Goal: Task Accomplishment & Management: Use online tool/utility

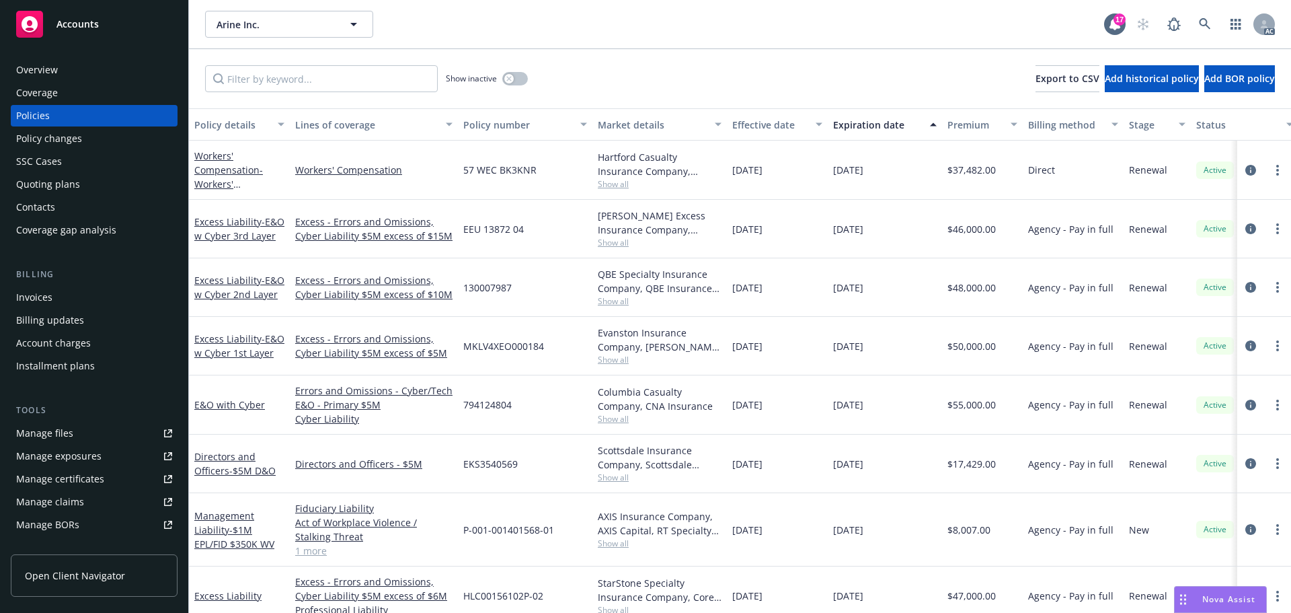
click at [89, 19] on span "Accounts" at bounding box center [77, 24] width 42 height 11
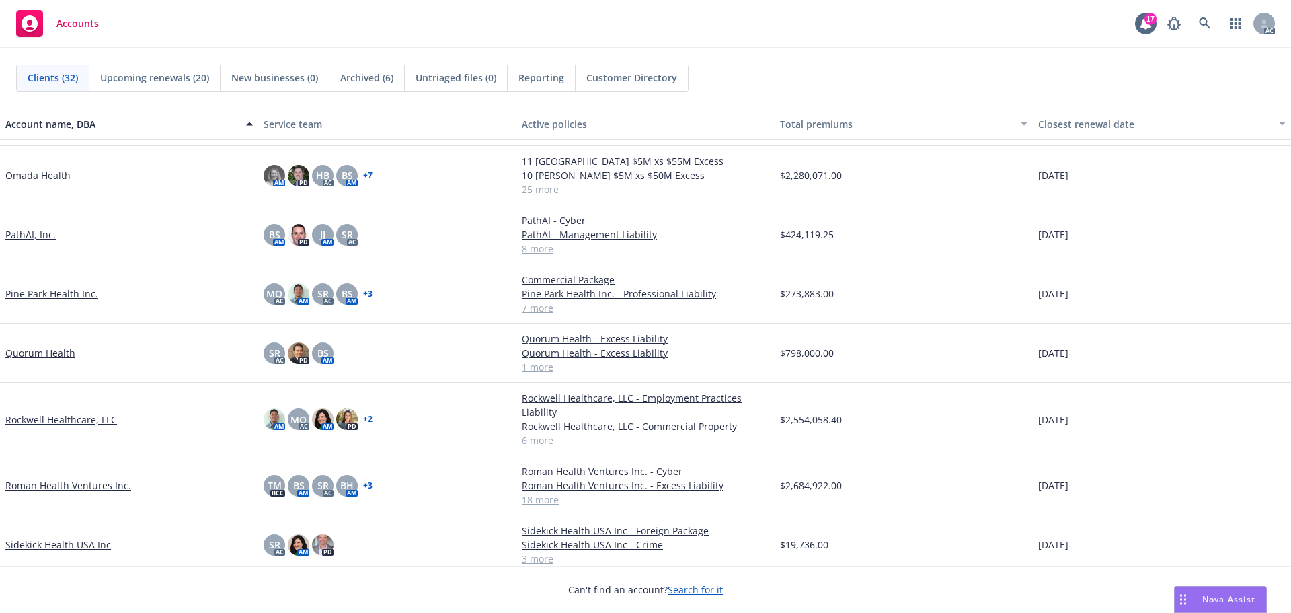
scroll to position [1009, 0]
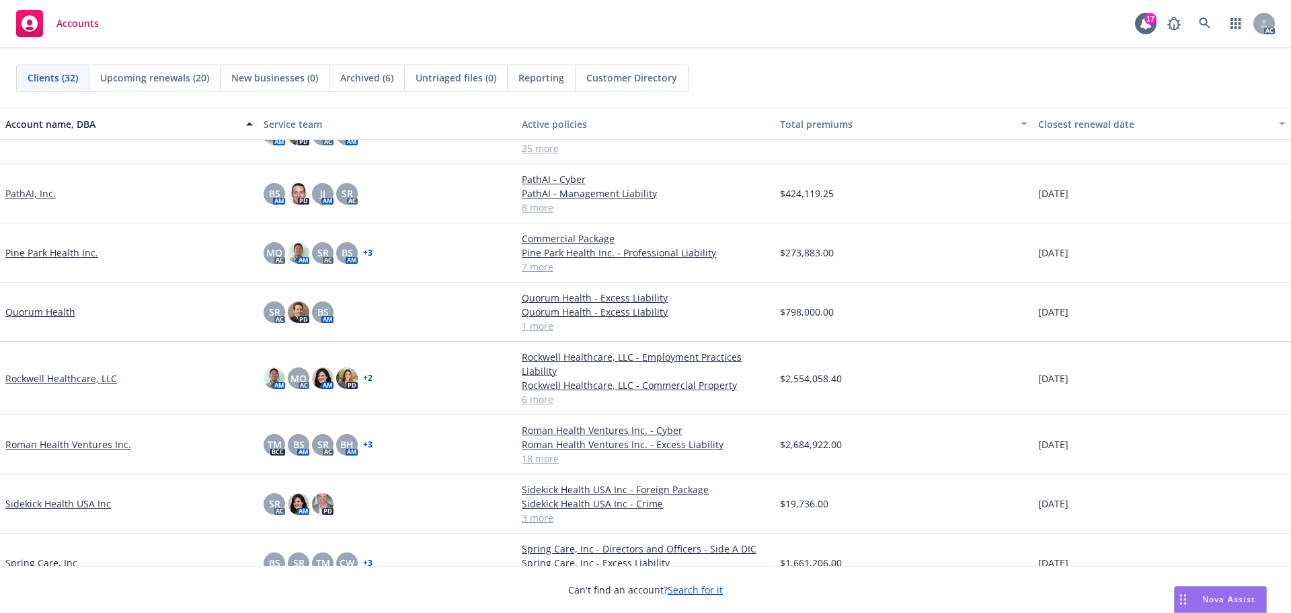
click at [56, 446] on link "Roman Health Ventures Inc." at bounding box center [68, 444] width 126 height 14
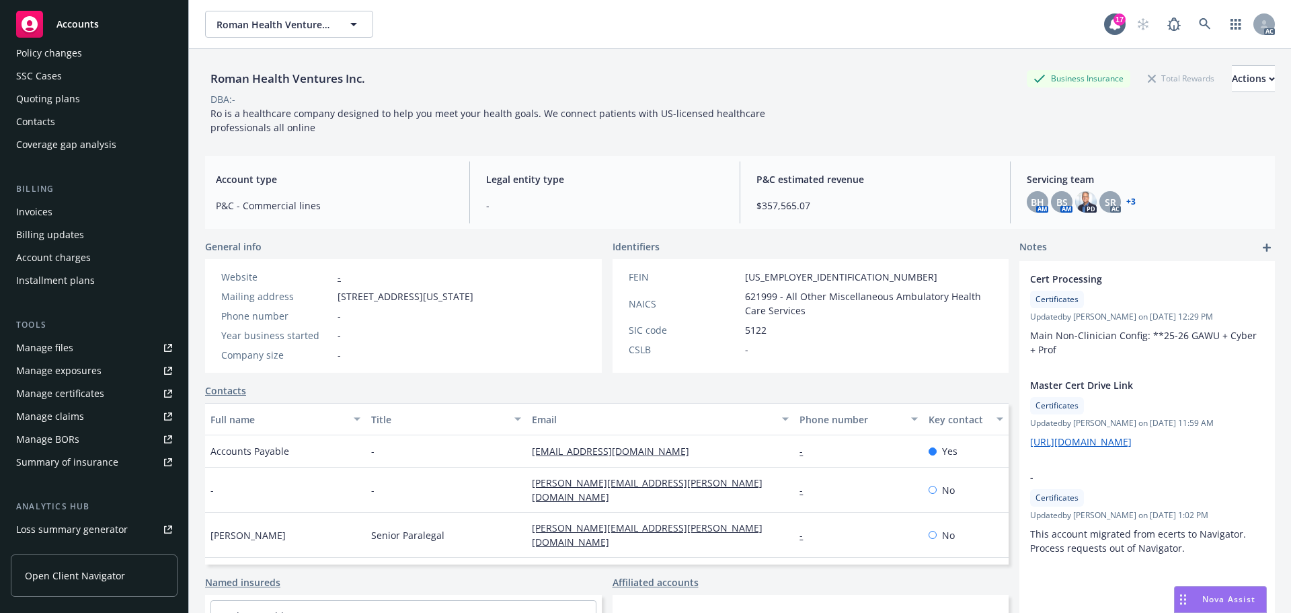
scroll to position [241, 0]
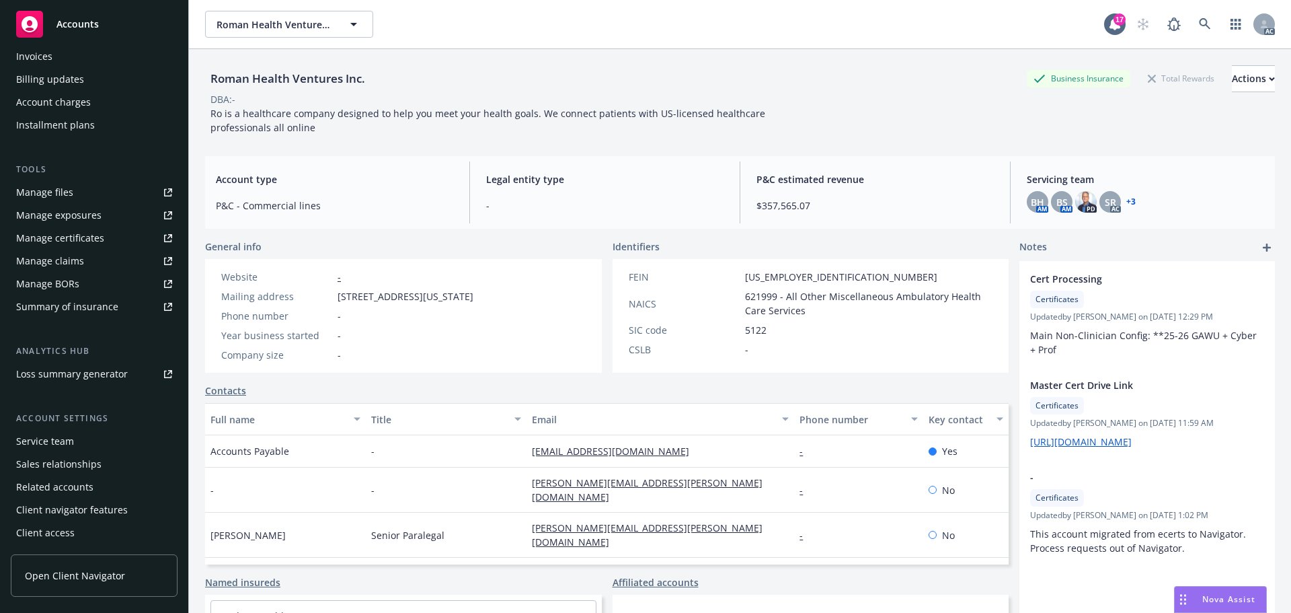
click at [67, 572] on span "Open Client Navigator" at bounding box center [75, 575] width 100 height 14
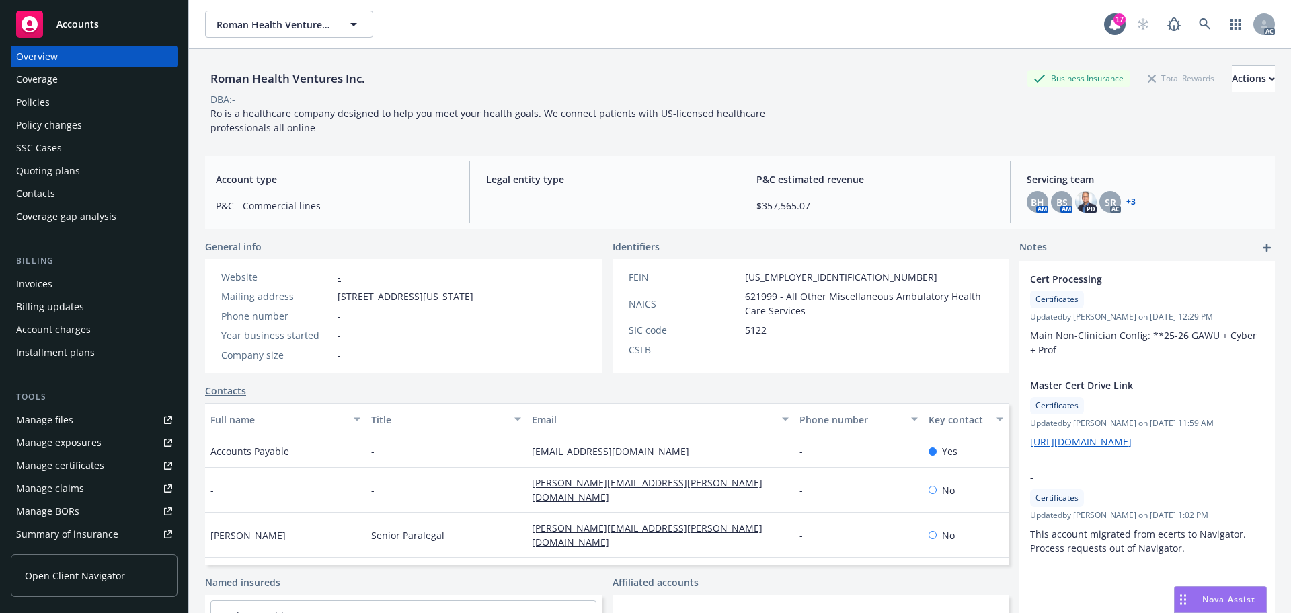
scroll to position [0, 0]
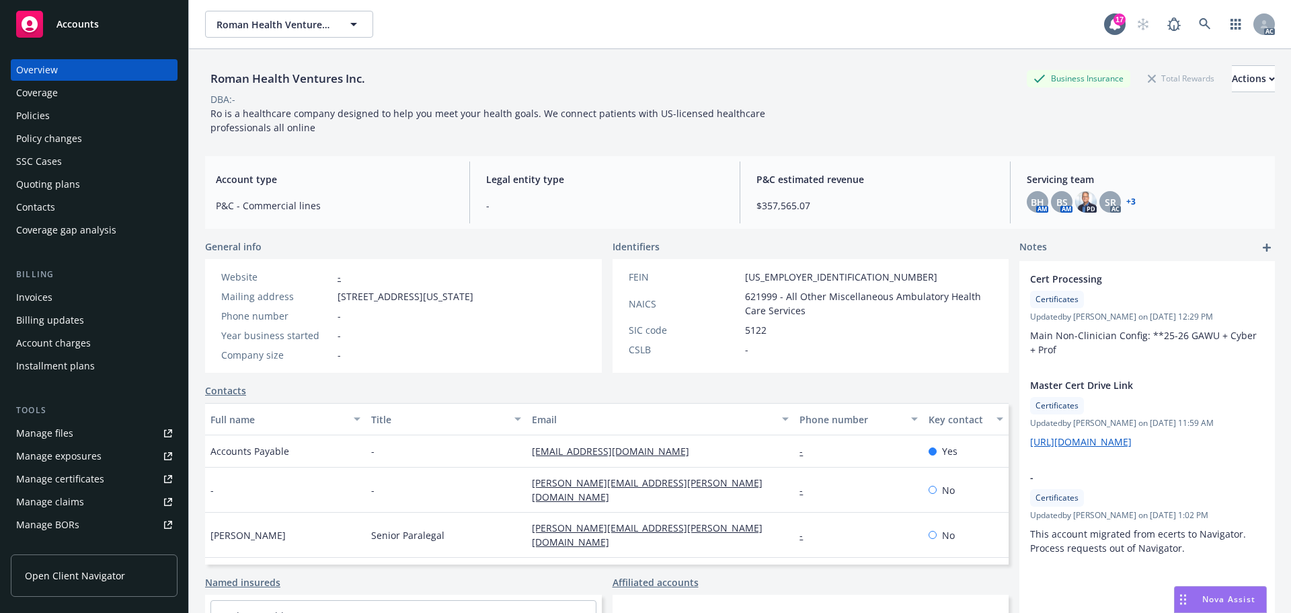
click at [42, 299] on div "Invoices" at bounding box center [34, 297] width 36 height 22
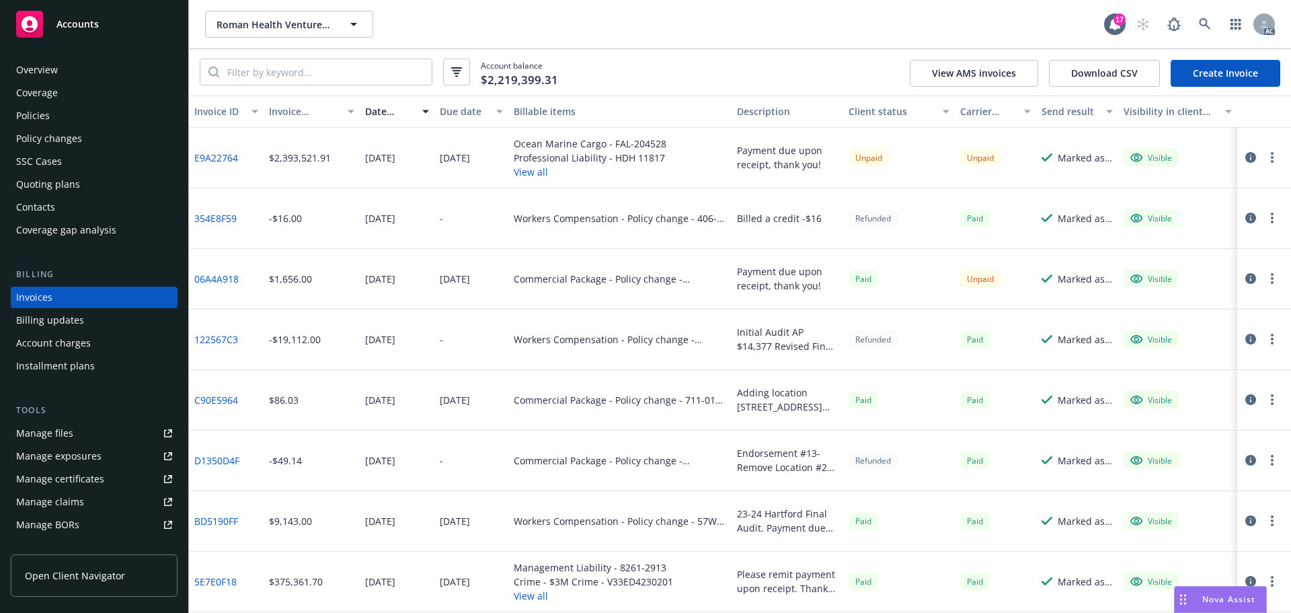
click at [231, 157] on link "E9A22764" at bounding box center [216, 158] width 44 height 14
click at [56, 434] on div "Manage files" at bounding box center [44, 433] width 57 height 22
click at [31, 114] on div "Policies" at bounding box center [33, 116] width 34 height 22
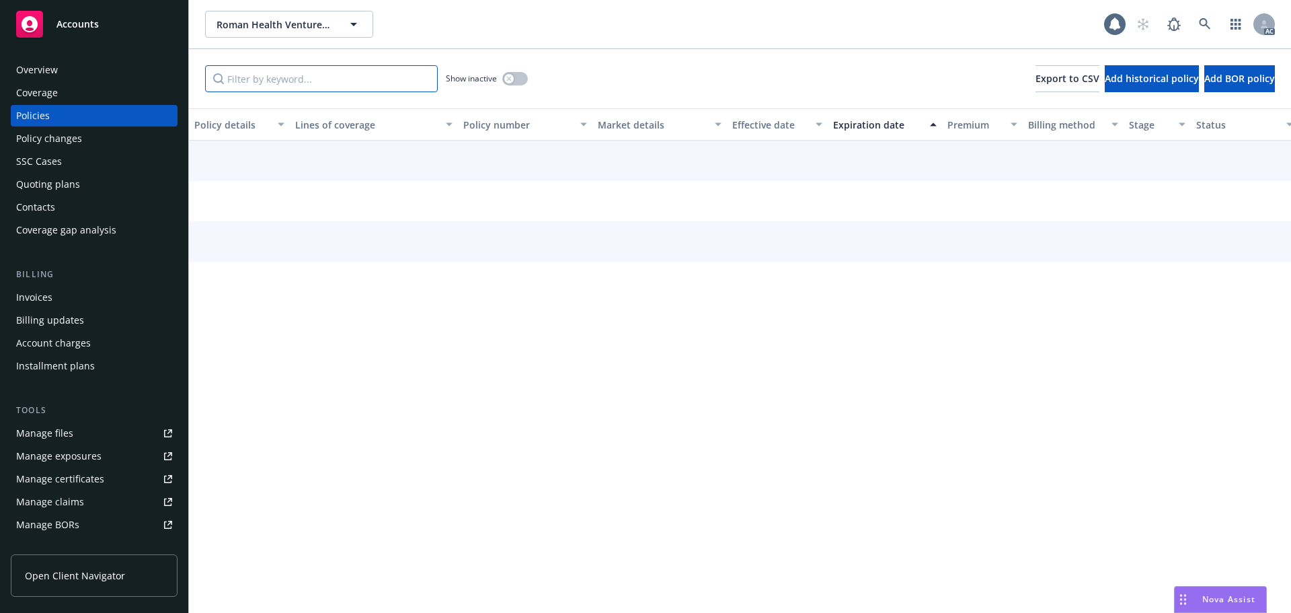
drag, startPoint x: 279, startPoint y: 77, endPoint x: 304, endPoint y: 67, distance: 26.8
click at [280, 72] on input "Filter by keyword..." at bounding box center [321, 78] width 233 height 27
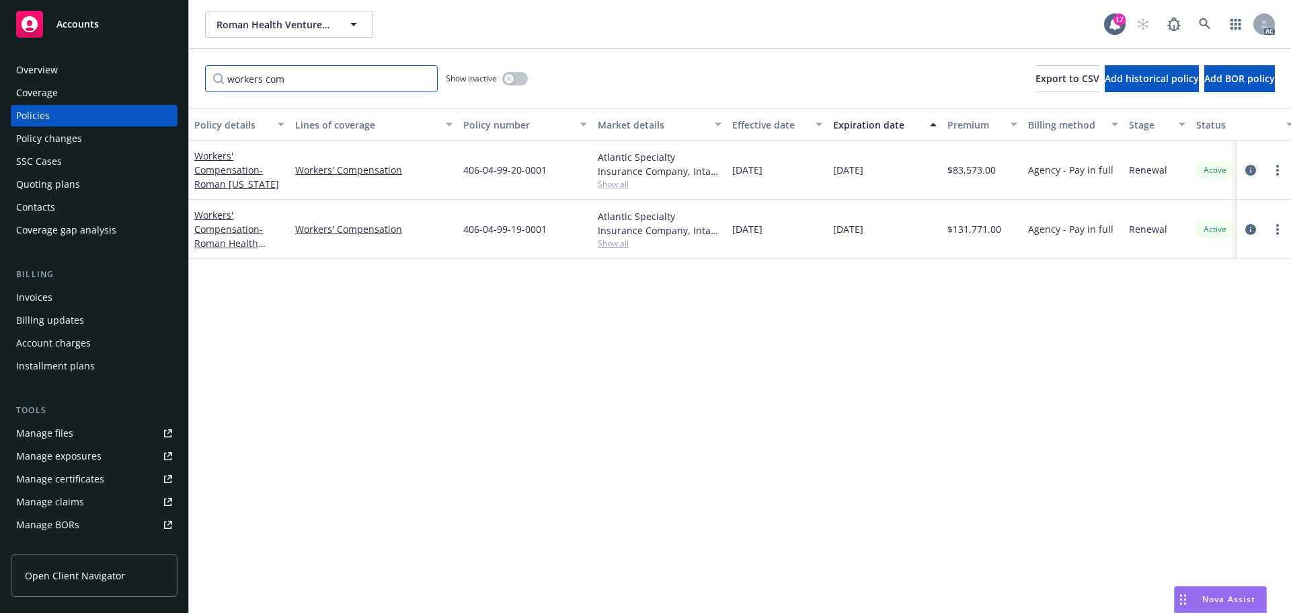
type input "workers com"
click at [1253, 167] on icon "circleInformation" at bounding box center [1250, 170] width 11 height 11
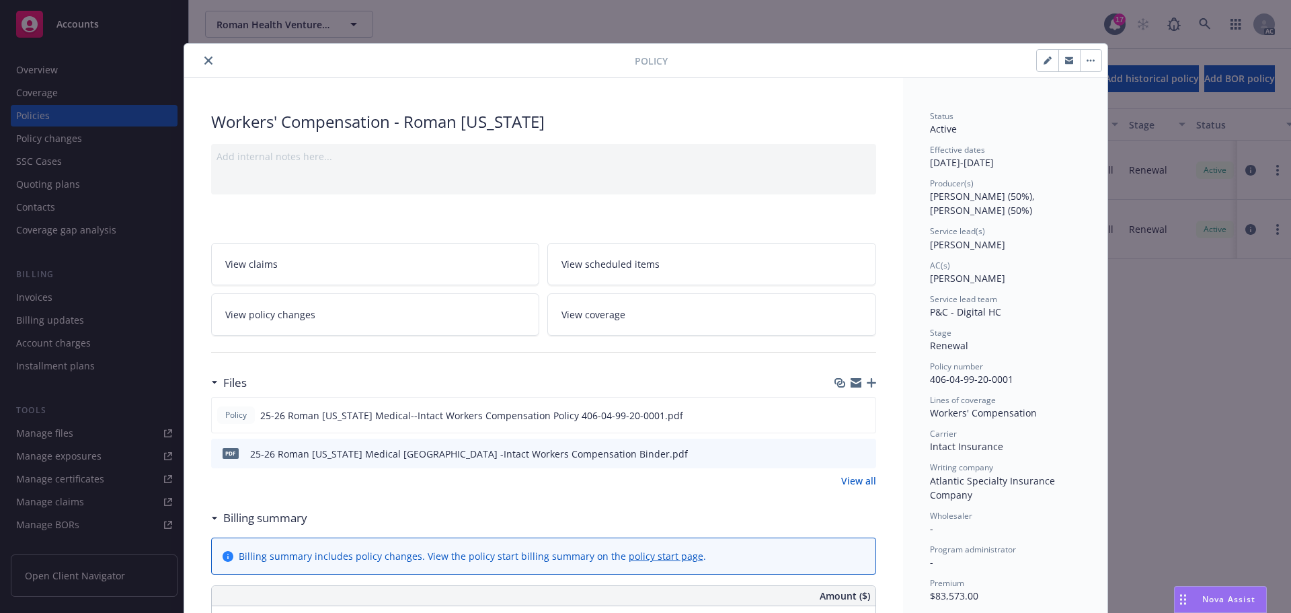
scroll to position [336, 0]
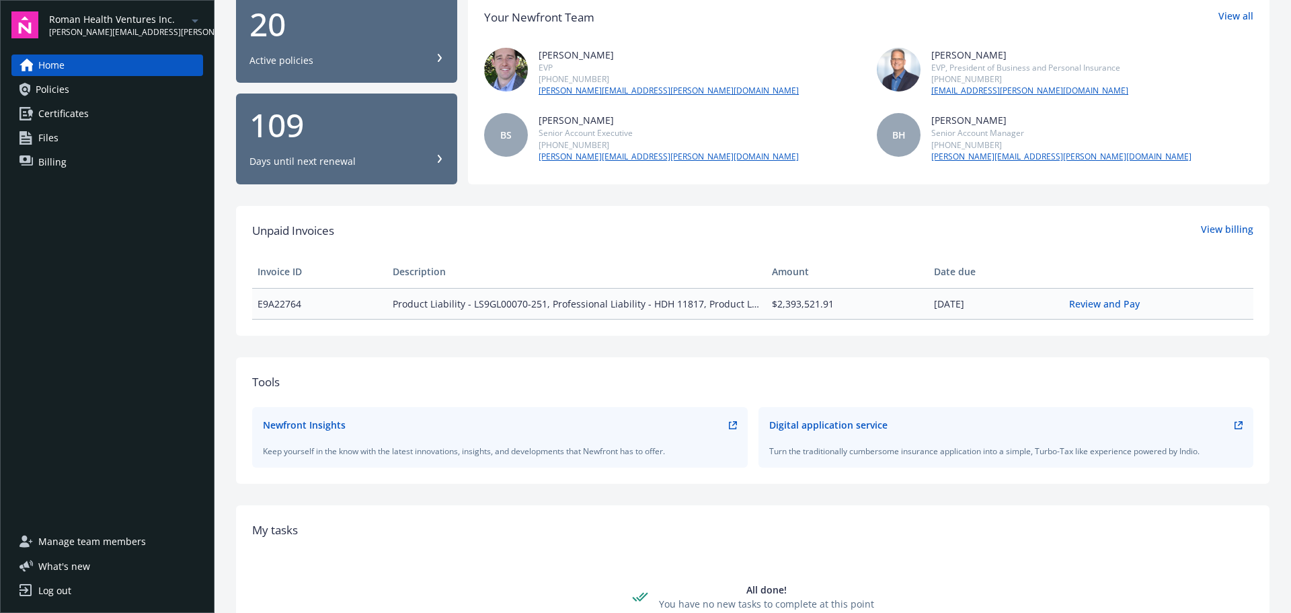
scroll to position [67, 0]
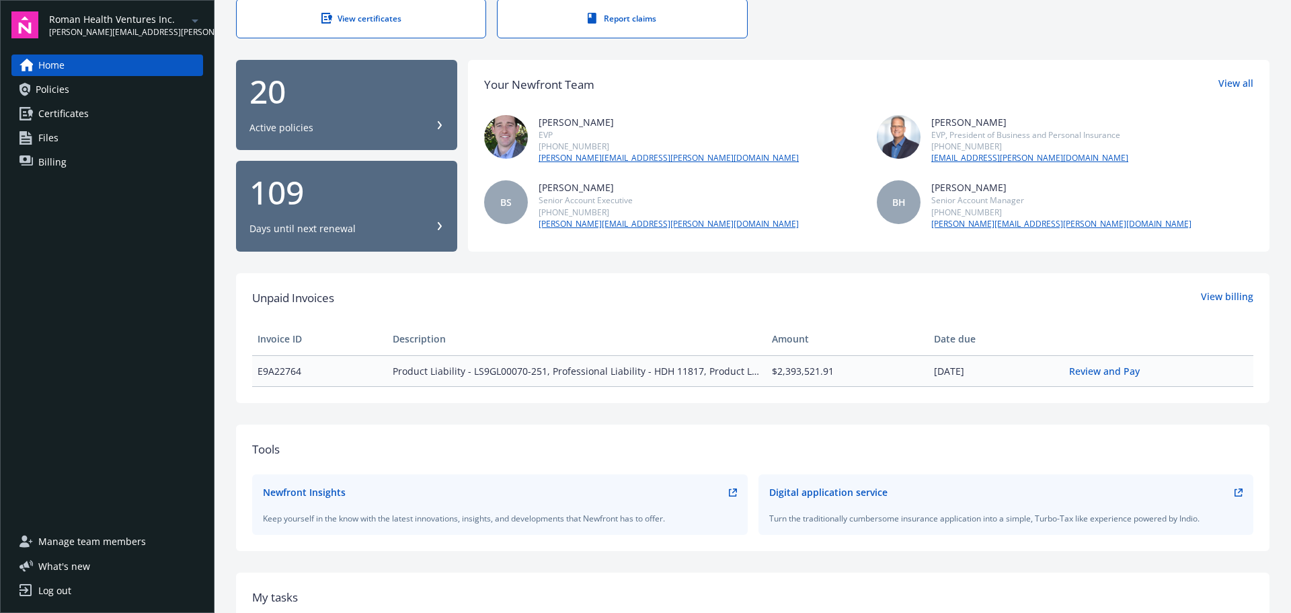
click at [121, 537] on span "Manage team members" at bounding box center [92, 541] width 108 height 22
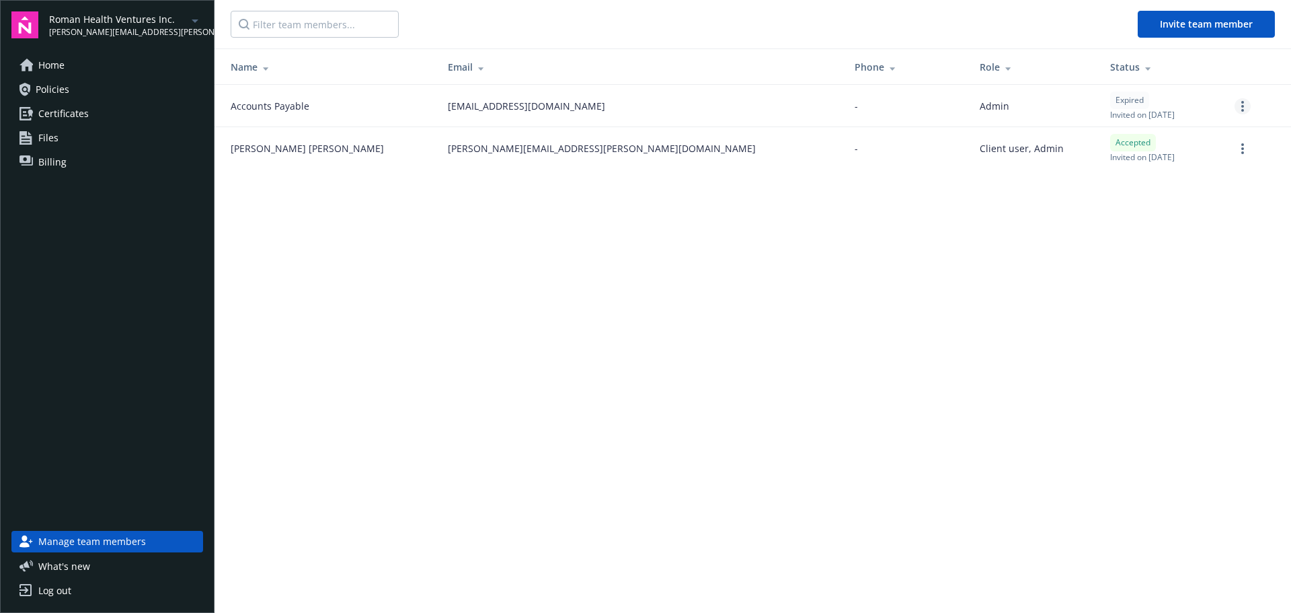
click at [1236, 105] on link "more" at bounding box center [1242, 106] width 16 height 16
click at [1187, 133] on link "Re-send invite" at bounding box center [1196, 133] width 108 height 27
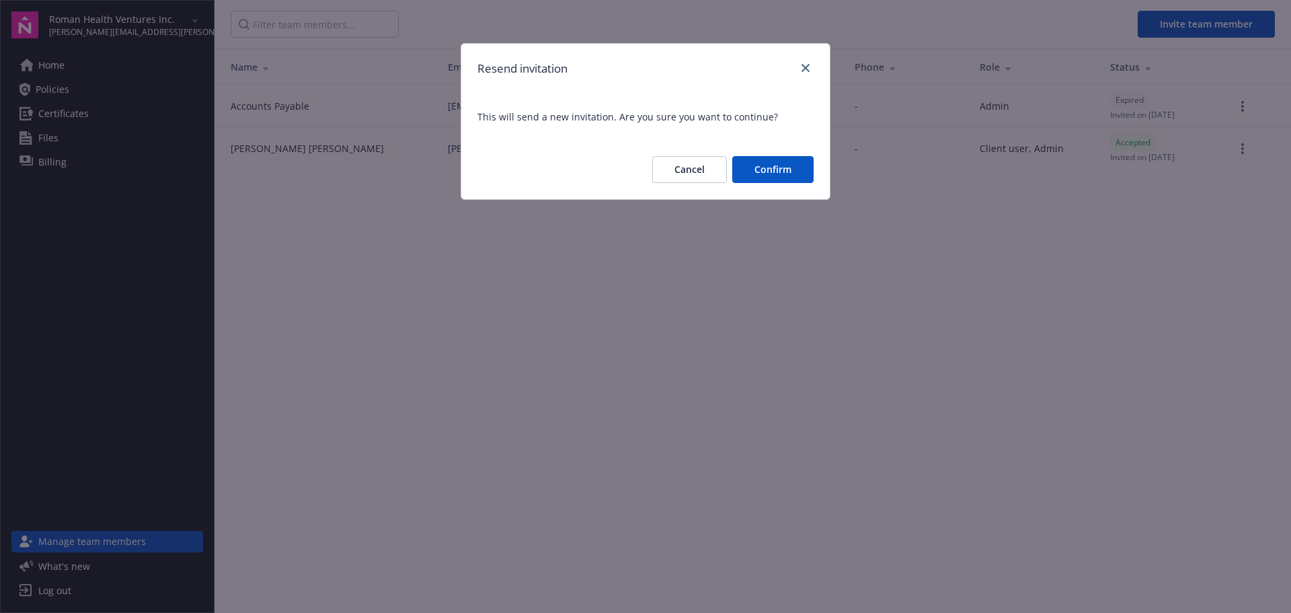
click at [775, 172] on button "Confirm" at bounding box center [772, 169] width 81 height 27
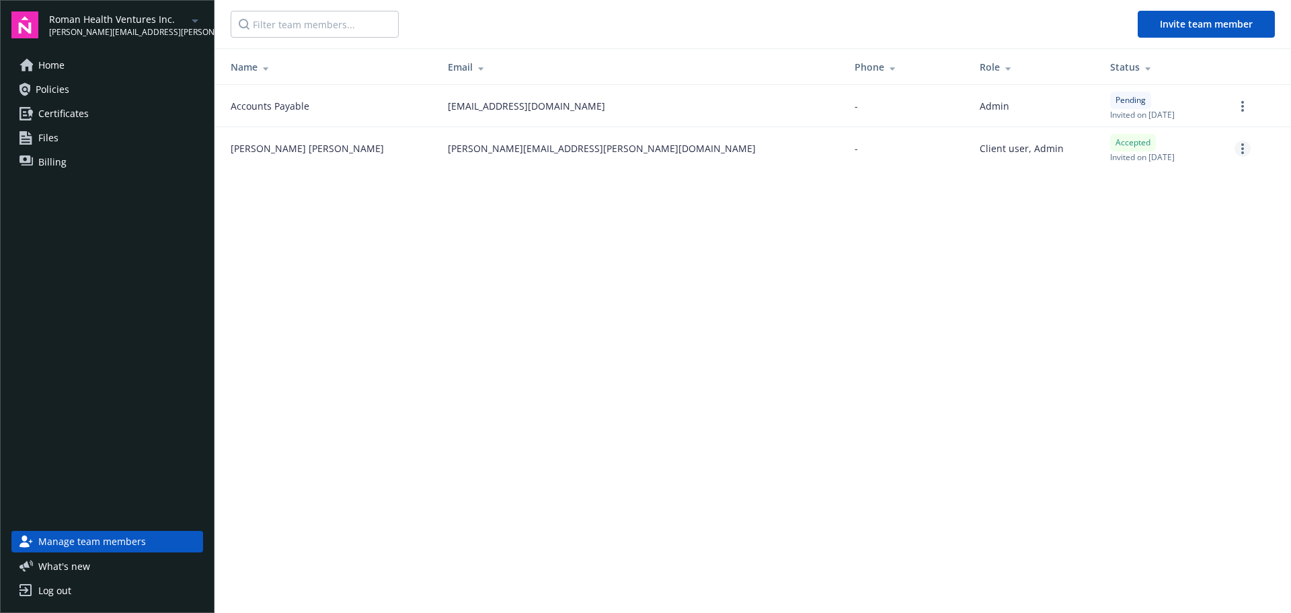
click at [1247, 151] on link "more" at bounding box center [1242, 149] width 16 height 16
click at [1148, 229] on link "Edit permissions" at bounding box center [1171, 230] width 157 height 27
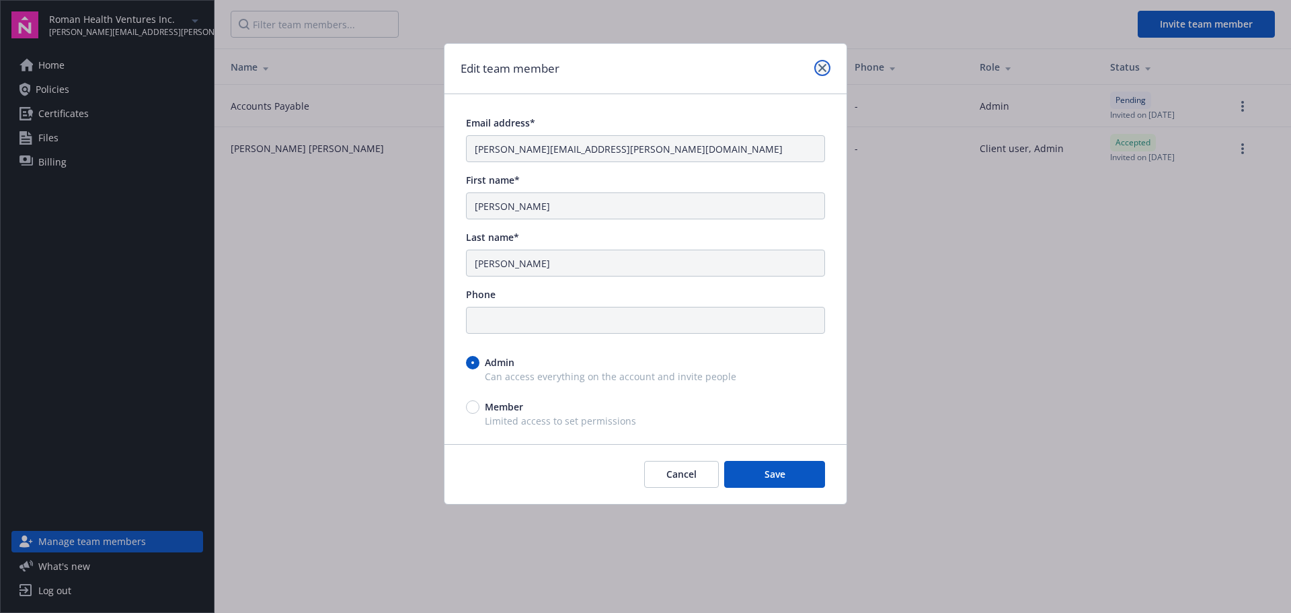
click at [824, 68] on icon "close" at bounding box center [822, 68] width 8 height 8
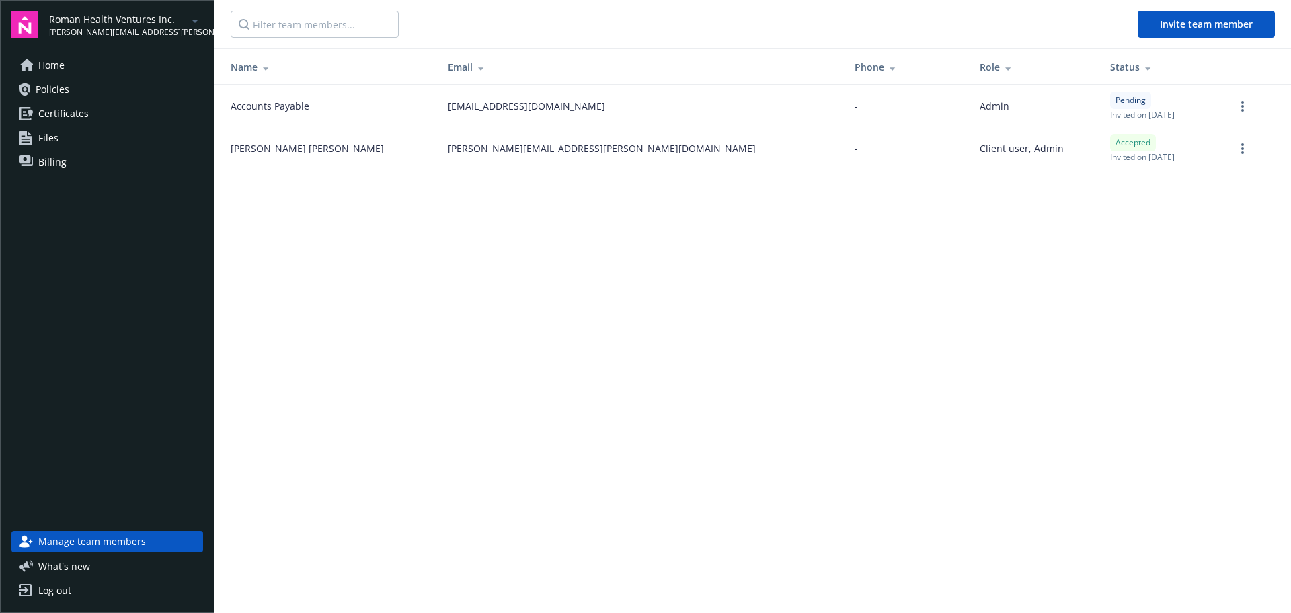
click at [62, 87] on span "Policies" at bounding box center [53, 90] width 34 height 22
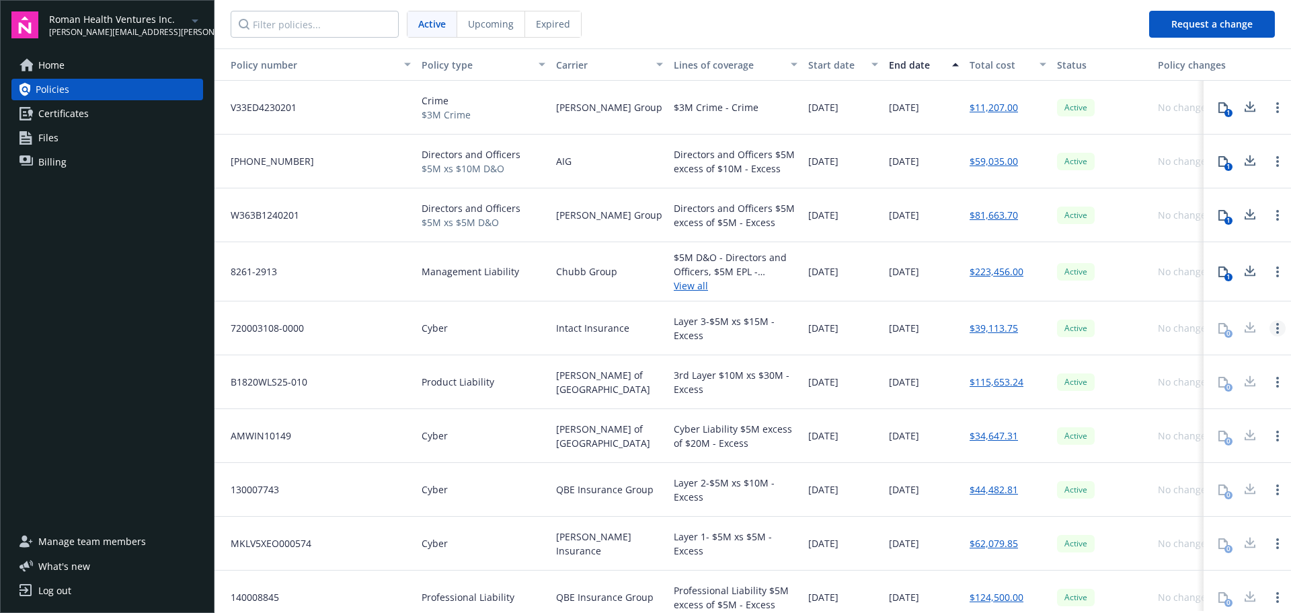
click at [1269, 327] on link "Open options" at bounding box center [1277, 328] width 16 height 16
click at [1035, 350] on div "$39,113.75" at bounding box center [1007, 328] width 87 height 54
click at [55, 161] on span "Billing" at bounding box center [52, 162] width 28 height 22
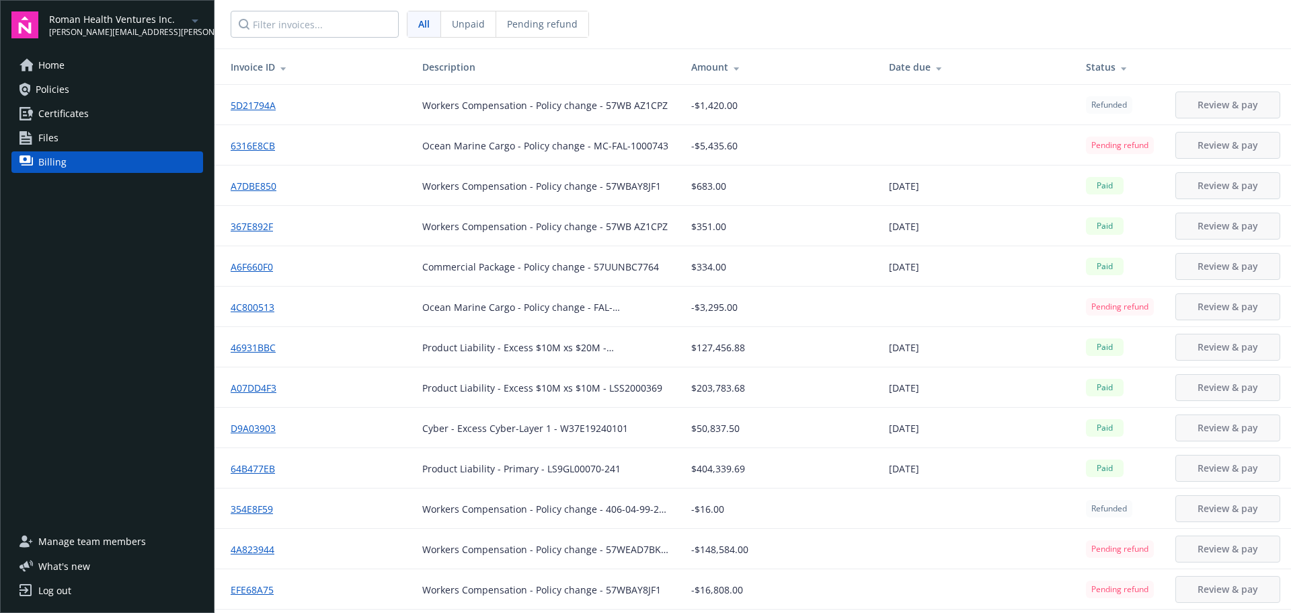
click at [44, 138] on span "Files" at bounding box center [48, 138] width 20 height 22
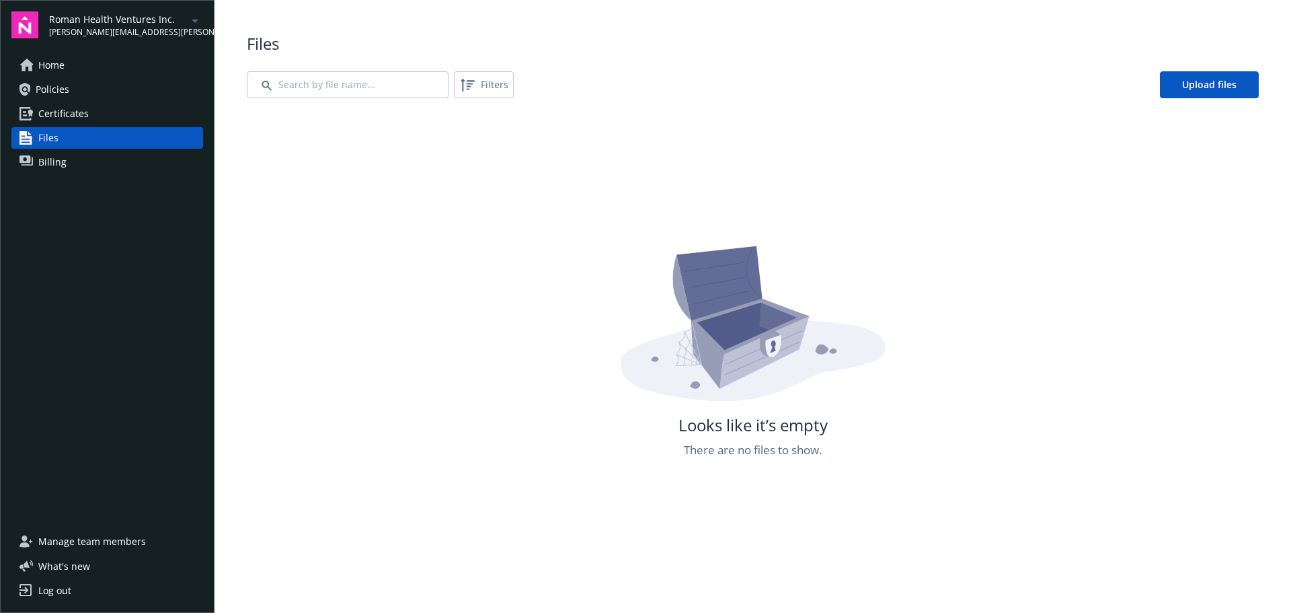
click at [75, 112] on span "Certificates" at bounding box center [63, 114] width 50 height 22
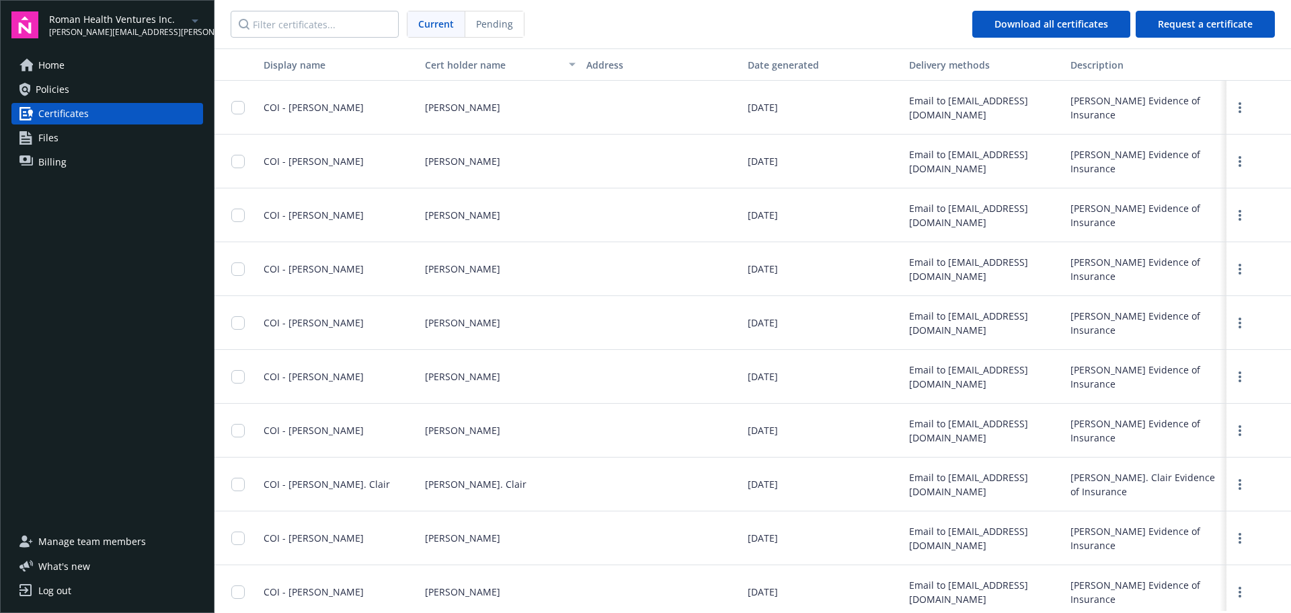
click at [60, 88] on span "Policies" at bounding box center [53, 90] width 34 height 22
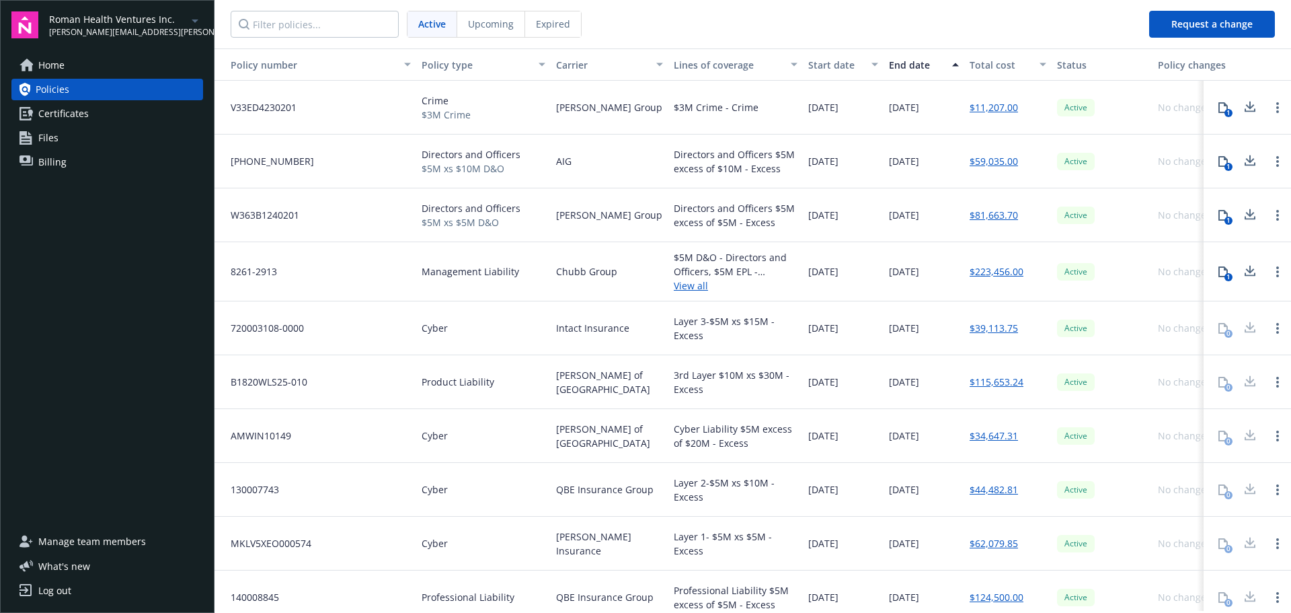
click at [259, 433] on span "AMWIN10149" at bounding box center [255, 435] width 71 height 14
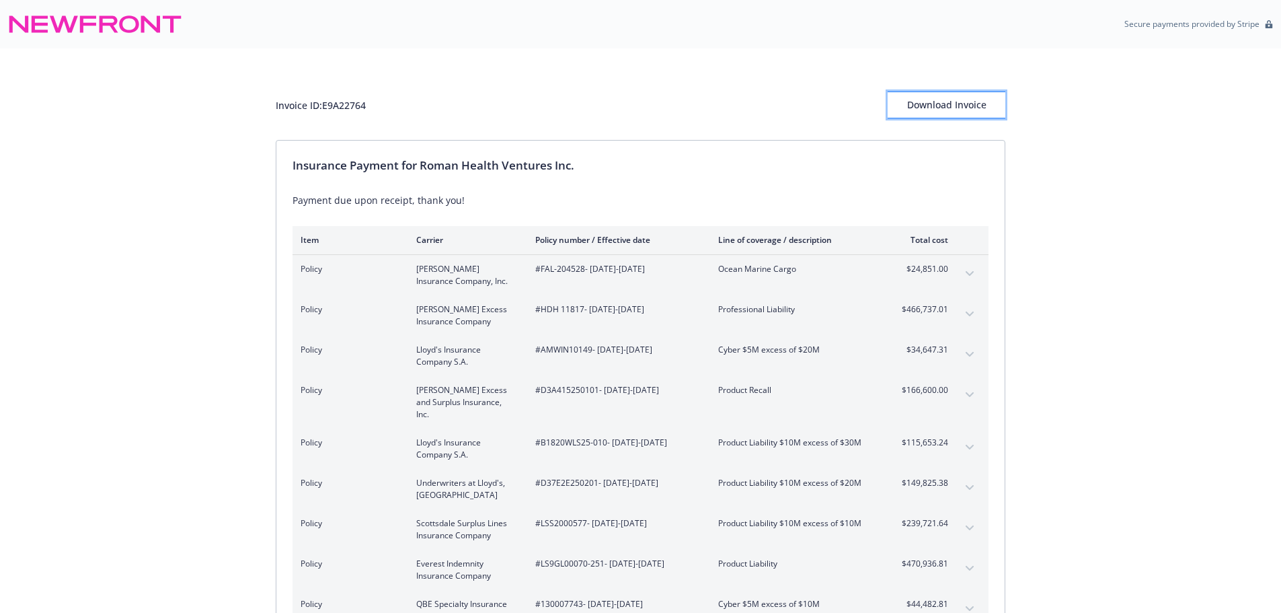
click at [947, 101] on div "Download Invoice" at bounding box center [947, 105] width 118 height 26
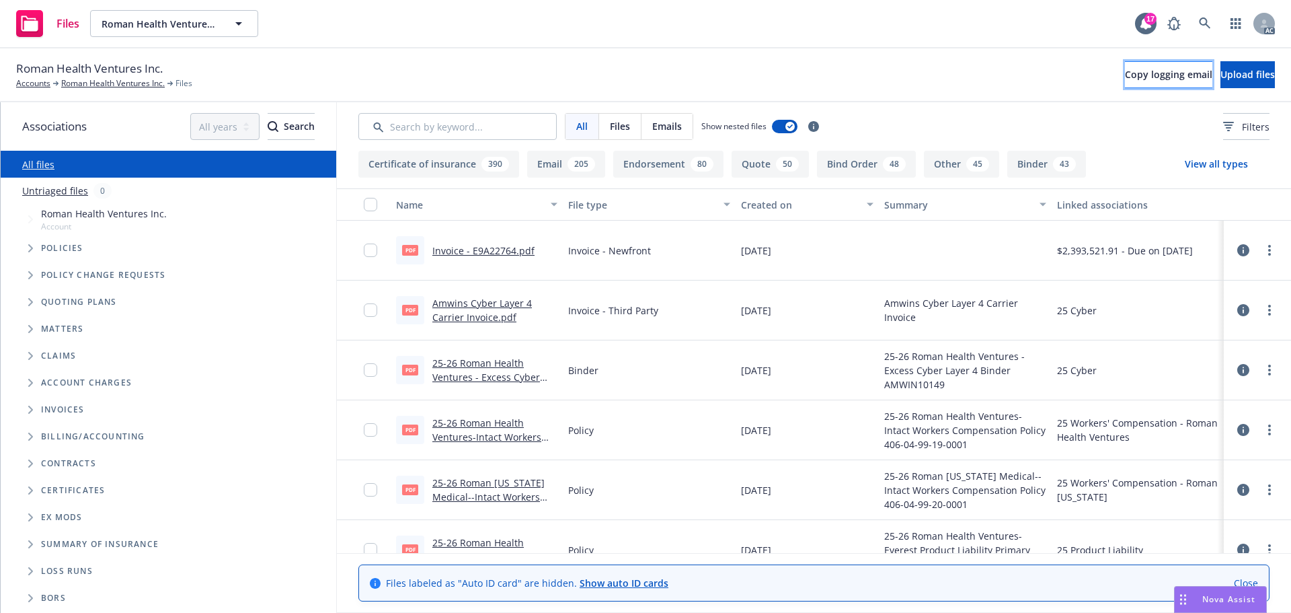
click at [1125, 75] on span "Copy logging email" at bounding box center [1168, 74] width 87 height 13
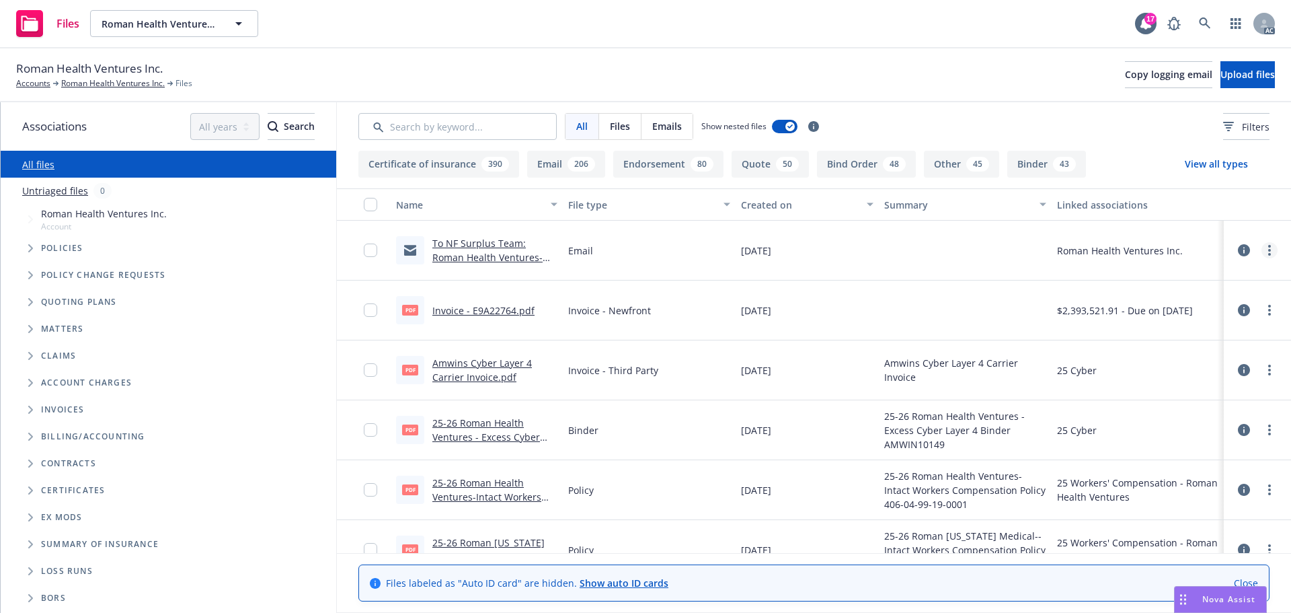
click at [1268, 249] on icon "more" at bounding box center [1269, 250] width 3 height 11
click at [1183, 363] on link "Update associations" at bounding box center [1200, 358] width 134 height 27
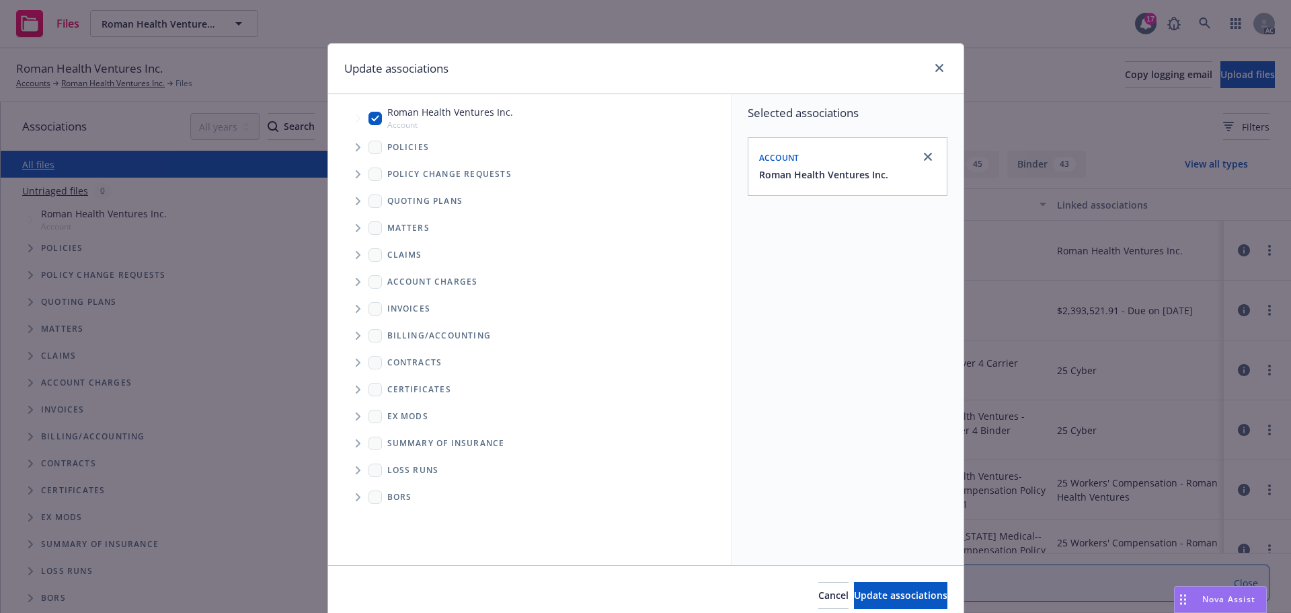
click at [356, 147] on icon "Tree Example" at bounding box center [358, 147] width 5 height 8
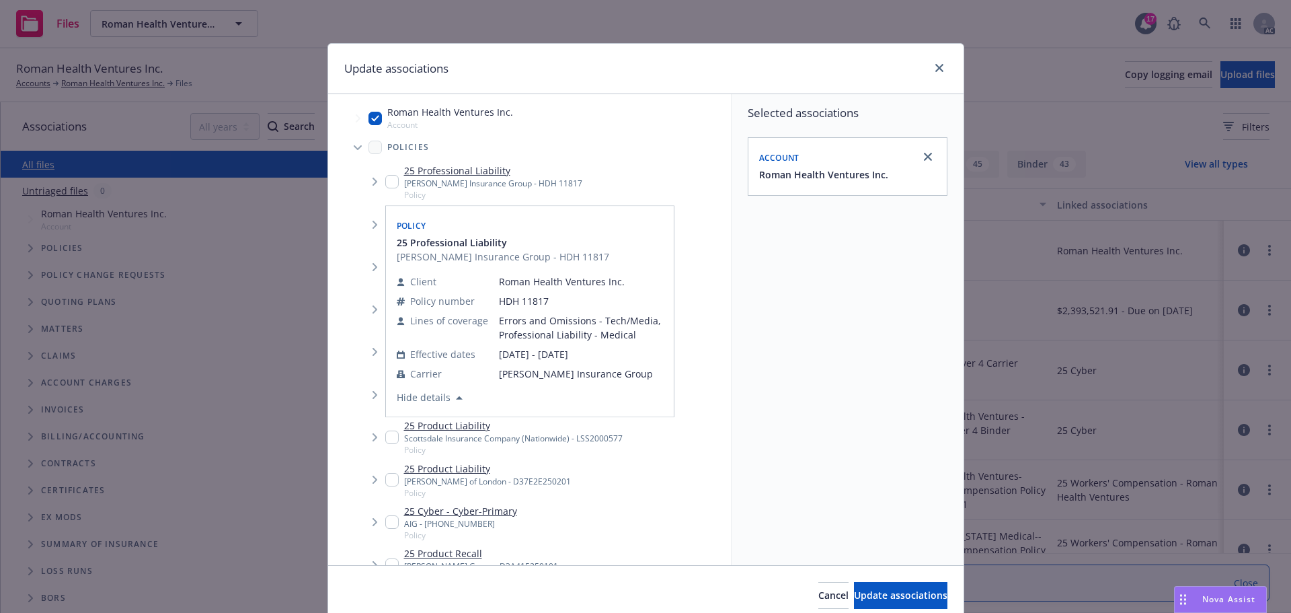
click at [387, 179] on input "Tree Example" at bounding box center [391, 181] width 13 height 13
checkbox input "true"
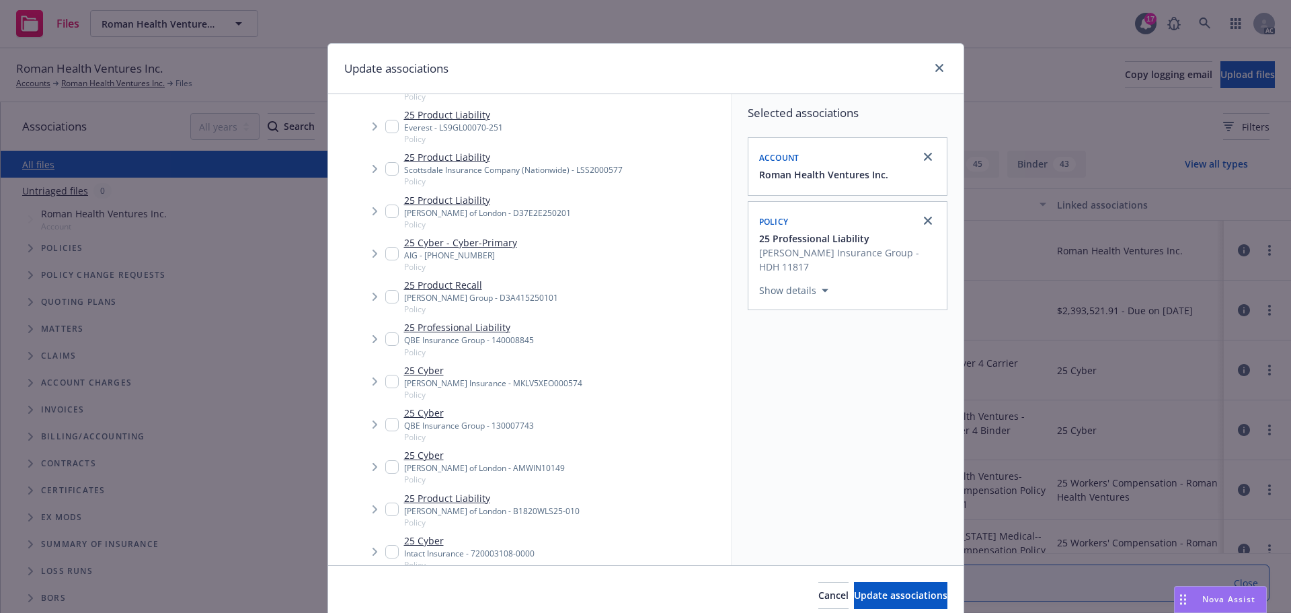
scroll to position [269, 0]
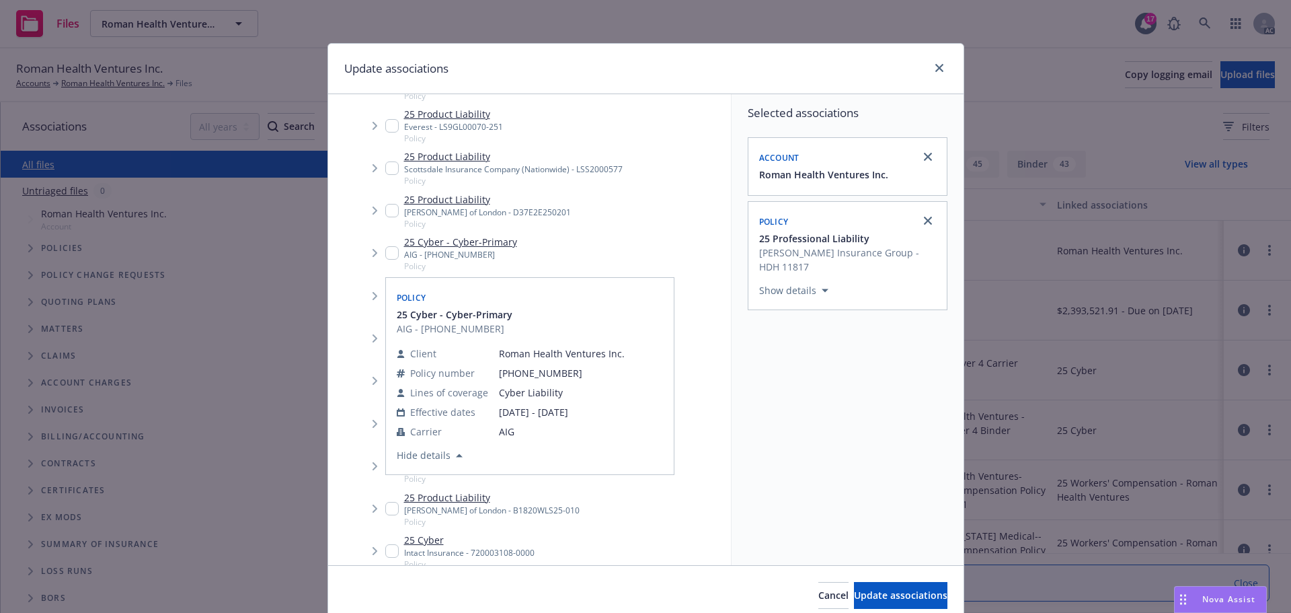
click at [385, 255] on input "Tree Example" at bounding box center [391, 252] width 13 height 13
checkbox input "true"
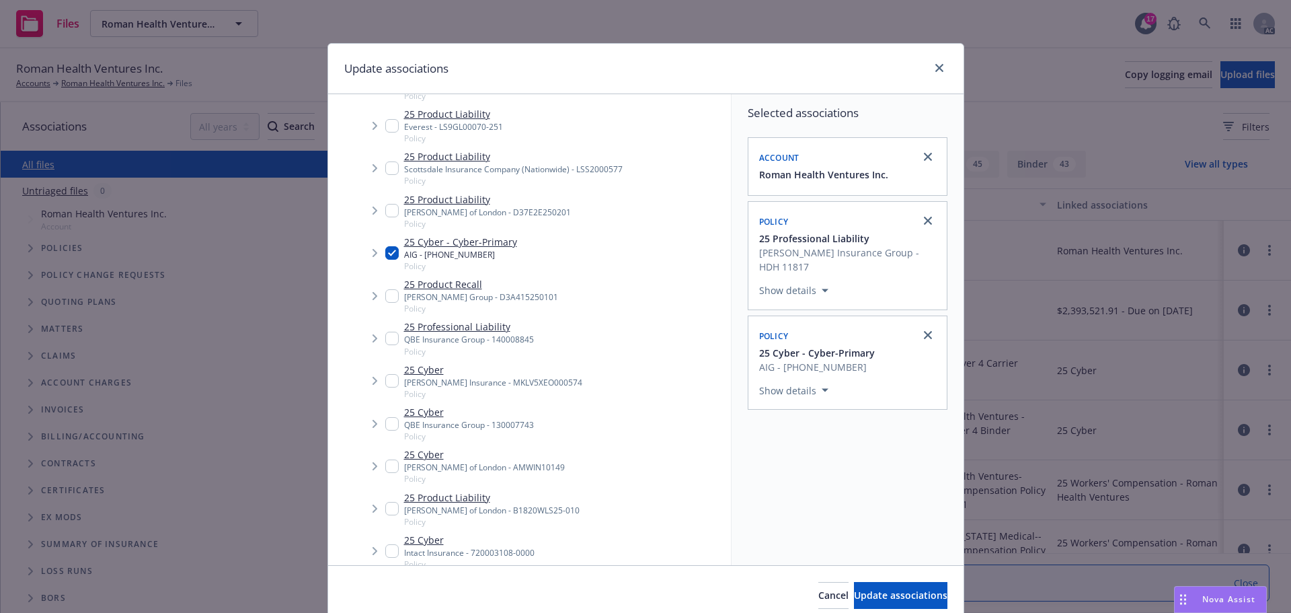
click at [387, 338] on input "Tree Example" at bounding box center [391, 337] width 13 height 13
checkbox input "true"
click at [386, 381] on input "Tree Example" at bounding box center [391, 380] width 13 height 13
checkbox input "true"
click at [385, 423] on input "Tree Example" at bounding box center [391, 423] width 13 height 13
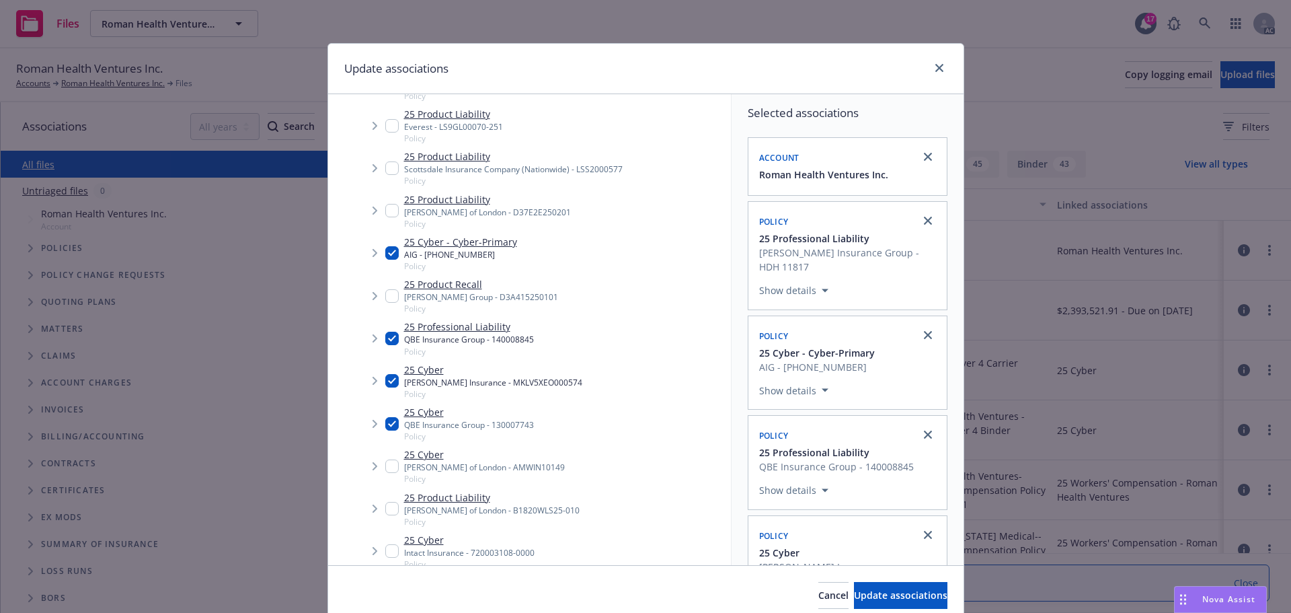
checkbox input "true"
click at [387, 547] on input "Tree Example" at bounding box center [391, 550] width 13 height 13
checkbox input "true"
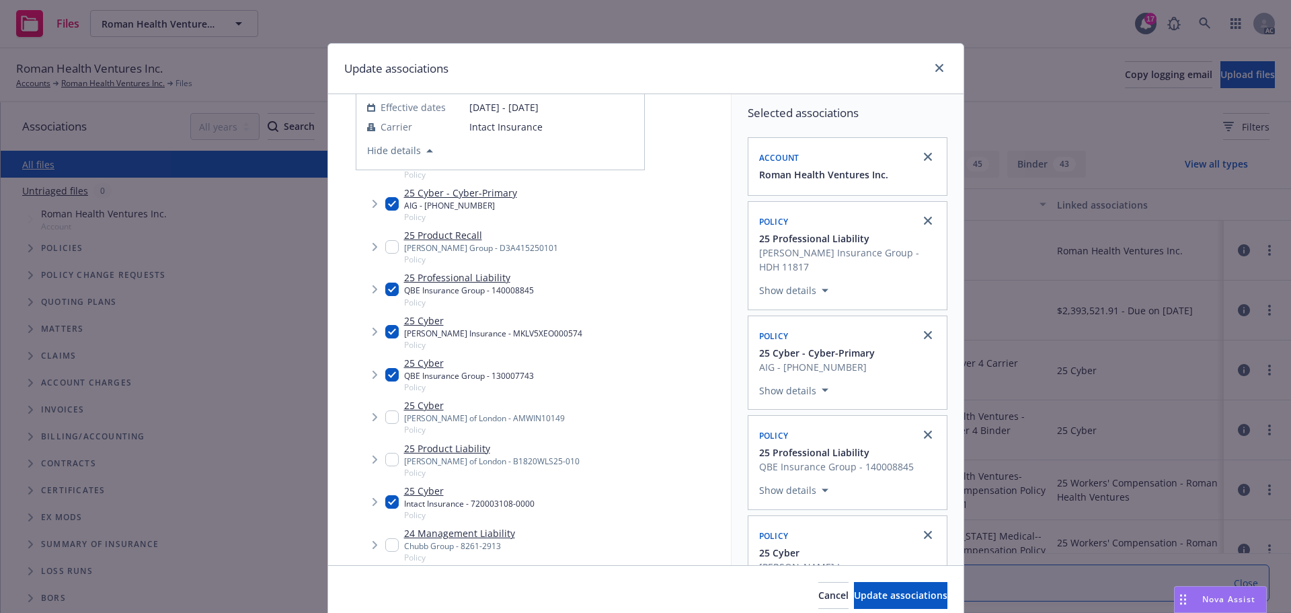
scroll to position [344, 0]
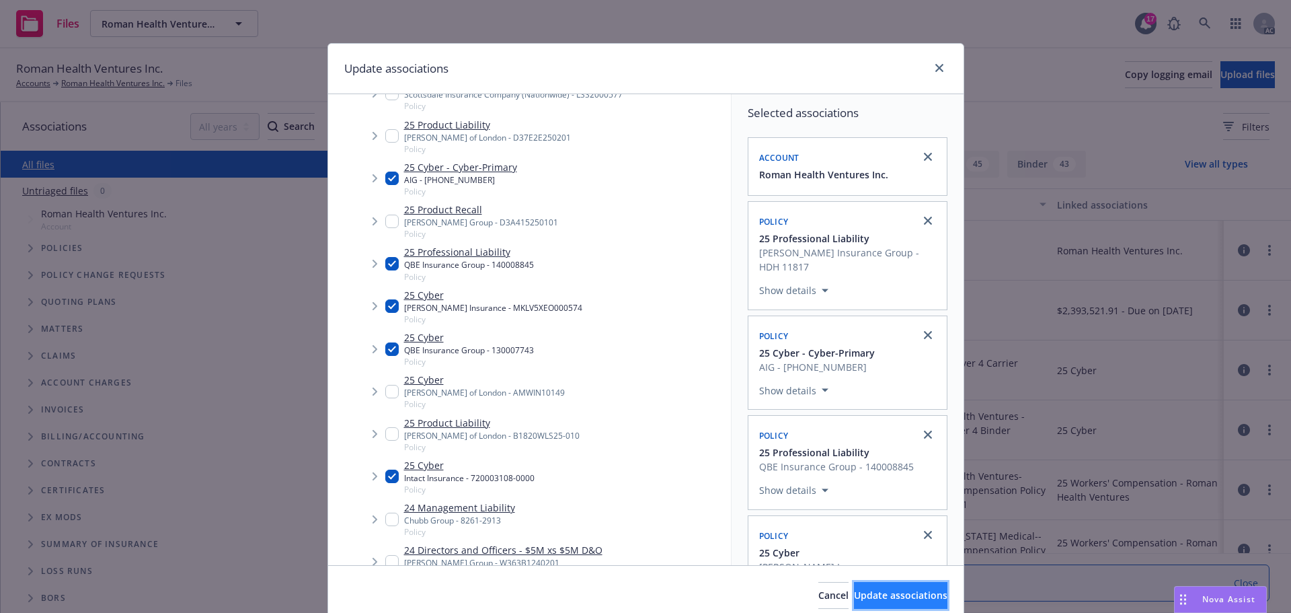
click at [893, 590] on span "Update associations" at bounding box center [900, 594] width 93 height 13
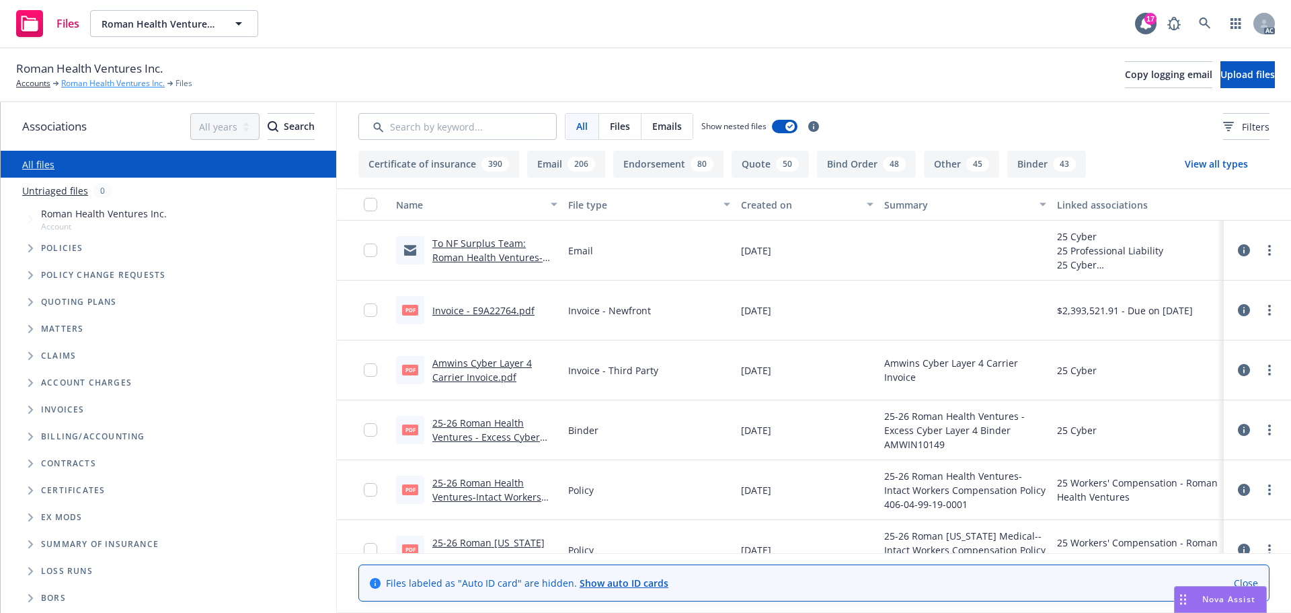
click at [123, 85] on link "Roman Health Ventures Inc." at bounding box center [113, 83] width 104 height 12
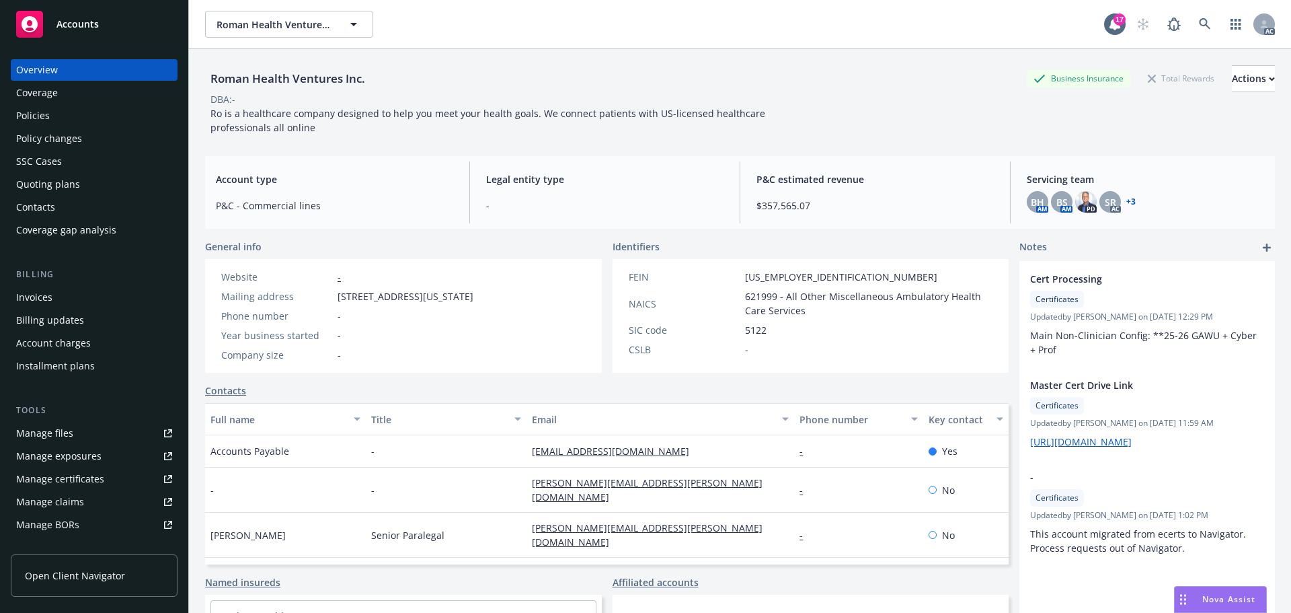
click at [24, 111] on div "Policies" at bounding box center [33, 116] width 34 height 22
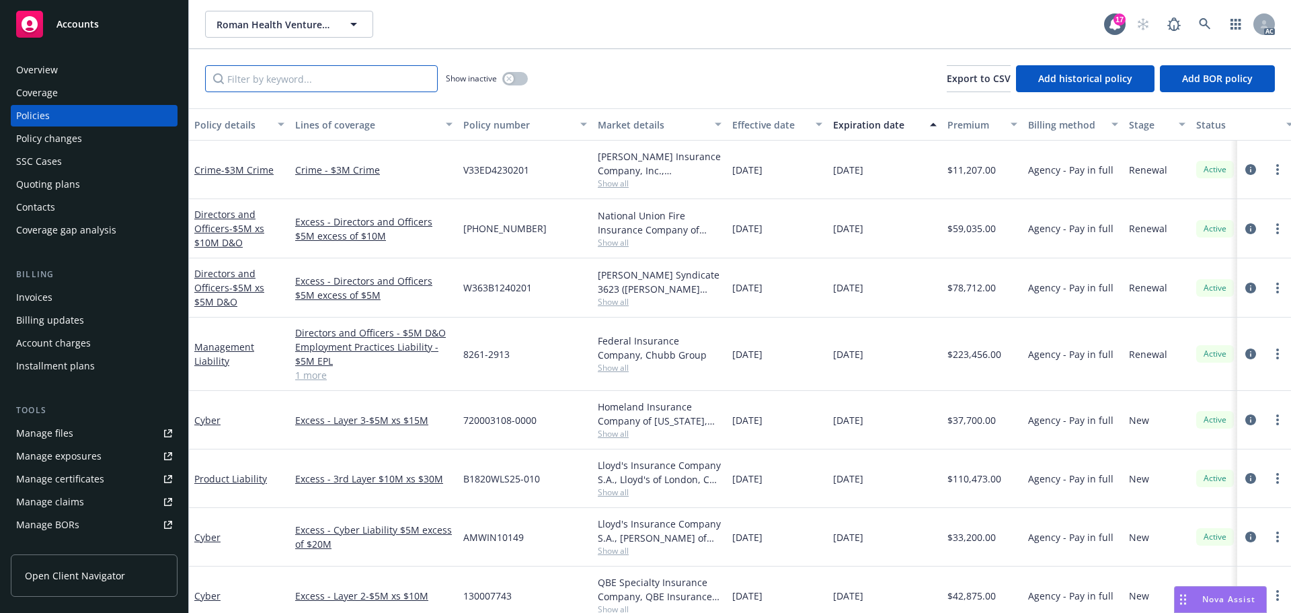
drag, startPoint x: 303, startPoint y: 78, endPoint x: 311, endPoint y: 74, distance: 9.0
click at [303, 78] on input "Filter by keyword..." at bounding box center [321, 78] width 233 height 27
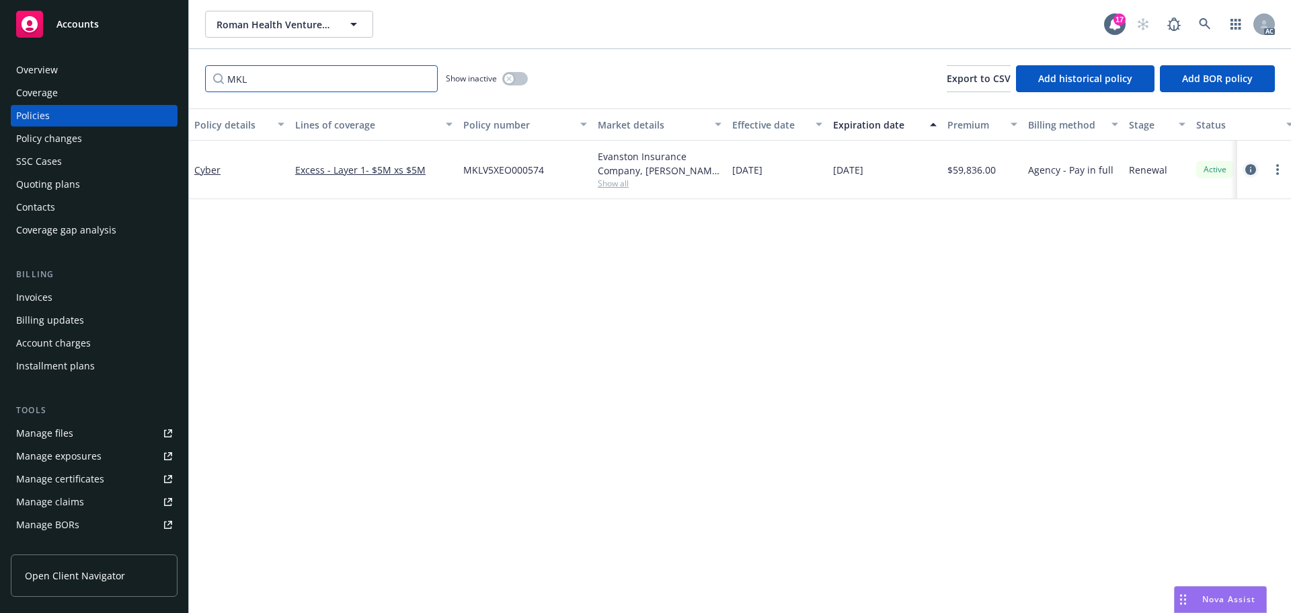
type input "MKL"
click at [1245, 166] on link "circleInformation" at bounding box center [1251, 169] width 16 height 16
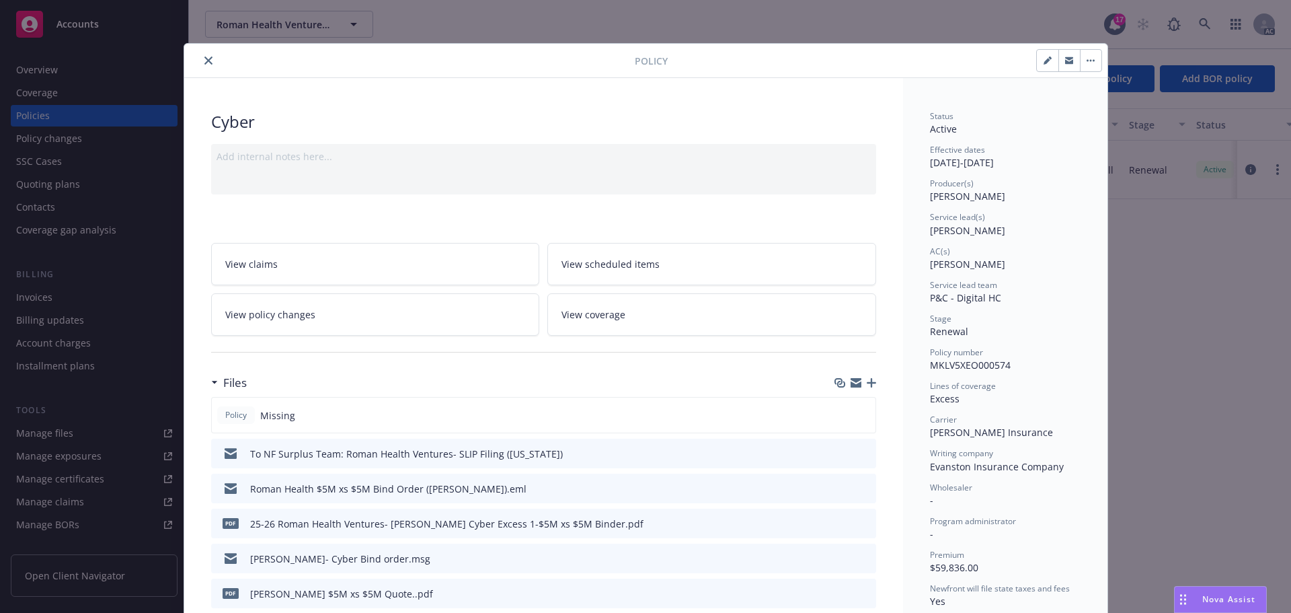
click at [867, 382] on icon "button" at bounding box center [871, 382] width 9 height 9
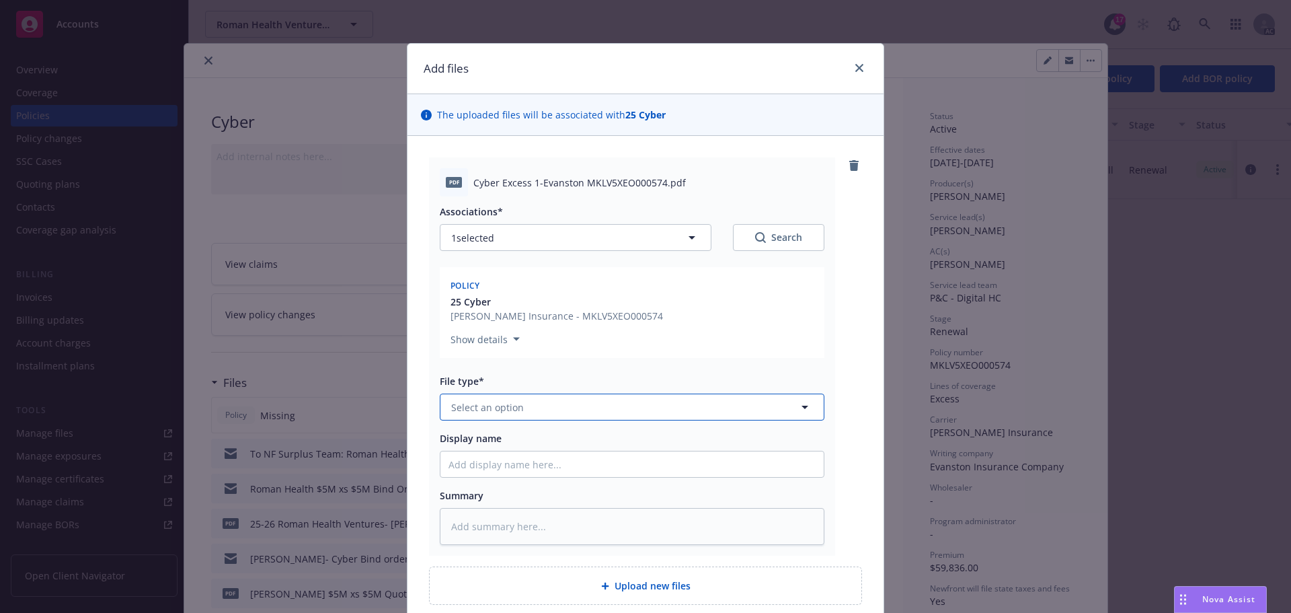
click at [495, 408] on span "Select an option" at bounding box center [487, 407] width 73 height 14
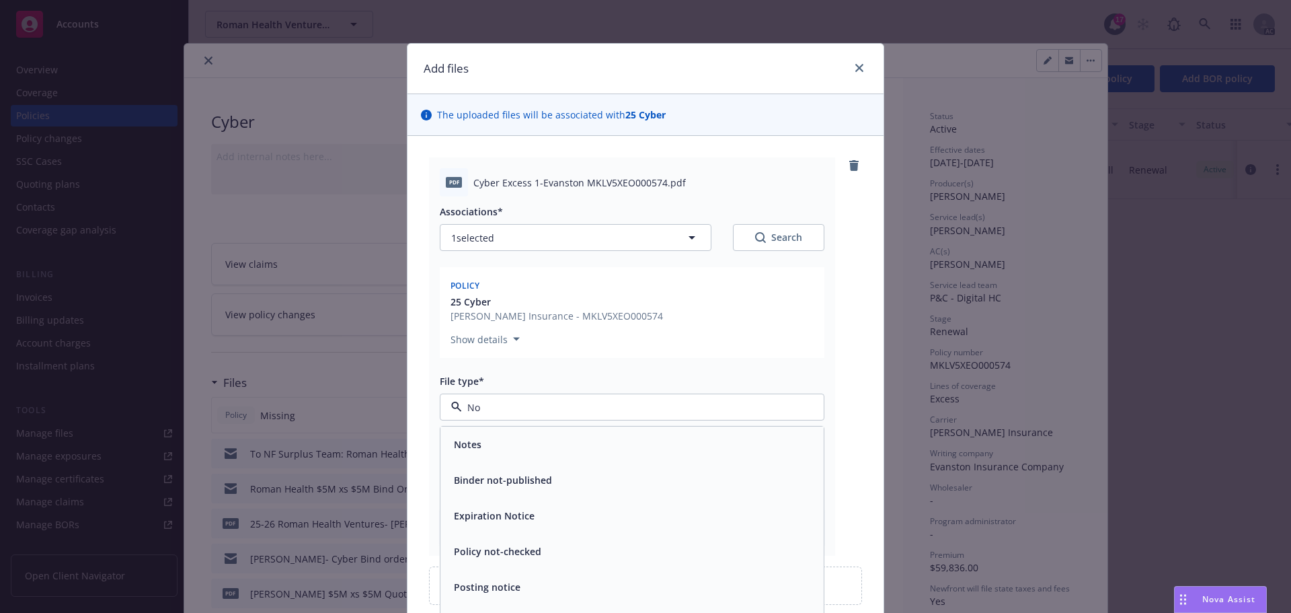
type input "N"
click at [859, 65] on link "close" at bounding box center [859, 68] width 16 height 16
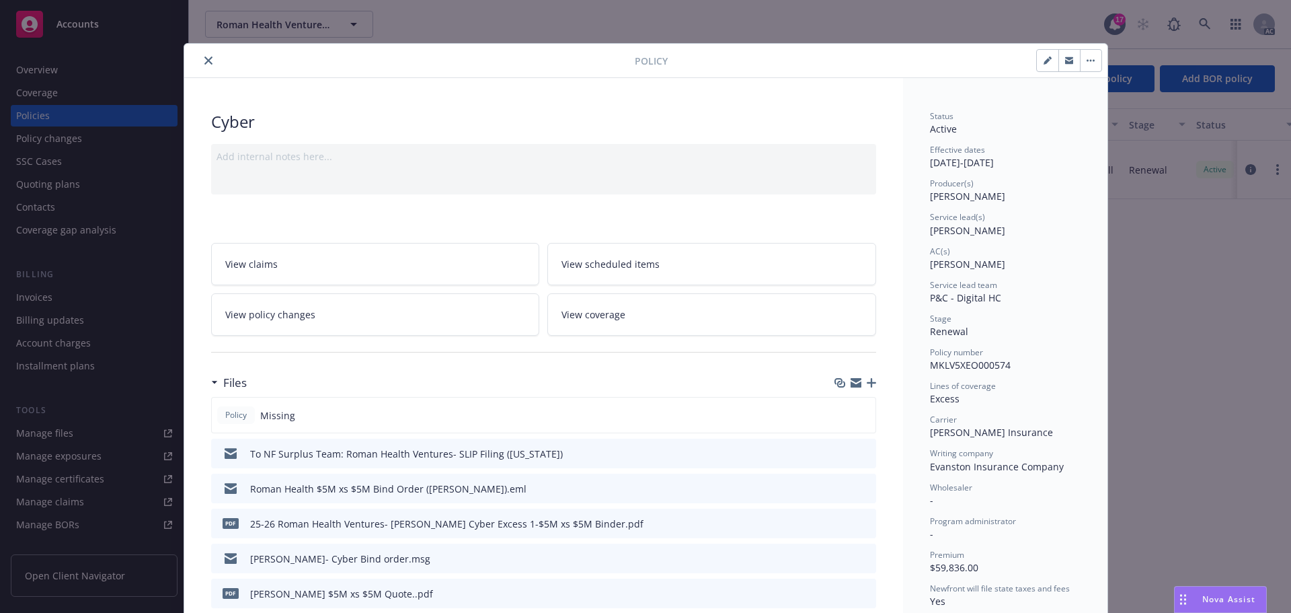
click at [867, 383] on icon "button" at bounding box center [871, 382] width 9 height 9
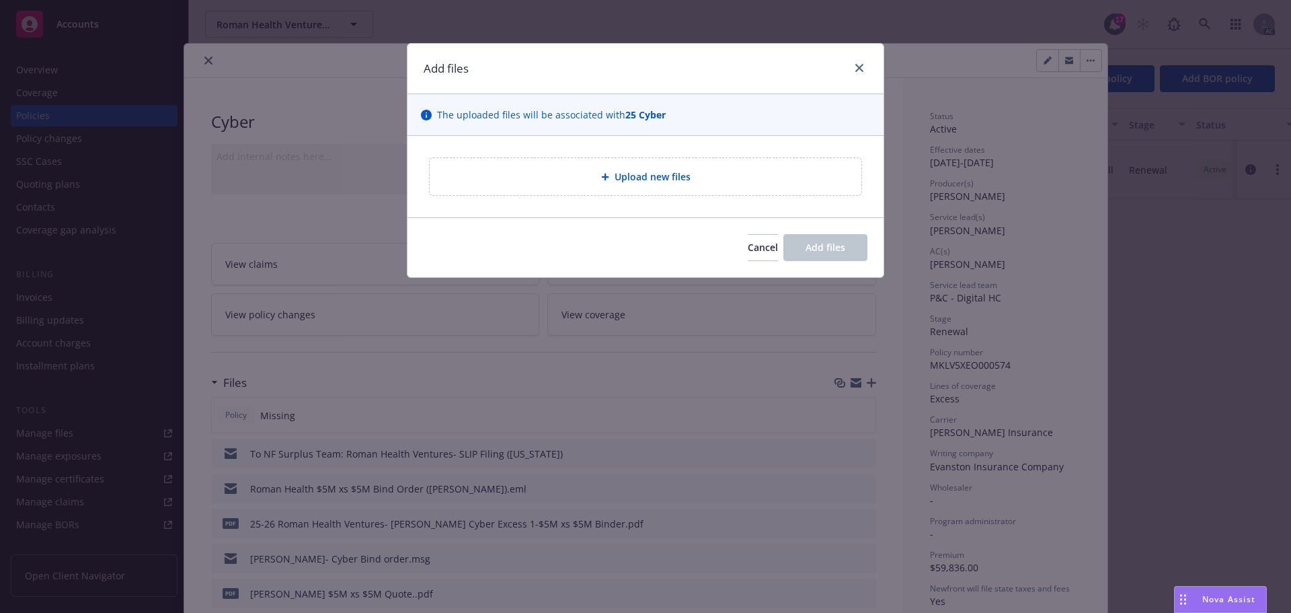
type textarea "x"
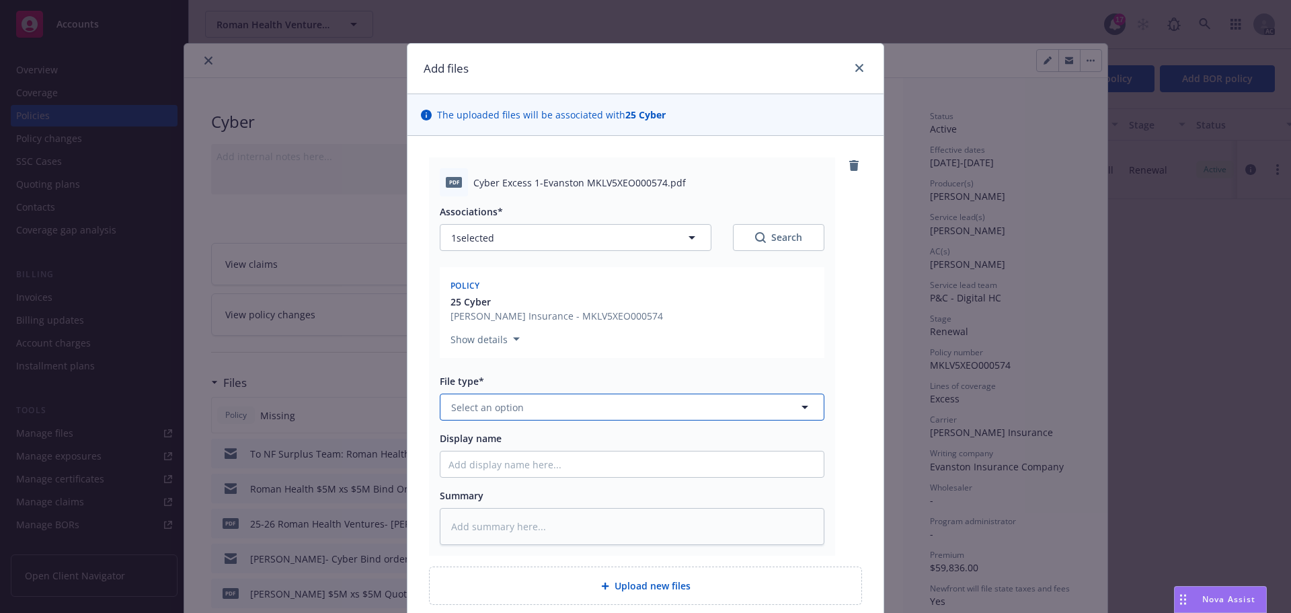
click at [519, 405] on button "Select an option" at bounding box center [632, 406] width 385 height 27
type input "other"
click at [481, 437] on div "Other" at bounding box center [631, 443] width 367 height 19
click at [472, 459] on input "Display name" at bounding box center [631, 464] width 383 height 26
type textarea "x"
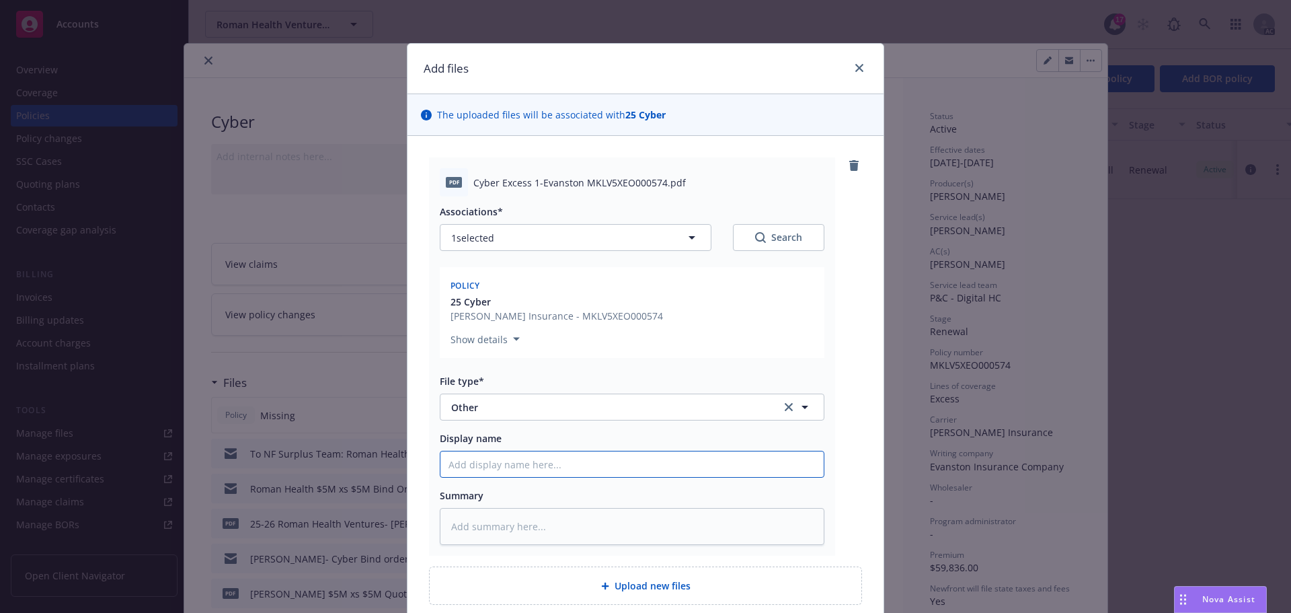
type input "N"
type textarea "x"
type input "NE"
type textarea "x"
type input "NEL"
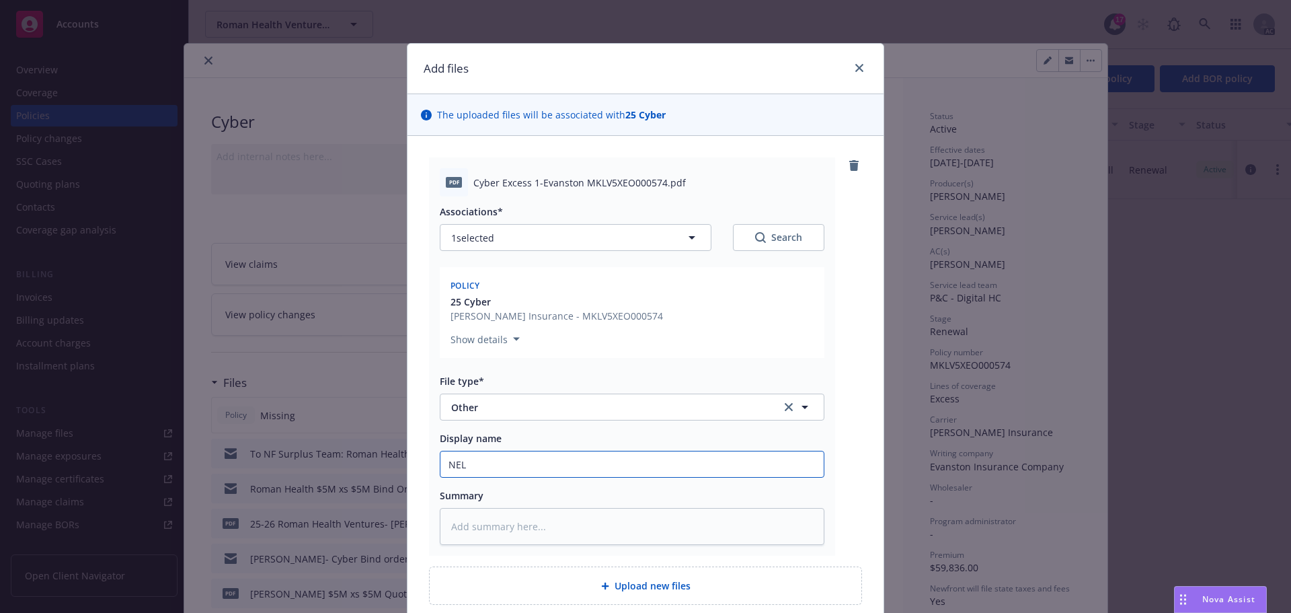
type textarea "x"
type input "NELP"
type textarea "x"
type input "NELP-"
type textarea "x"
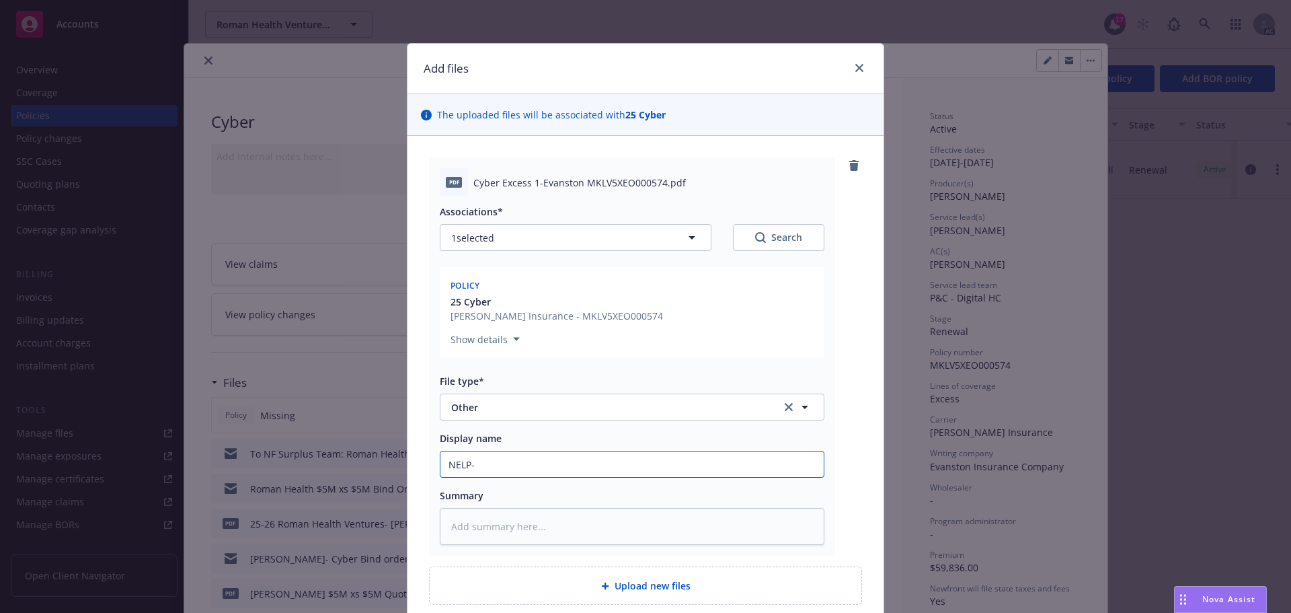
type input "NELP-"
type textarea "x"
type input "NELP- S"
type textarea "x"
type input "NELP- Si"
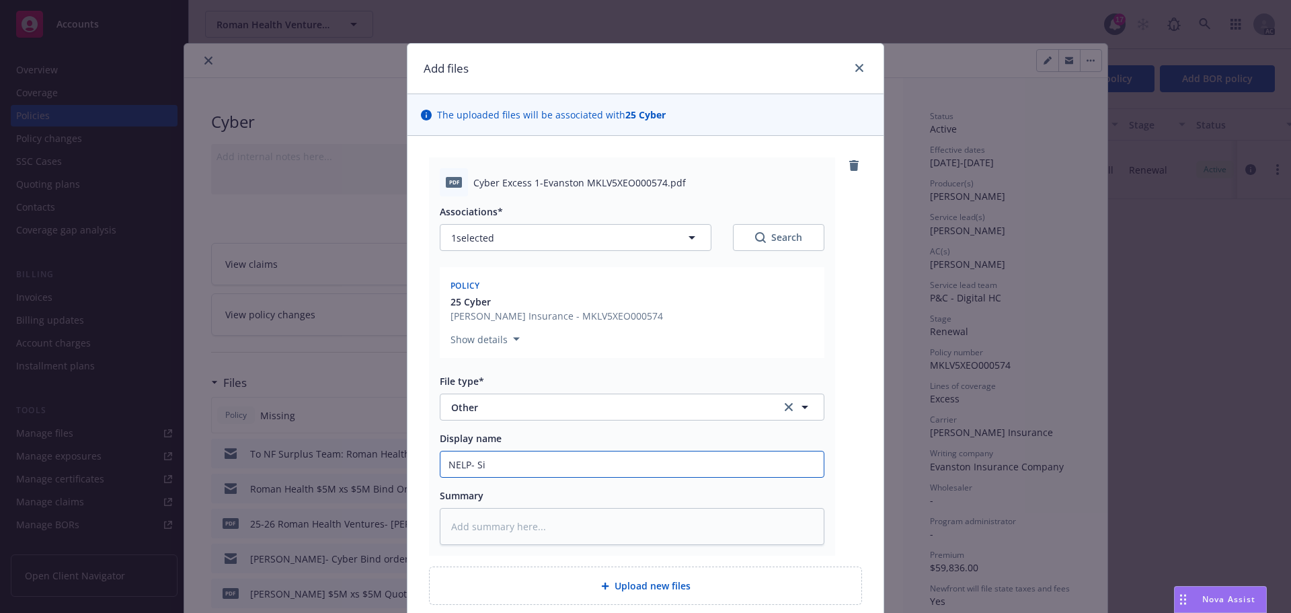
type textarea "x"
type input "NELP- Sig"
type textarea "x"
type input "NELP- Sign"
type textarea "x"
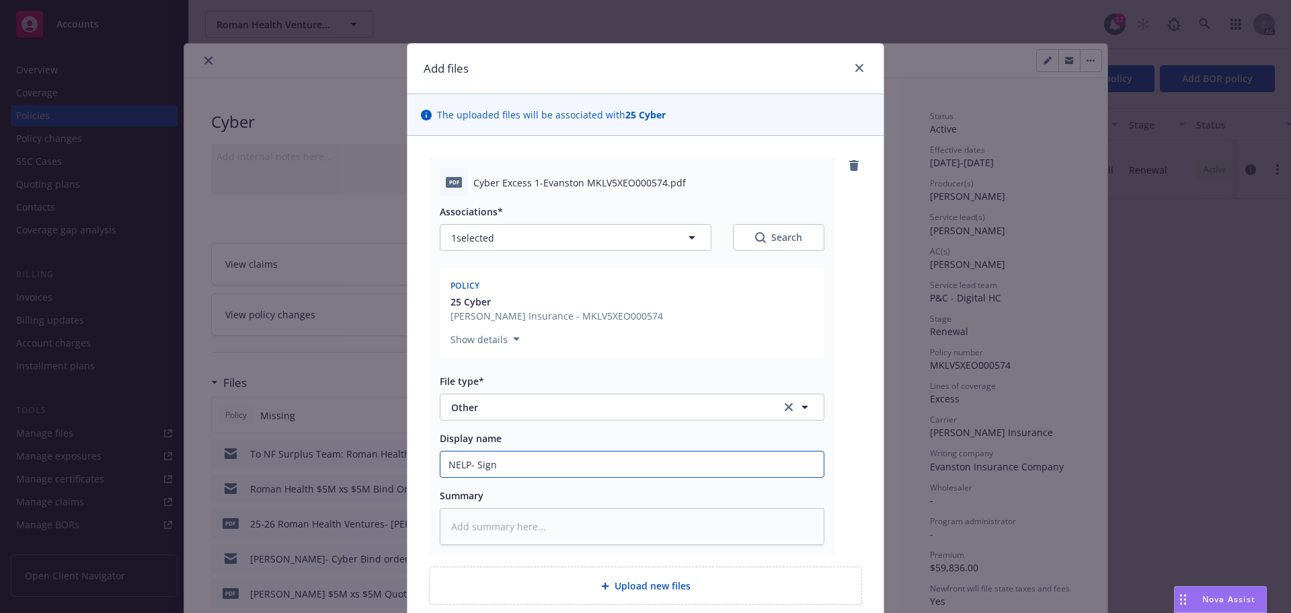
type input "NELP- Signe"
type textarea "x"
drag, startPoint x: 528, startPoint y: 465, endPoint x: 453, endPoint y: 463, distance: 75.3
click at [429, 466] on div "pdf Cyber Excess 1-Evanston MKLV5XEO000574.pdf Associations* 1 selected Search …" at bounding box center [632, 356] width 406 height 398
type input "NELP- Signed"
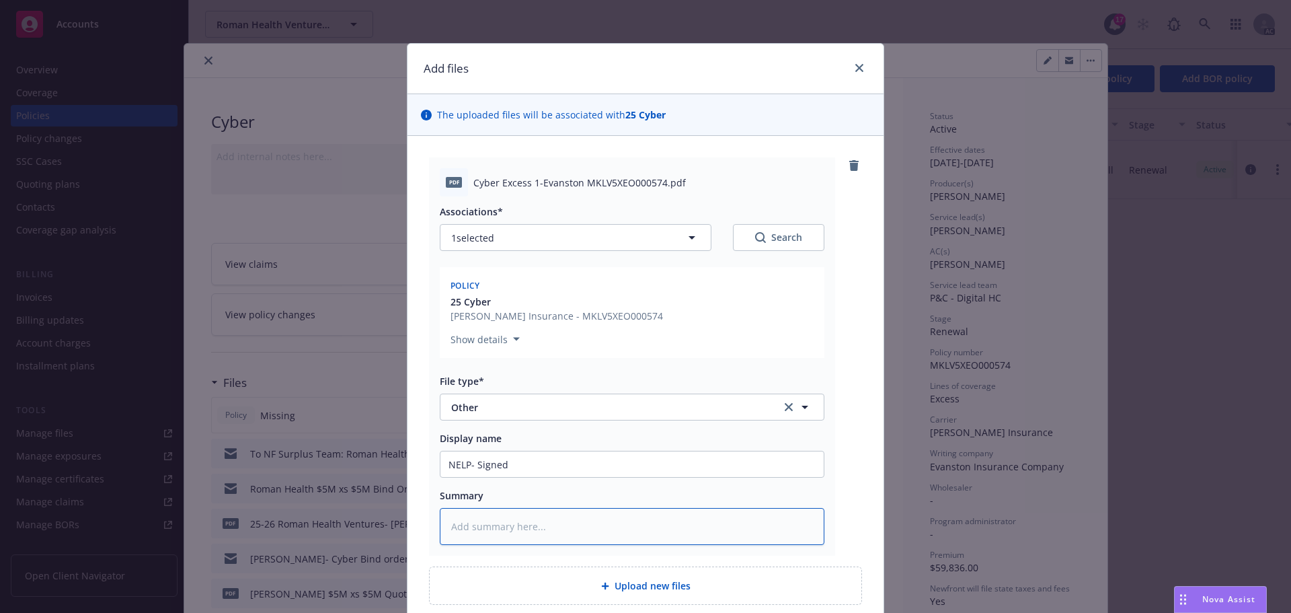
click at [479, 520] on textarea at bounding box center [632, 526] width 385 height 37
paste textarea "NELP- Signed"
type textarea "x"
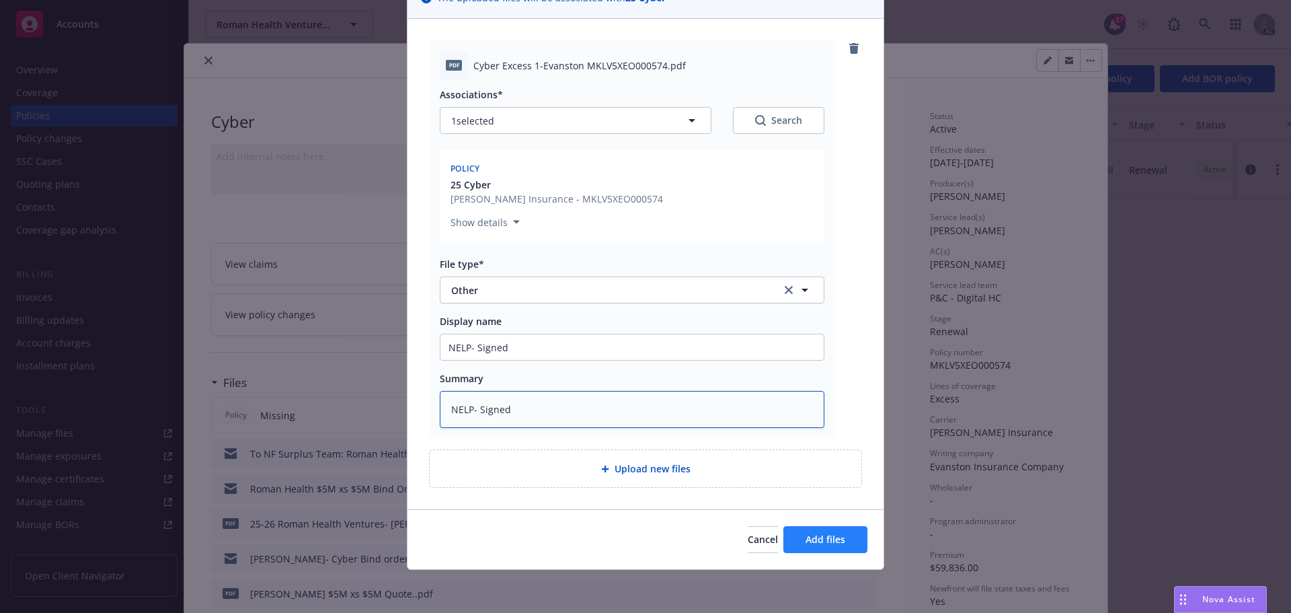
type textarea "NELP- Signed"
click at [821, 530] on button "Add files" at bounding box center [825, 539] width 84 height 27
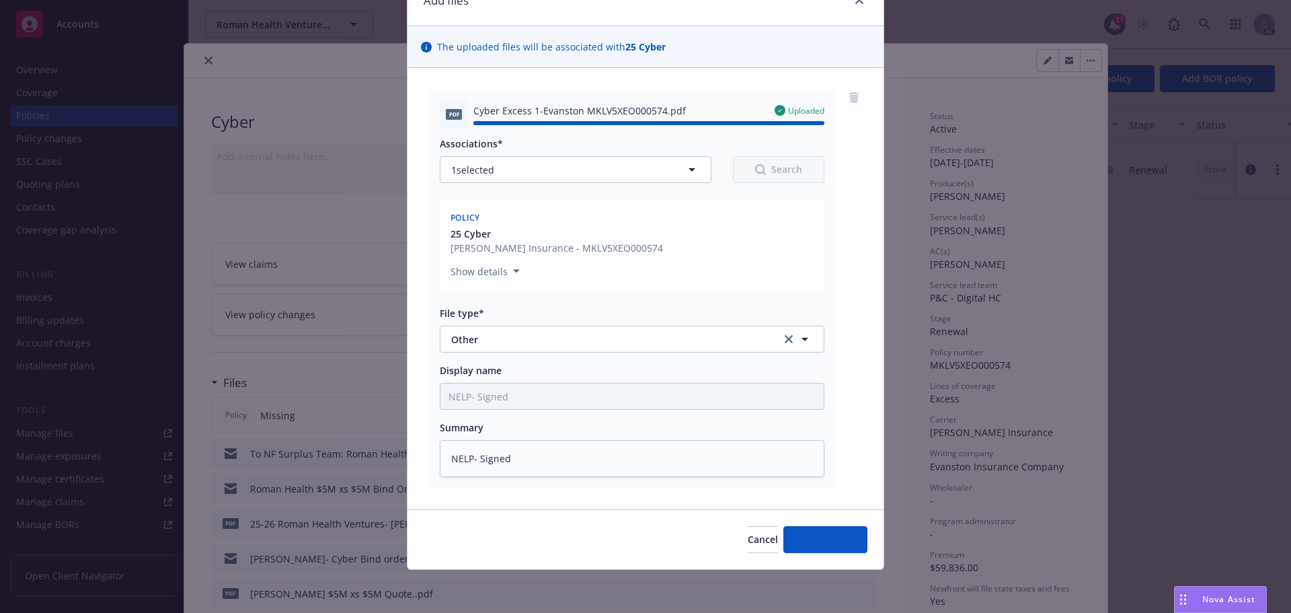
type textarea "x"
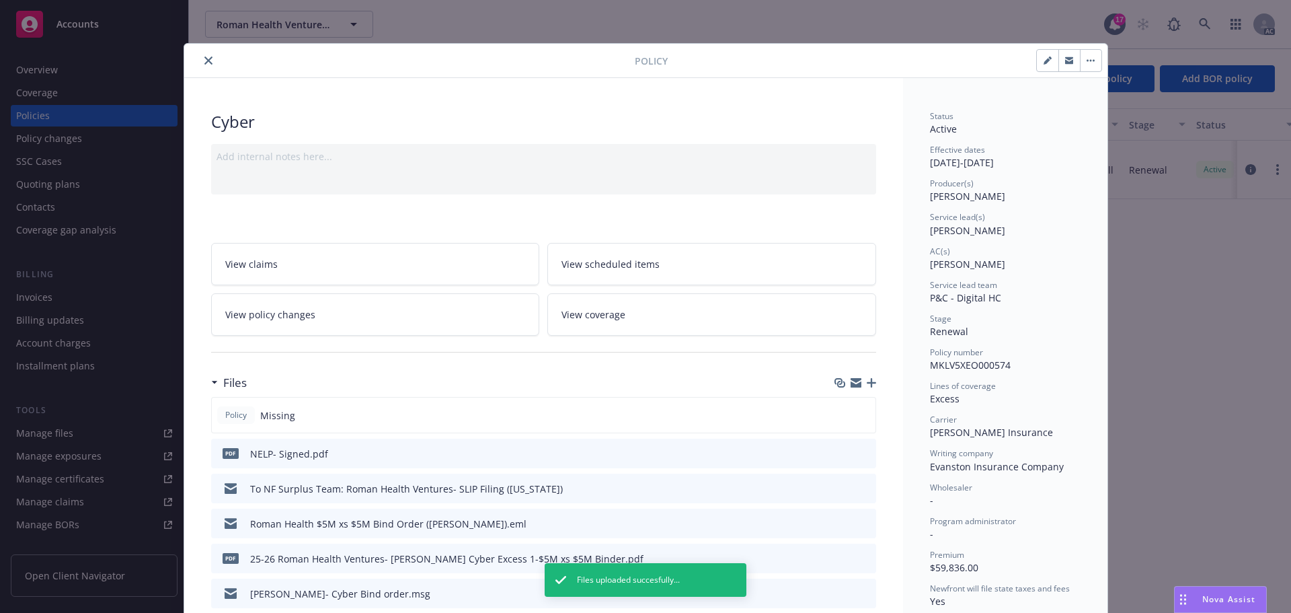
click at [204, 61] on icon "close" at bounding box center [208, 60] width 8 height 8
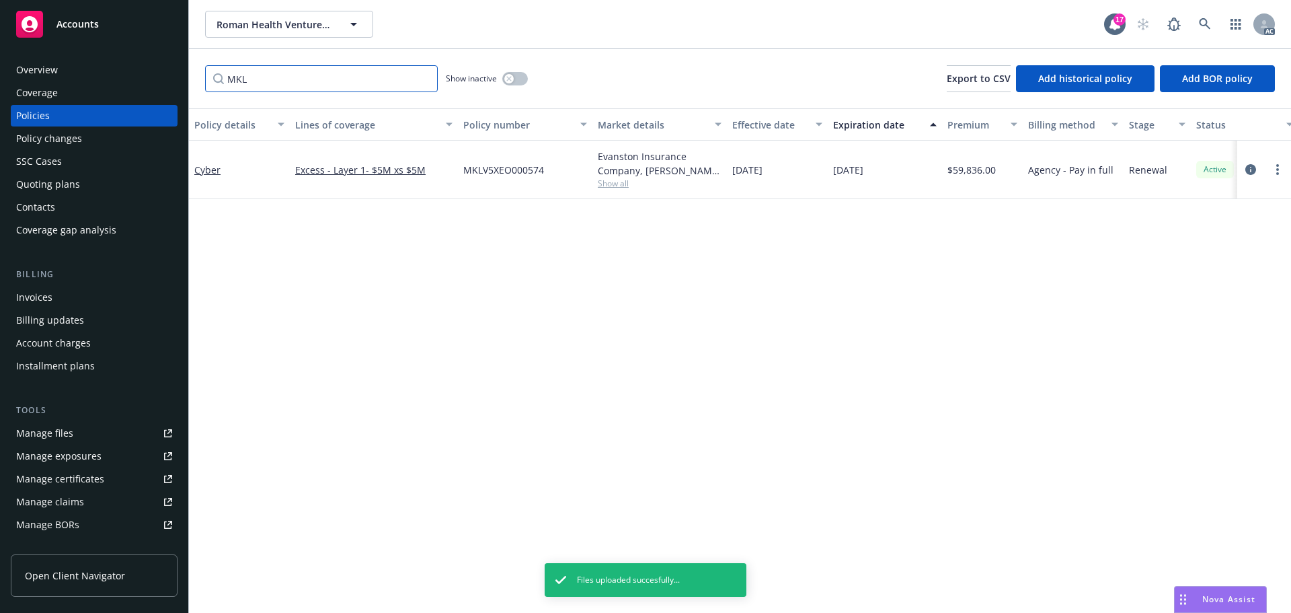
drag, startPoint x: 233, startPoint y: 79, endPoint x: 145, endPoint y: 84, distance: 87.5
click at [159, 79] on div "Accounts Overview Coverage Policies Policy changes SSC Cases Quoting plans Cont…" at bounding box center [645, 306] width 1291 height 613
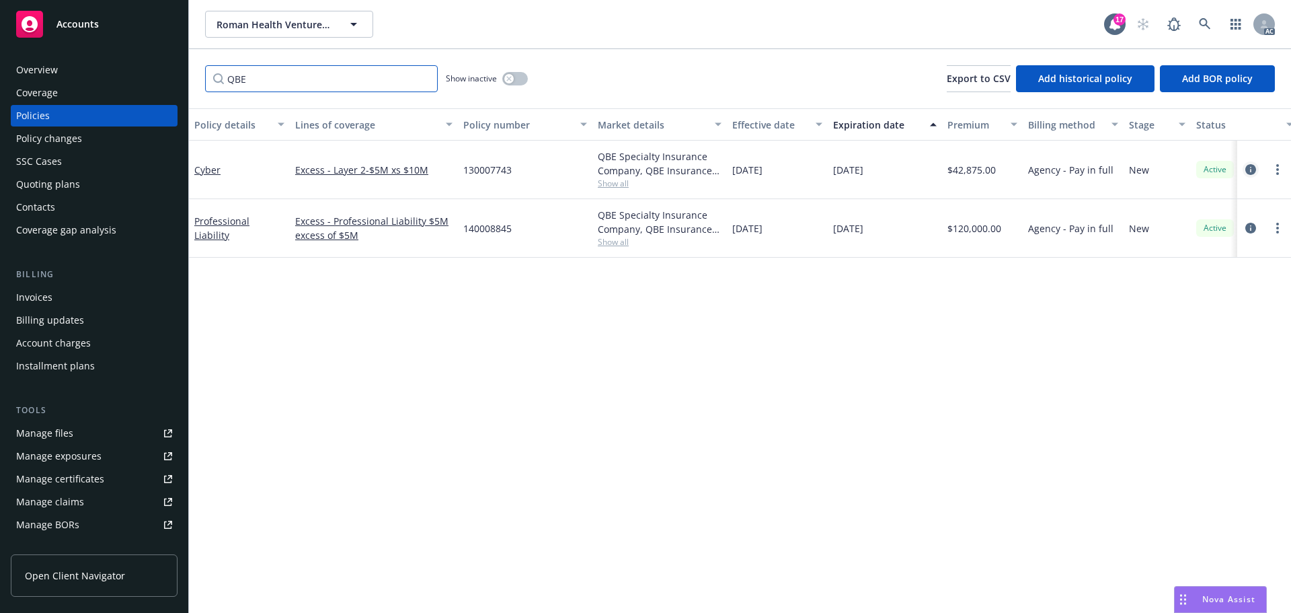
type input "QBE"
click at [1248, 166] on icon "circleInformation" at bounding box center [1250, 169] width 11 height 11
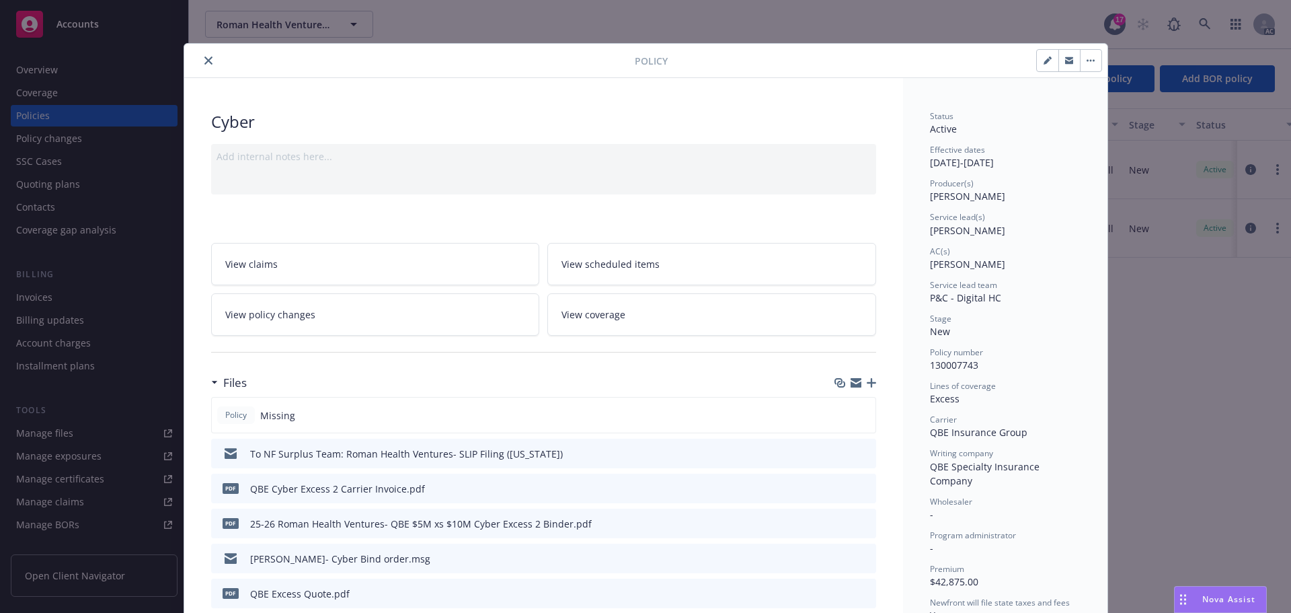
click at [867, 381] on icon "button" at bounding box center [871, 382] width 9 height 9
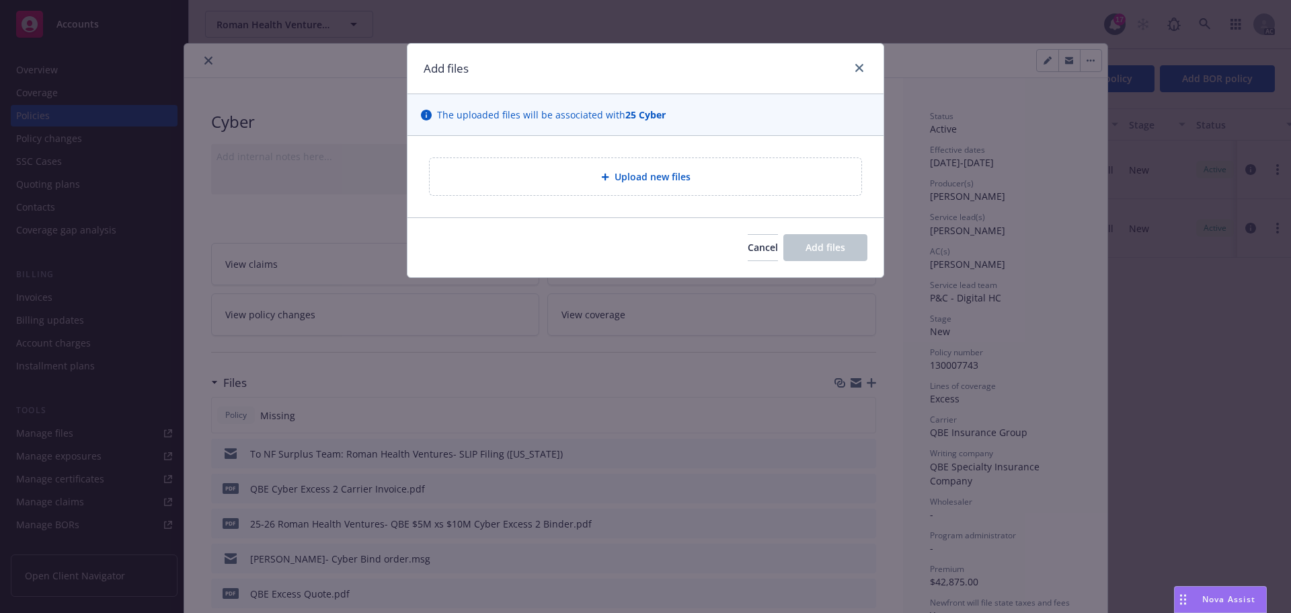
type textarea "x"
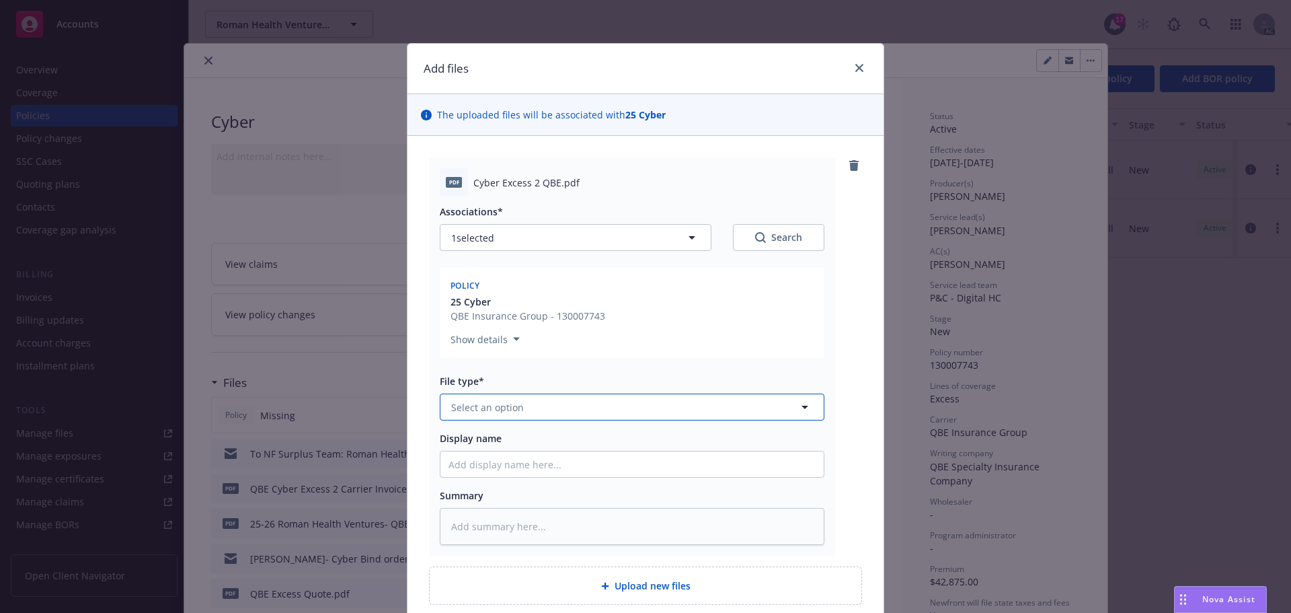
click at [483, 403] on span "Select an option" at bounding box center [487, 407] width 73 height 14
type input "other"
click at [457, 442] on span "Other" at bounding box center [467, 444] width 27 height 14
click at [473, 463] on input "Display name" at bounding box center [631, 464] width 383 height 26
type textarea "x"
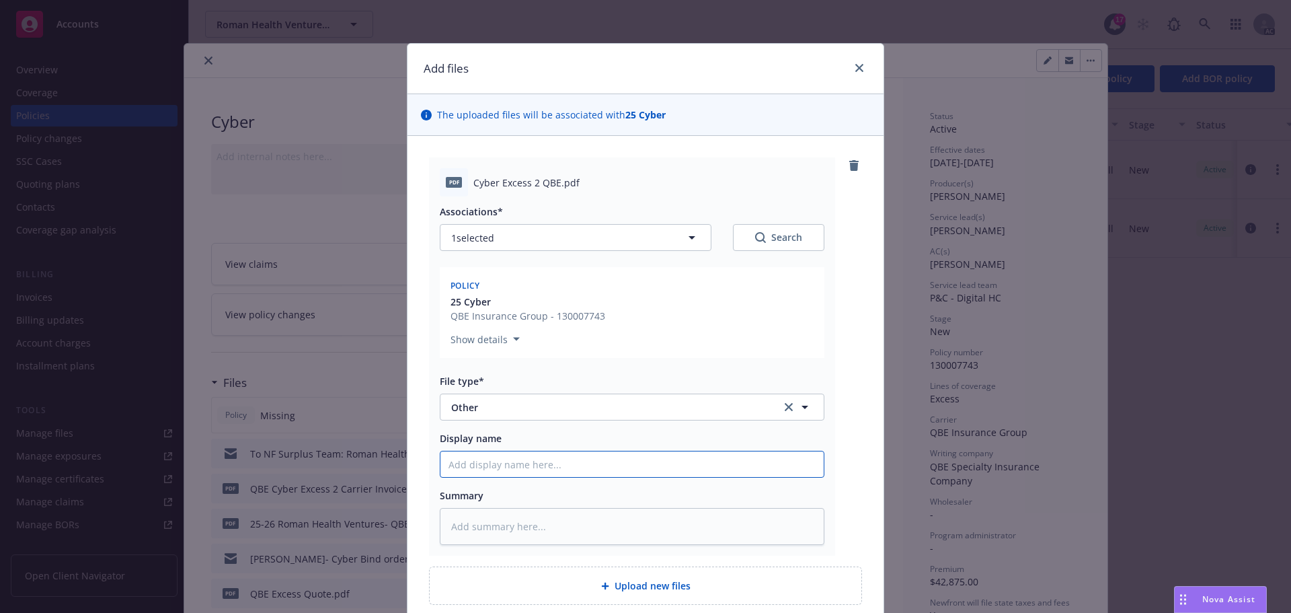
type input "N"
type textarea "x"
type input "NE"
type textarea "x"
type input "NEL"
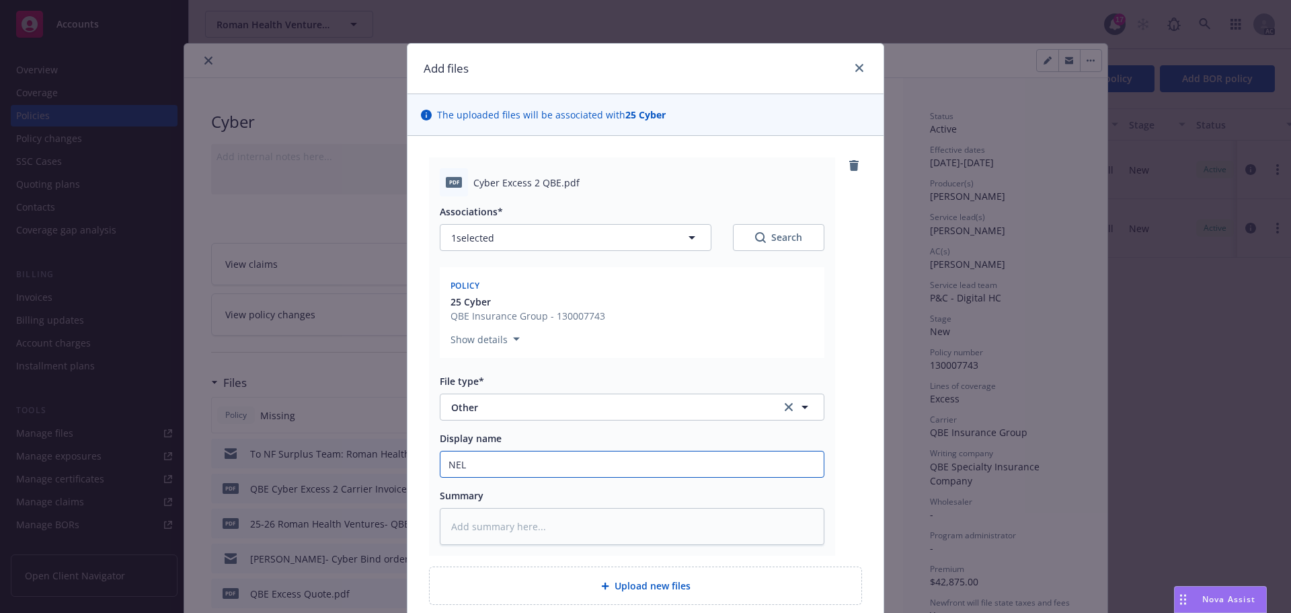
type textarea "x"
type input "NELP"
type textarea "x"
type input "NELP-"
type textarea "x"
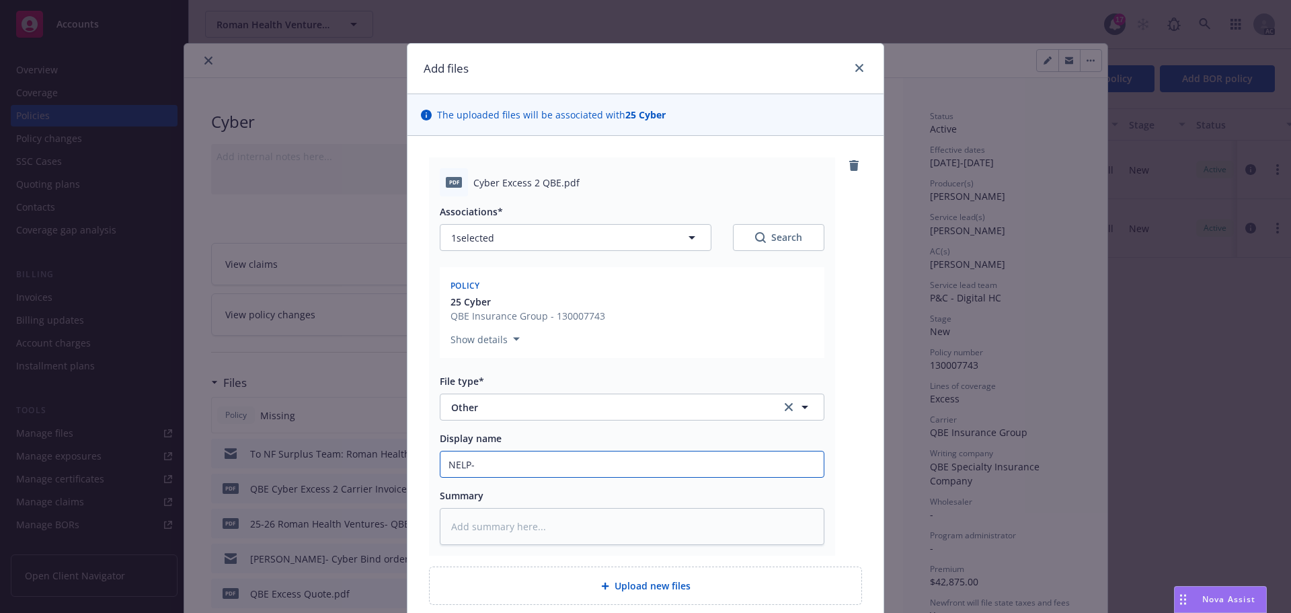
type input "NELP-"
type textarea "x"
type input "NELP- S"
type textarea "x"
type input "NELP- Si"
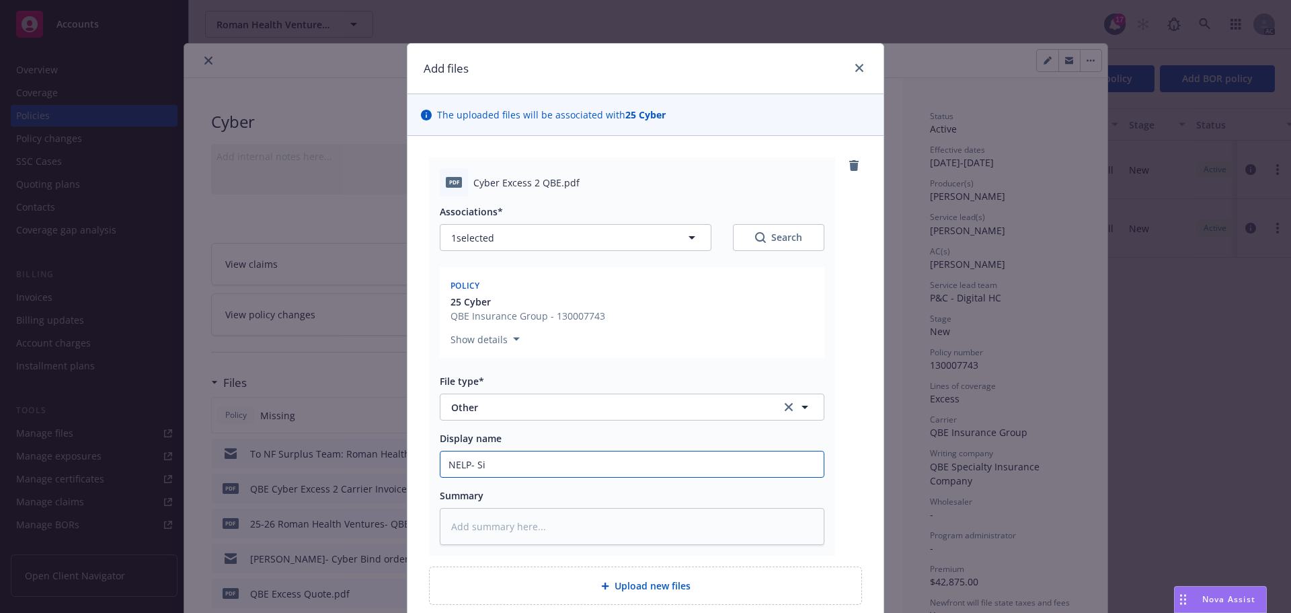
type textarea "x"
type input "NELP- Sig"
type textarea "x"
type input "NELP- Sign"
type textarea "x"
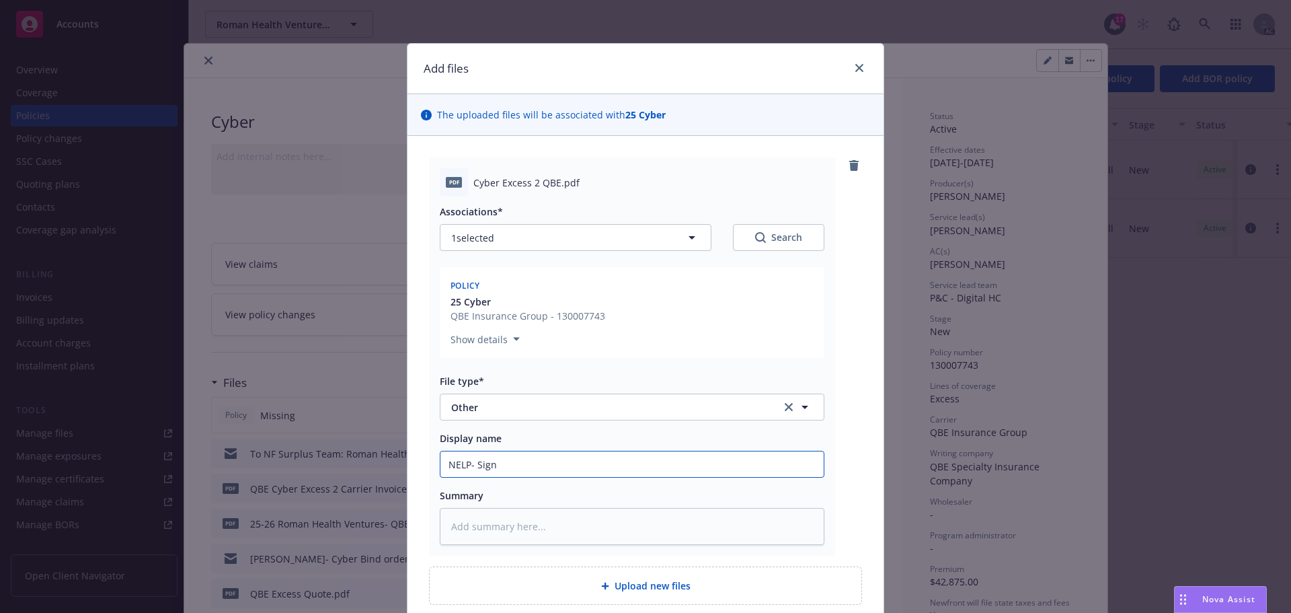
type input "NELP- Signe"
type textarea "x"
drag, startPoint x: 507, startPoint y: 463, endPoint x: 420, endPoint y: 463, distance: 87.4
click at [413, 463] on div "pdf Cyber Excess 2 QBE.pdf Associations* 1 selected Search Policy 25 Cyber QBE …" at bounding box center [645, 381] width 476 height 490
type input "NELP- Signed"
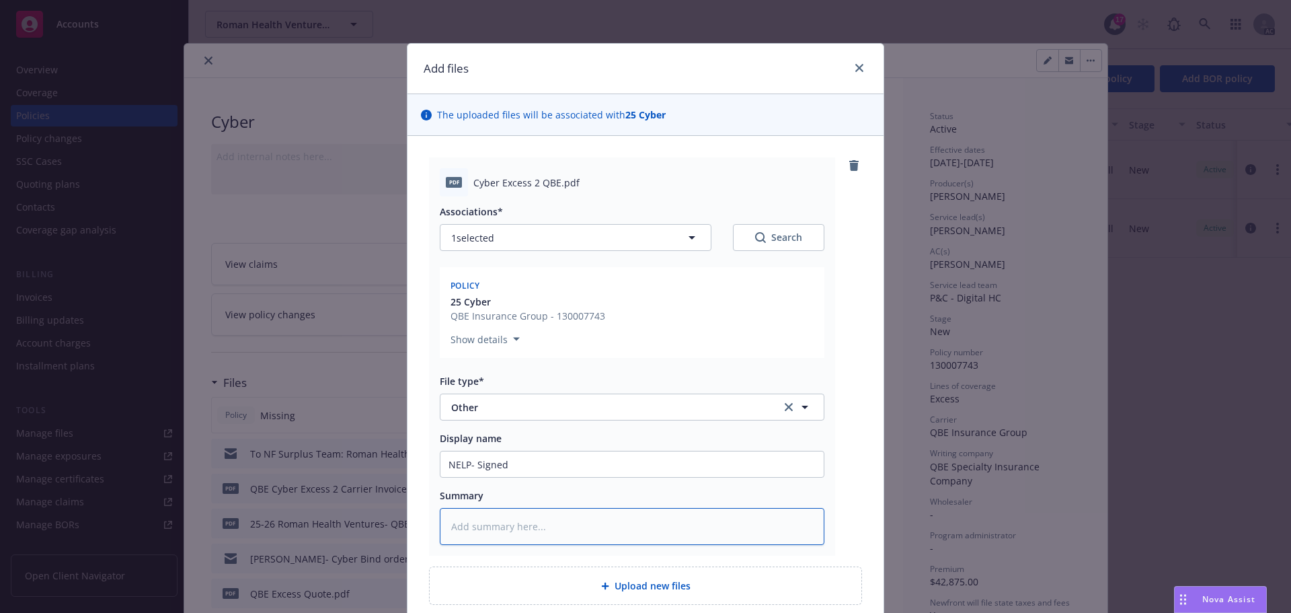
click at [489, 524] on textarea at bounding box center [632, 526] width 385 height 37
paste textarea "NELP- Signed"
type textarea "x"
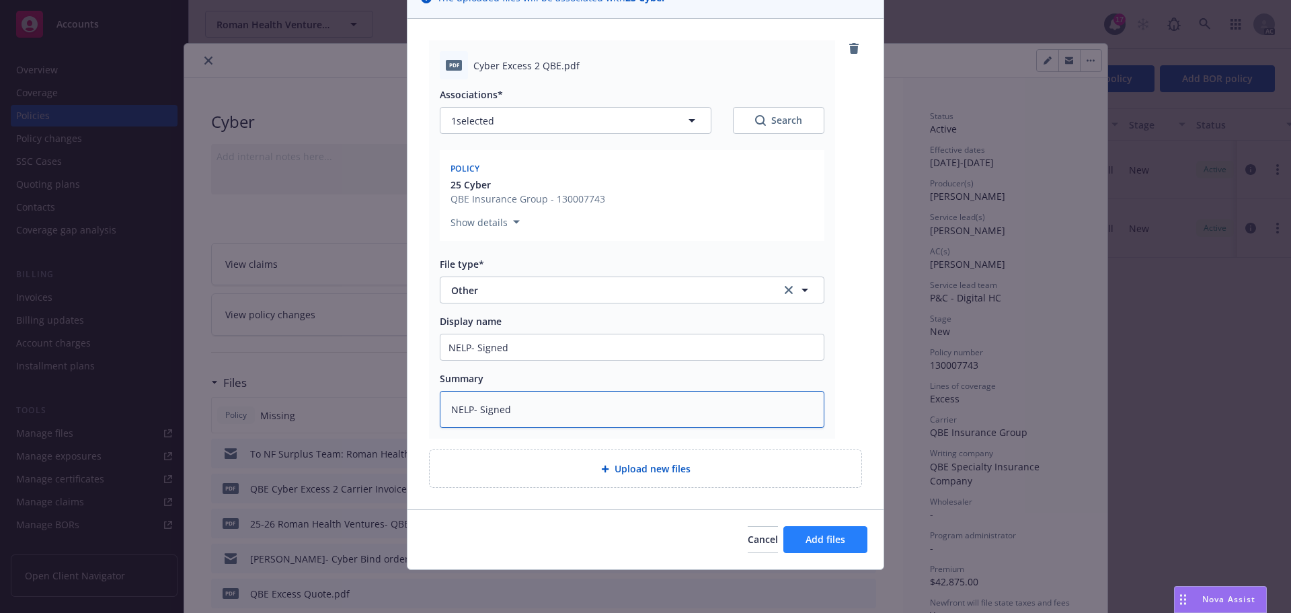
type textarea "NELP- Signed"
click at [822, 539] on span "Add files" at bounding box center [825, 539] width 40 height 13
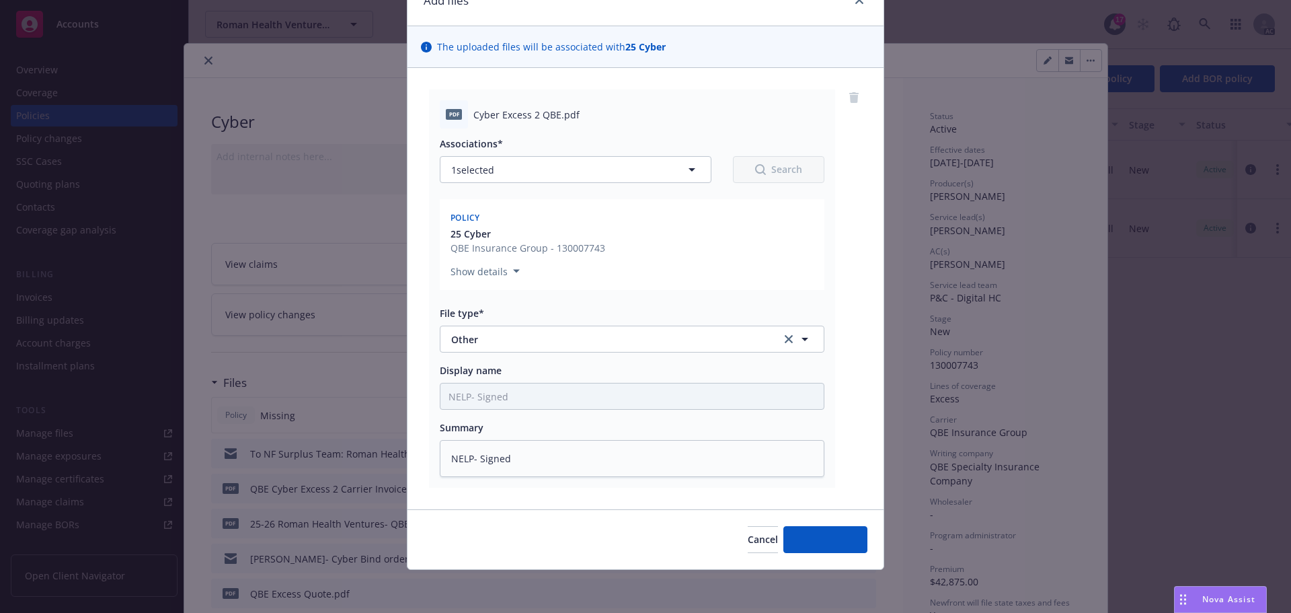
scroll to position [68, 0]
type textarea "x"
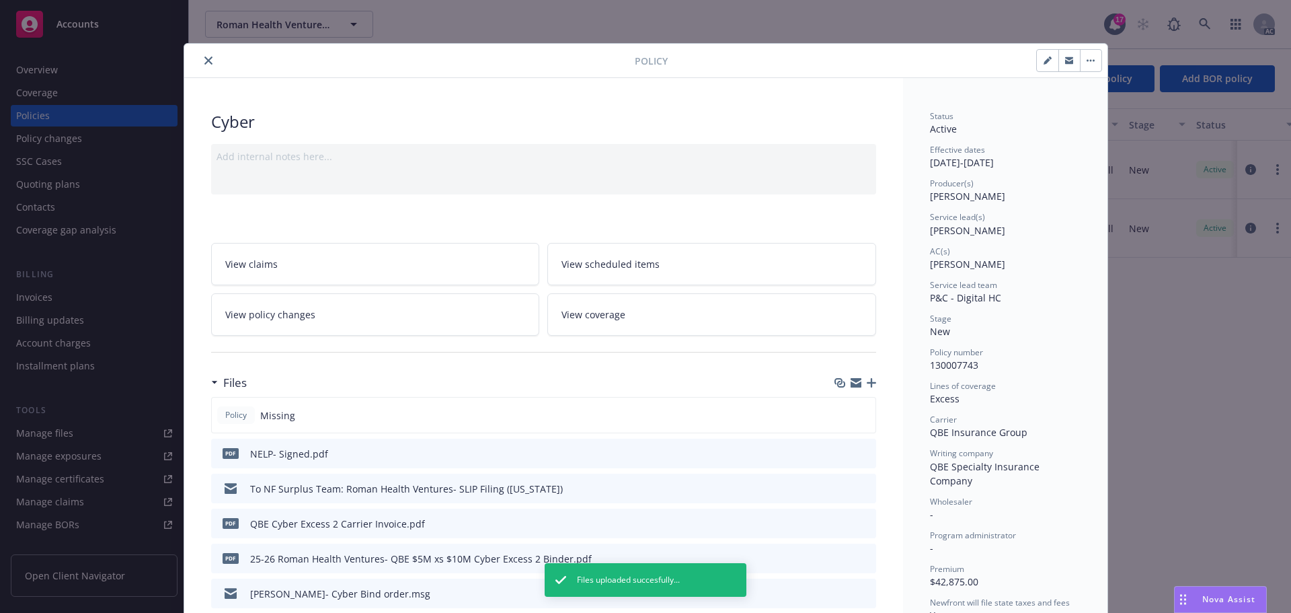
click at [204, 58] on icon "close" at bounding box center [208, 60] width 8 height 8
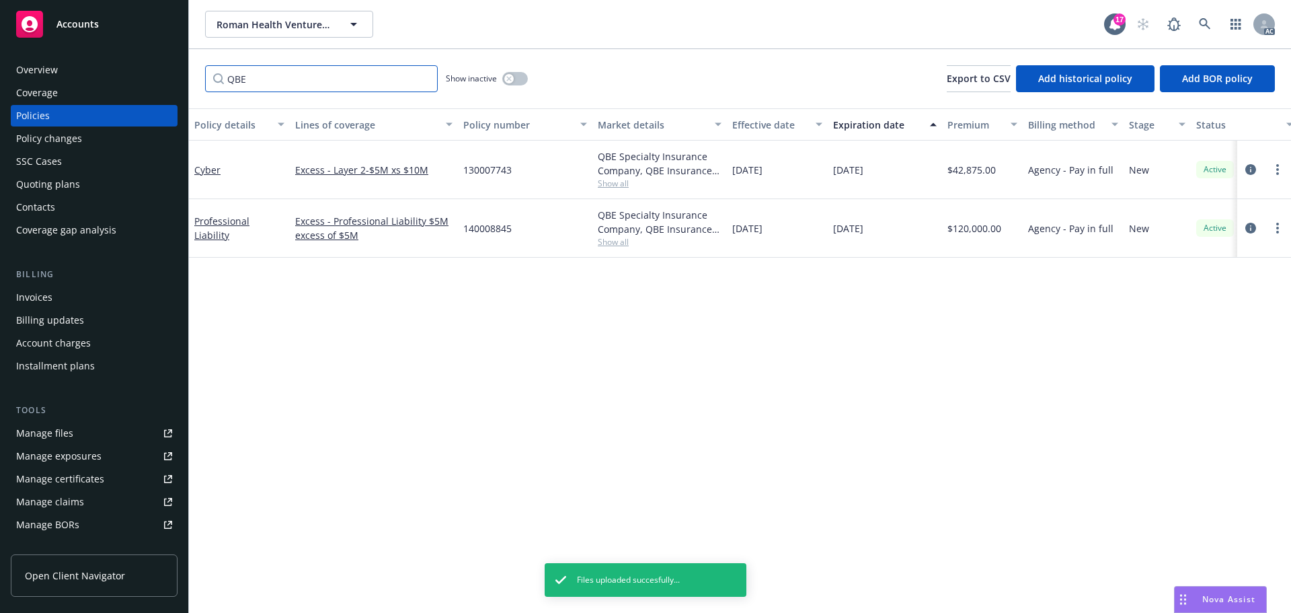
drag, startPoint x: 308, startPoint y: 85, endPoint x: 174, endPoint y: 85, distance: 133.8
click at [175, 85] on div "Accounts Overview Coverage Policies Policy changes SSC Cases Quoting plans Cont…" at bounding box center [645, 306] width 1291 height 613
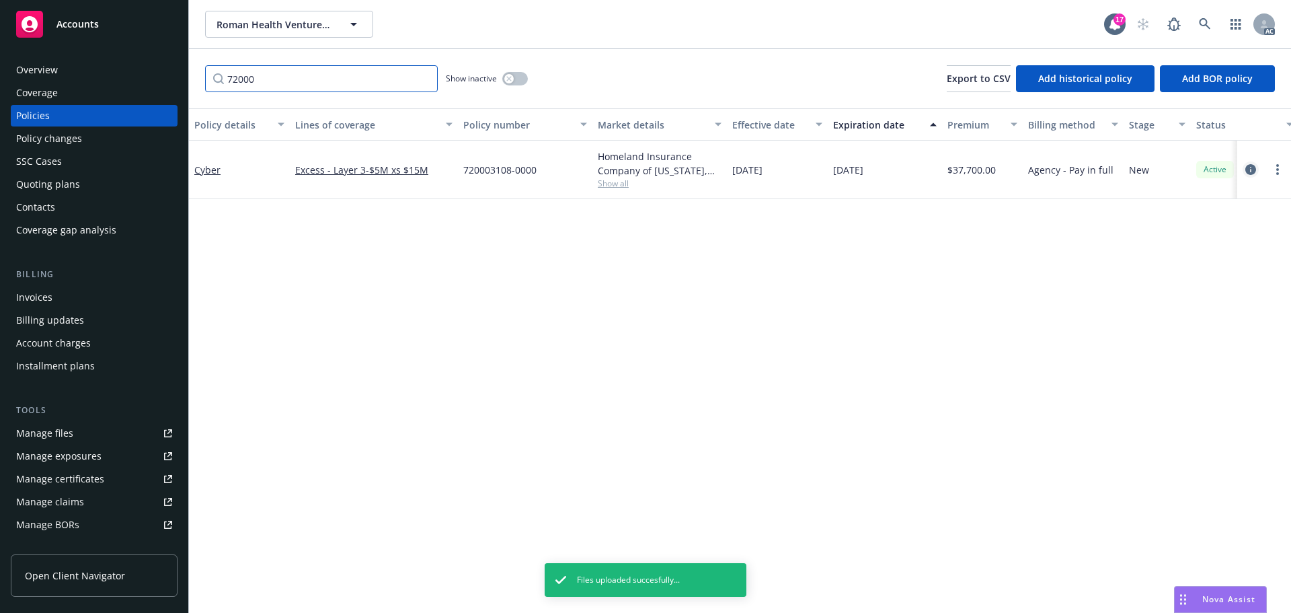
type input "72000"
click at [1247, 165] on icon "circleInformation" at bounding box center [1250, 169] width 11 height 11
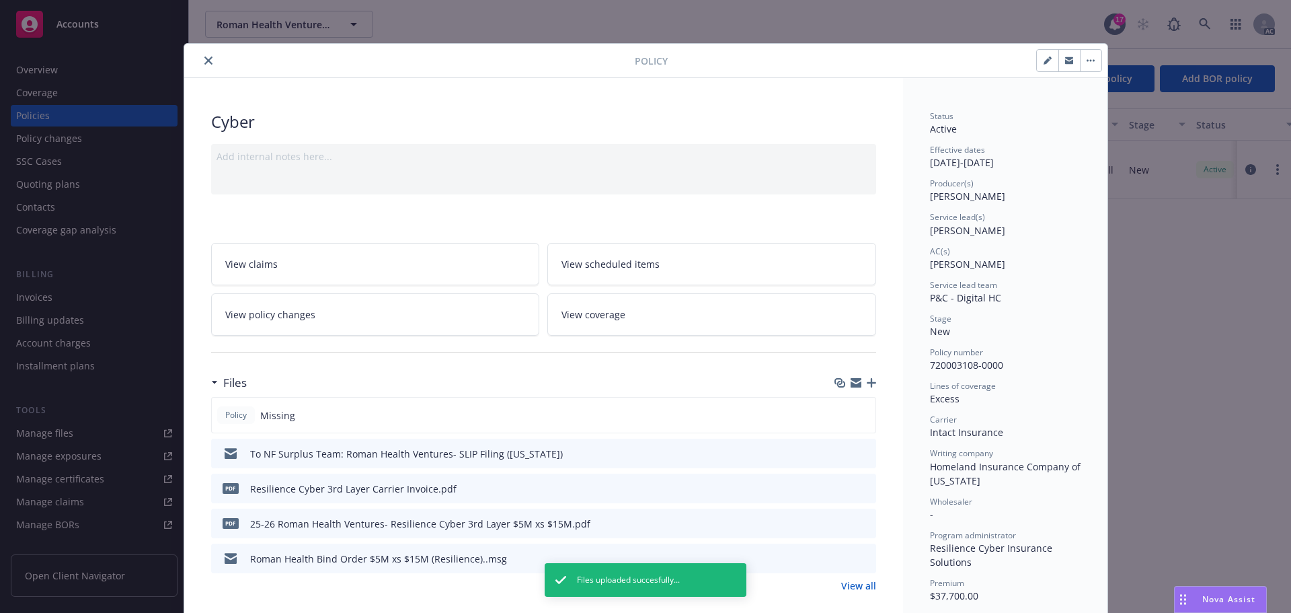
click at [867, 383] on icon "button" at bounding box center [871, 382] width 9 height 9
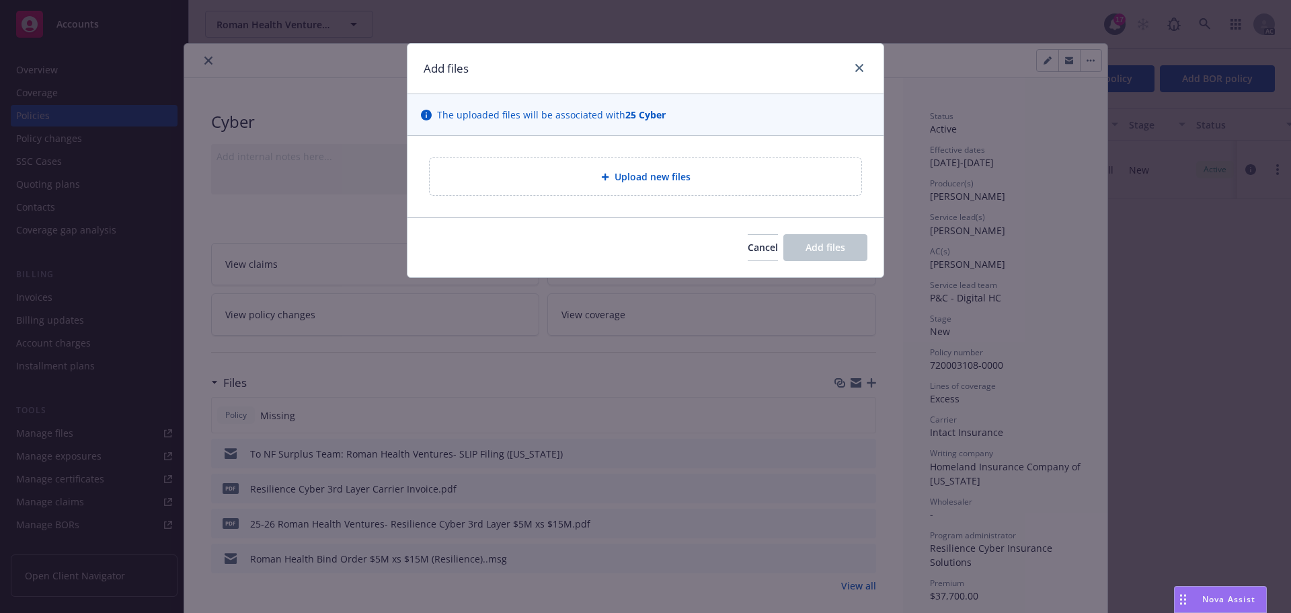
type textarea "x"
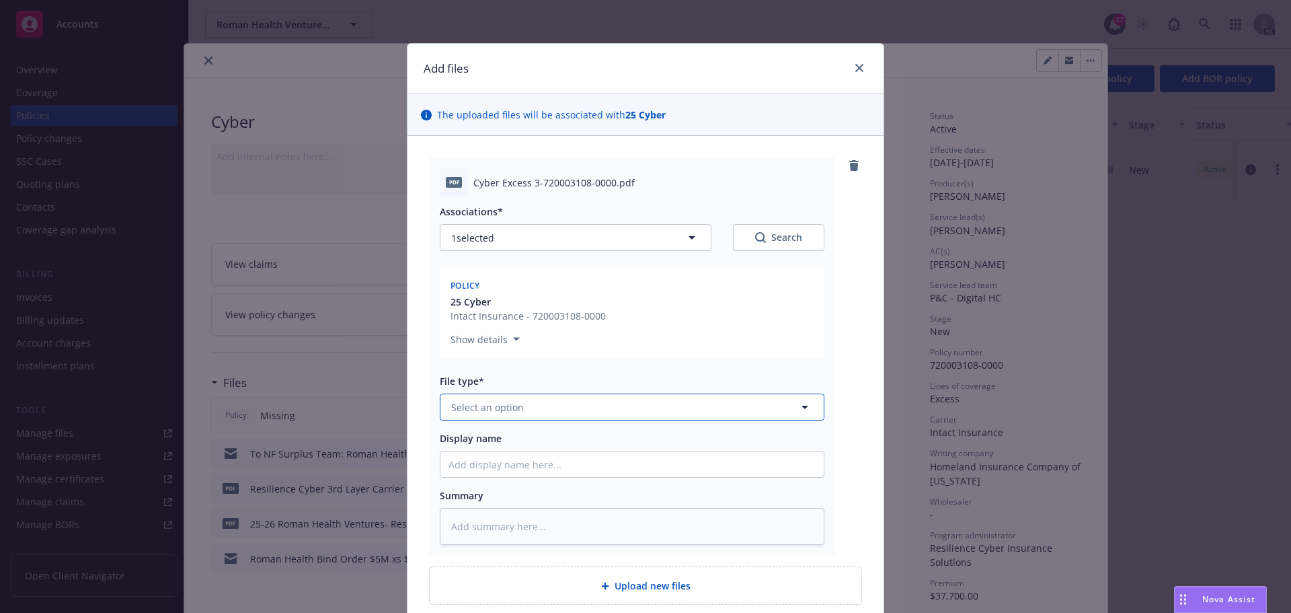
click at [532, 405] on button "Select an option" at bounding box center [632, 406] width 385 height 27
type input "t"
type input "other"
click at [497, 446] on div "Other" at bounding box center [631, 443] width 367 height 19
click at [464, 457] on input "Display name" at bounding box center [631, 464] width 383 height 26
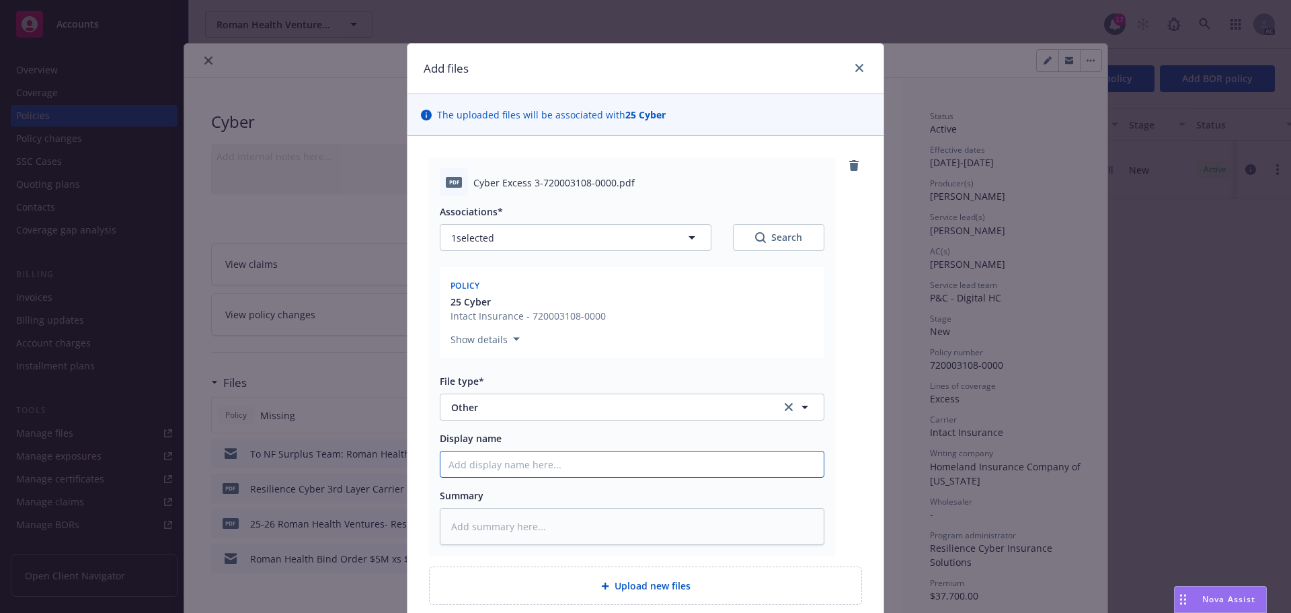
type textarea "x"
type input "N"
type textarea "x"
type input "NE"
type textarea "x"
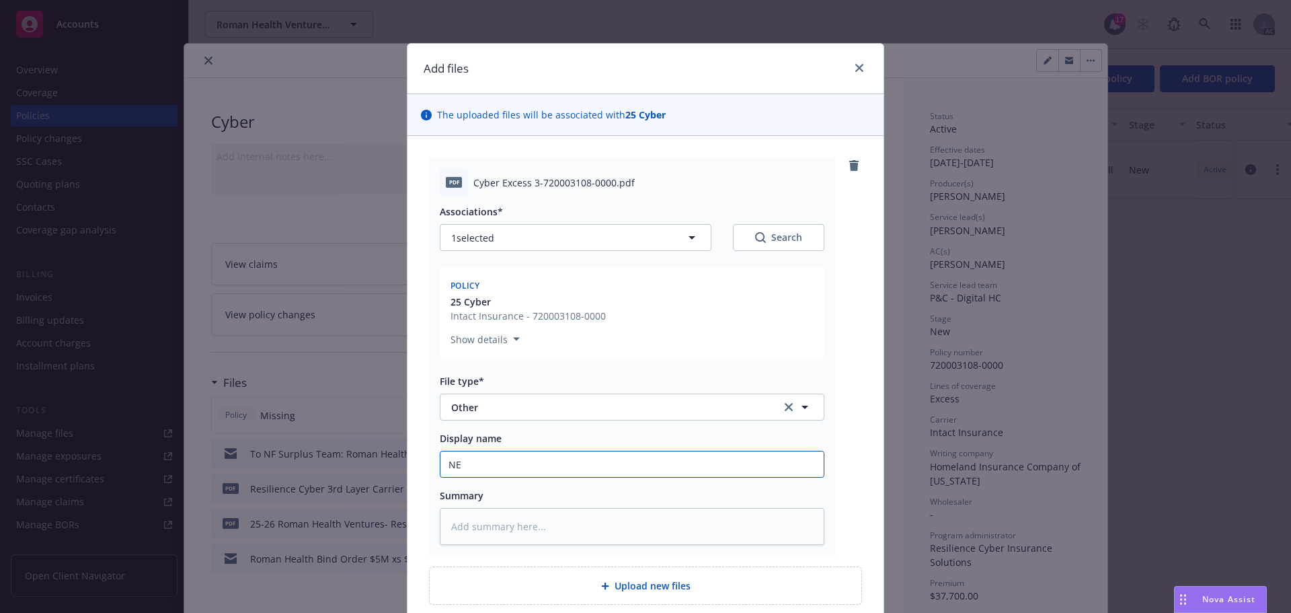
type input "NEL"
type textarea "x"
type input "NELP- Signed"
click at [479, 524] on textarea at bounding box center [632, 526] width 385 height 37
type textarea "x"
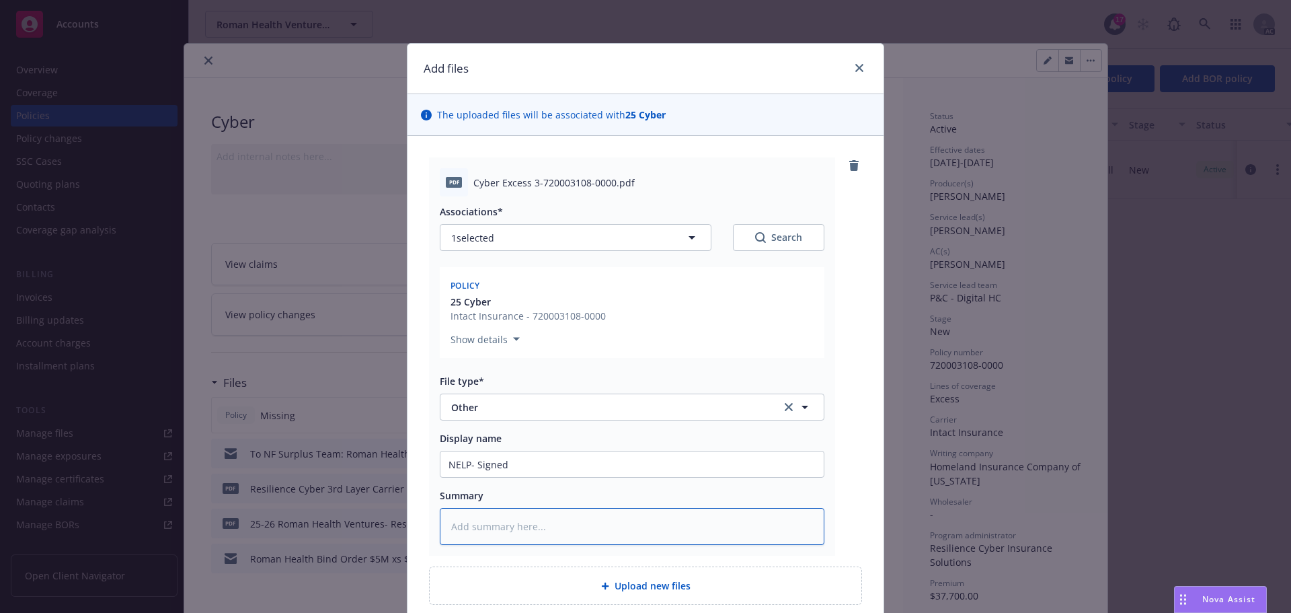
type textarea "N"
type textarea "x"
type textarea "Ne"
type textarea "x"
type textarea "Nel"
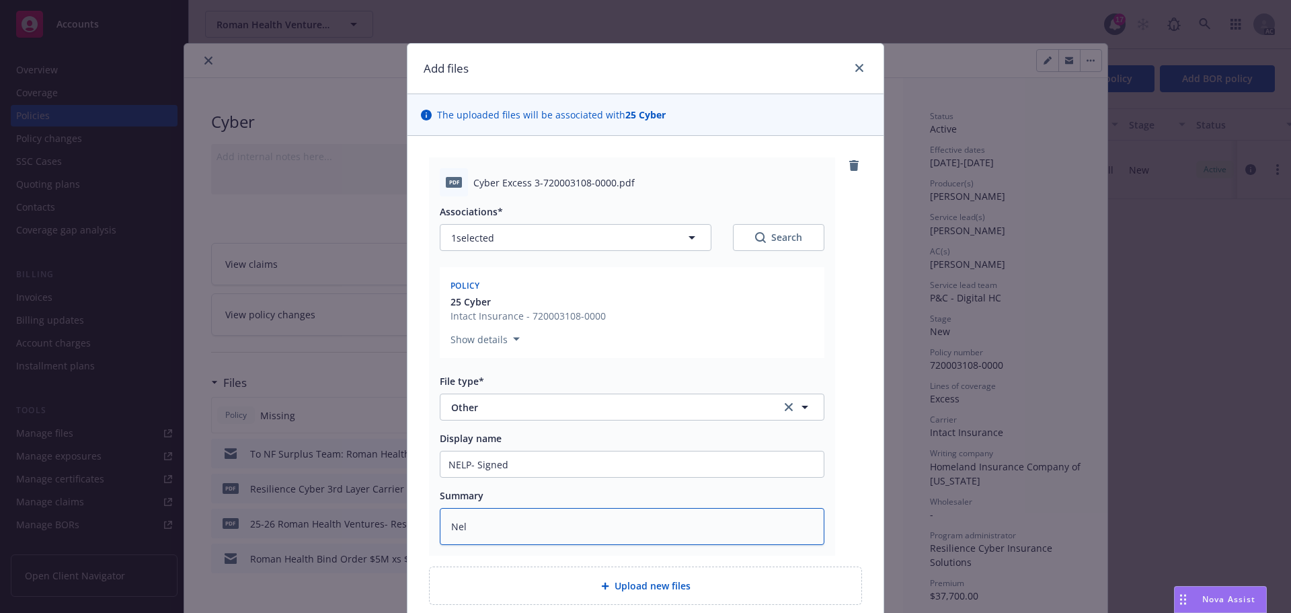
type textarea "x"
type textarea "Ne"
type textarea "x"
type textarea "N"
type textarea "x"
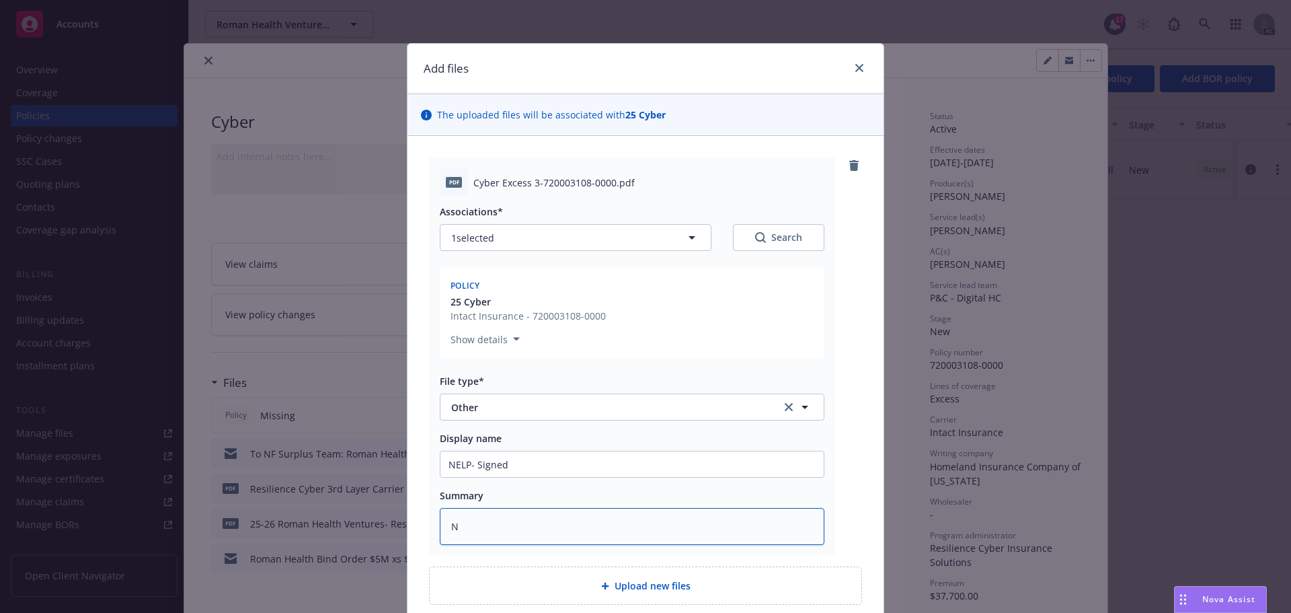
type textarea "NE"
type textarea "x"
type textarea "NEL"
type textarea "x"
type textarea "NELP"
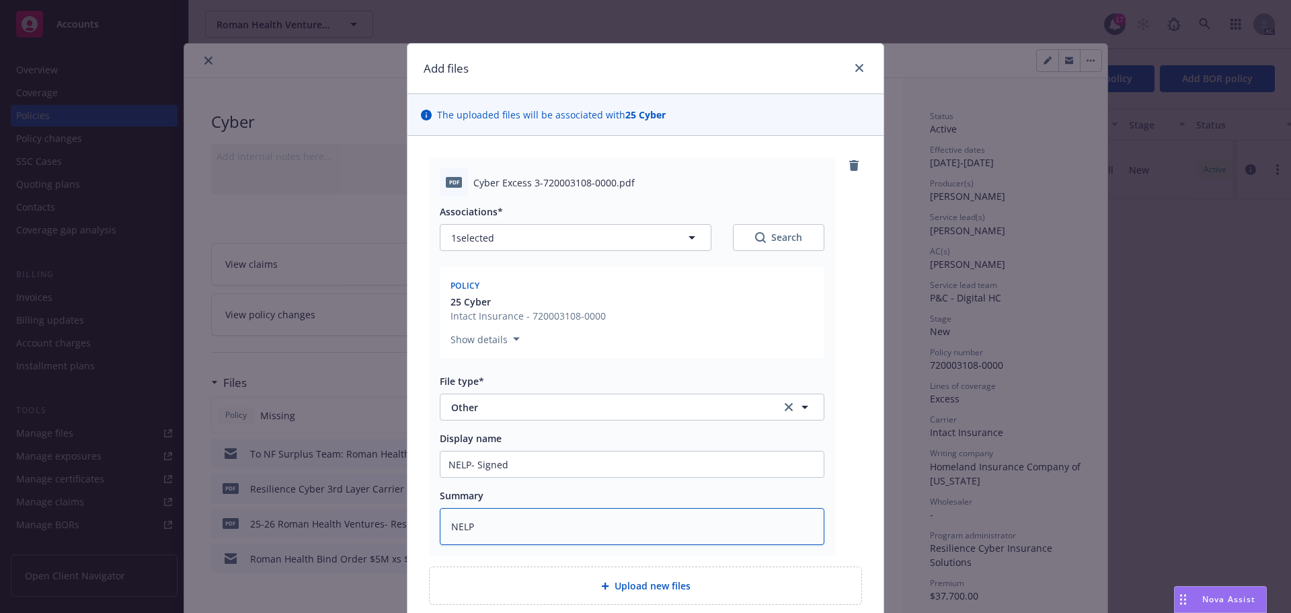
type textarea "x"
type textarea "NELP-"
type textarea "x"
type textarea "NELP-"
type textarea "x"
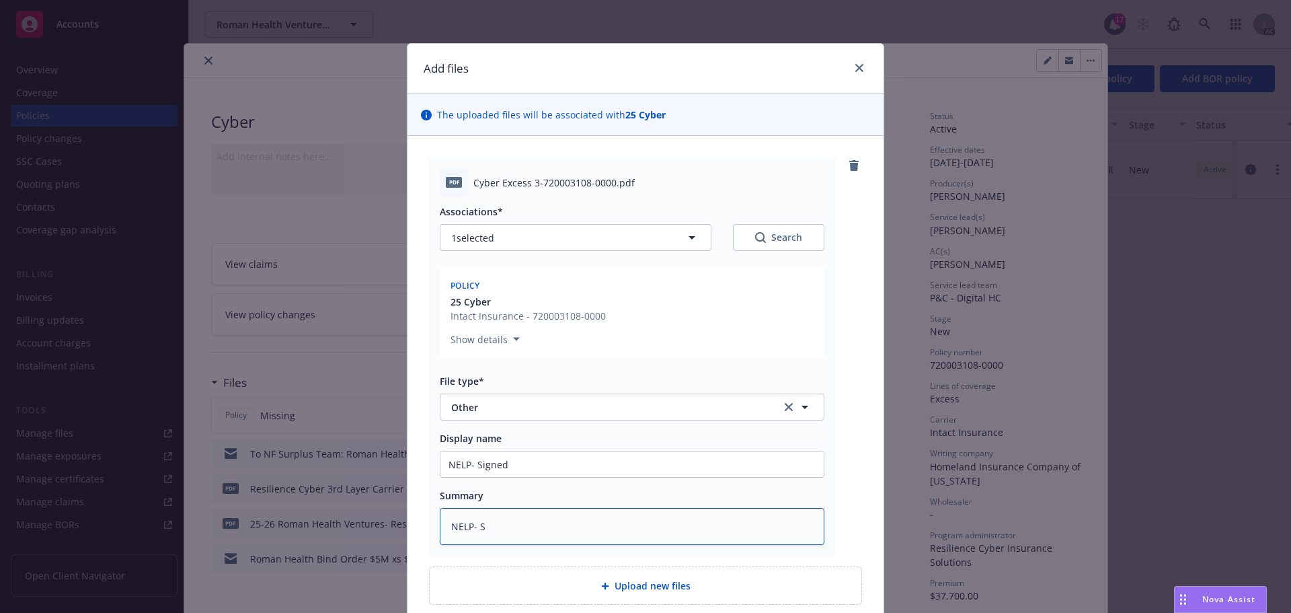
type textarea "NELP- Si"
type textarea "x"
type textarea "NELP- Sig"
type textarea "x"
type textarea "NELP- Sign"
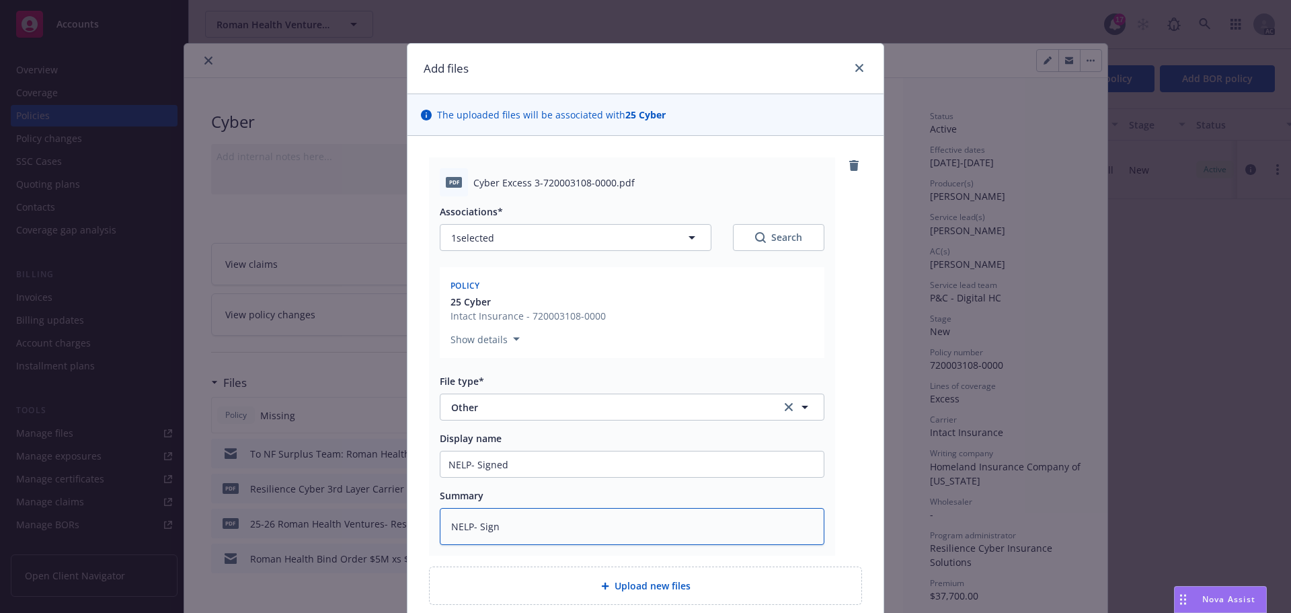
type textarea "x"
type textarea "NELP- Signe"
type textarea "x"
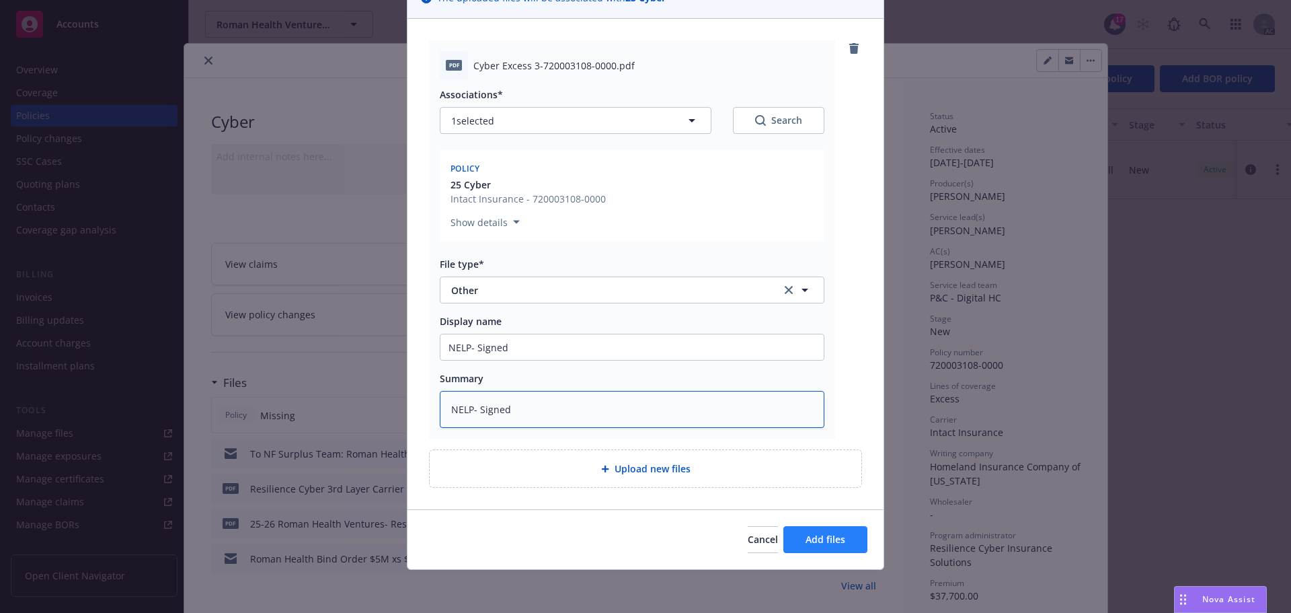
type textarea "NELP- Signed"
click at [834, 535] on span "Add files" at bounding box center [825, 539] width 40 height 13
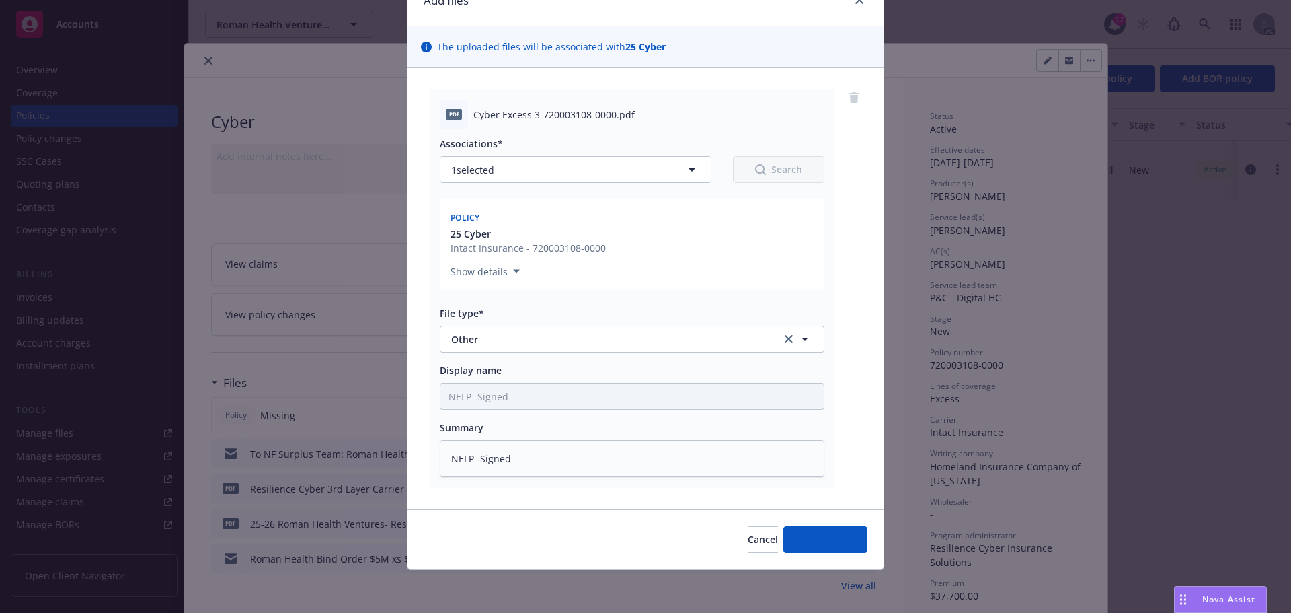
type textarea "x"
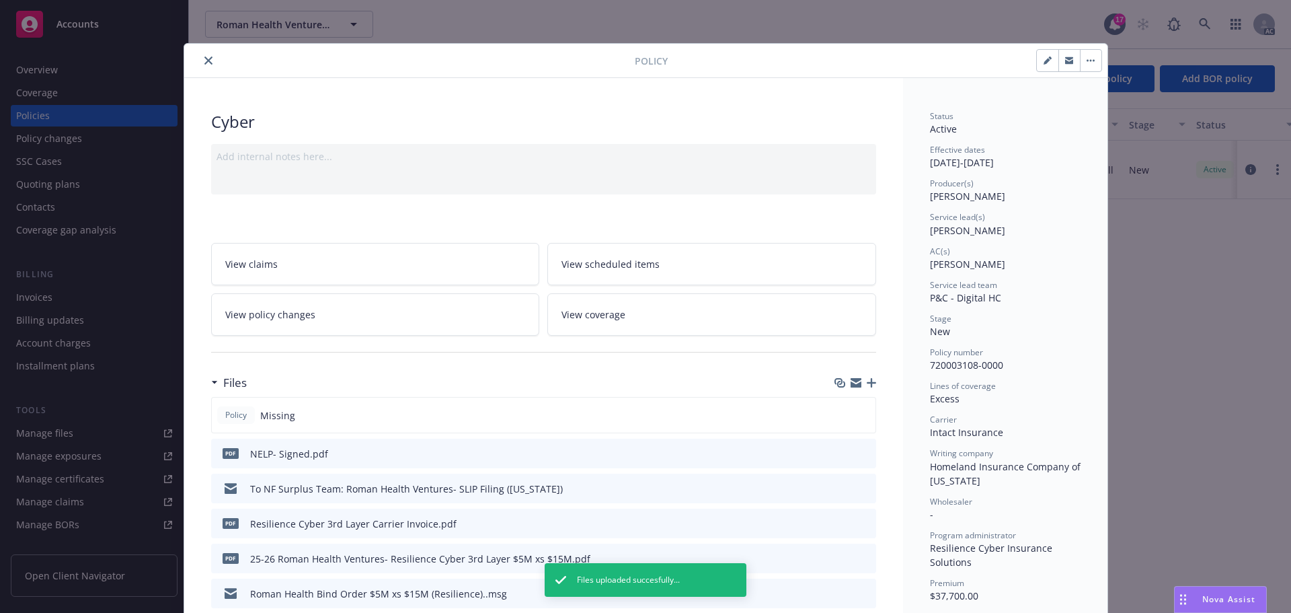
click at [204, 59] on icon "close" at bounding box center [208, 60] width 8 height 8
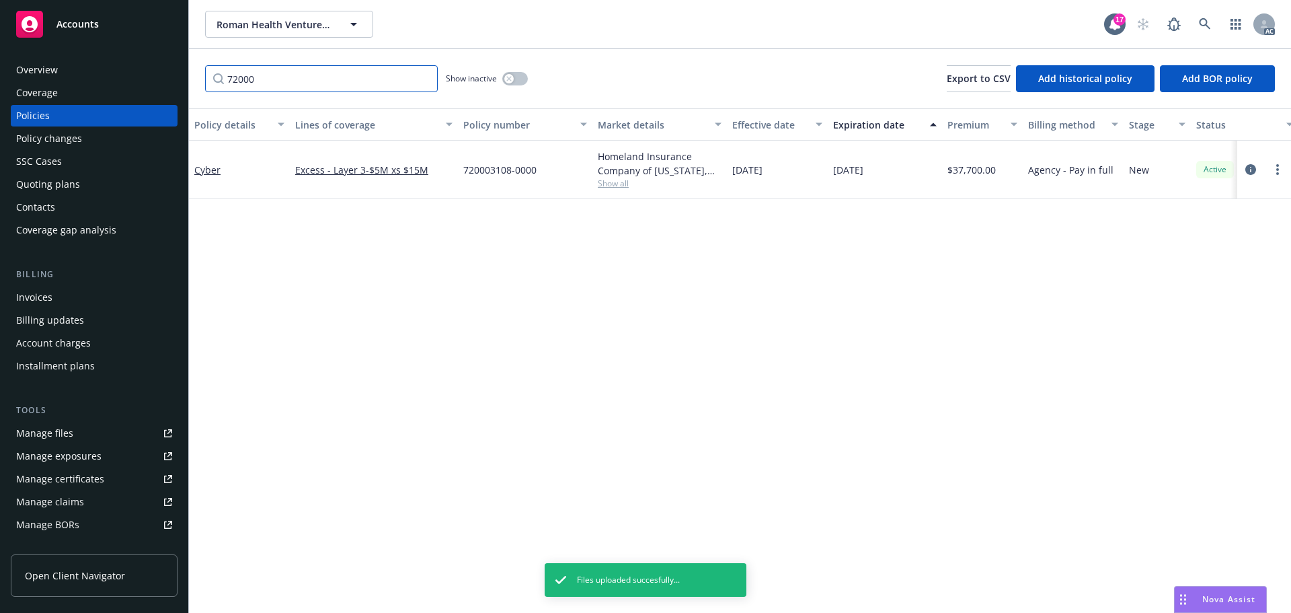
click at [332, 79] on input "72000" at bounding box center [321, 78] width 233 height 27
drag, startPoint x: 332, startPoint y: 79, endPoint x: 213, endPoint y: 61, distance: 120.4
click at [217, 78] on input "72000" at bounding box center [321, 78] width 233 height 27
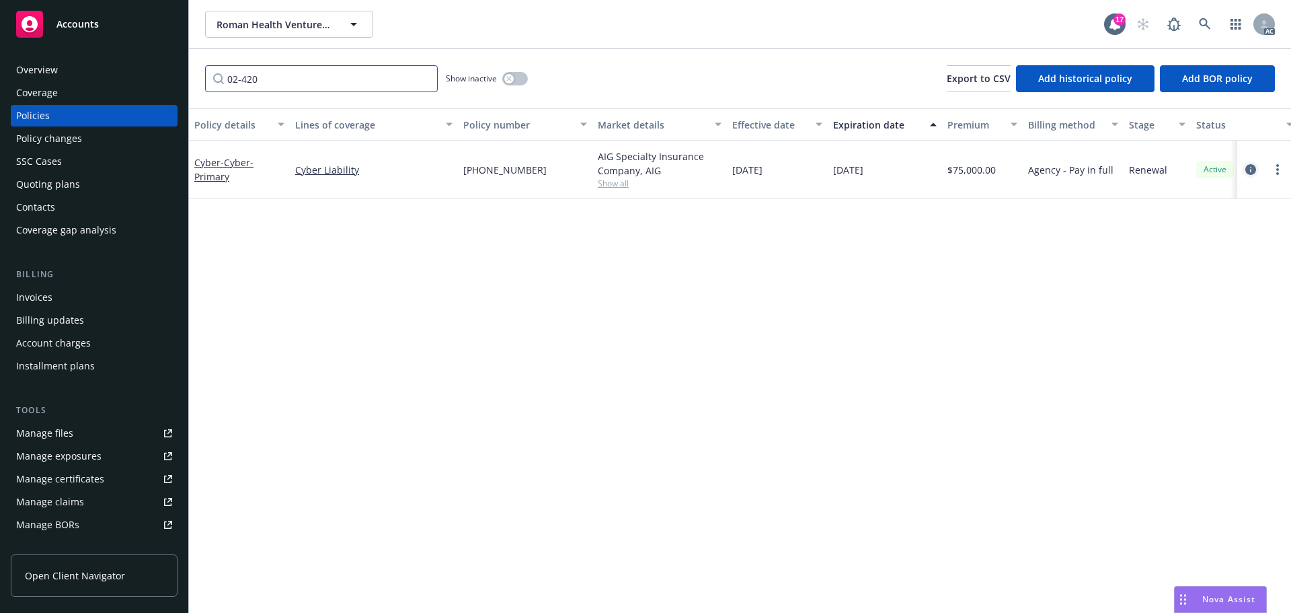
type input "02-420"
click at [1251, 168] on icon "circleInformation" at bounding box center [1250, 169] width 11 height 11
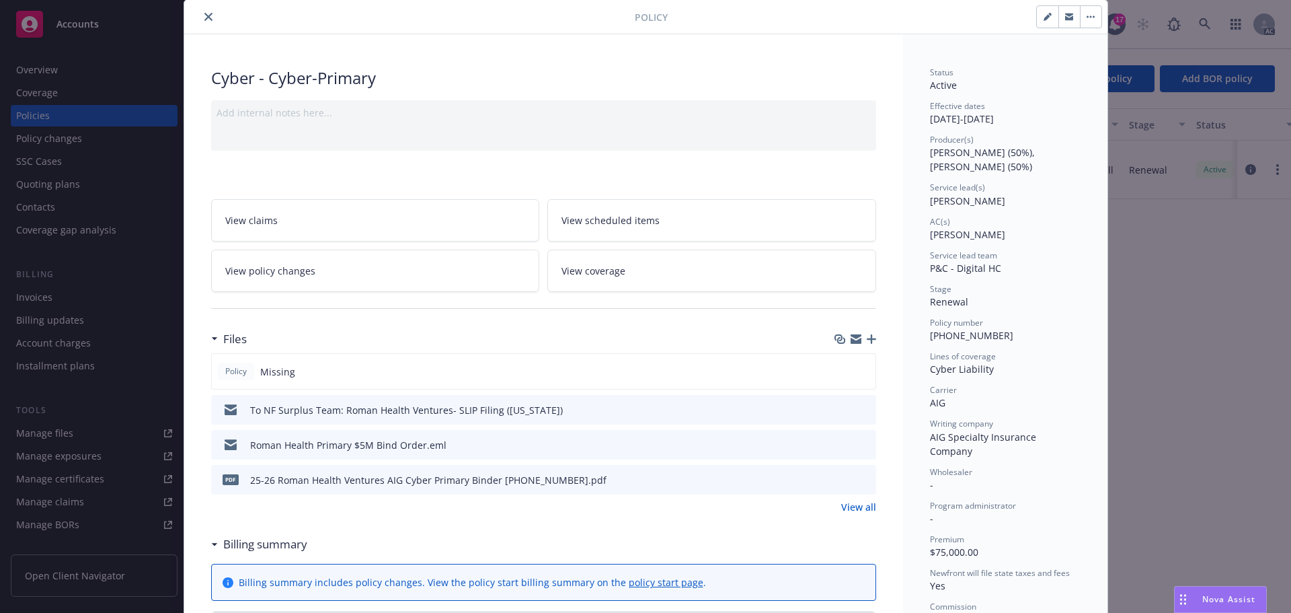
scroll to position [67, 0]
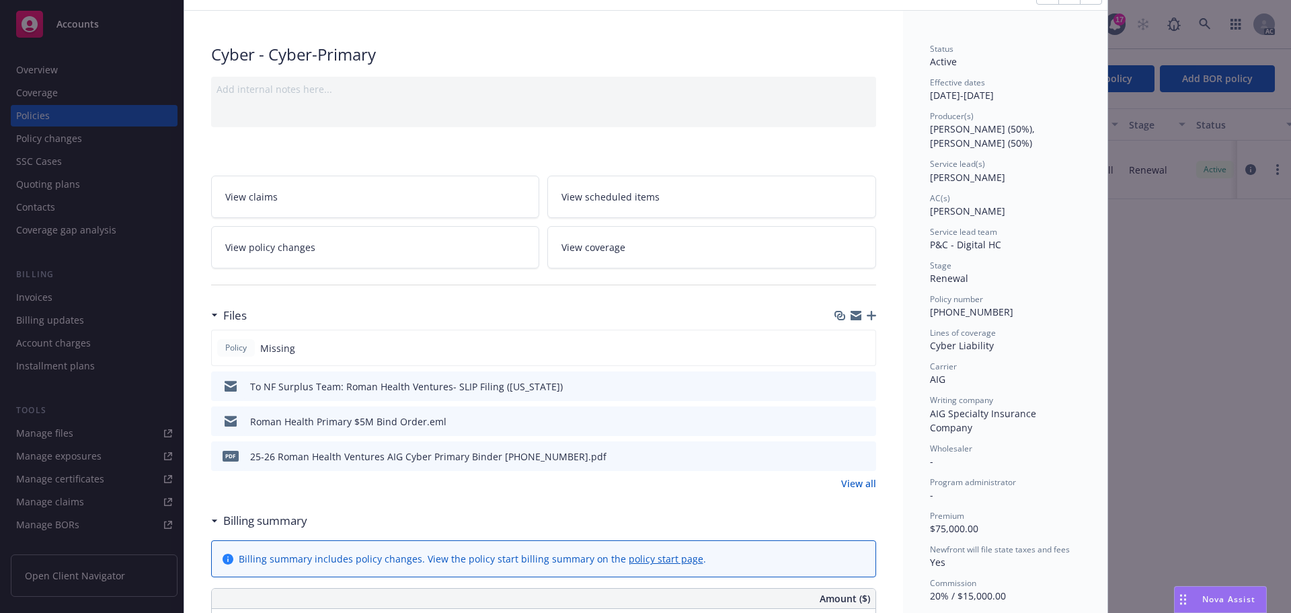
click at [867, 317] on icon "button" at bounding box center [871, 315] width 9 height 9
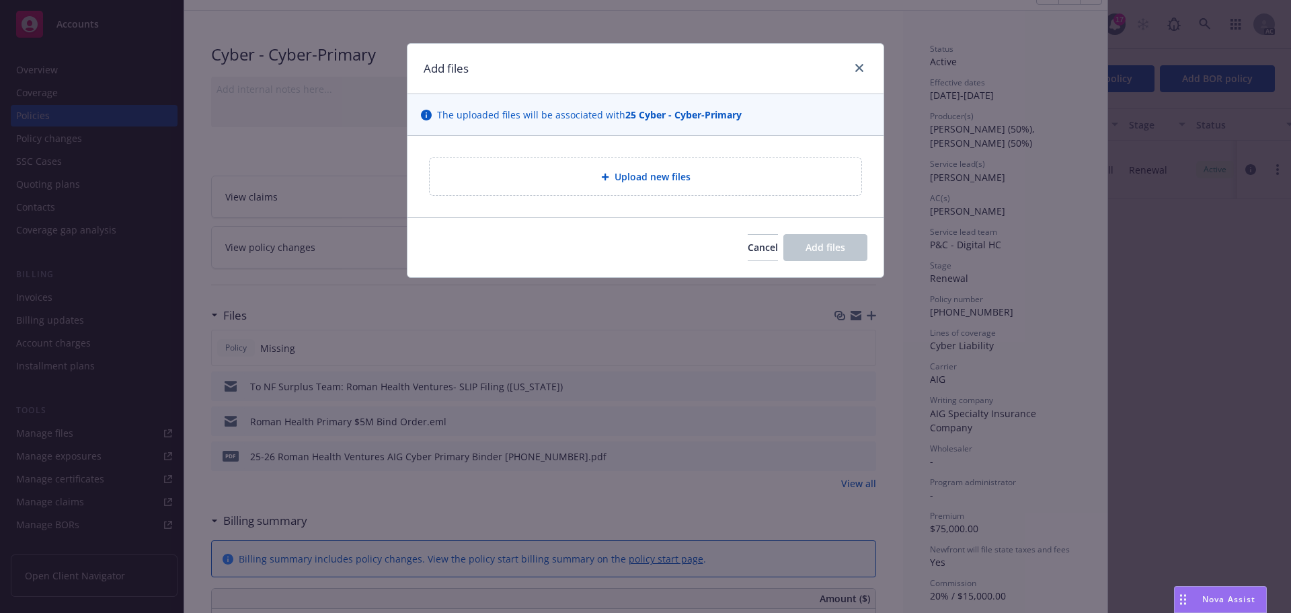
type textarea "x"
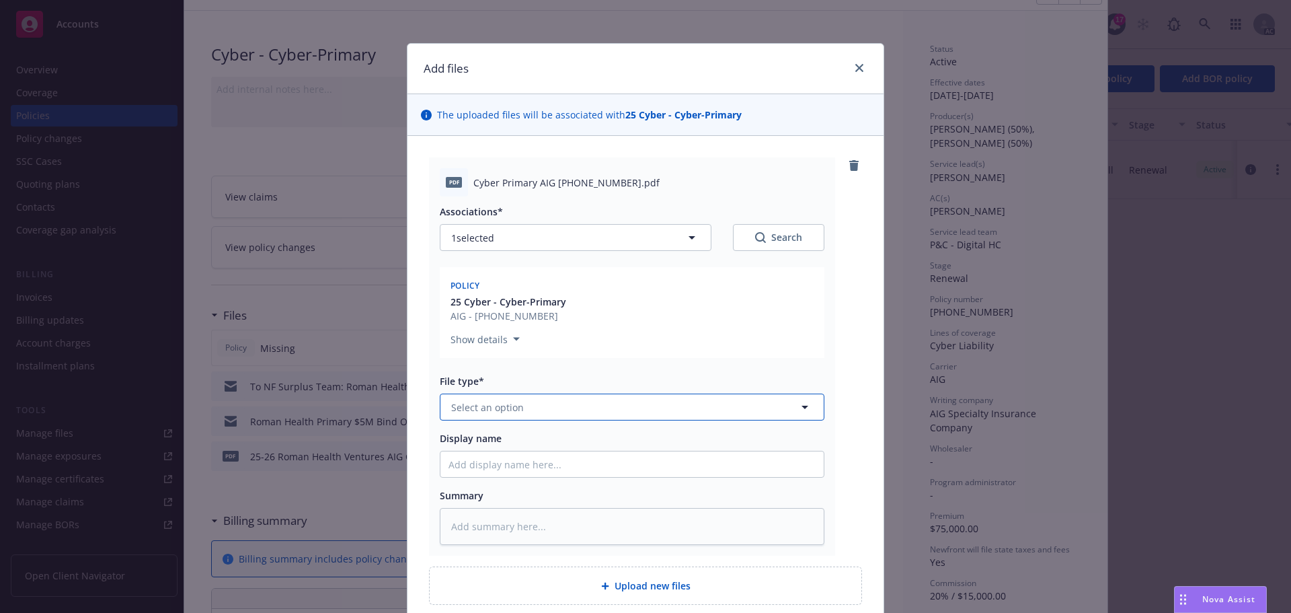
click at [525, 408] on button "Select an option" at bounding box center [632, 406] width 385 height 27
type input "t"
type input "other"
click at [510, 442] on div "Other" at bounding box center [631, 443] width 367 height 19
click at [467, 467] on input "Display name" at bounding box center [631, 464] width 383 height 26
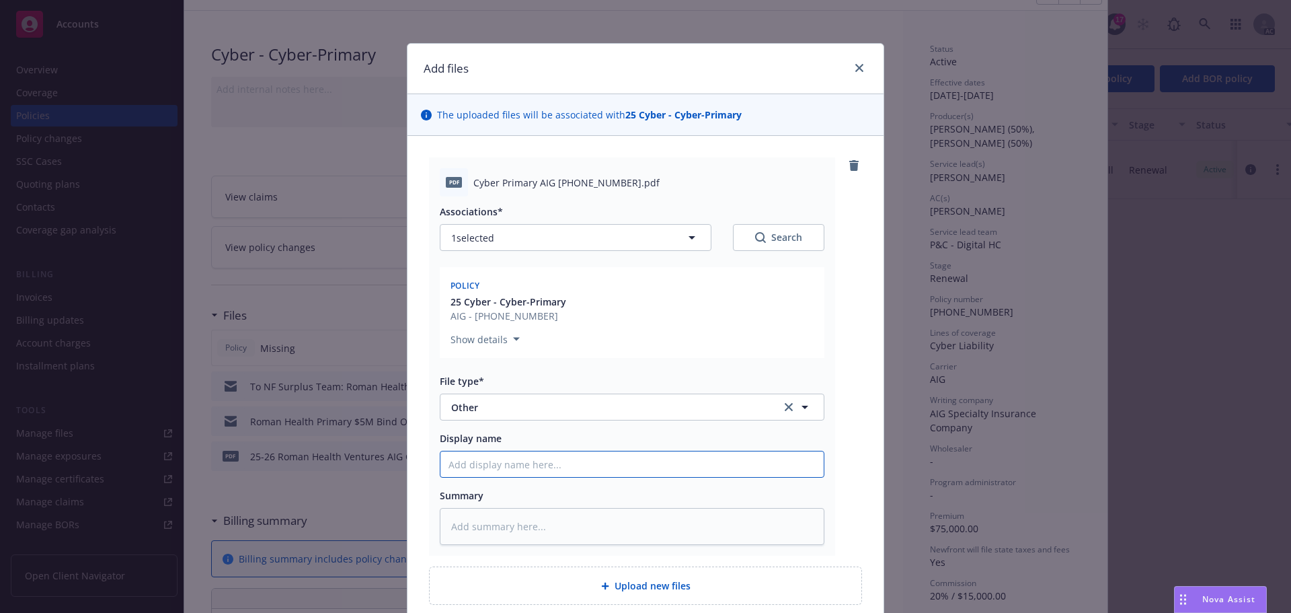
type textarea "x"
type input "N"
type textarea "x"
type input "NE"
type textarea "x"
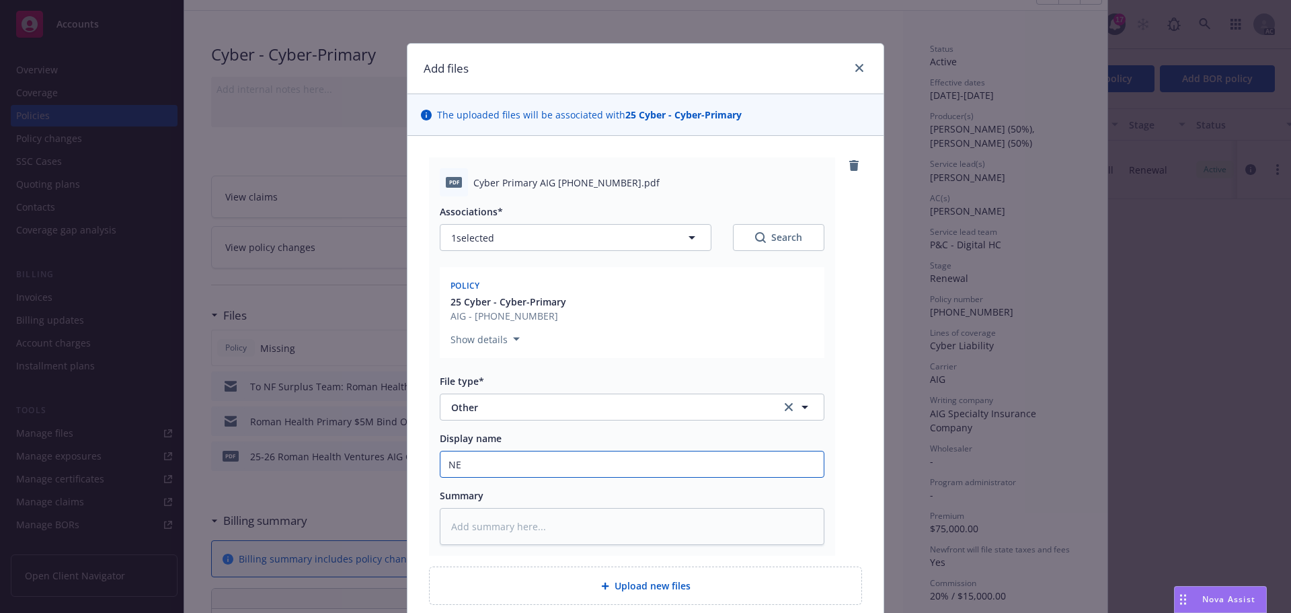
type input "NEL"
type textarea "x"
type input "NELP- Signed"
drag, startPoint x: 510, startPoint y: 465, endPoint x: 455, endPoint y: 461, distance: 55.3
click at [430, 461] on div "pdf Cyber Primary AIG 02-420-23-53.pdf Associations* 1 selected Search Policy 2…" at bounding box center [632, 356] width 406 height 398
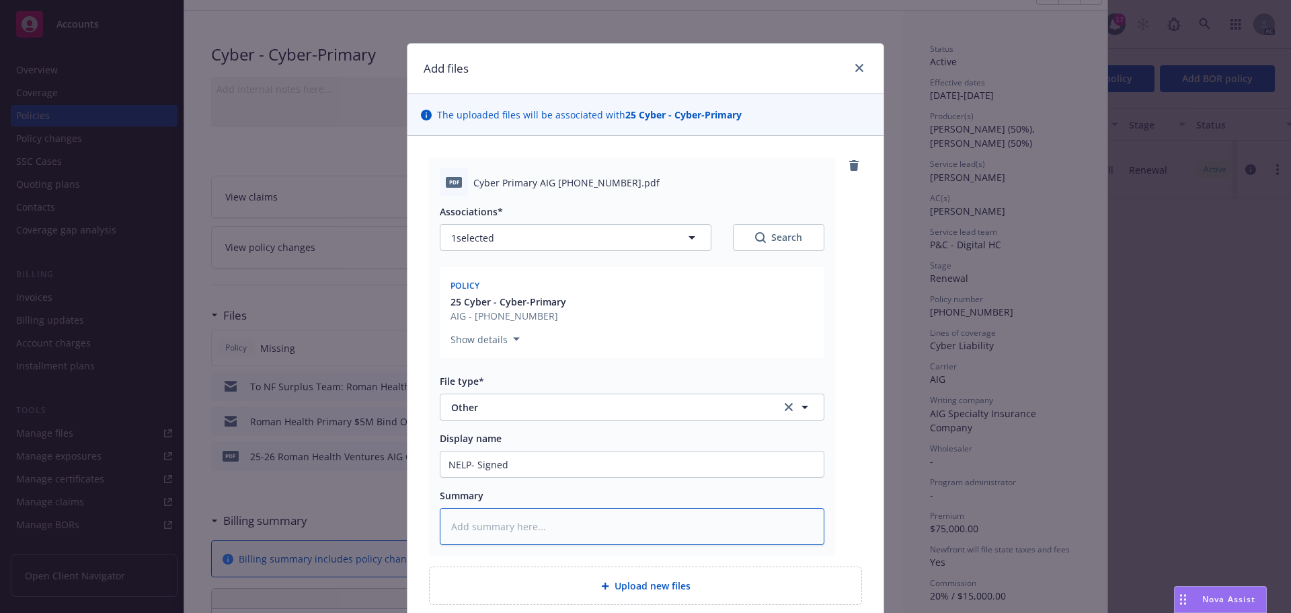
click at [473, 520] on textarea at bounding box center [632, 526] width 385 height 37
paste textarea "NELP- Signed"
type textarea "x"
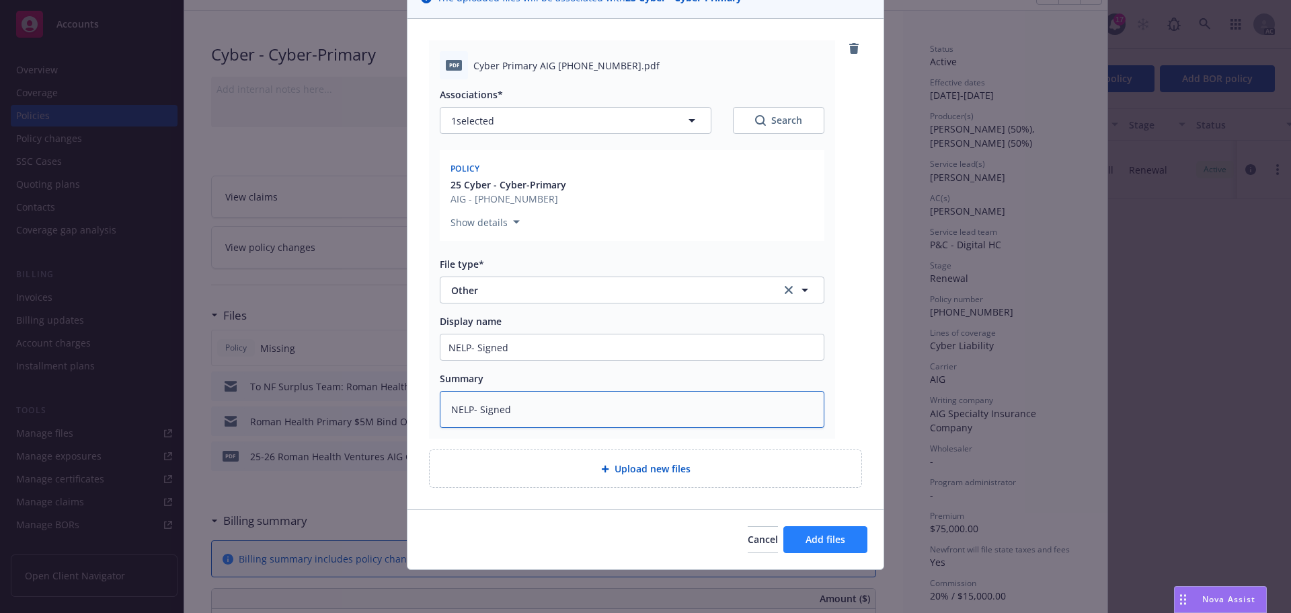
type textarea "NELP- Signed"
click at [810, 536] on span "Add files" at bounding box center [825, 539] width 40 height 13
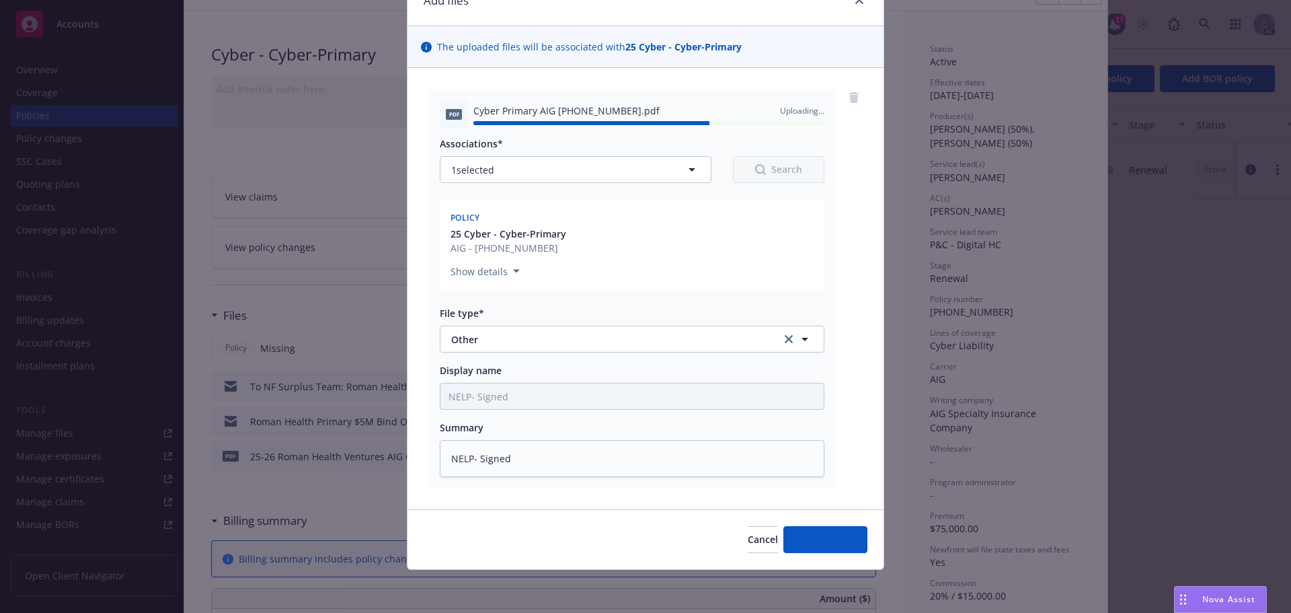
type textarea "x"
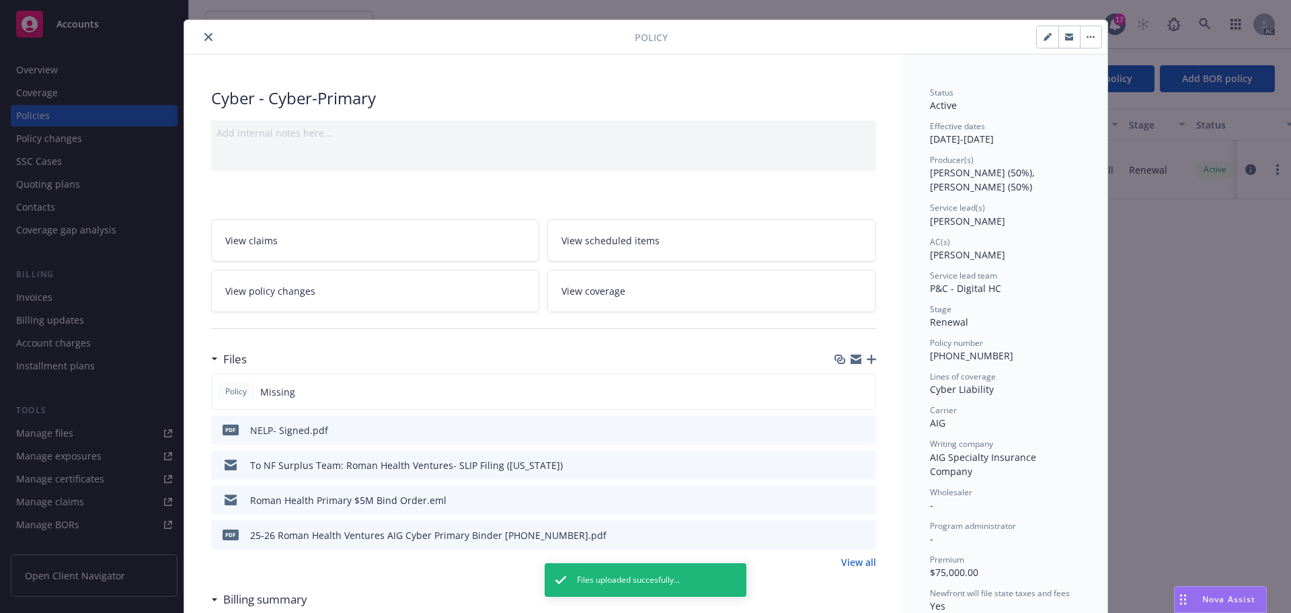
scroll to position [0, 0]
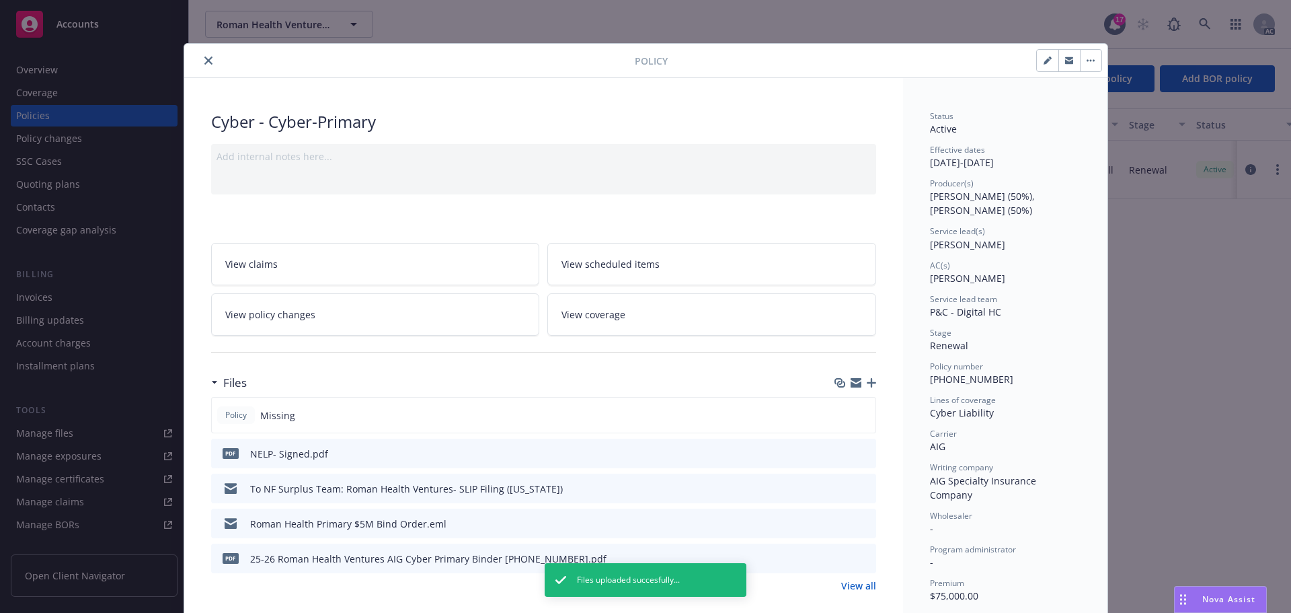
click at [204, 59] on icon "close" at bounding box center [208, 60] width 8 height 8
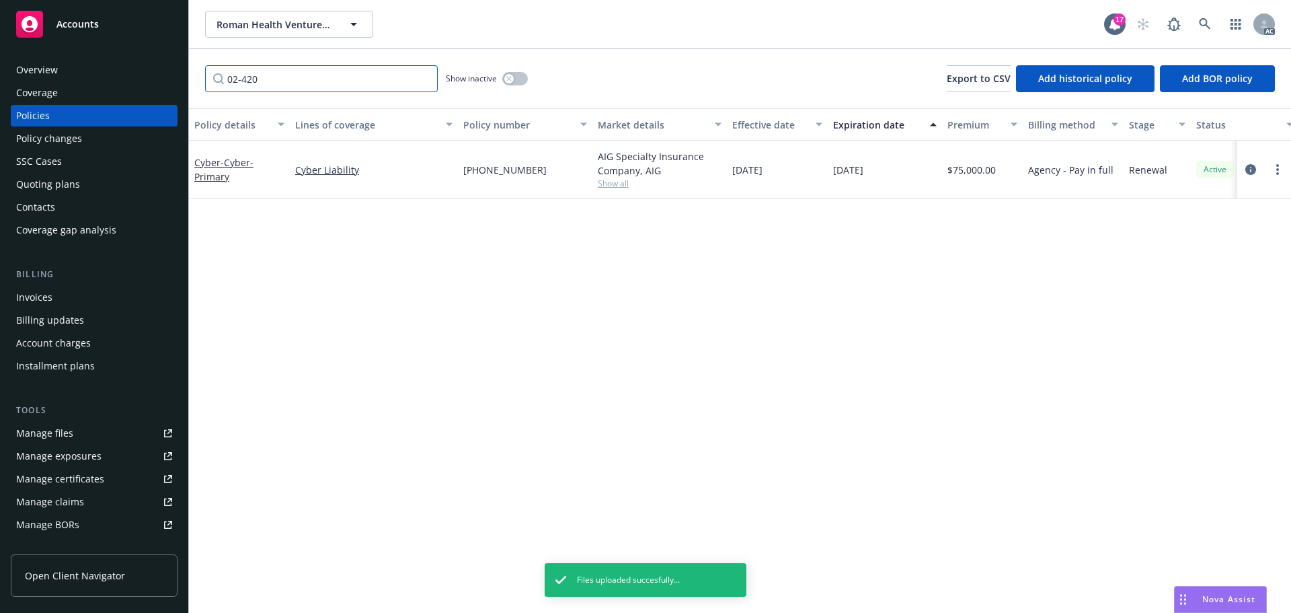
drag, startPoint x: 253, startPoint y: 91, endPoint x: 189, endPoint y: 88, distance: 64.6
click at [186, 89] on div "Accounts Overview Coverage Policies Policy changes SSC Cases Quoting plans Cont…" at bounding box center [645, 306] width 1291 height 613
type input "1400"
click at [1251, 167] on icon "circleInformation" at bounding box center [1250, 169] width 11 height 11
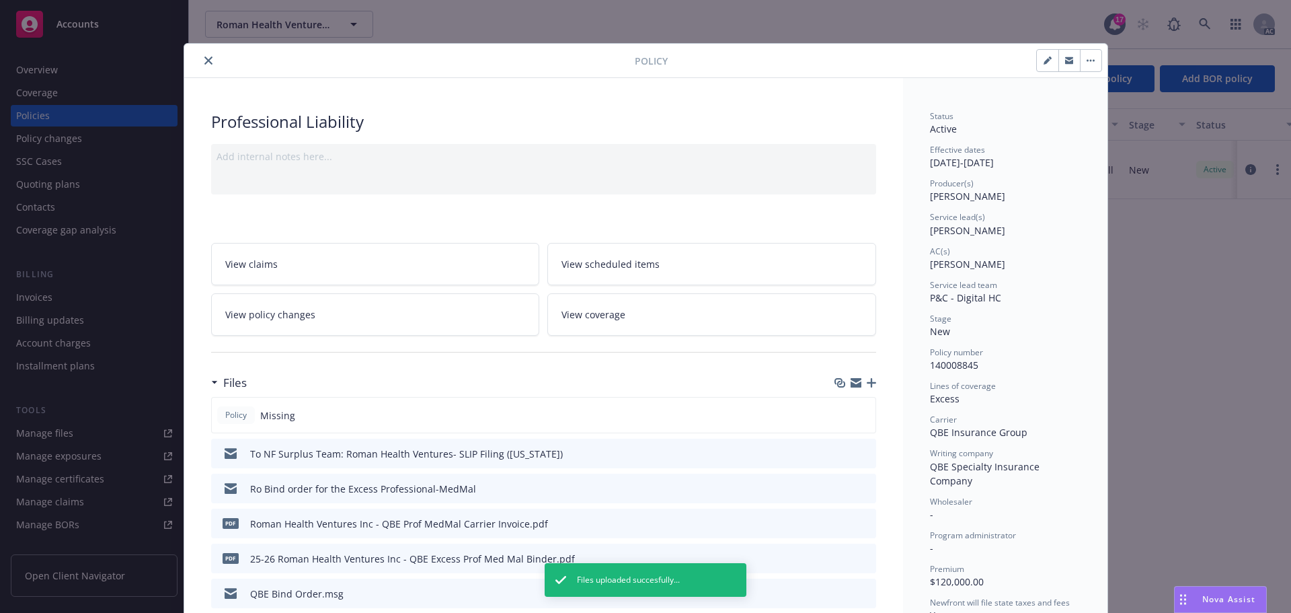
click at [867, 379] on icon "button" at bounding box center [871, 382] width 9 height 9
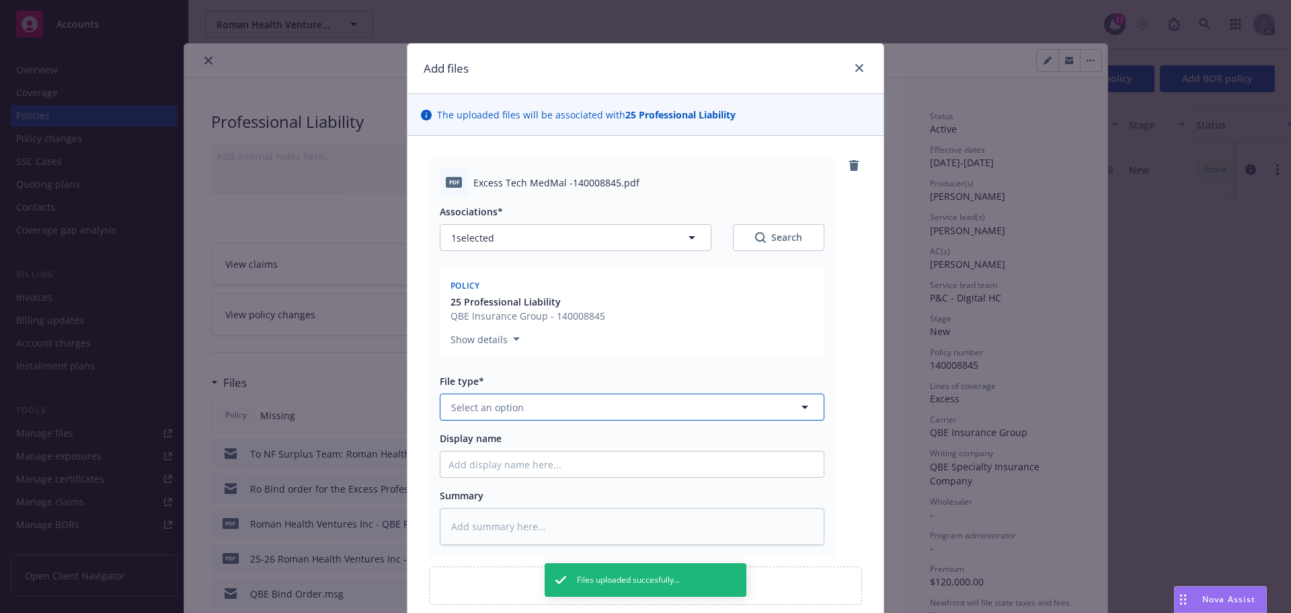
drag, startPoint x: 539, startPoint y: 409, endPoint x: 541, endPoint y: 385, distance: 23.7
click at [539, 406] on button "Select an option" at bounding box center [632, 406] width 385 height 27
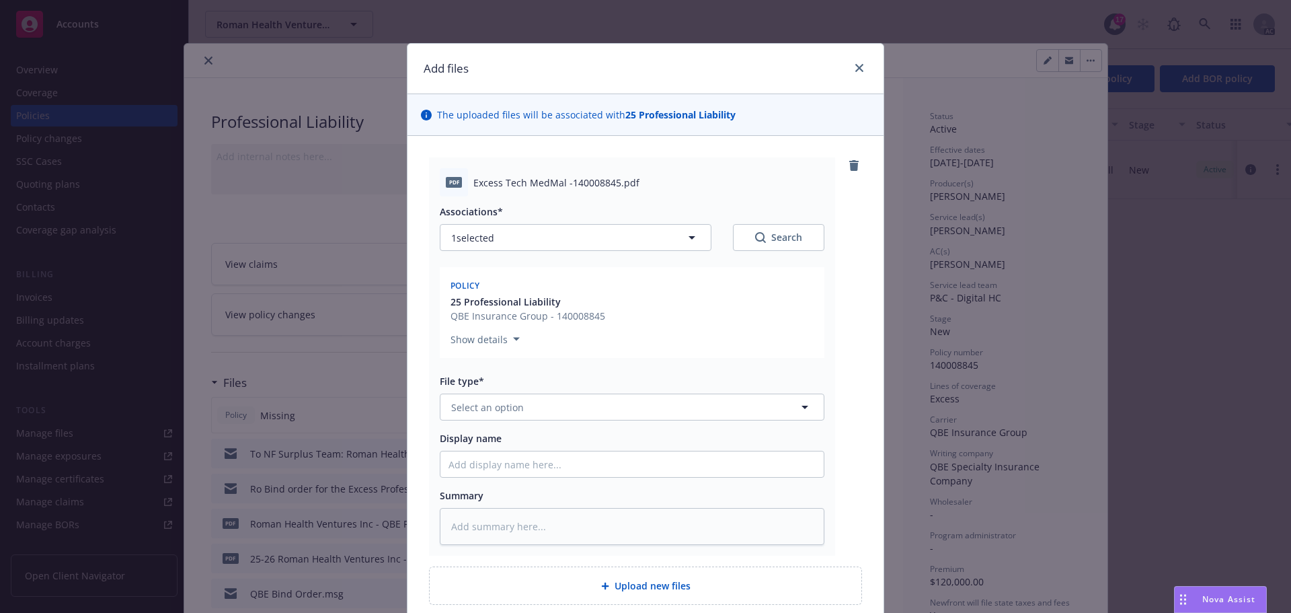
type textarea "x"
type input "other"
click at [472, 444] on span "Other" at bounding box center [467, 444] width 27 height 14
click at [465, 453] on input "Display name" at bounding box center [631, 464] width 383 height 26
type textarea "x"
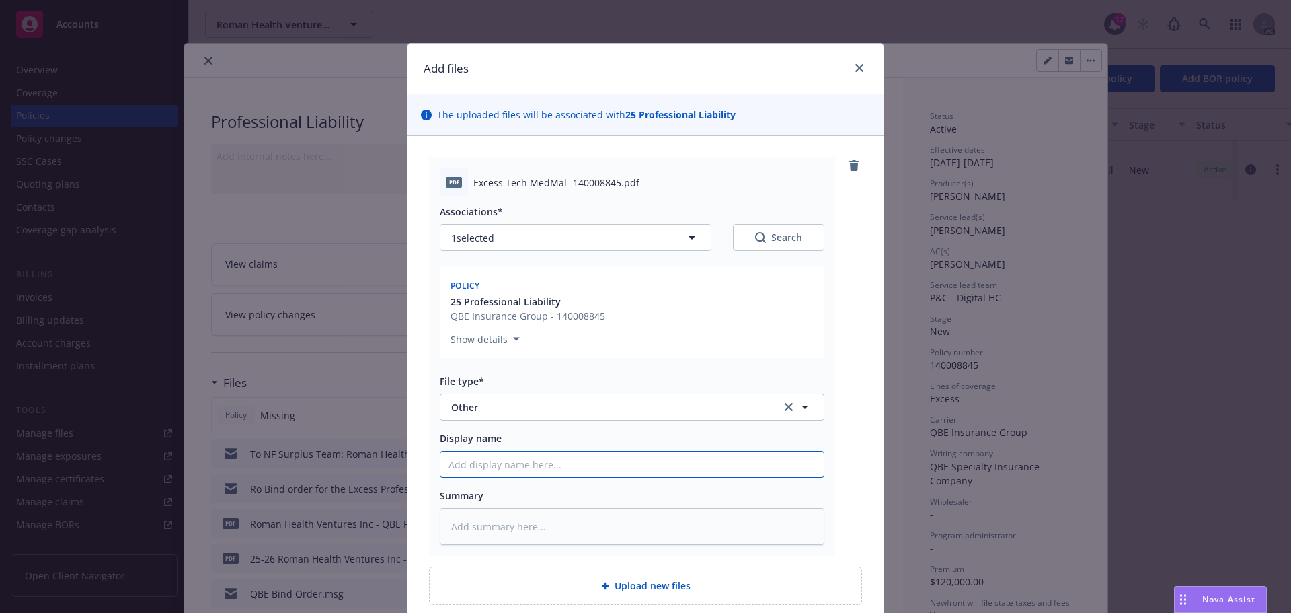
type input "N"
type textarea "x"
type input "NELP- Signed"
drag, startPoint x: 480, startPoint y: 466, endPoint x: 473, endPoint y: 467, distance: 6.8
click at [440, 467] on input "NELP- Signed" at bounding box center [631, 464] width 383 height 26
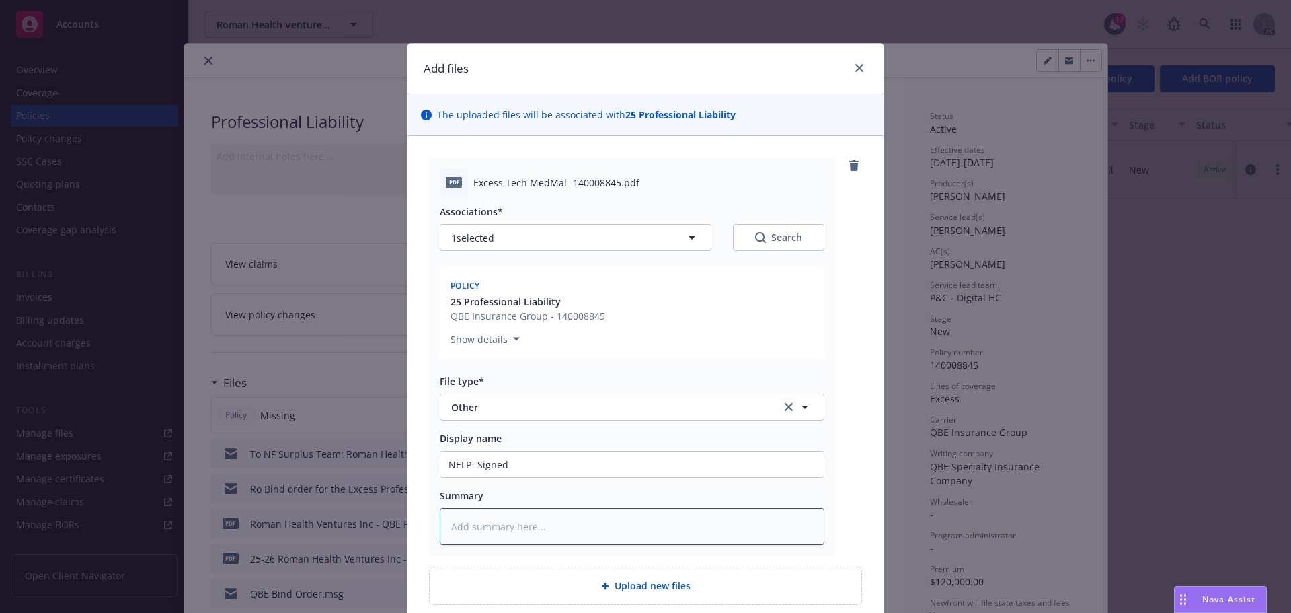
click at [487, 528] on textarea at bounding box center [632, 526] width 385 height 37
paste textarea "NELP- Signed"
type textarea "x"
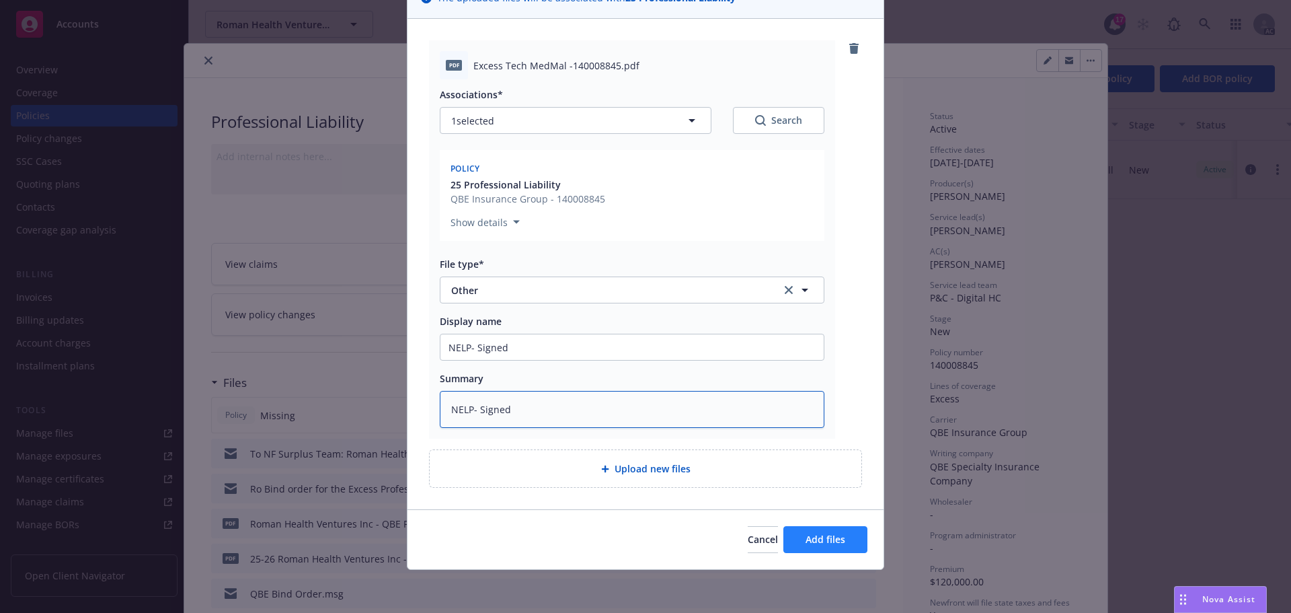
type textarea "NELP- Signed"
click at [836, 535] on span "Add files" at bounding box center [825, 539] width 40 height 13
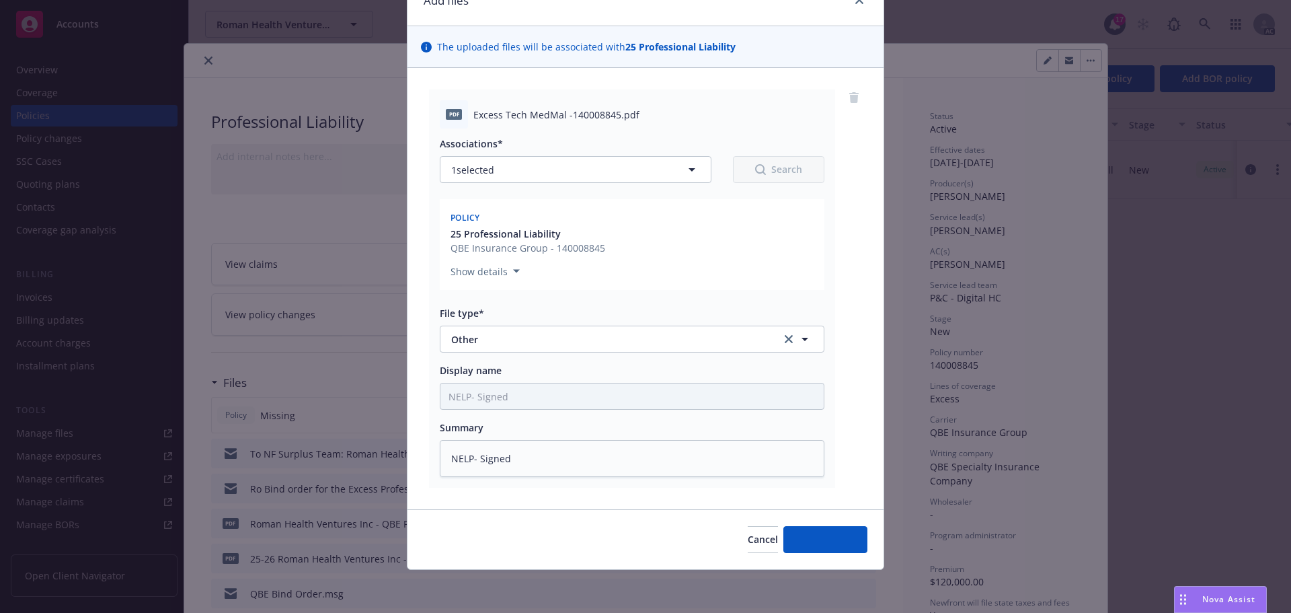
scroll to position [68, 0]
type textarea "x"
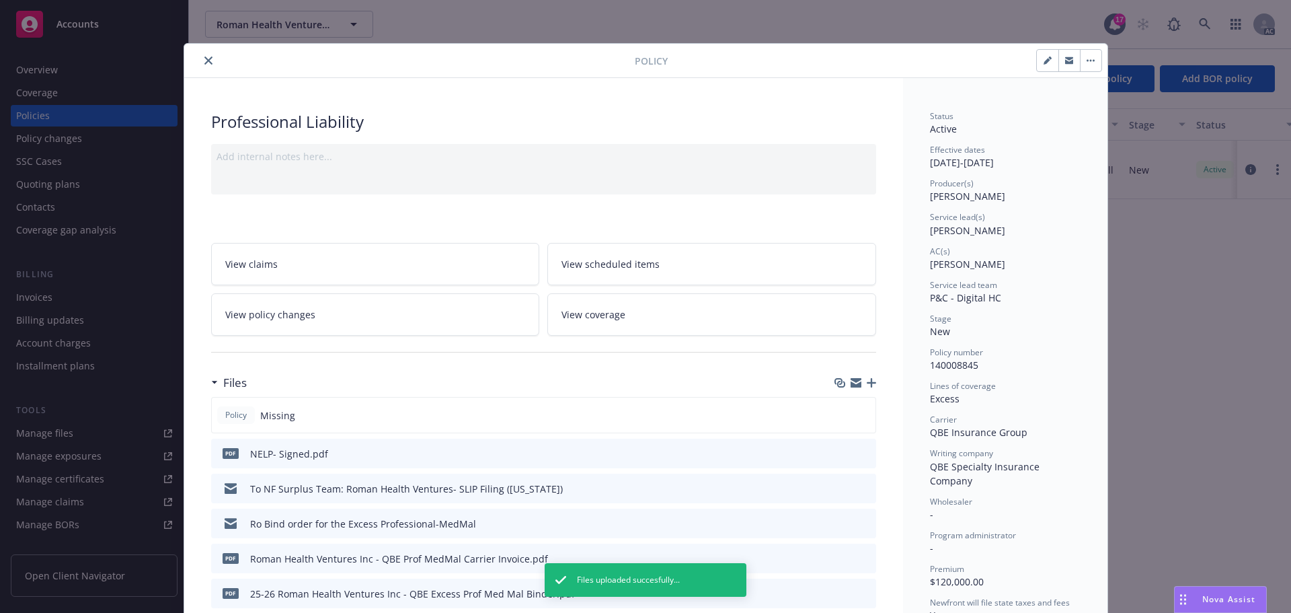
click at [204, 58] on icon "close" at bounding box center [208, 60] width 8 height 8
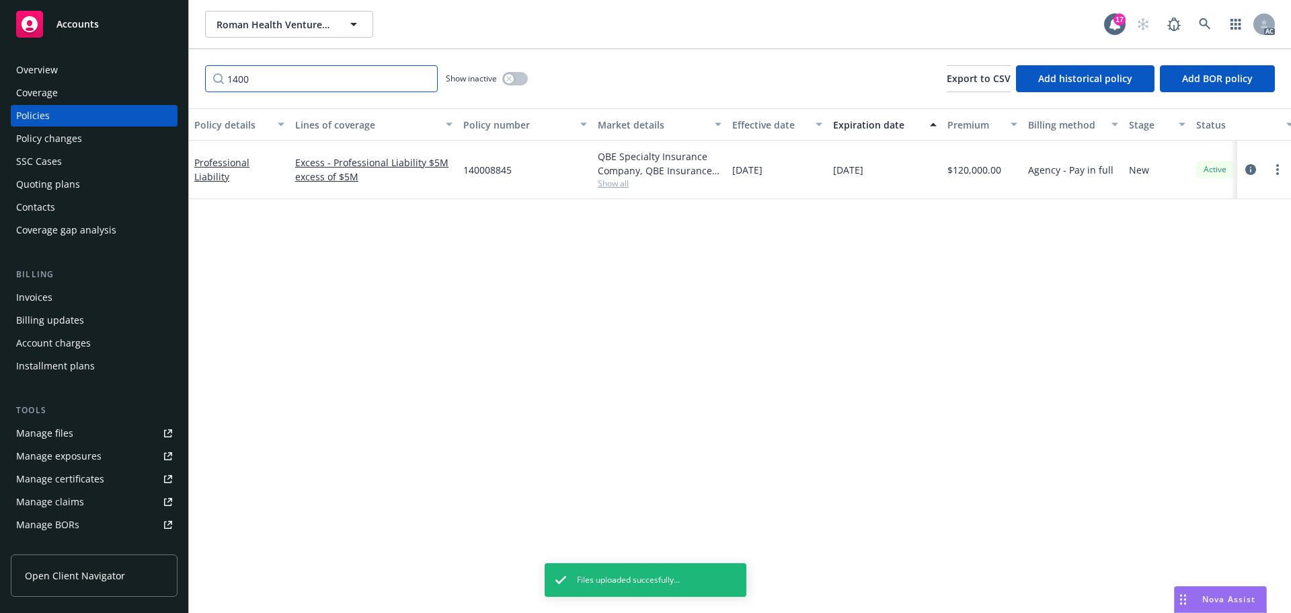
drag, startPoint x: 279, startPoint y: 79, endPoint x: 196, endPoint y: 67, distance: 83.5
click at [206, 71] on input "1400" at bounding box center [321, 78] width 233 height 27
type input "HDH"
click at [1253, 167] on icon "circleInformation" at bounding box center [1250, 170] width 11 height 11
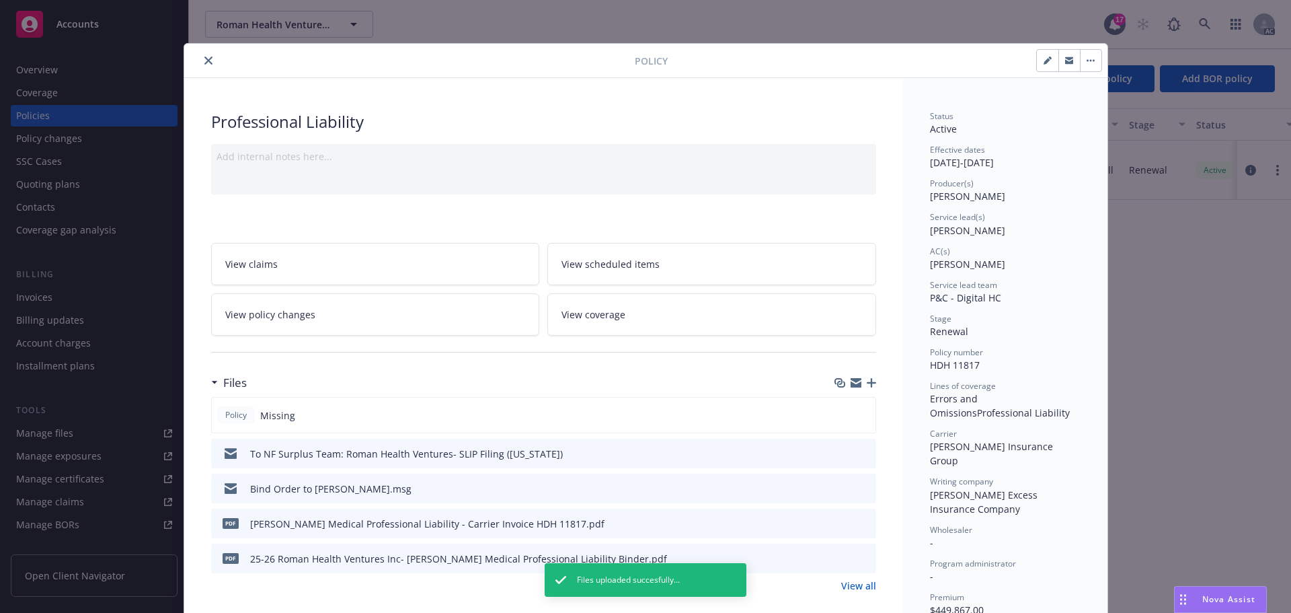
click at [867, 383] on icon "button" at bounding box center [871, 382] width 9 height 9
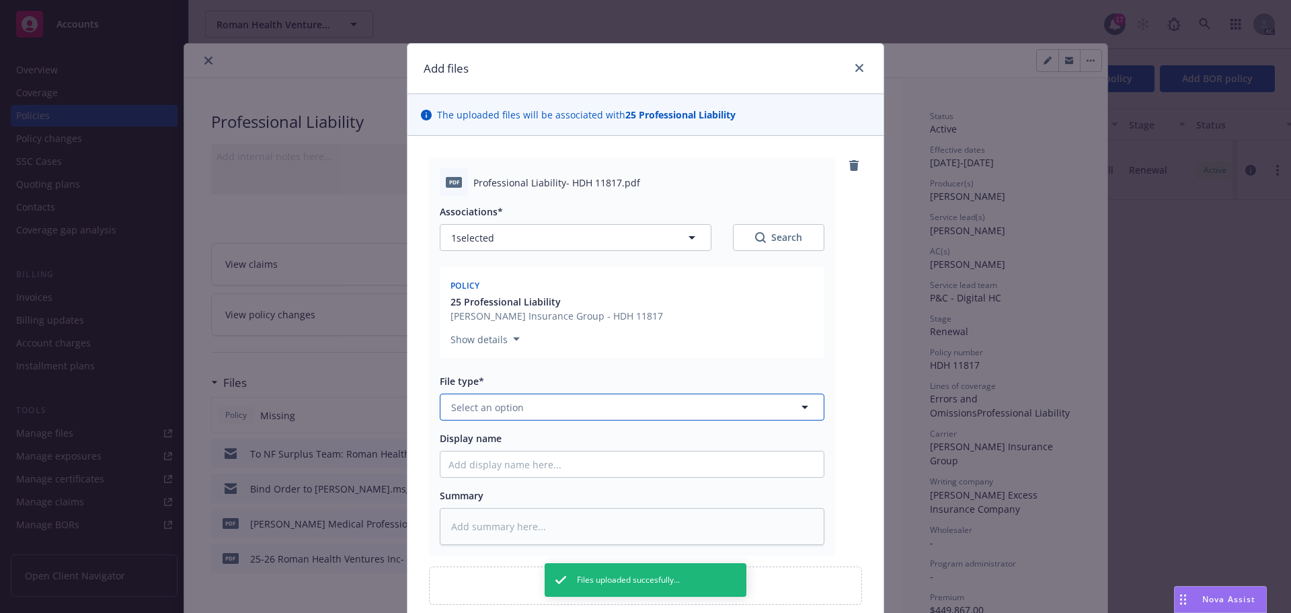
click at [490, 411] on span "Select an option" at bounding box center [487, 407] width 73 height 14
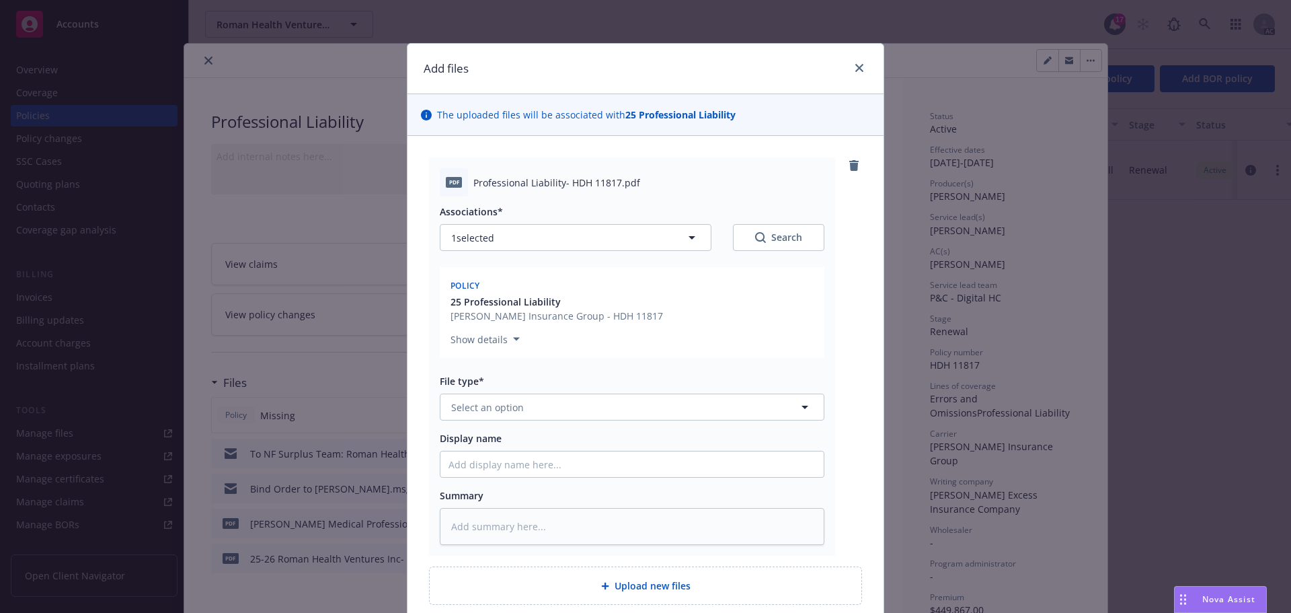
type textarea "x"
type input "oth"
click at [481, 439] on div "Other" at bounding box center [631, 443] width 367 height 19
click at [465, 463] on input "Display name" at bounding box center [631, 464] width 383 height 26
type textarea "x"
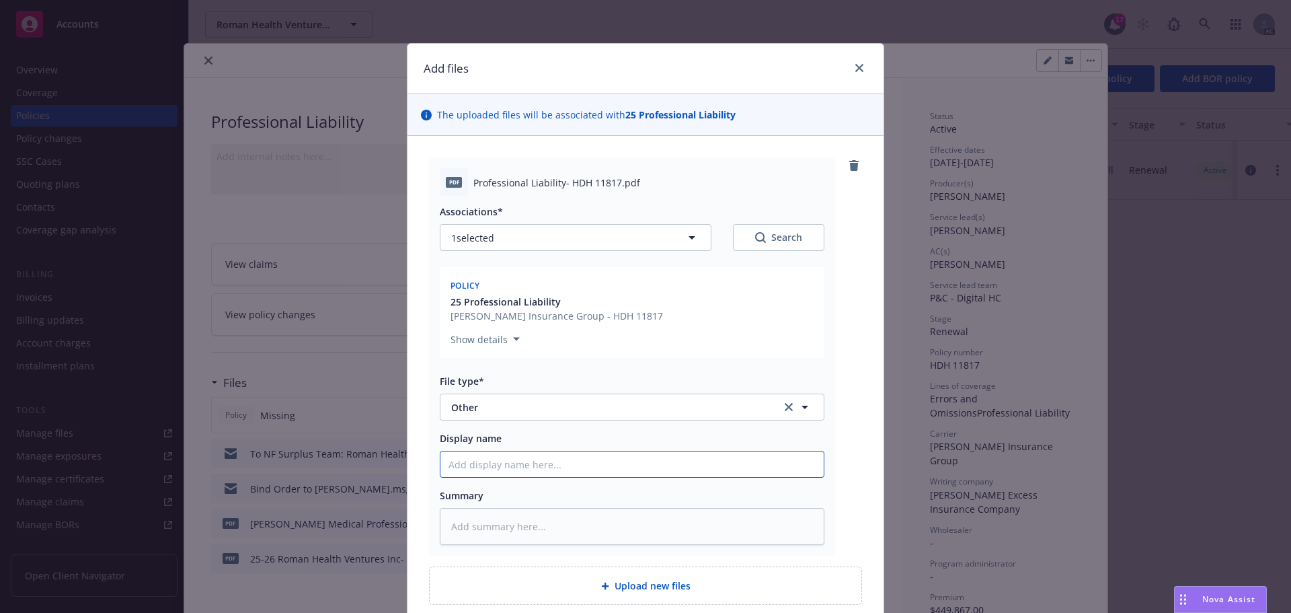
type input "N"
type textarea "x"
type input "NE"
type textarea "x"
type input "NELP- Signed"
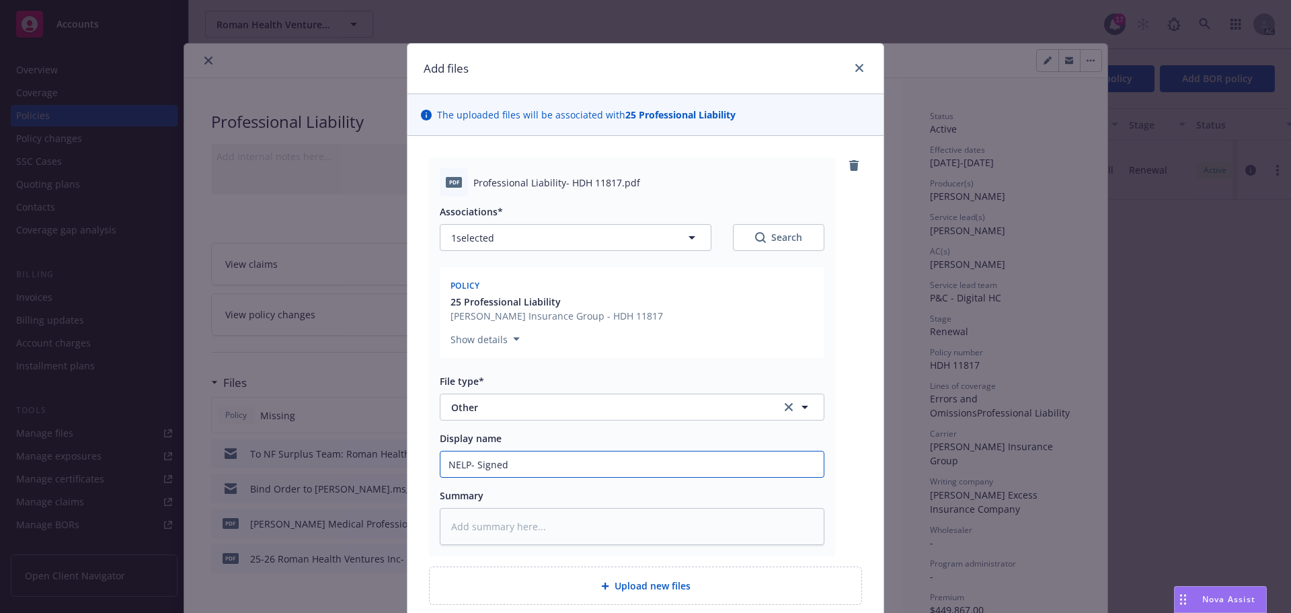
drag, startPoint x: 442, startPoint y: 461, endPoint x: 425, endPoint y: 461, distance: 16.8
click at [429, 461] on div "pdf Professional Liability- HDH 11817.pdf Associations* 1 selected Search Polic…" at bounding box center [632, 356] width 406 height 398
click at [486, 516] on textarea at bounding box center [632, 526] width 385 height 37
paste textarea "NELP- Signed"
type textarea "x"
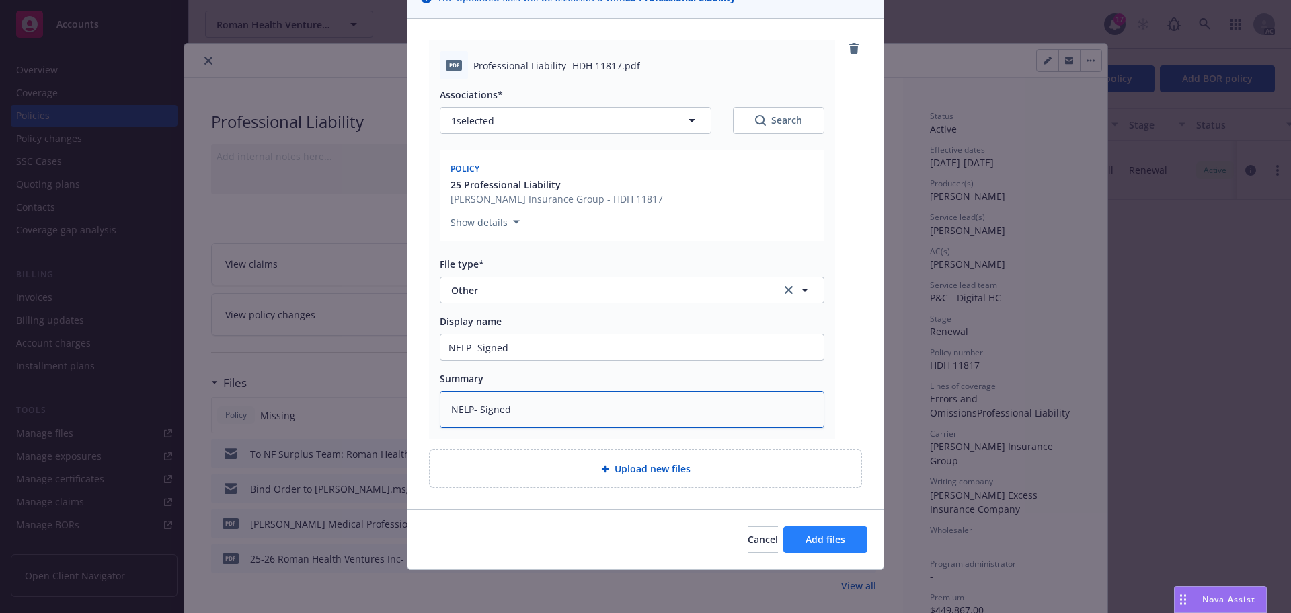
type textarea "NELP- Signed"
click at [811, 535] on span "Add files" at bounding box center [825, 539] width 40 height 13
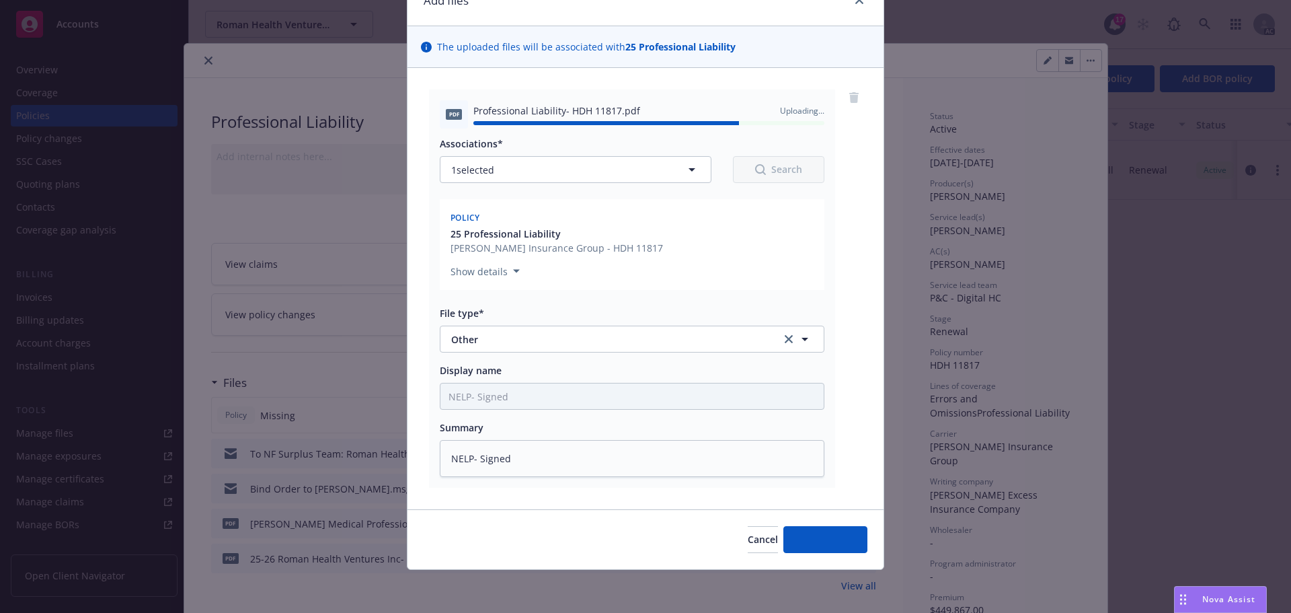
type textarea "x"
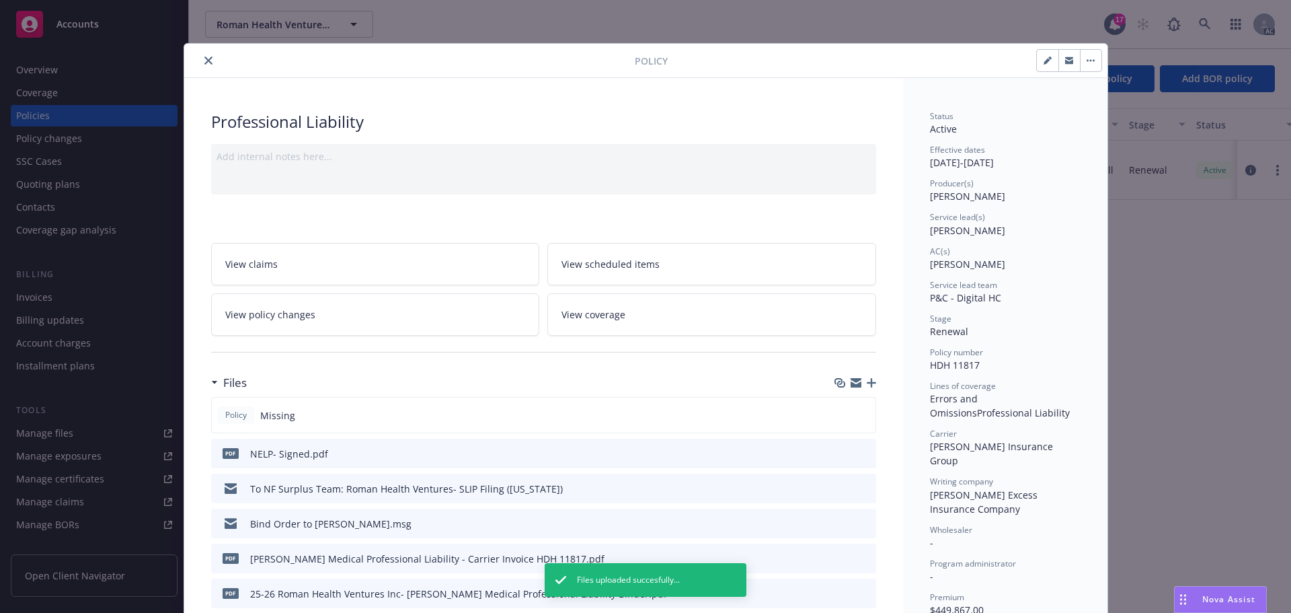
click at [204, 54] on button "close" at bounding box center [208, 60] width 16 height 16
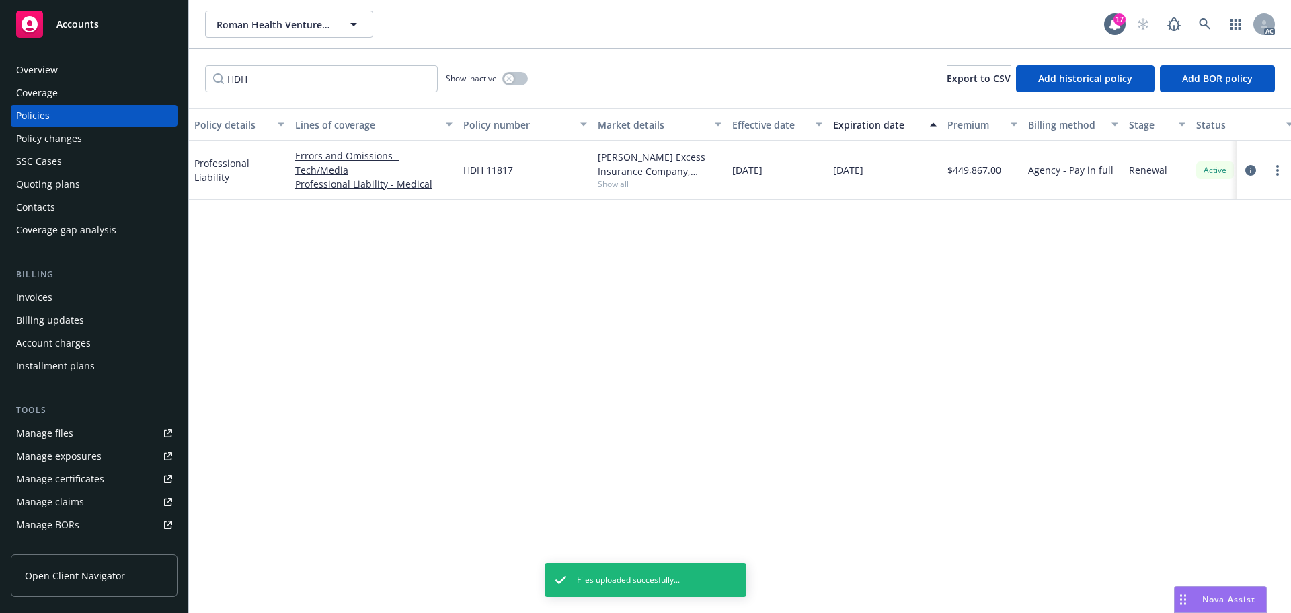
click at [54, 431] on div "Manage files" at bounding box center [44, 433] width 57 height 22
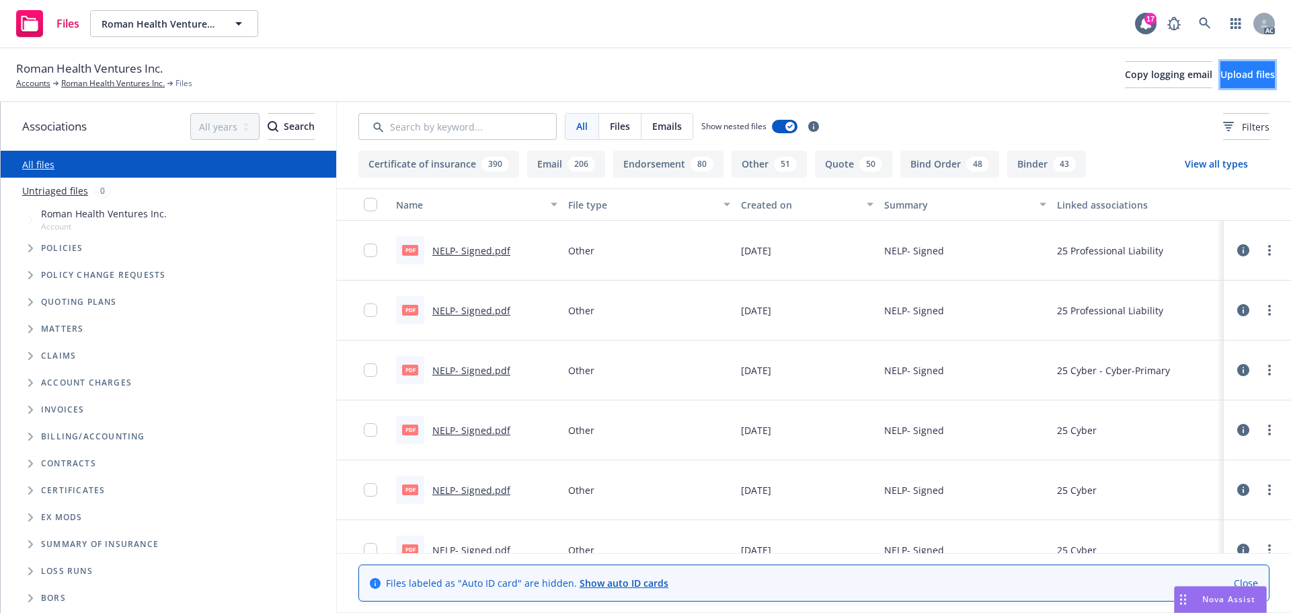
click at [1224, 71] on span "Upload files" at bounding box center [1247, 74] width 54 height 13
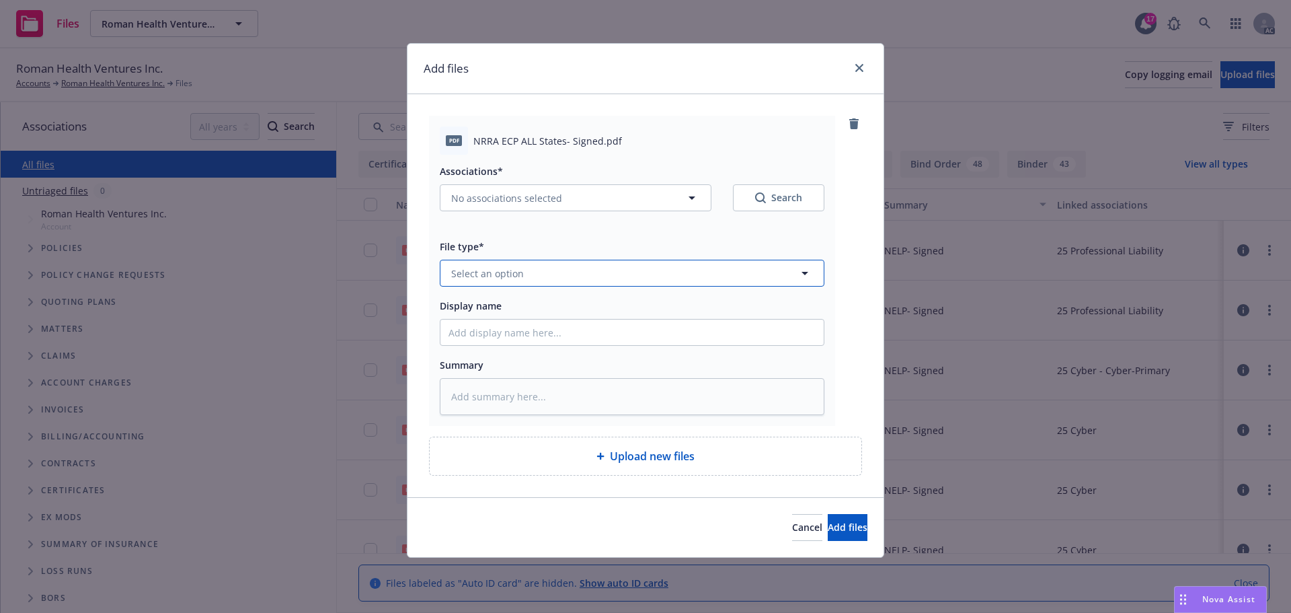
click at [736, 276] on button "Select an option" at bounding box center [632, 273] width 385 height 27
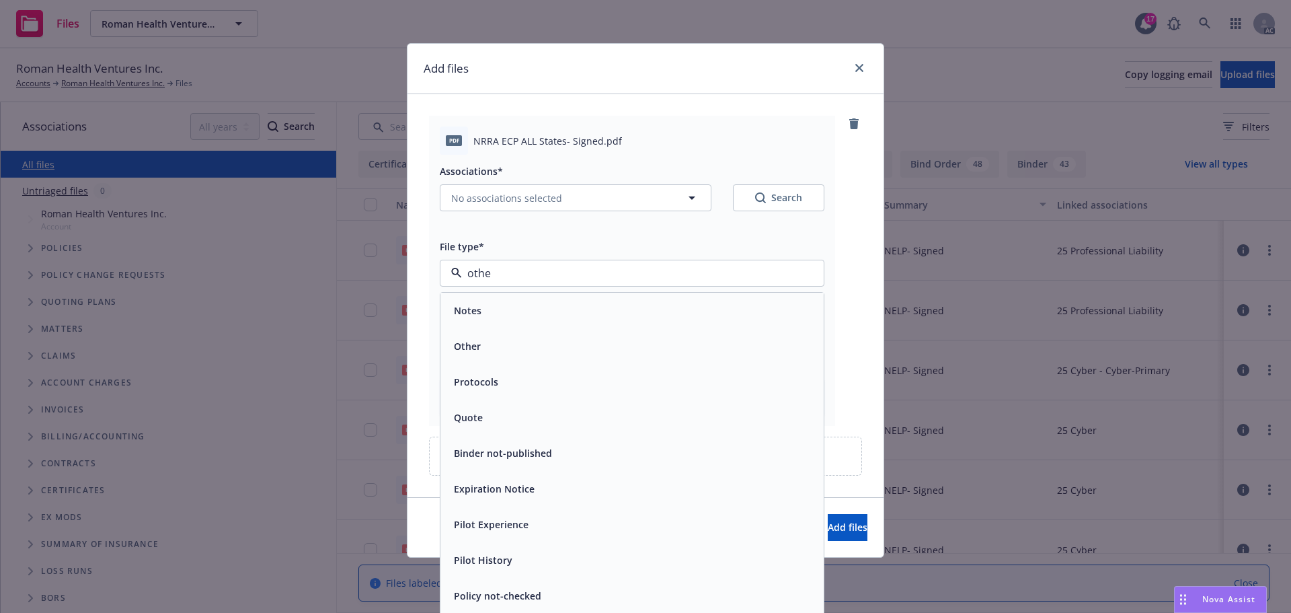
type input "other"
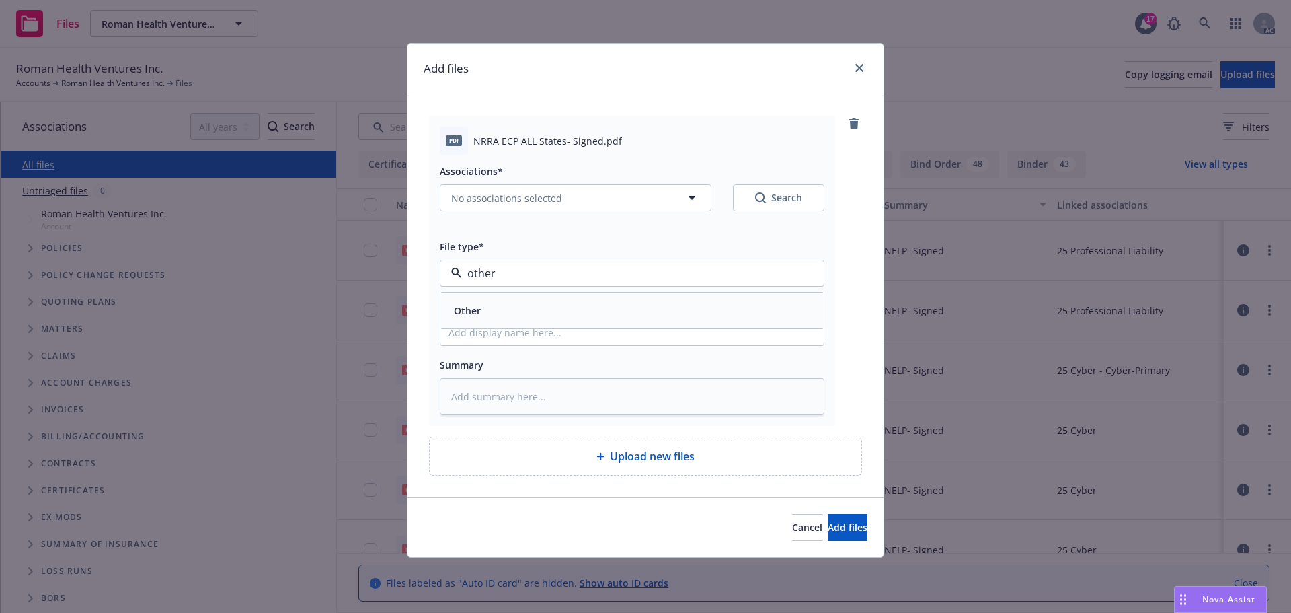
click at [582, 325] on div "Other" at bounding box center [631, 310] width 383 height 36
click at [507, 336] on input "Display name" at bounding box center [631, 332] width 383 height 26
drag, startPoint x: 526, startPoint y: 154, endPoint x: 512, endPoint y: 153, distance: 14.8
click at [526, 153] on div "pdf NRRA ECP ALL States- Signed.pdf" at bounding box center [632, 140] width 385 height 28
drag, startPoint x: 472, startPoint y: 142, endPoint x: 598, endPoint y: 146, distance: 125.8
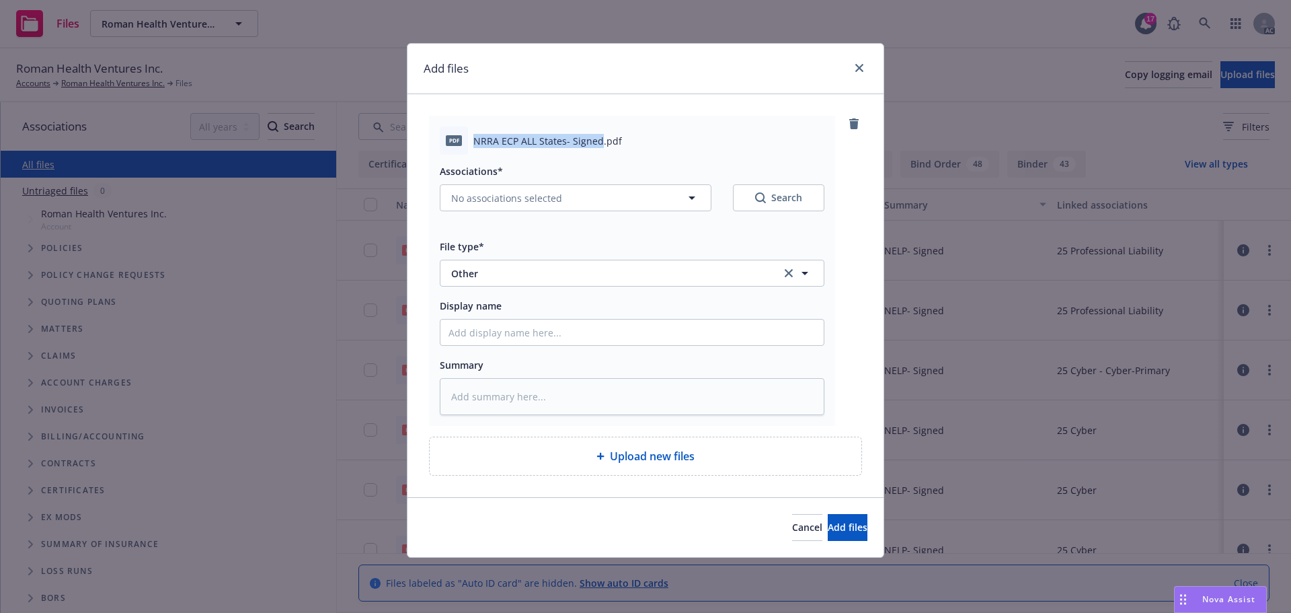
click at [598, 146] on div "pdf NRRA ECP ALL States- Signed.pdf" at bounding box center [632, 140] width 385 height 28
copy span "NRRA ECP ALL States- Signed"
click at [469, 326] on input "Display name" at bounding box center [631, 332] width 383 height 26
paste input "NRRA ECP ALL States- Signed"
type textarea "x"
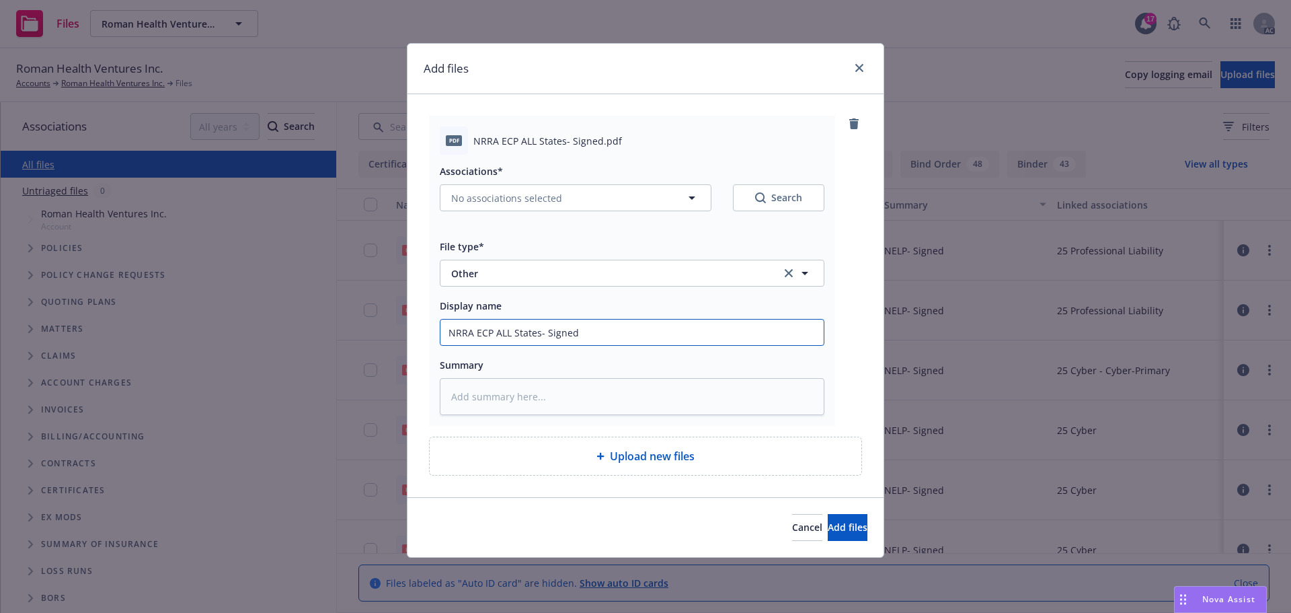
type input "NRRA ECP ALL States- Signed"
click at [475, 395] on textarea at bounding box center [632, 396] width 385 height 37
paste textarea "NRRA ECP ALL States- Signed"
type textarea "x"
type textarea "NRRA ECP ALL States- Signed"
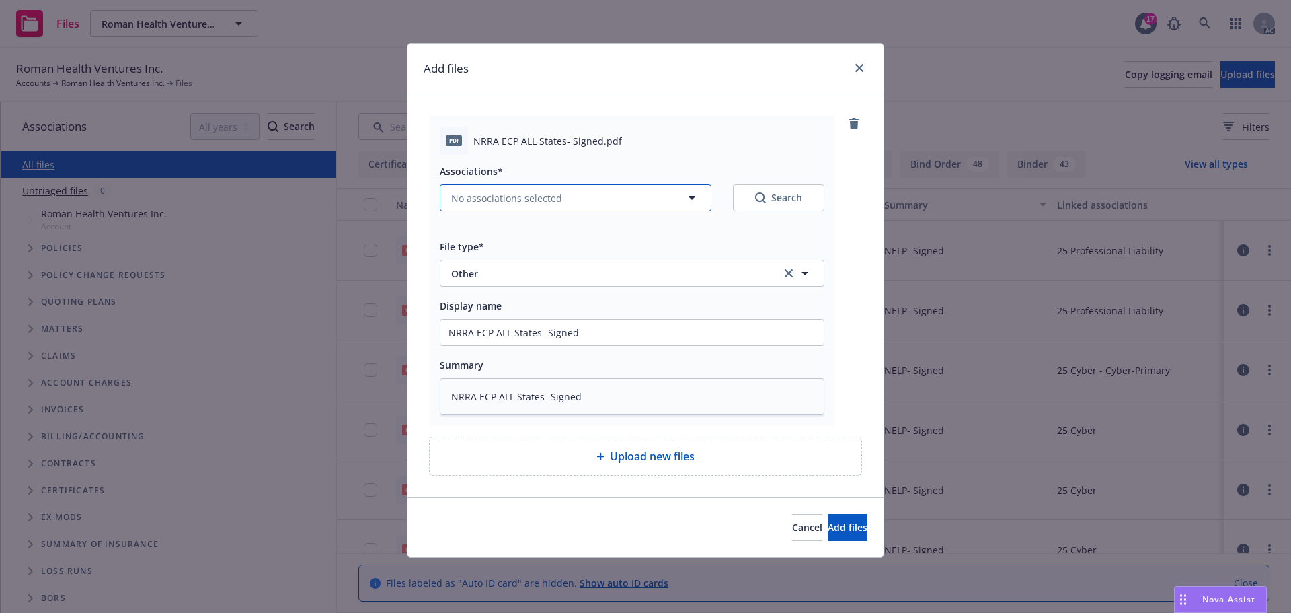
click at [666, 197] on button "No associations selected" at bounding box center [576, 197] width 272 height 27
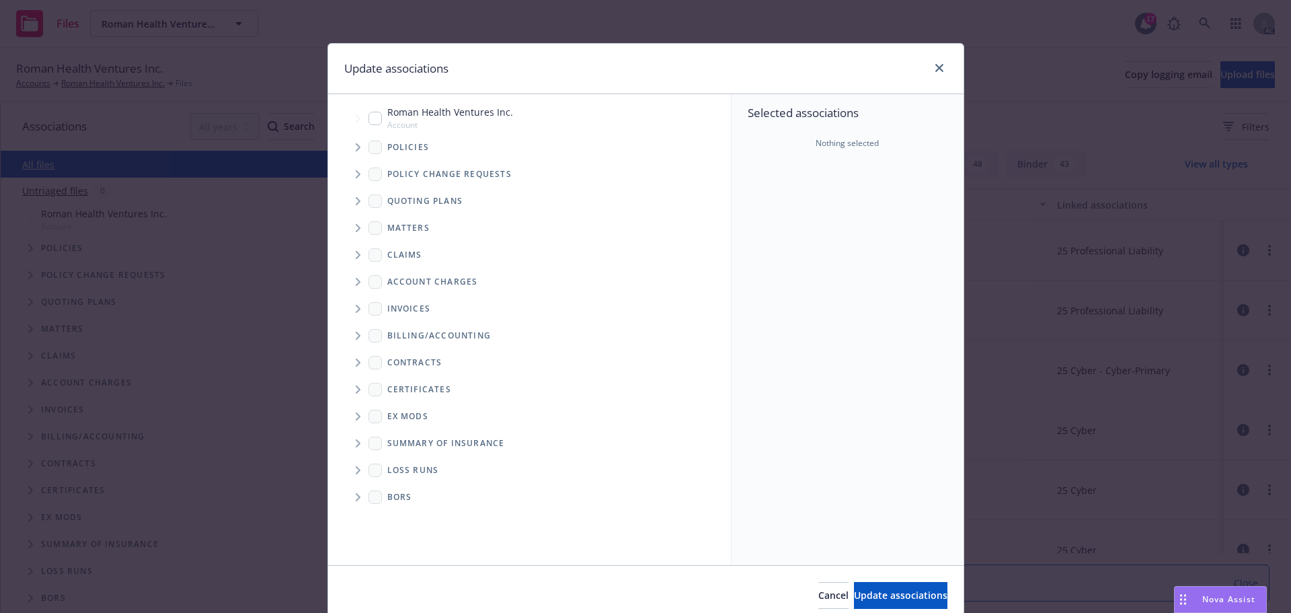
type textarea "x"
click at [369, 117] on input "Tree Example" at bounding box center [374, 118] width 13 height 13
checkbox input "true"
click at [356, 147] on icon "Tree Example" at bounding box center [358, 147] width 5 height 8
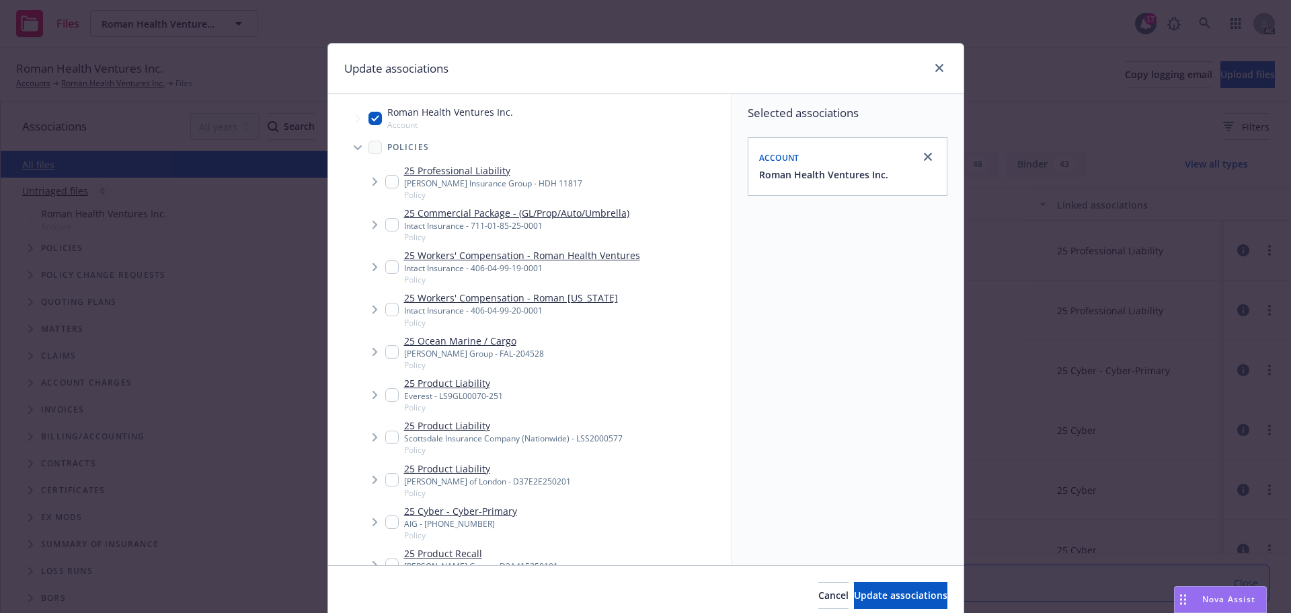
click at [385, 178] on input "Tree Example" at bounding box center [391, 181] width 13 height 13
checkbox input "true"
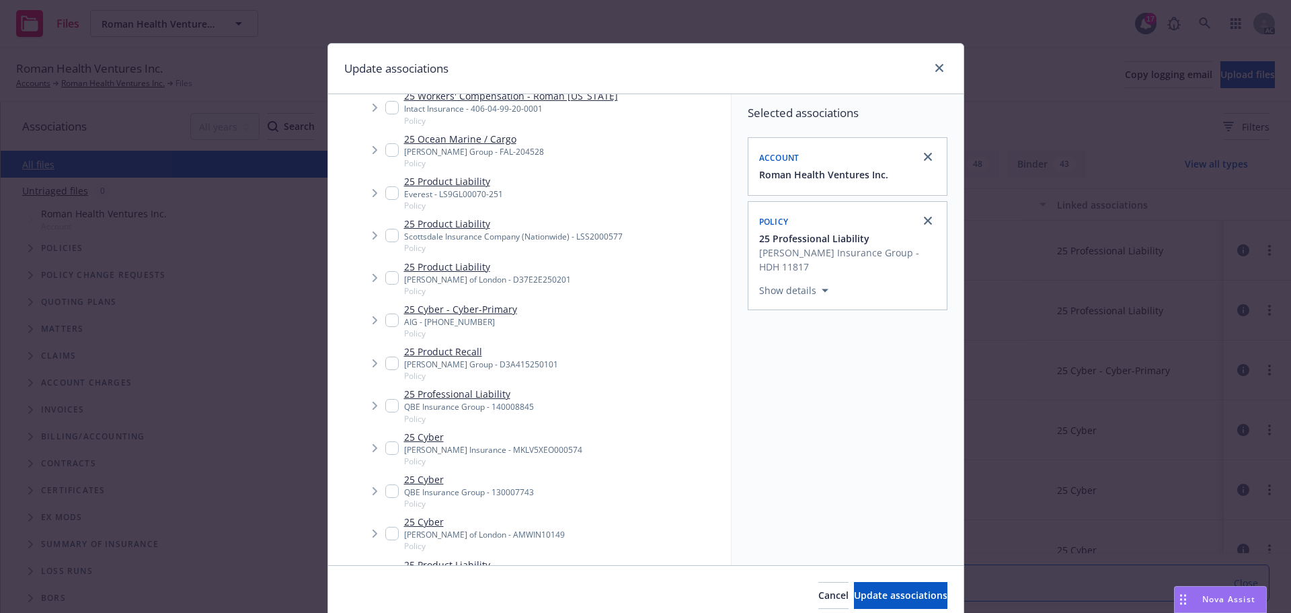
scroll to position [269, 0]
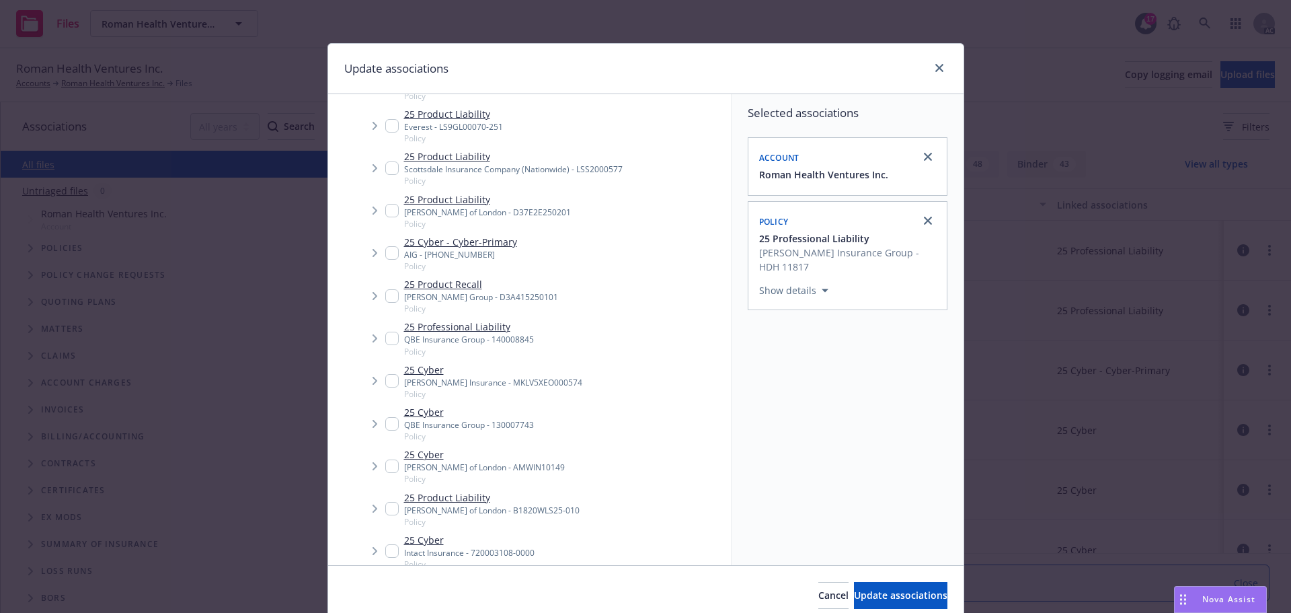
click at [387, 339] on input "Tree Example" at bounding box center [391, 337] width 13 height 13
checkbox input "true"
click at [385, 255] on input "Tree Example" at bounding box center [391, 252] width 13 height 13
checkbox input "true"
click at [385, 381] on input "Tree Example" at bounding box center [391, 380] width 13 height 13
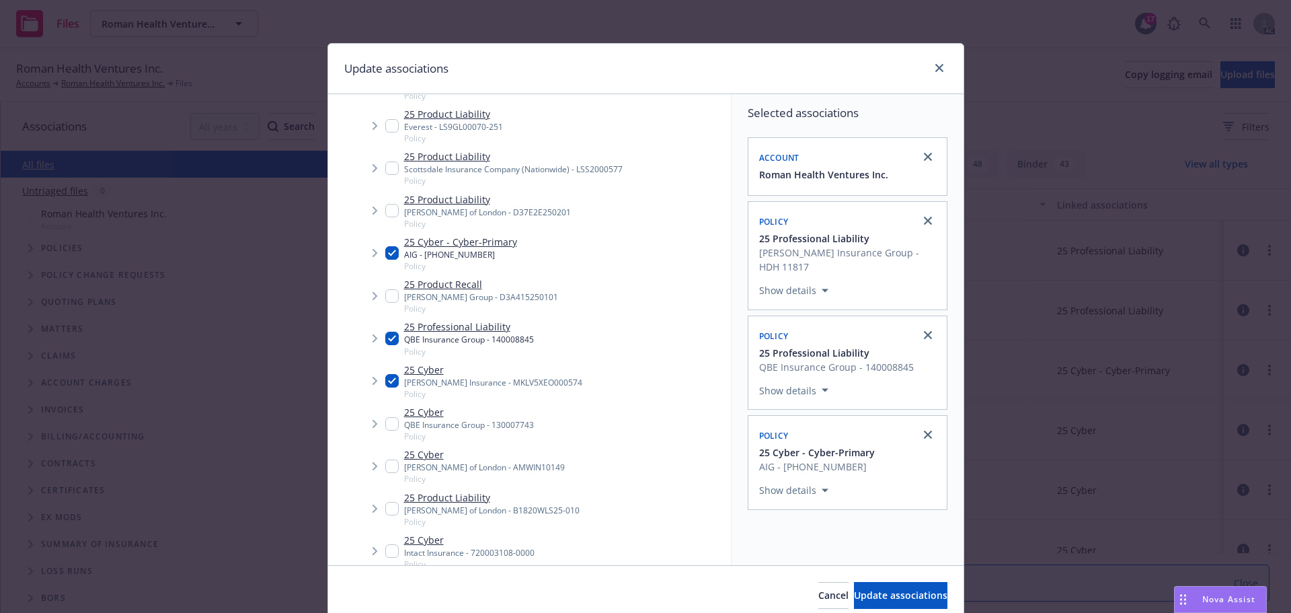
checkbox input "true"
click at [385, 424] on input "Tree Example" at bounding box center [391, 423] width 13 height 13
checkbox input "true"
click at [386, 551] on div "25 Cyber Intact Insurance - 720003108-0000 Policy" at bounding box center [459, 551] width 149 height 37
checkbox input "true"
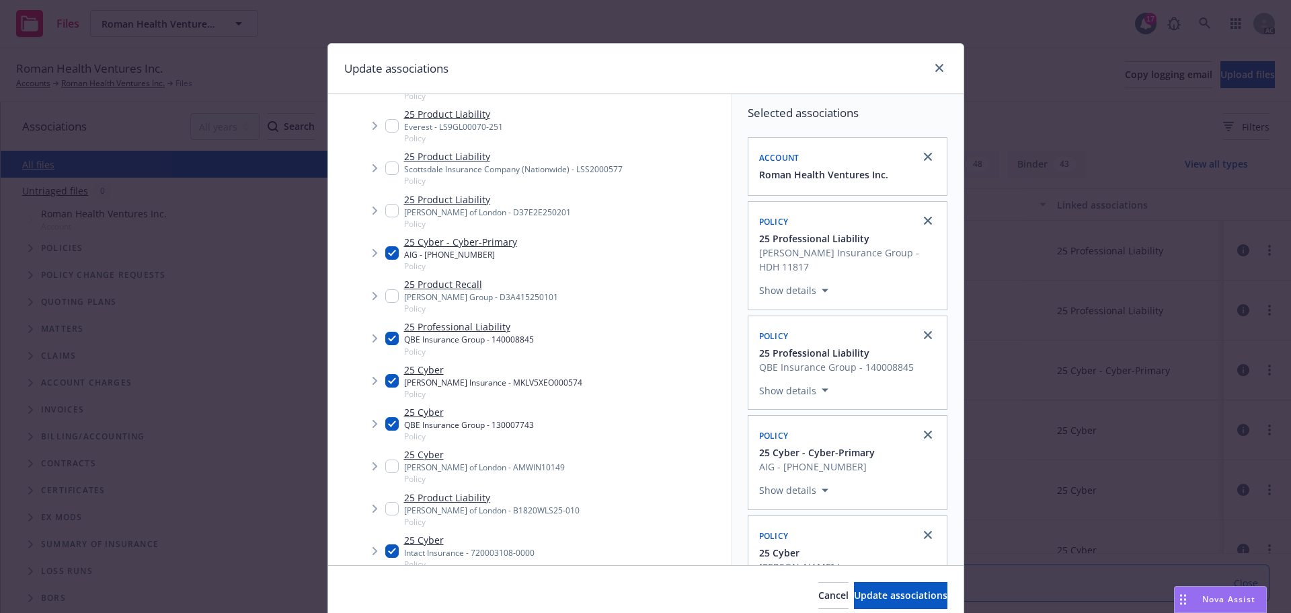
scroll to position [276, 0]
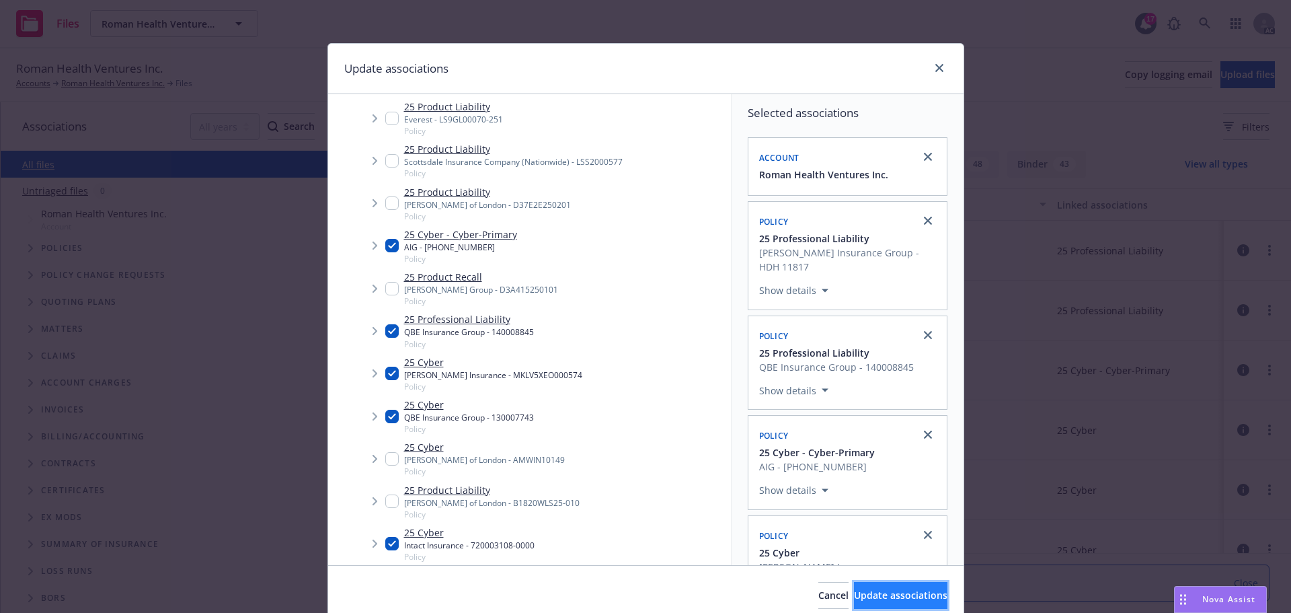
click at [910, 600] on span "Update associations" at bounding box center [900, 594] width 93 height 13
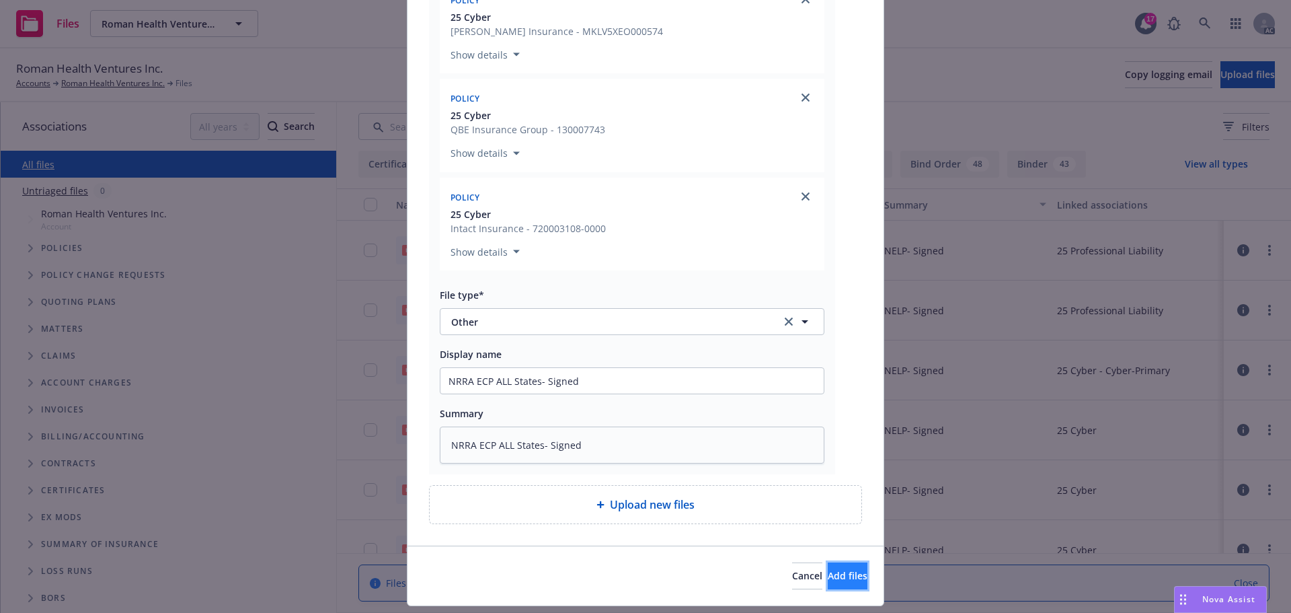
click at [828, 576] on span "Add files" at bounding box center [848, 575] width 40 height 13
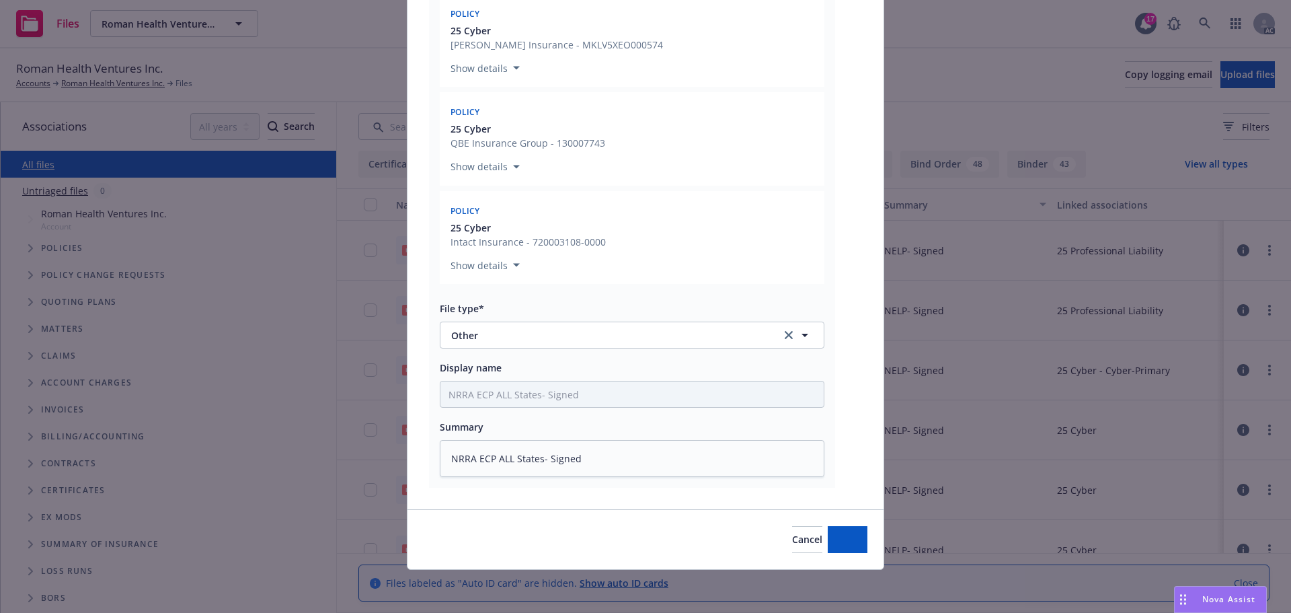
type textarea "x"
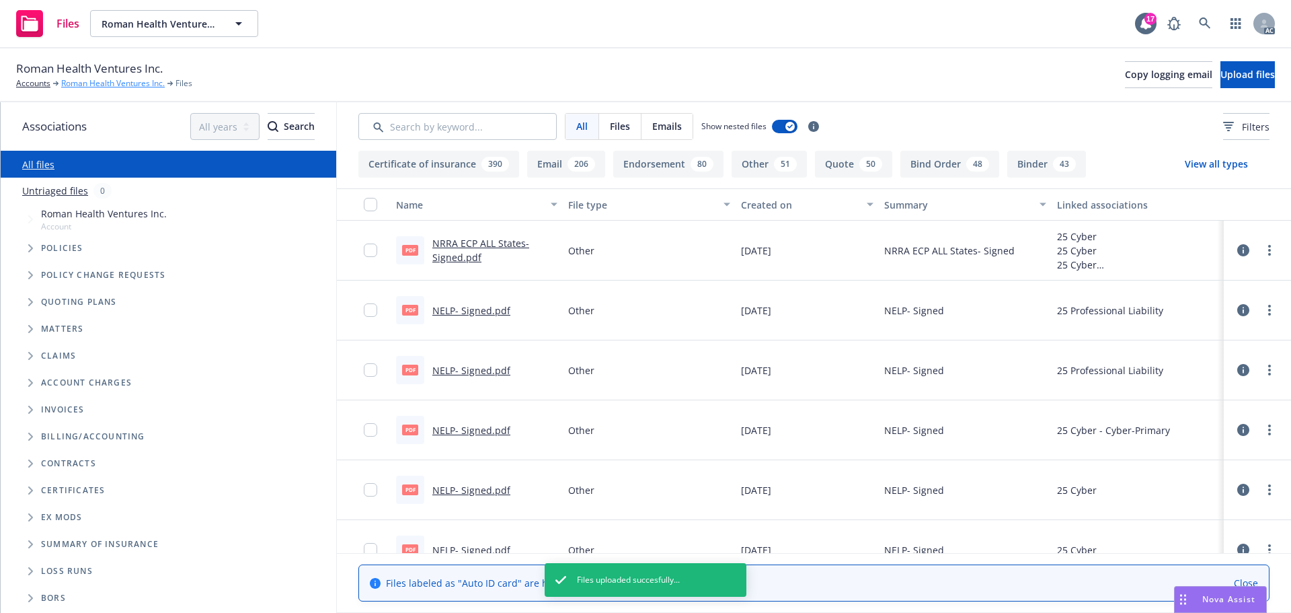
click at [114, 83] on link "Roman Health Ventures Inc." at bounding box center [113, 83] width 104 height 12
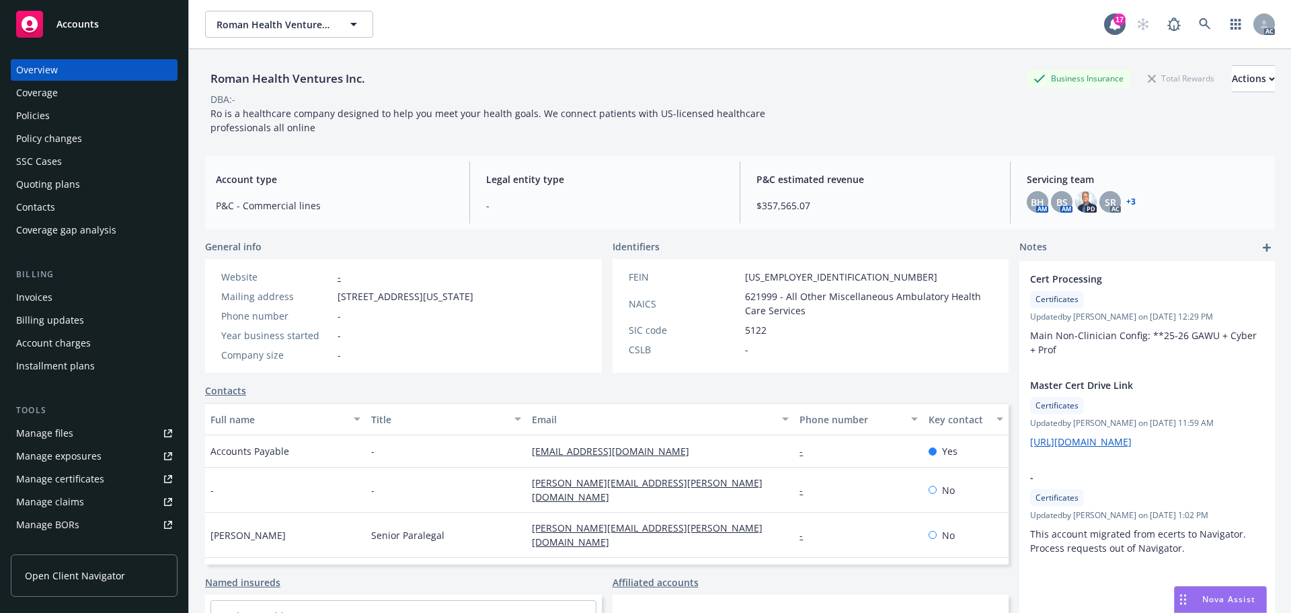
click at [58, 432] on div "Manage files" at bounding box center [44, 433] width 57 height 22
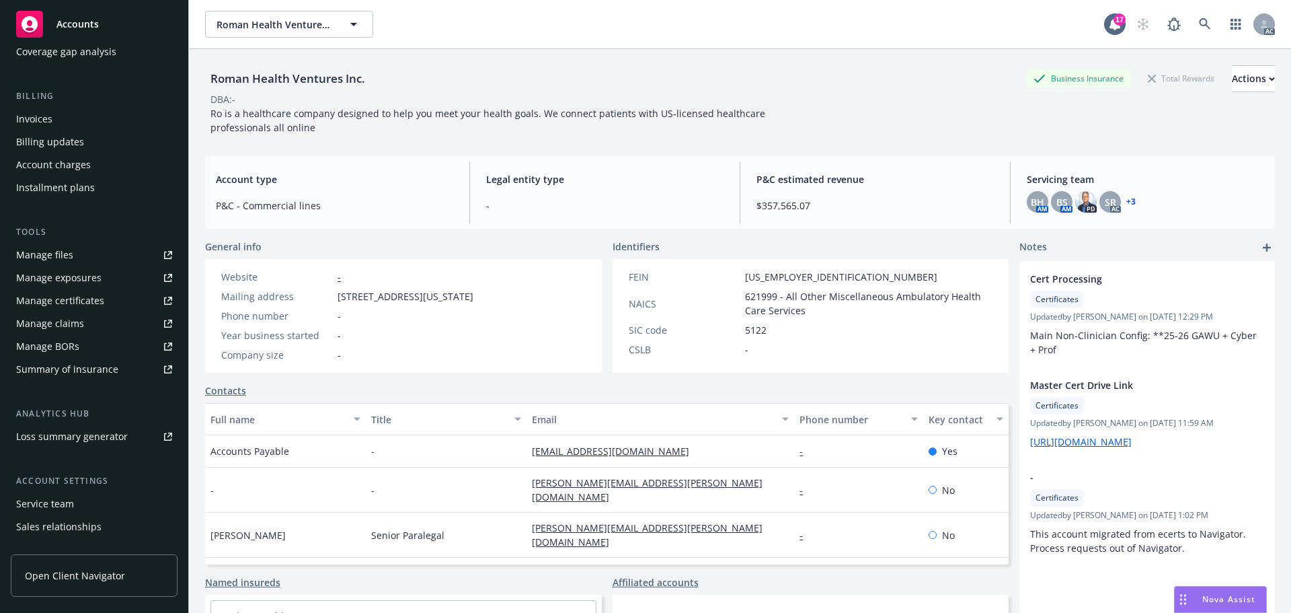
scroll to position [202, 0]
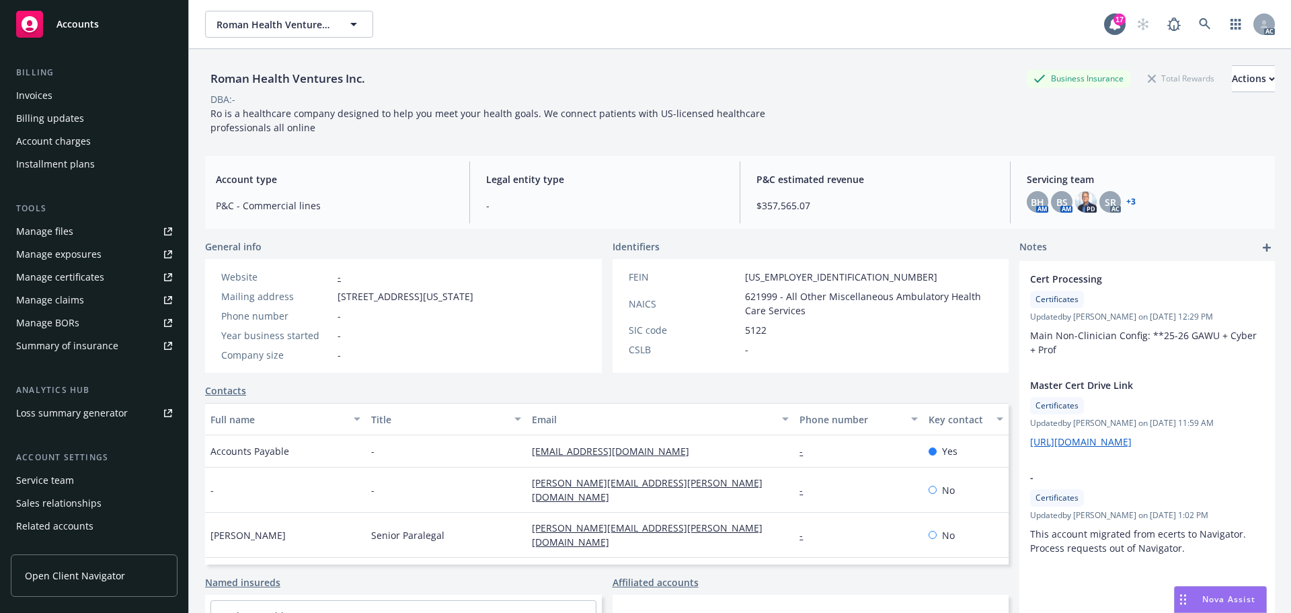
click at [97, 344] on div "Summary of insurance" at bounding box center [67, 346] width 102 height 22
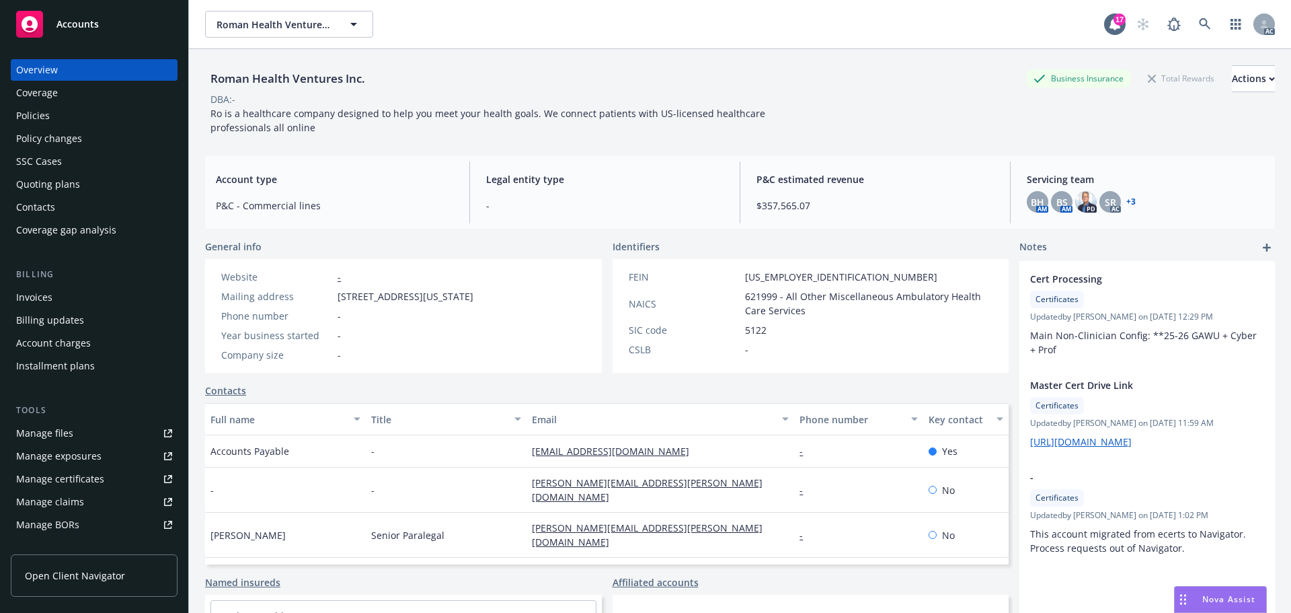
click at [43, 116] on div "Policies" at bounding box center [33, 116] width 34 height 22
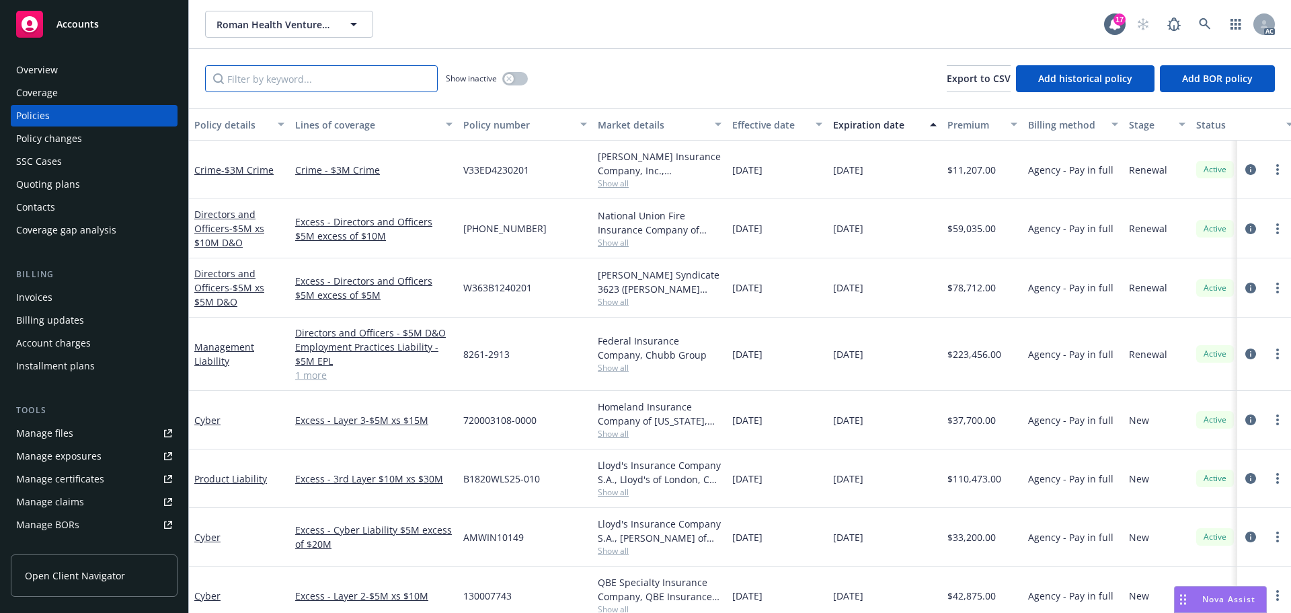
click at [320, 84] on input "Filter by keyword..." at bounding box center [321, 78] width 233 height 27
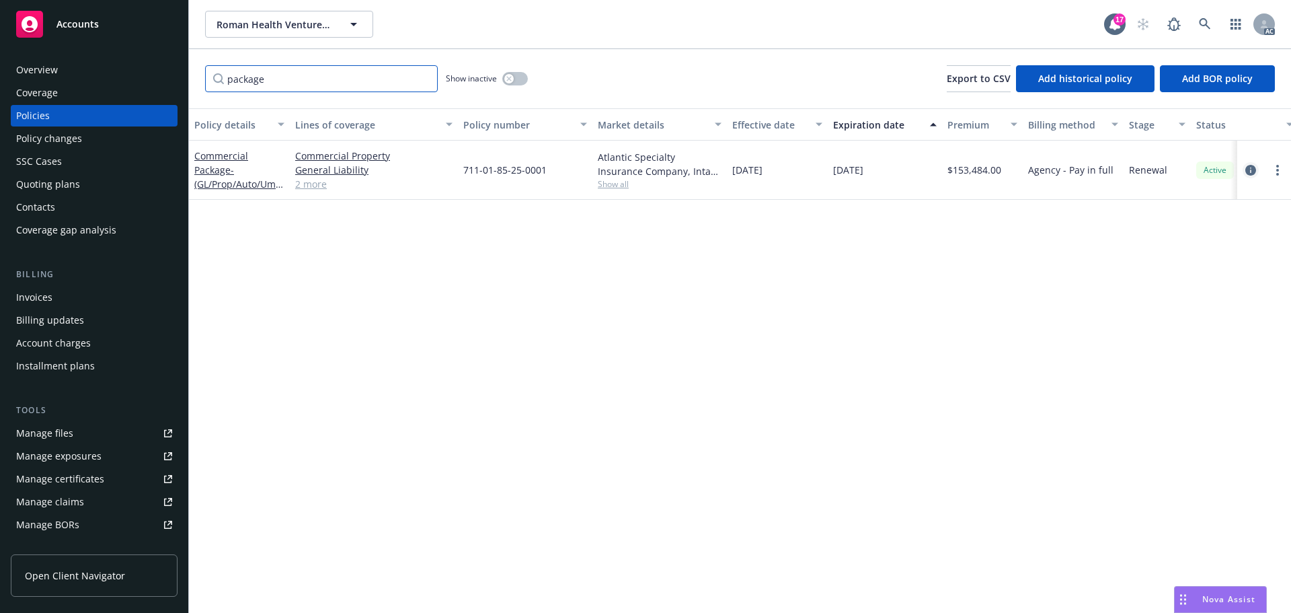
type input "package"
click at [1253, 169] on icon "circleInformation" at bounding box center [1250, 170] width 11 height 11
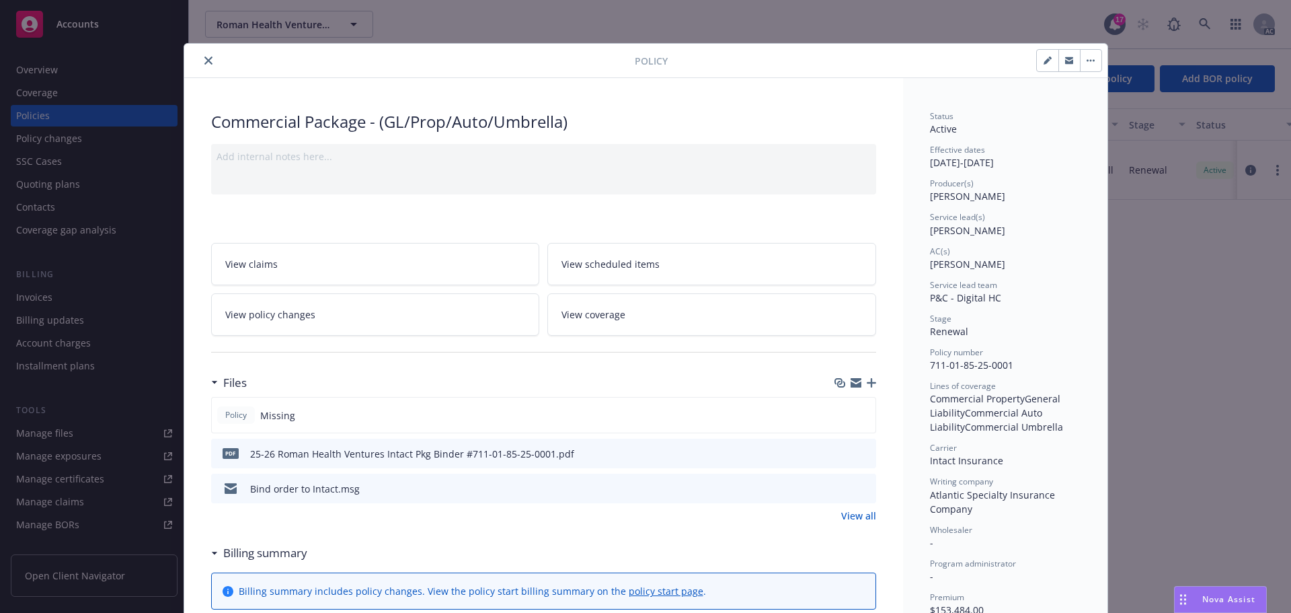
click at [836, 451] on icon "download file" at bounding box center [840, 451] width 9 height 8
click at [613, 310] on span "View coverage" at bounding box center [593, 314] width 64 height 14
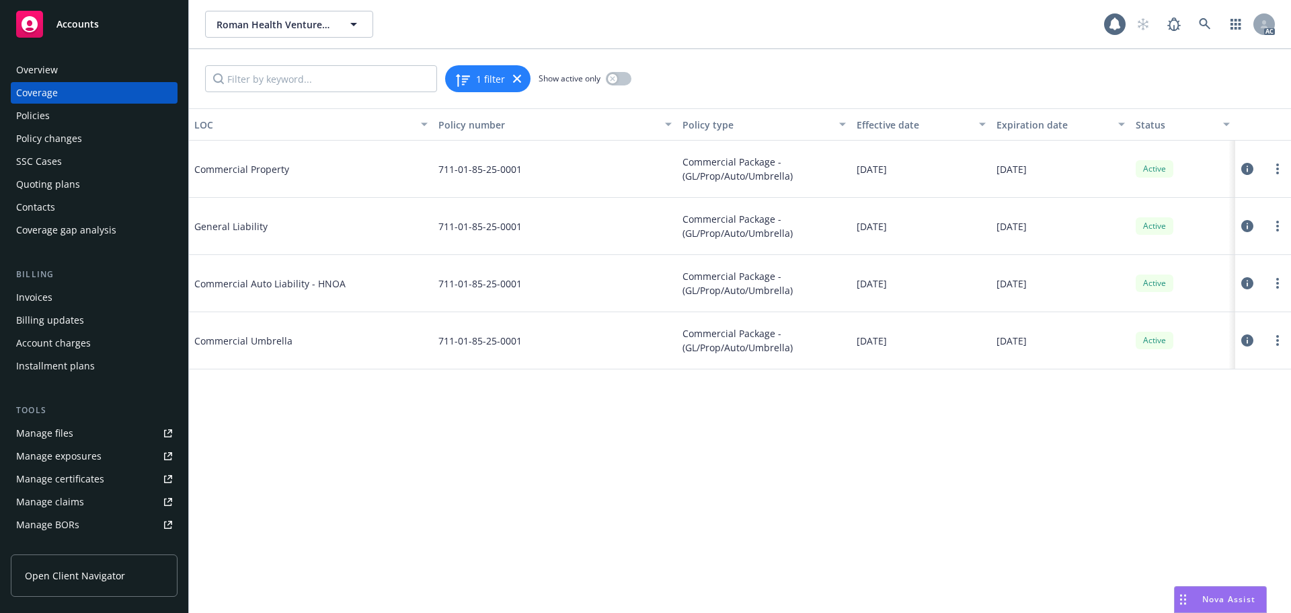
click at [1245, 170] on icon at bounding box center [1247, 169] width 12 height 12
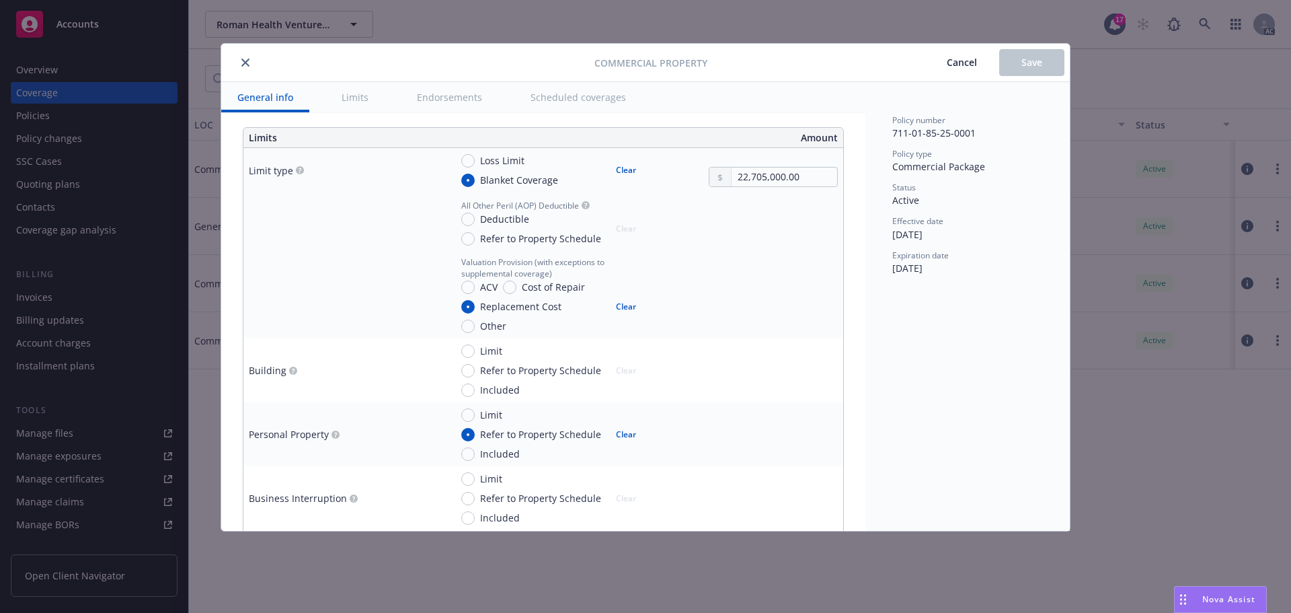
scroll to position [269, 0]
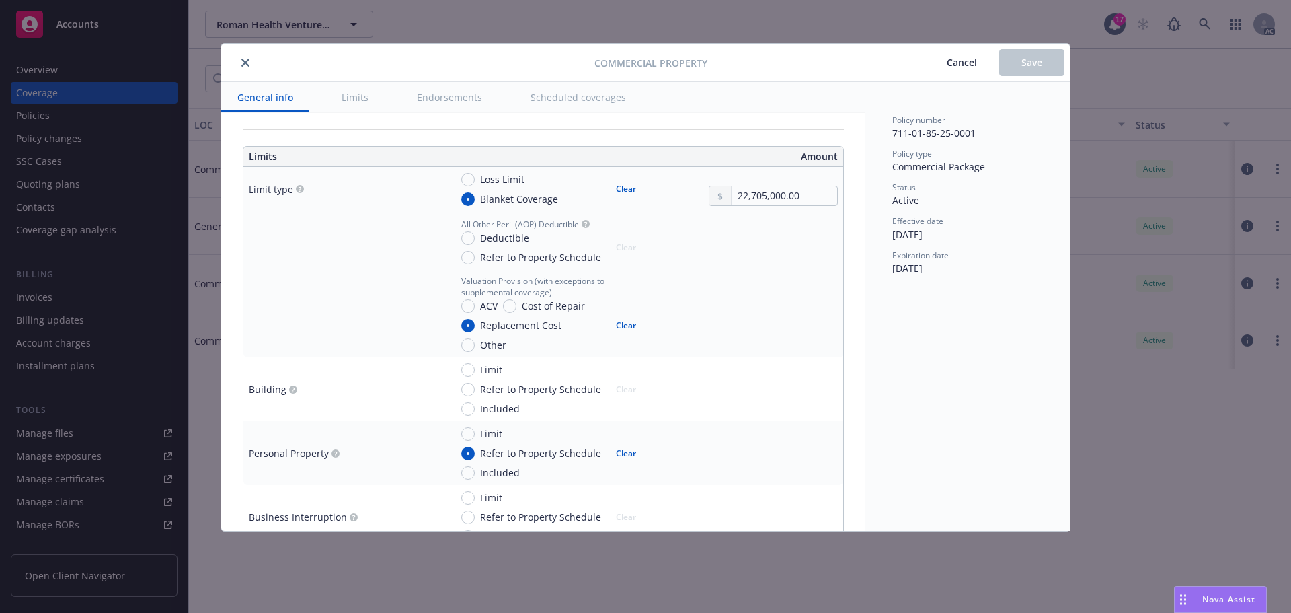
type textarea "x"
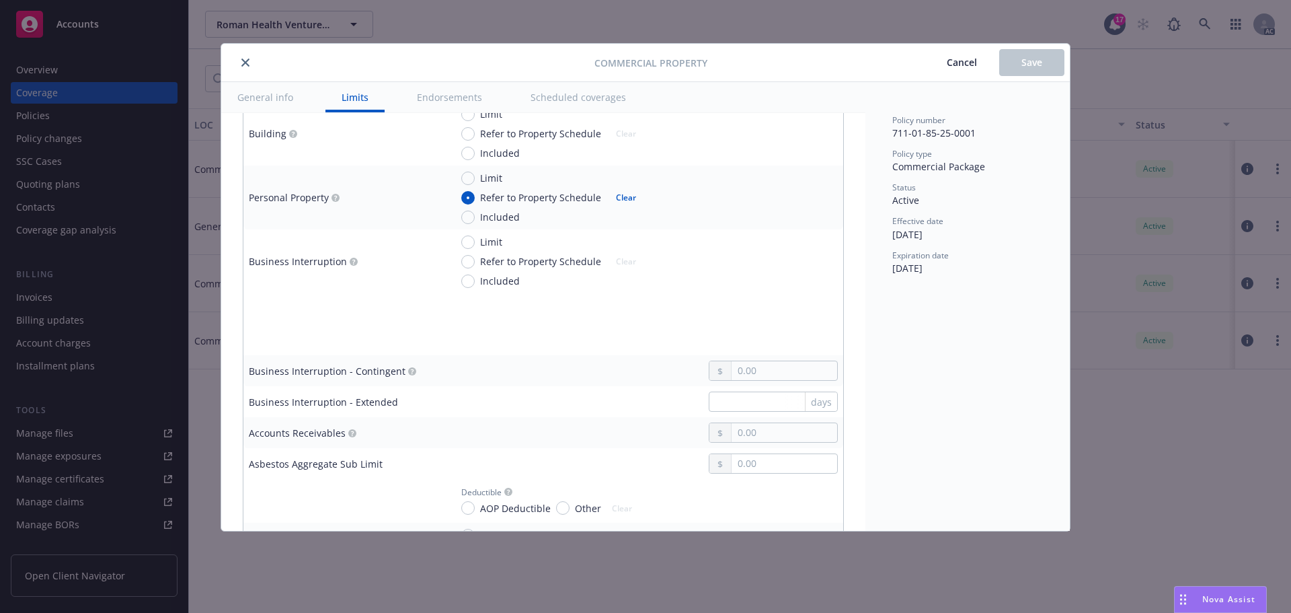
scroll to position [605, 0]
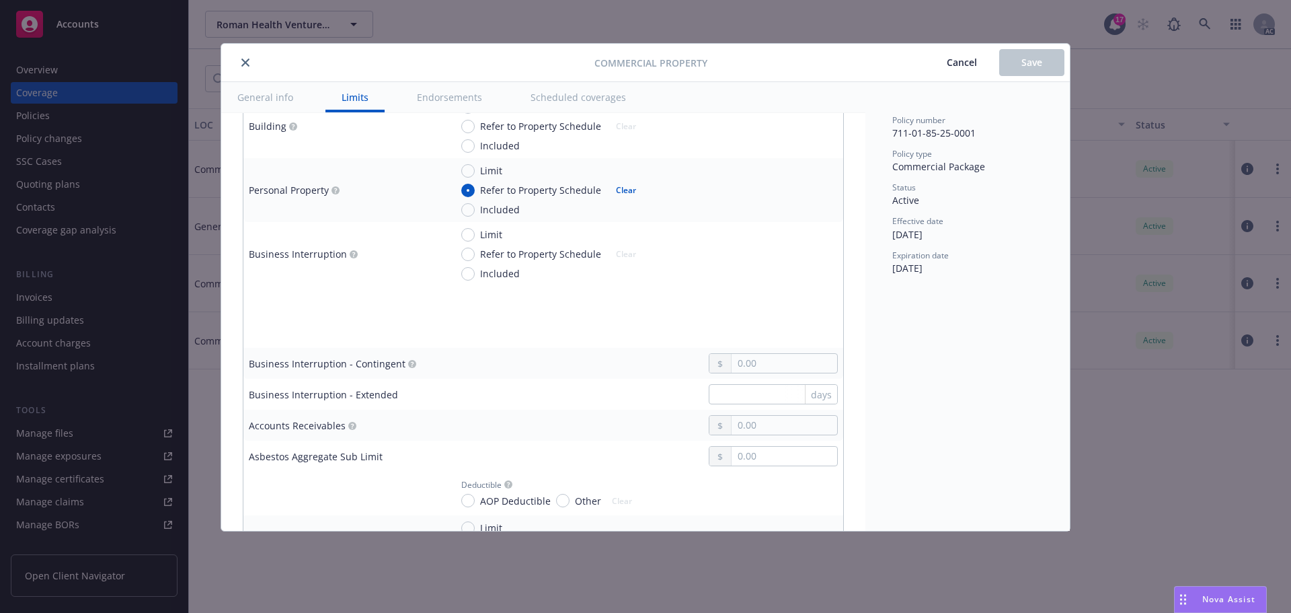
click at [249, 63] on icon "close" at bounding box center [245, 62] width 8 height 8
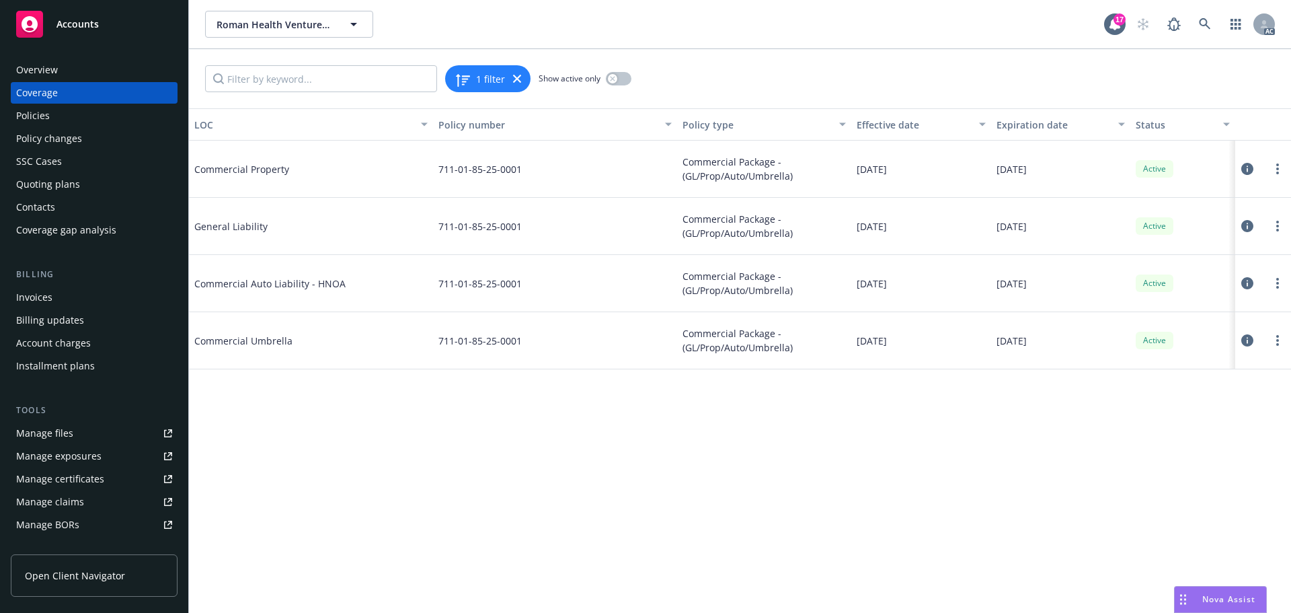
click at [36, 110] on div "Policies" at bounding box center [33, 116] width 34 height 22
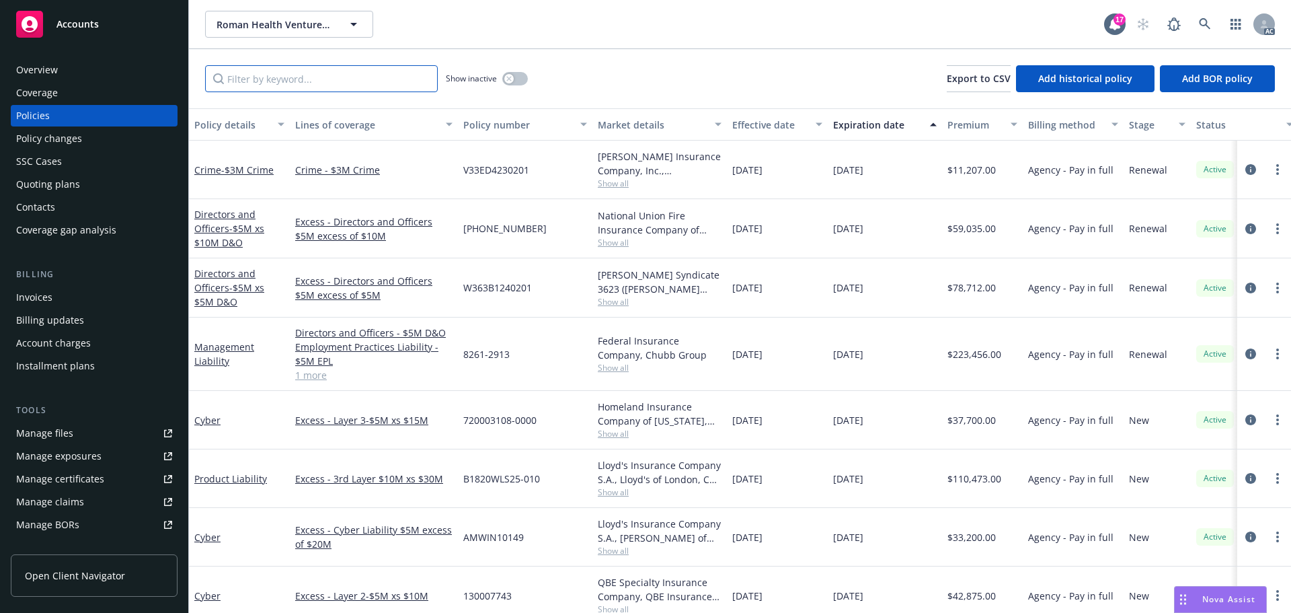
click at [280, 79] on input "Filter by keyword..." at bounding box center [321, 78] width 233 height 27
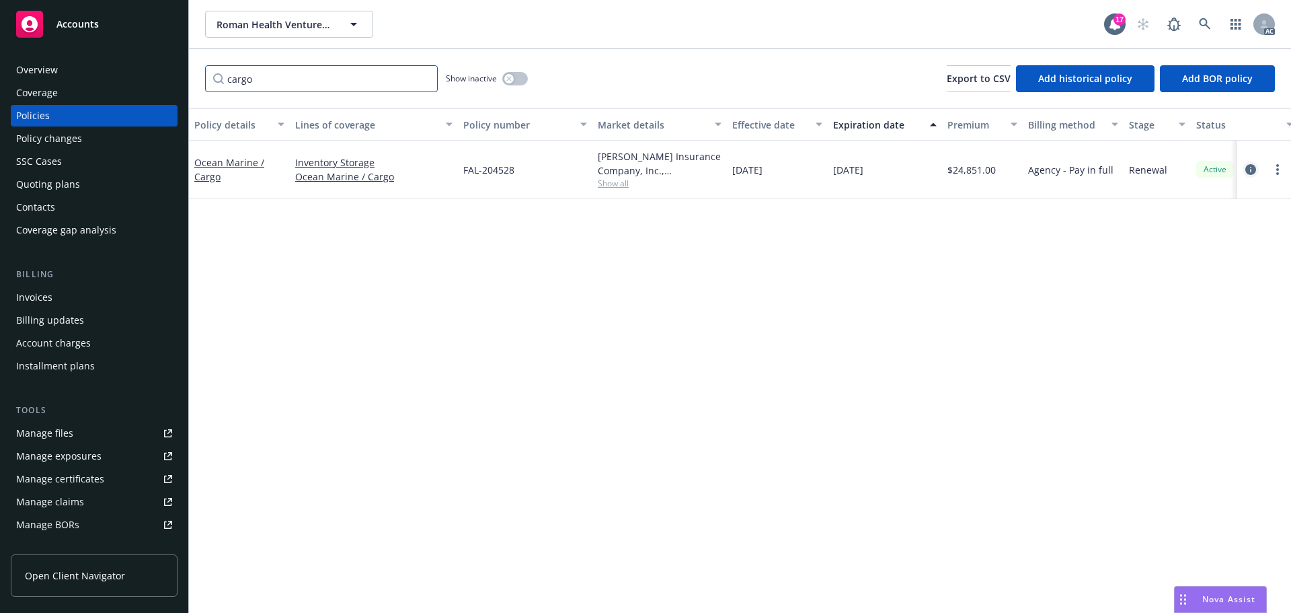
type input "cargo"
click at [1249, 167] on icon "circleInformation" at bounding box center [1250, 169] width 11 height 11
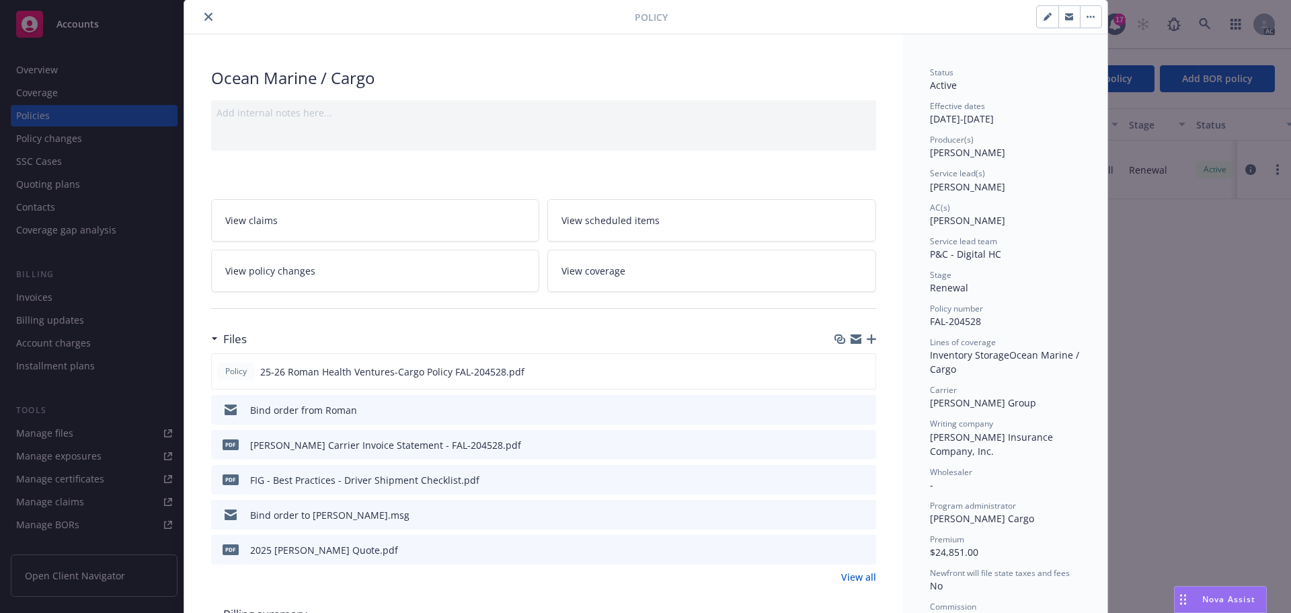
scroll to position [67, 0]
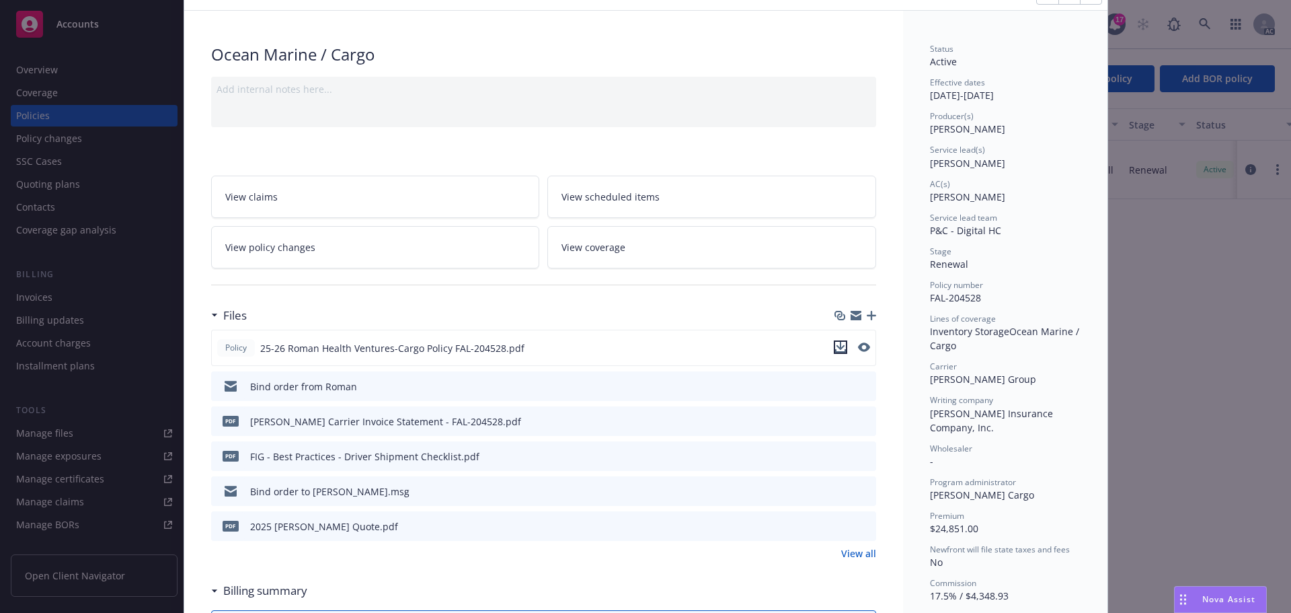
click at [836, 345] on icon "download file" at bounding box center [840, 346] width 9 height 8
click at [623, 254] on link "View coverage" at bounding box center [711, 247] width 329 height 42
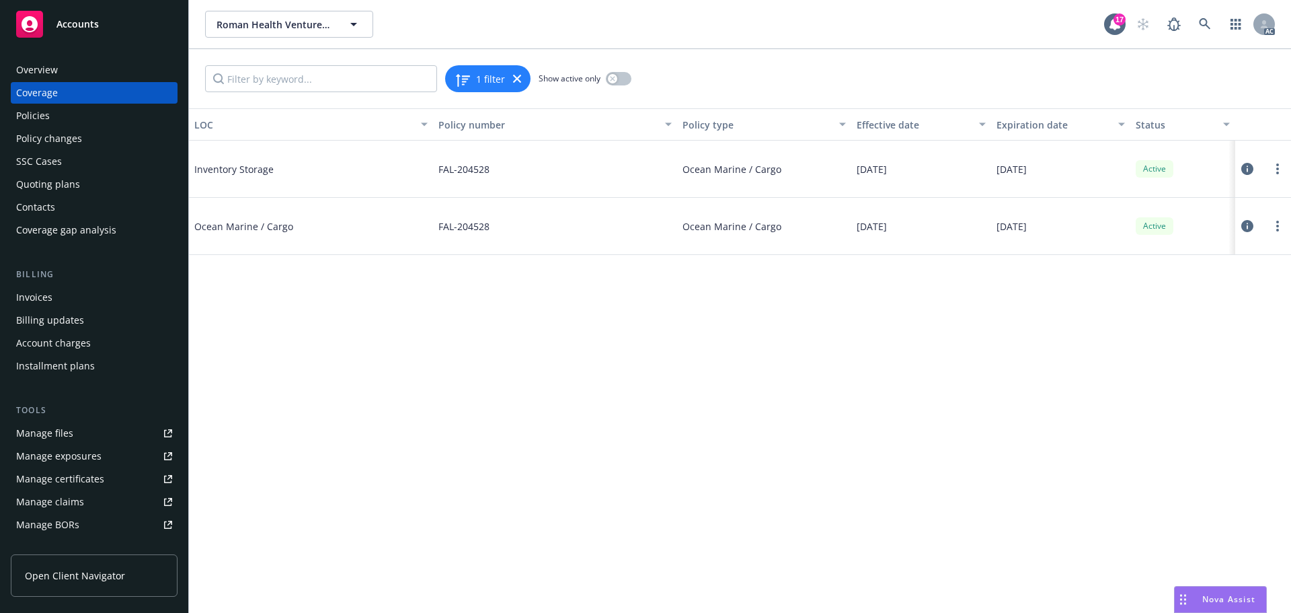
click at [1246, 223] on icon at bounding box center [1247, 226] width 12 height 12
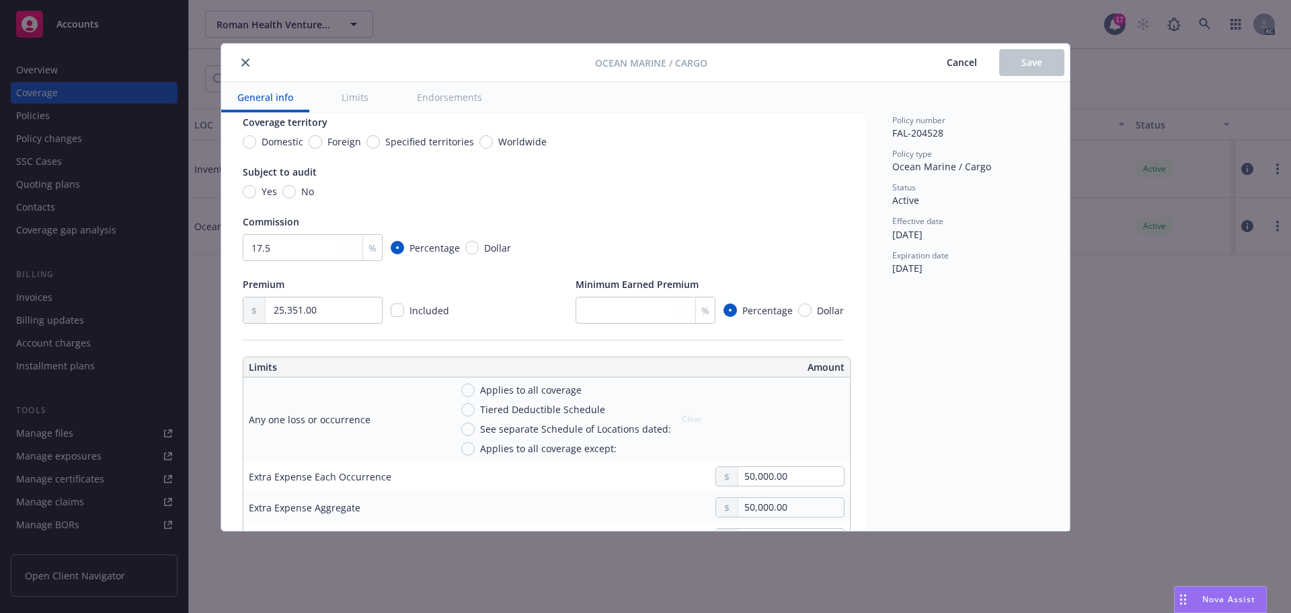
scroll to position [134, 0]
drag, startPoint x: 269, startPoint y: 303, endPoint x: 227, endPoint y: 303, distance: 42.4
type input "24,851.00"
click at [537, 314] on div "Premium 24,851.00 Included Minimum Earned Premium % Percentage Dollar" at bounding box center [543, 297] width 601 height 46
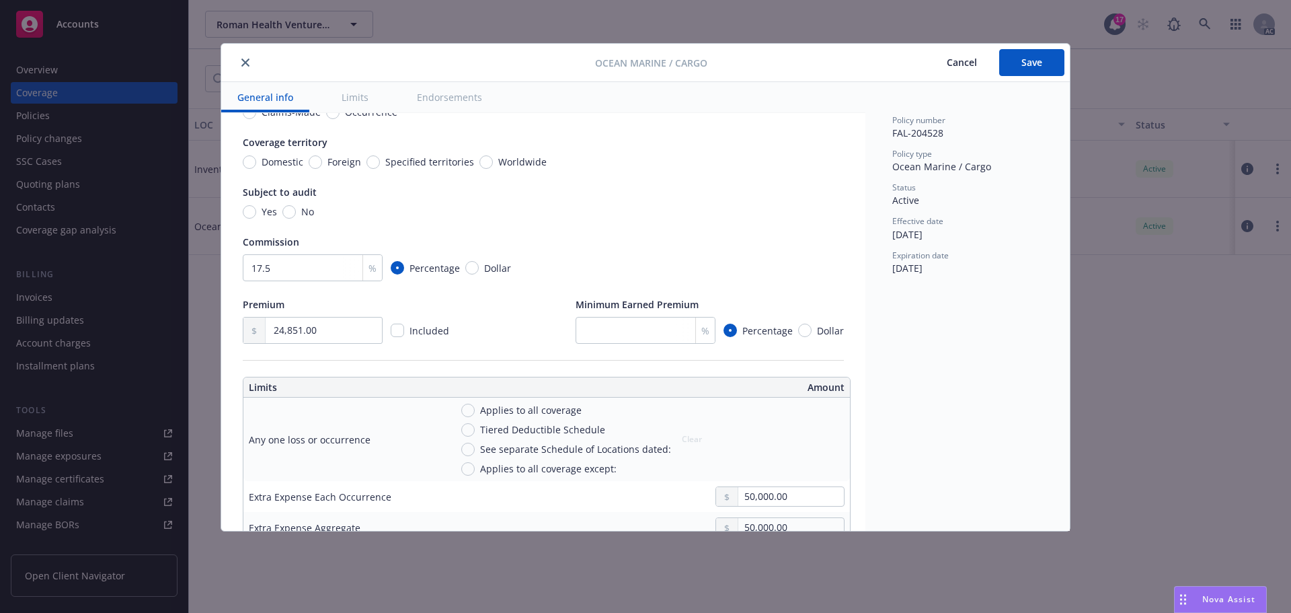
scroll to position [0, 0]
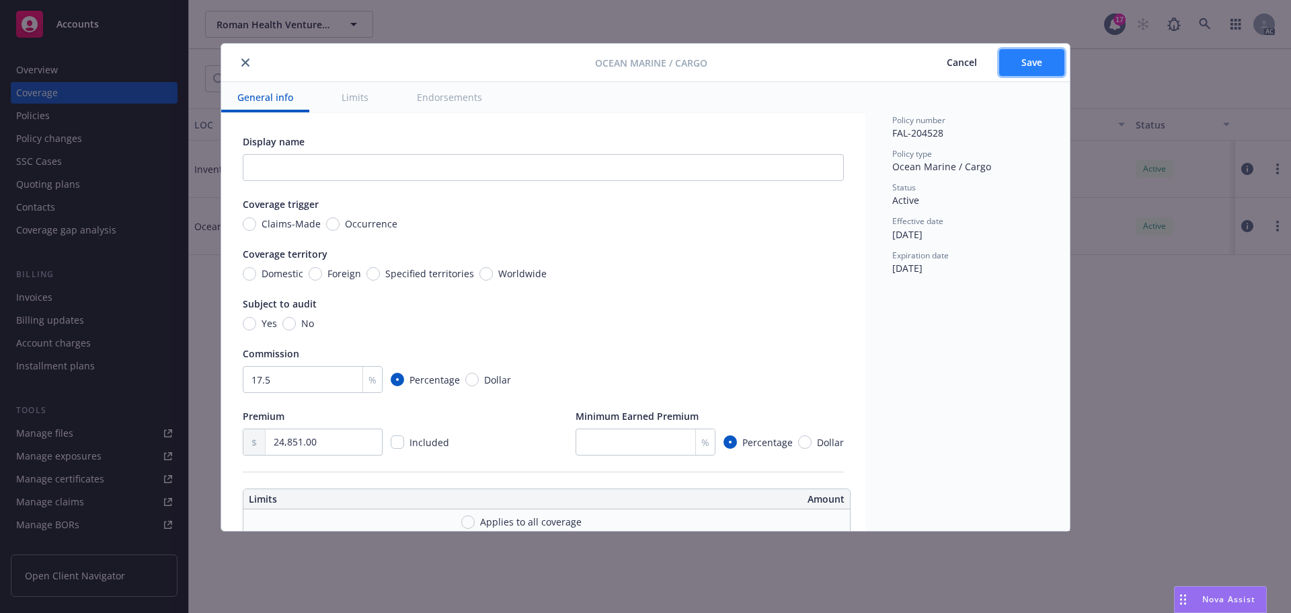
click at [1037, 63] on span "Save" at bounding box center [1031, 62] width 21 height 13
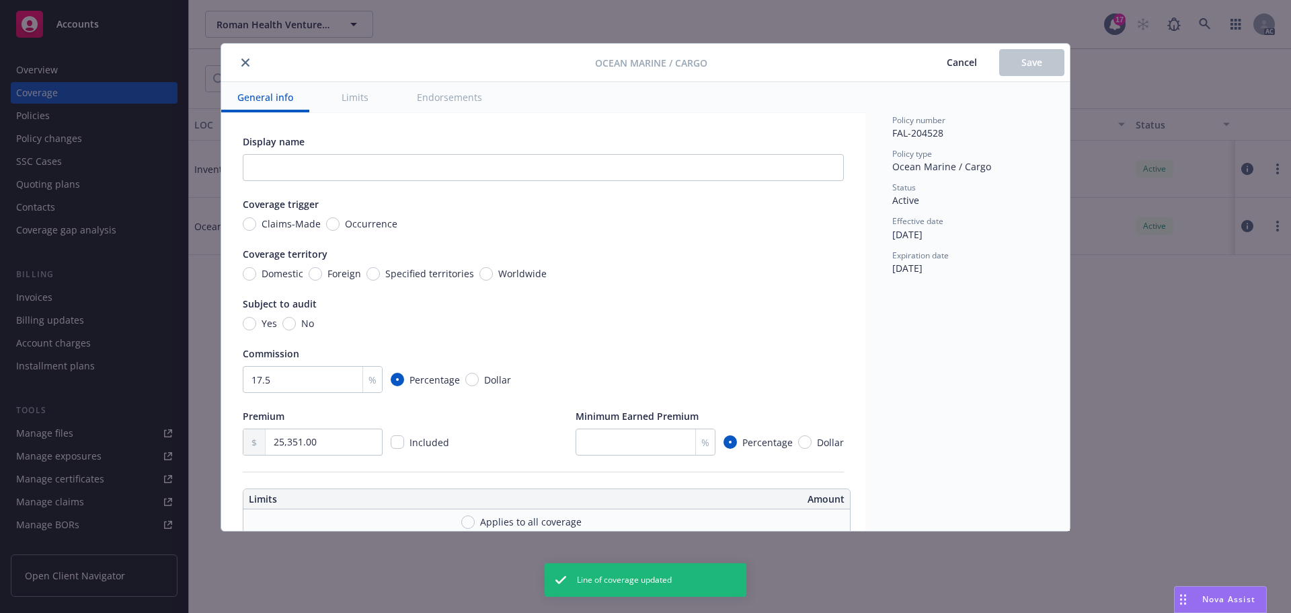
type input "24,851.00"
drag, startPoint x: 244, startPoint y: 60, endPoint x: 269, endPoint y: 91, distance: 40.2
click at [249, 63] on button "close" at bounding box center [245, 62] width 16 height 16
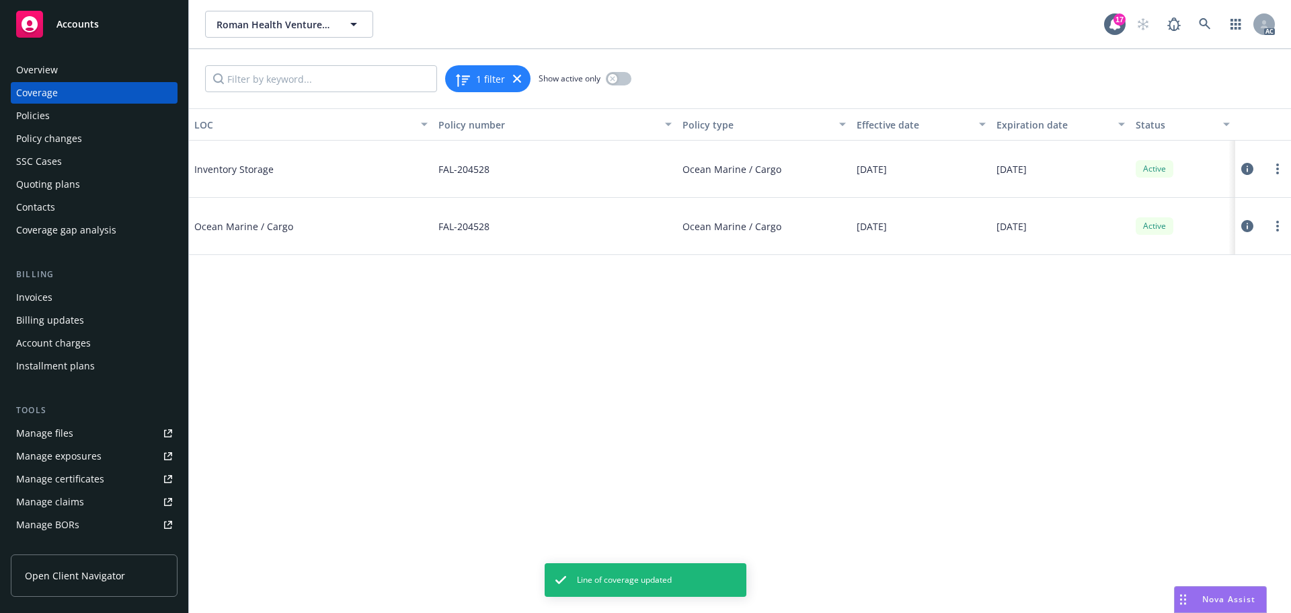
click at [1248, 165] on icon at bounding box center [1247, 169] width 12 height 12
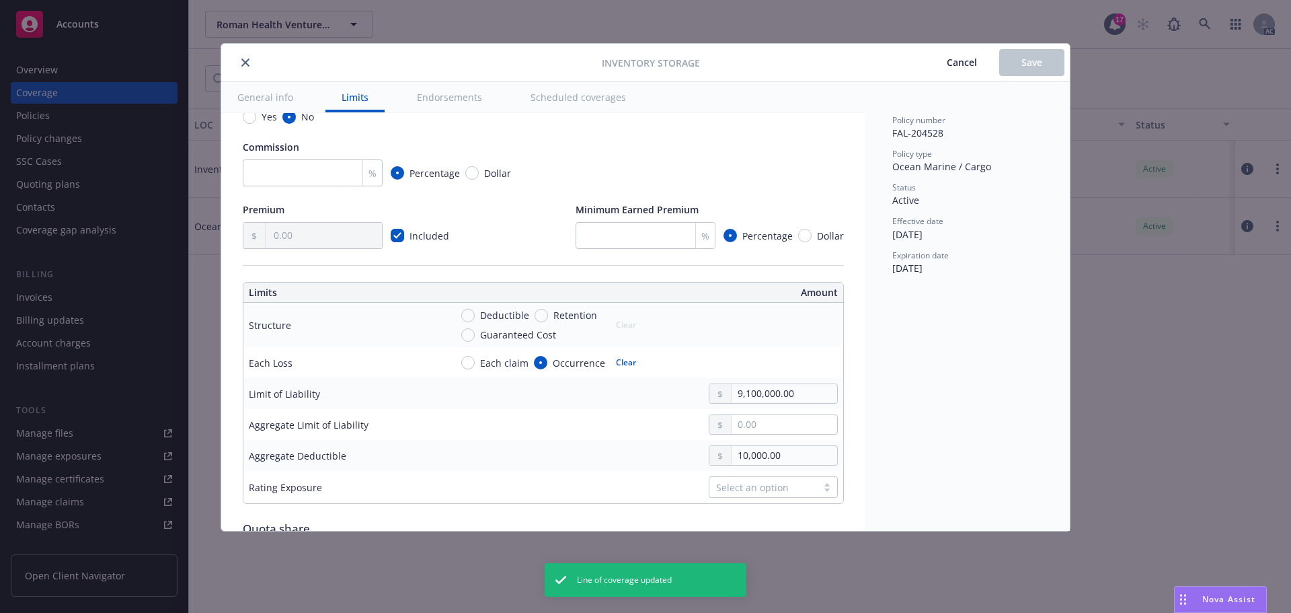
scroll to position [336, 0]
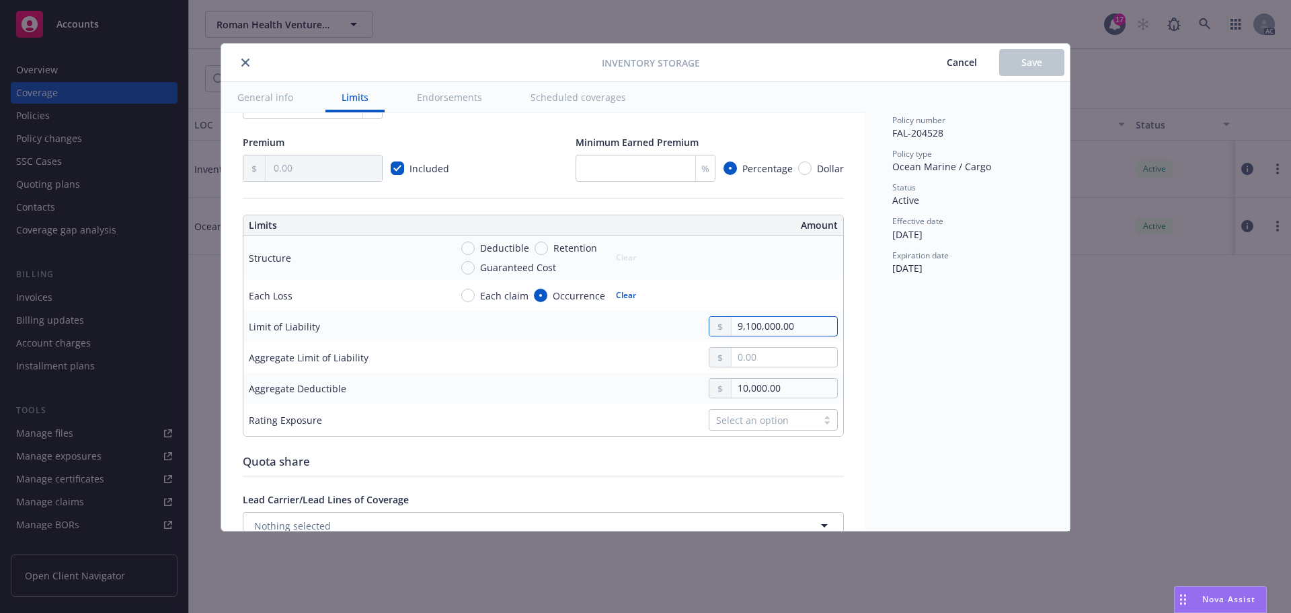
drag, startPoint x: 786, startPoint y: 341, endPoint x: 718, endPoint y: 335, distance: 68.2
click at [718, 335] on div "9,100,000.00" at bounding box center [773, 326] width 129 height 20
click at [744, 366] on input "text" at bounding box center [785, 357] width 106 height 19
paste input "9,100,000.00"
type input "9,100,000.00"
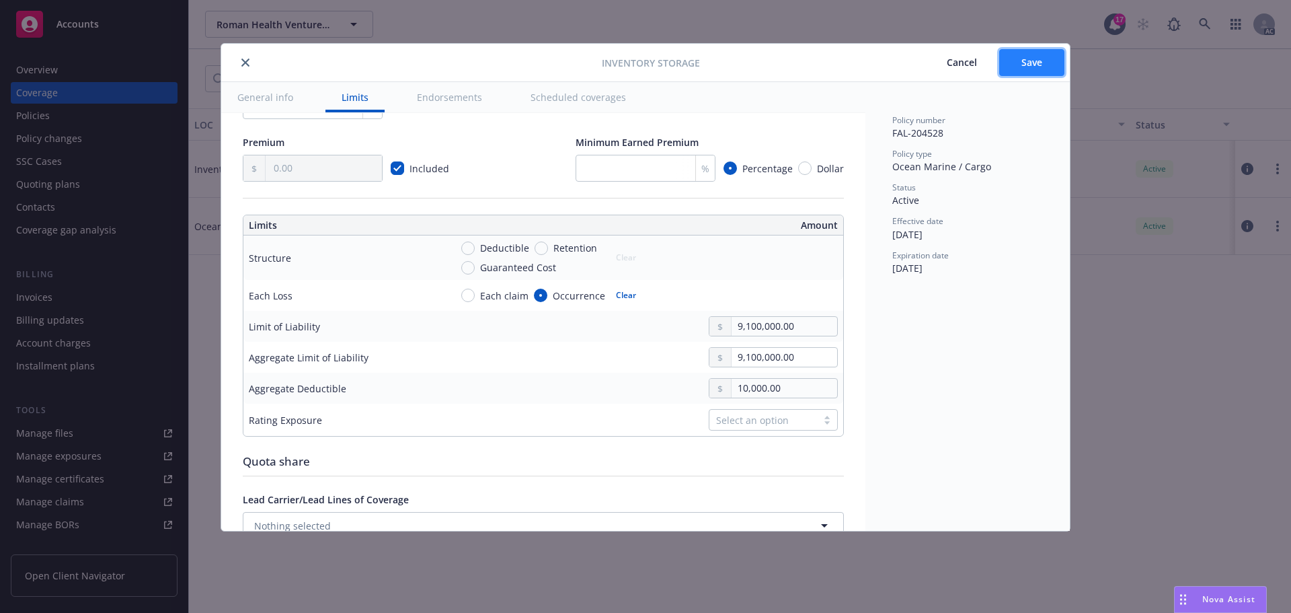
click at [1019, 63] on button "Save" at bounding box center [1031, 62] width 65 height 27
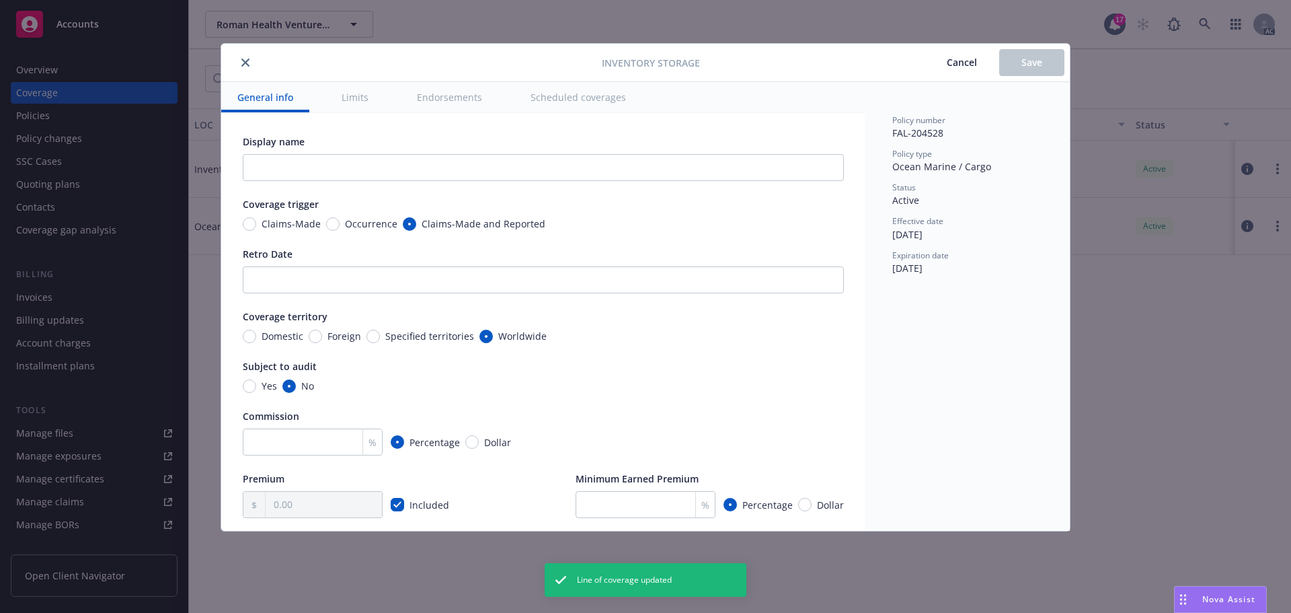
type input "9,100,000.00"
click at [243, 62] on icon "close" at bounding box center [245, 62] width 8 height 8
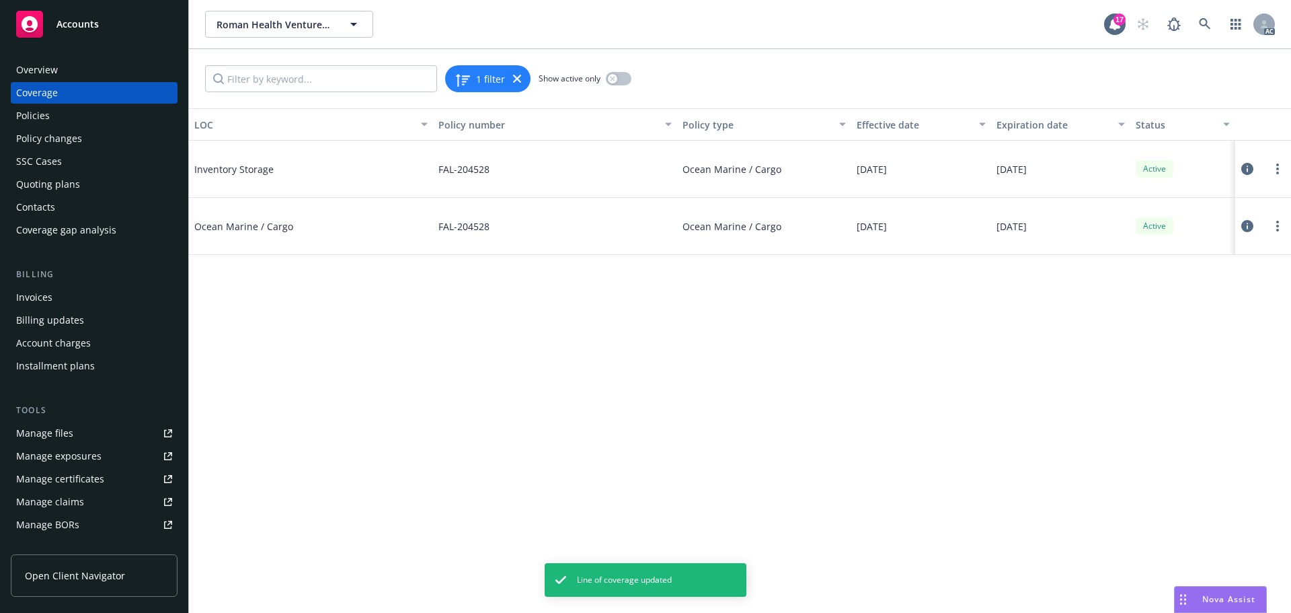
click at [39, 118] on div "Policies" at bounding box center [33, 116] width 34 height 22
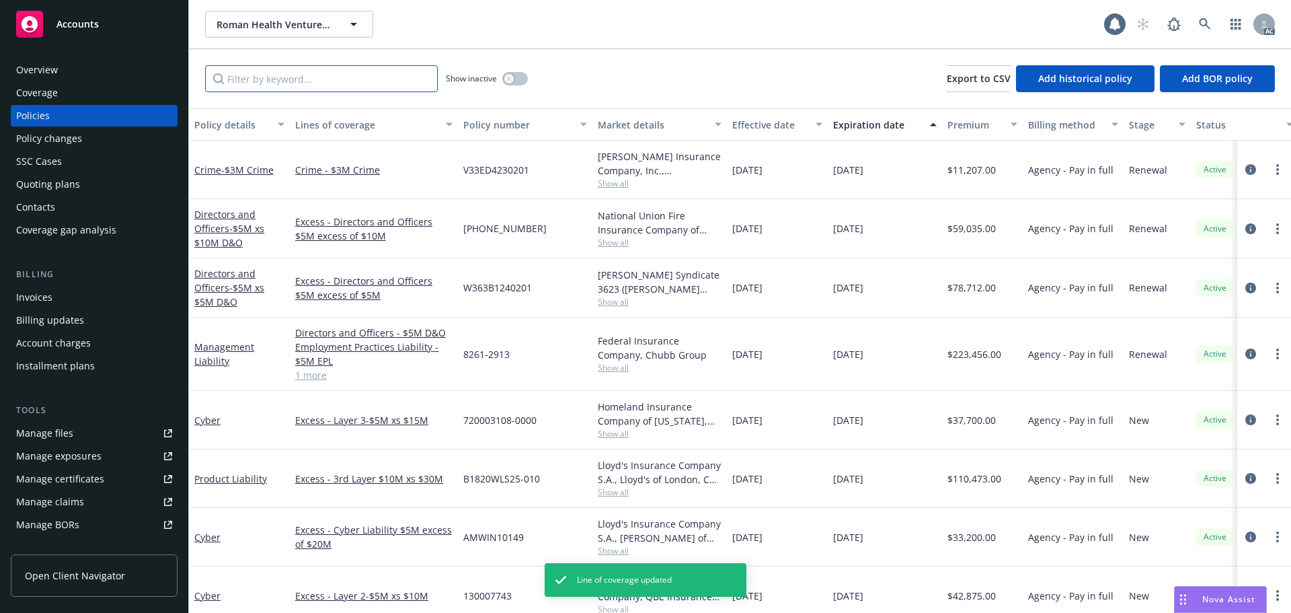
click at [286, 82] on input "Filter by keyword..." at bounding box center [321, 78] width 233 height 27
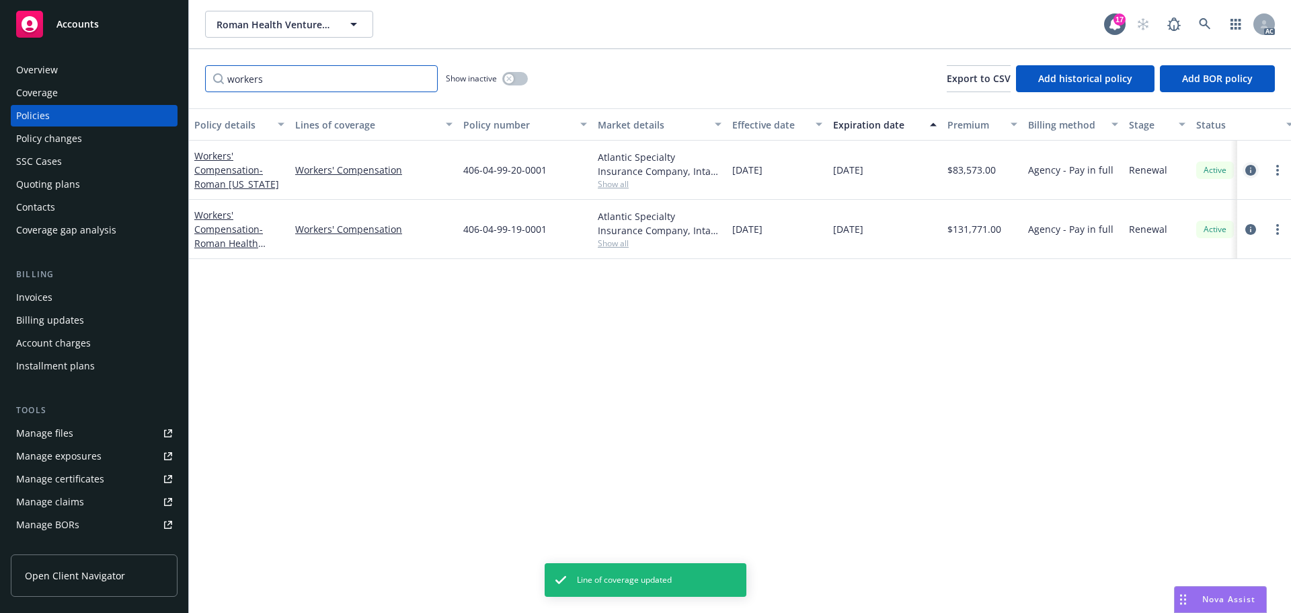
type input "workers"
click at [1253, 165] on icon "circleInformation" at bounding box center [1250, 170] width 11 height 11
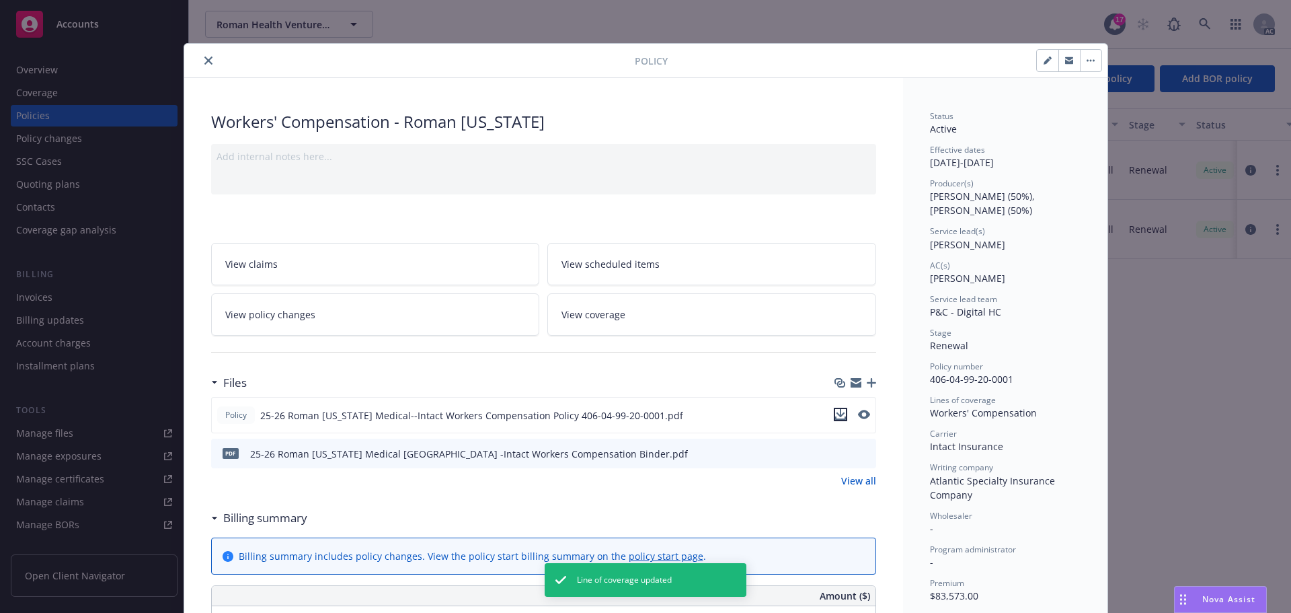
click at [836, 411] on icon "download file" at bounding box center [840, 414] width 11 height 11
click at [654, 313] on link "View coverage" at bounding box center [711, 314] width 329 height 42
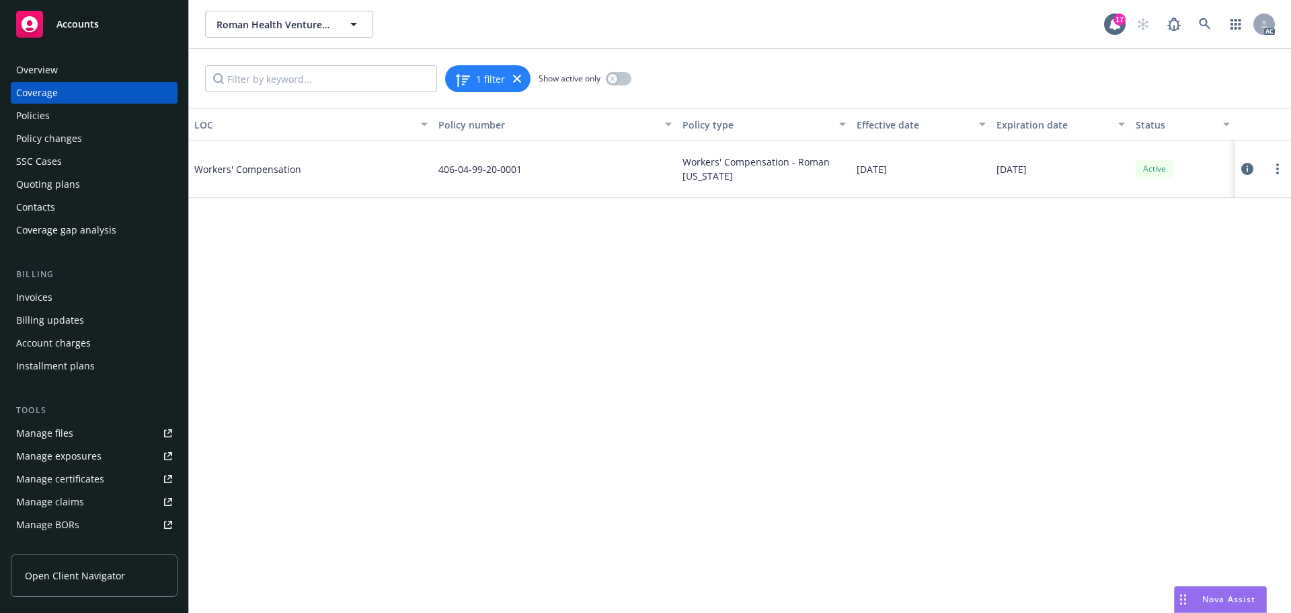
click at [1245, 170] on icon at bounding box center [1247, 169] width 12 height 12
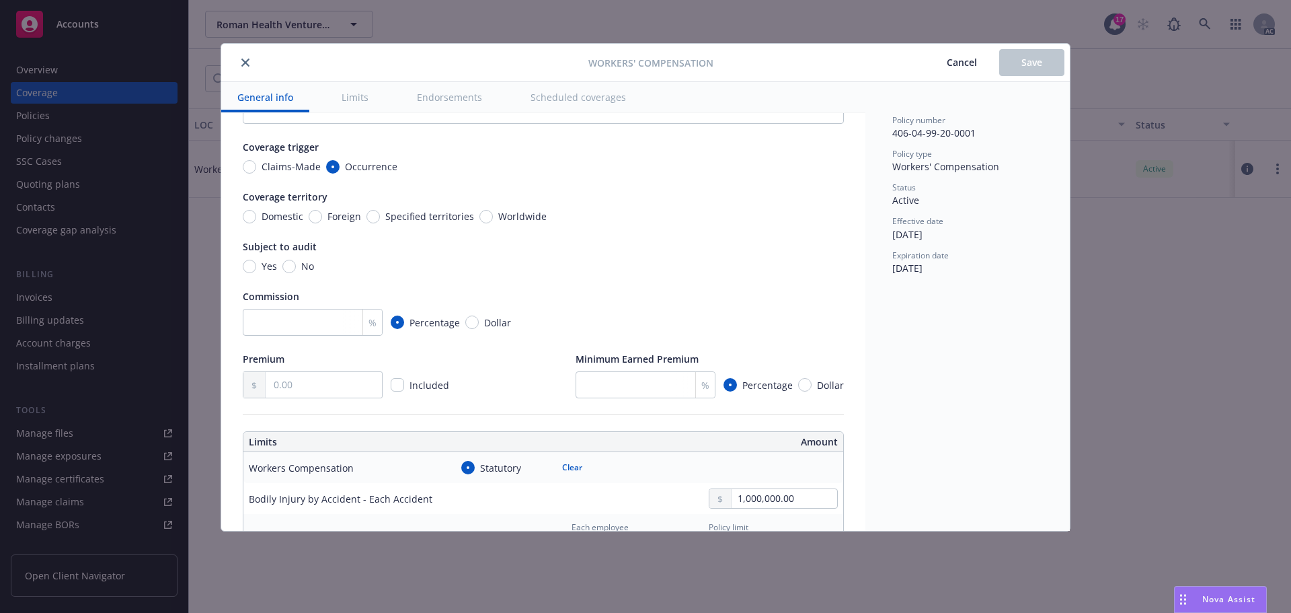
scroll to position [134, 0]
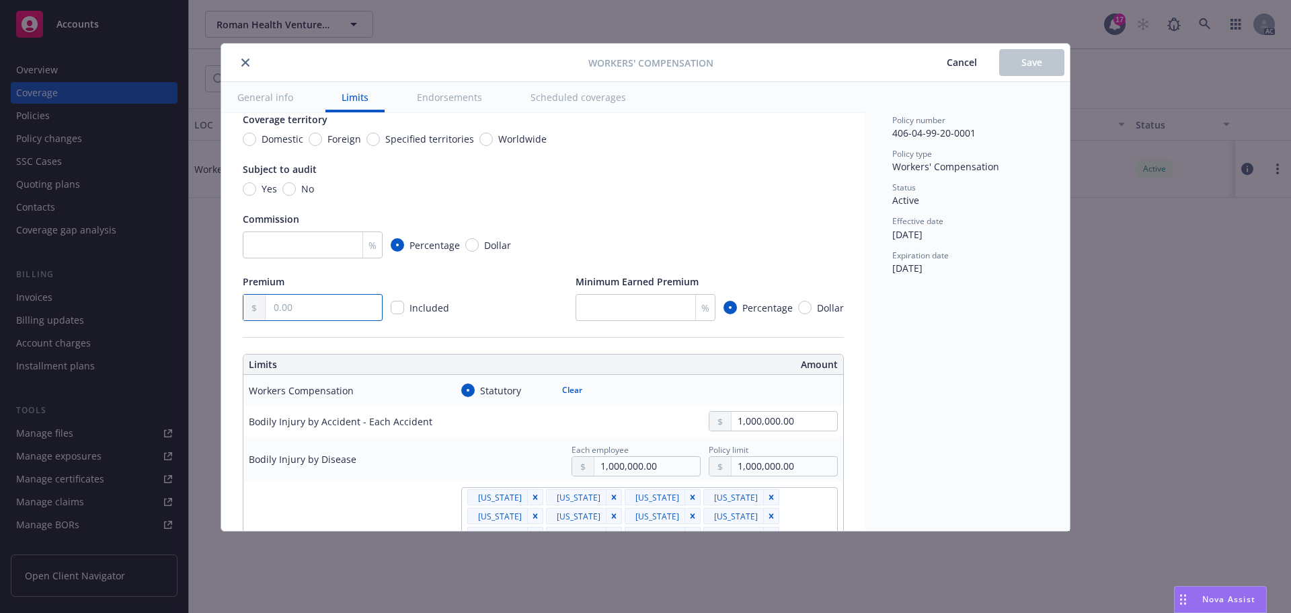
click at [300, 309] on input "text" at bounding box center [324, 307] width 116 height 26
paste input "83,573.00"
type input "83,573.00"
click at [306, 246] on input "number" at bounding box center [313, 244] width 140 height 27
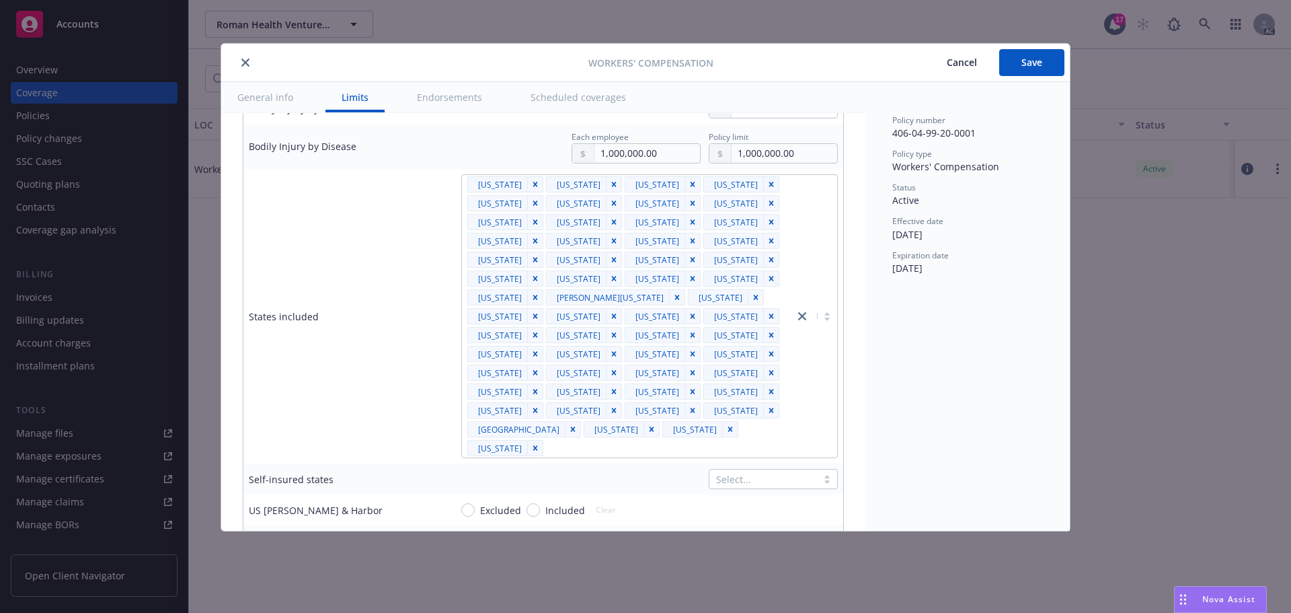
scroll to position [471, 0]
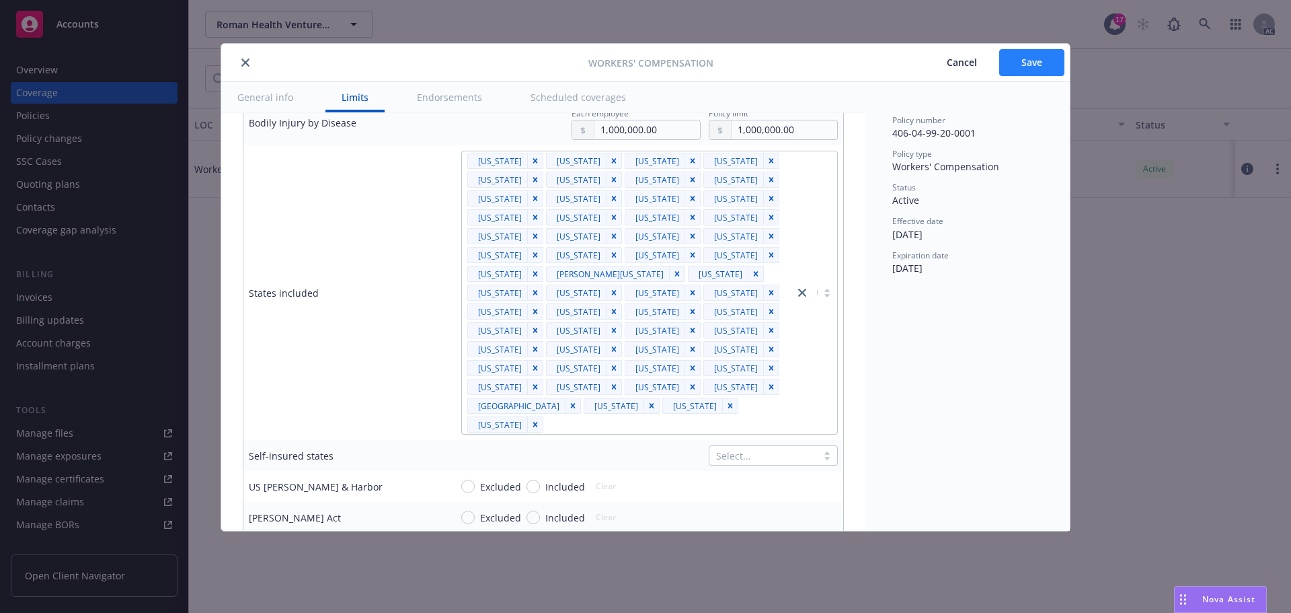
type input "10"
click at [1045, 61] on button "Save" at bounding box center [1031, 62] width 65 height 27
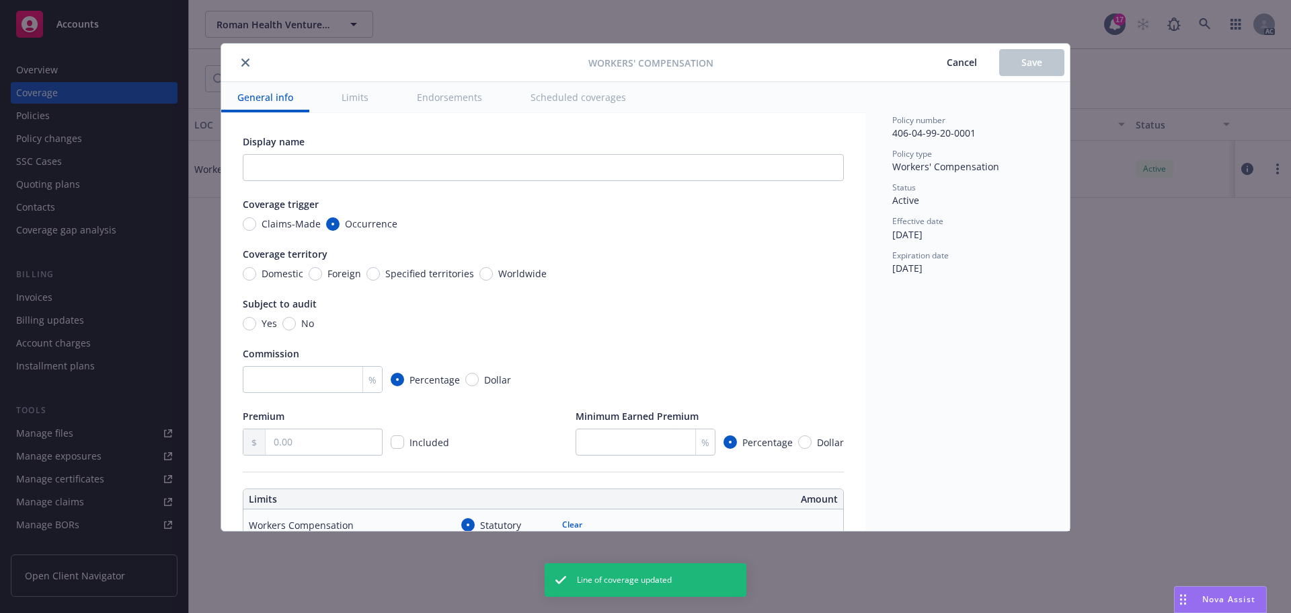
type input "10"
type input "83,573.00"
click at [247, 63] on icon "close" at bounding box center [245, 62] width 8 height 8
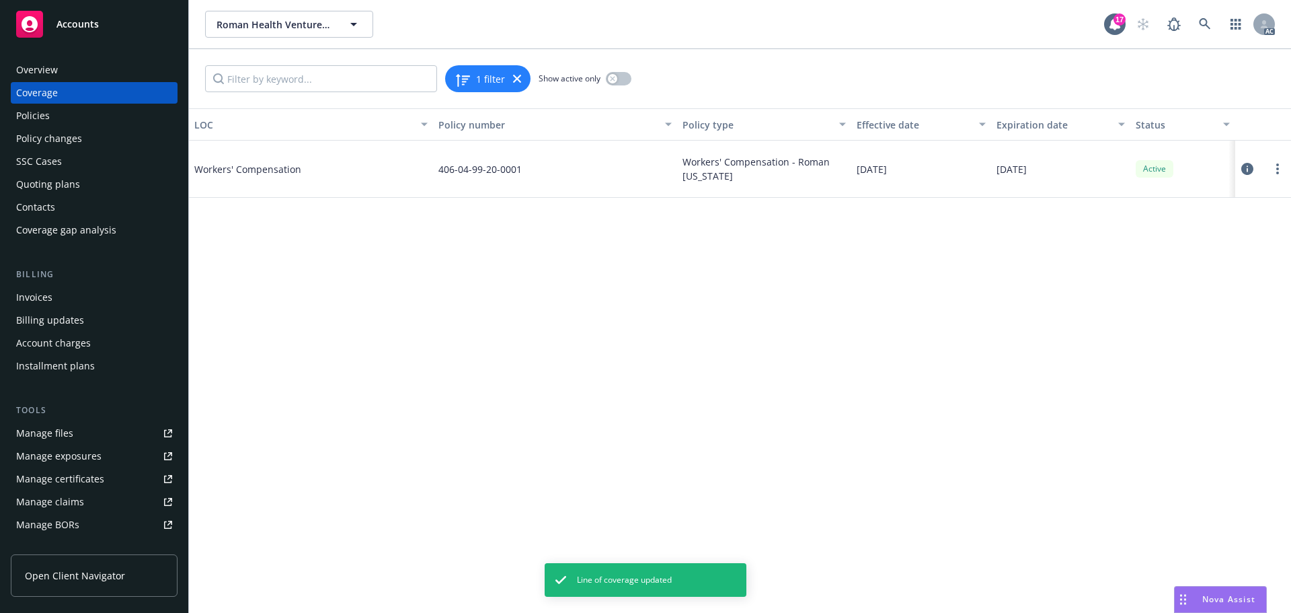
click at [43, 122] on div "Policies" at bounding box center [33, 116] width 34 height 22
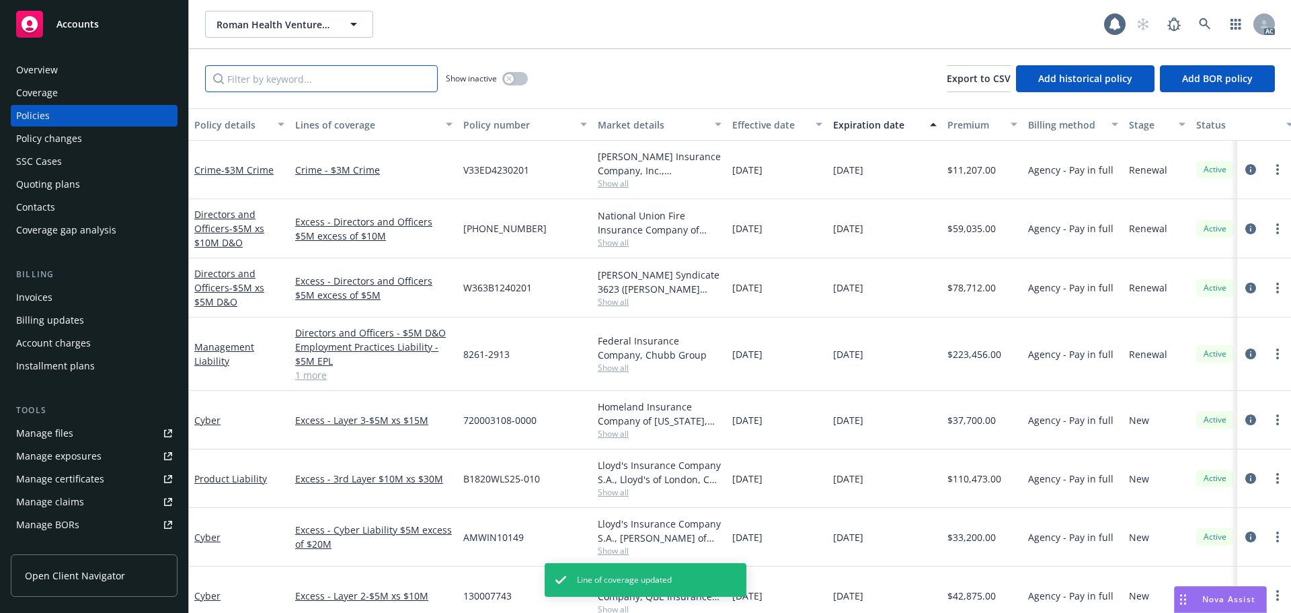
click at [261, 80] on input "Filter by keyword..." at bounding box center [321, 78] width 233 height 27
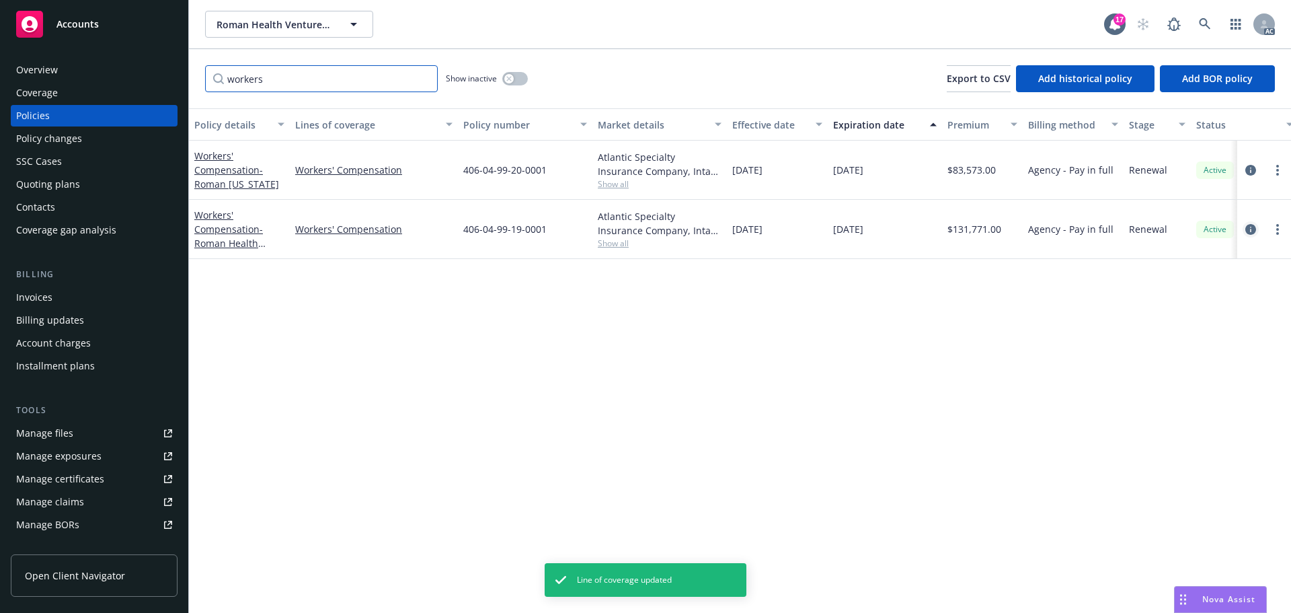
type input "workers"
click at [1249, 227] on icon "circleInformation" at bounding box center [1250, 229] width 11 height 11
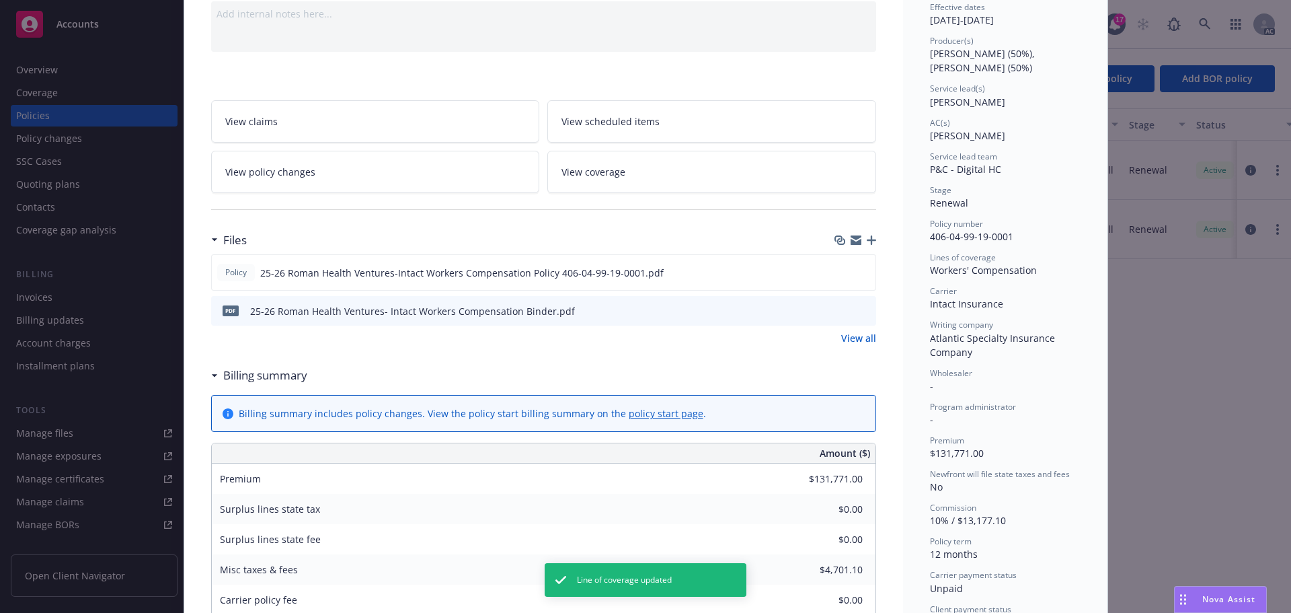
scroll to position [202, 0]
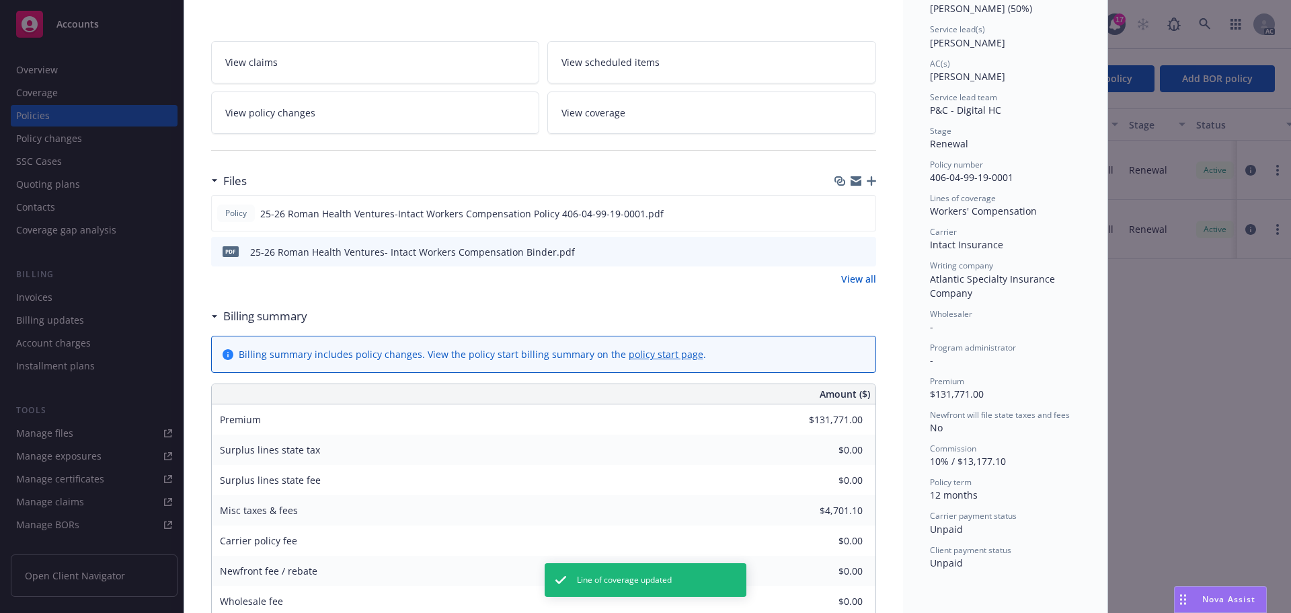
click at [865, 420] on div "$131,771.00" at bounding box center [827, 420] width 97 height 30
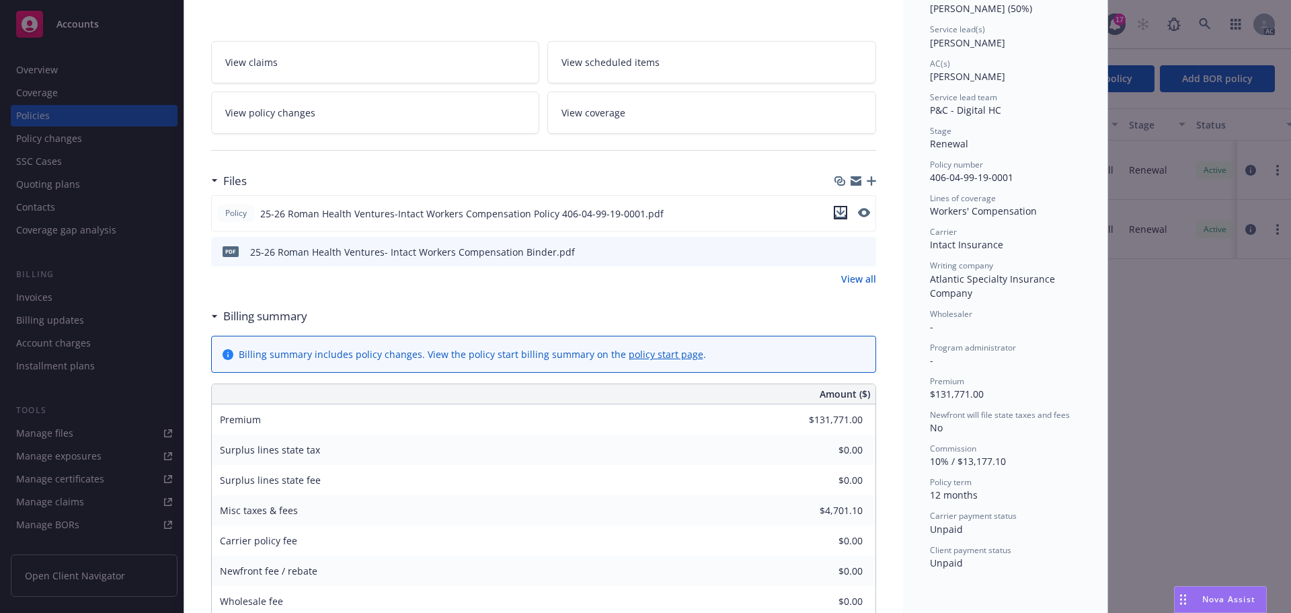
click at [835, 210] on icon "download file" at bounding box center [840, 212] width 11 height 11
click at [617, 119] on link "View coverage" at bounding box center [711, 112] width 329 height 42
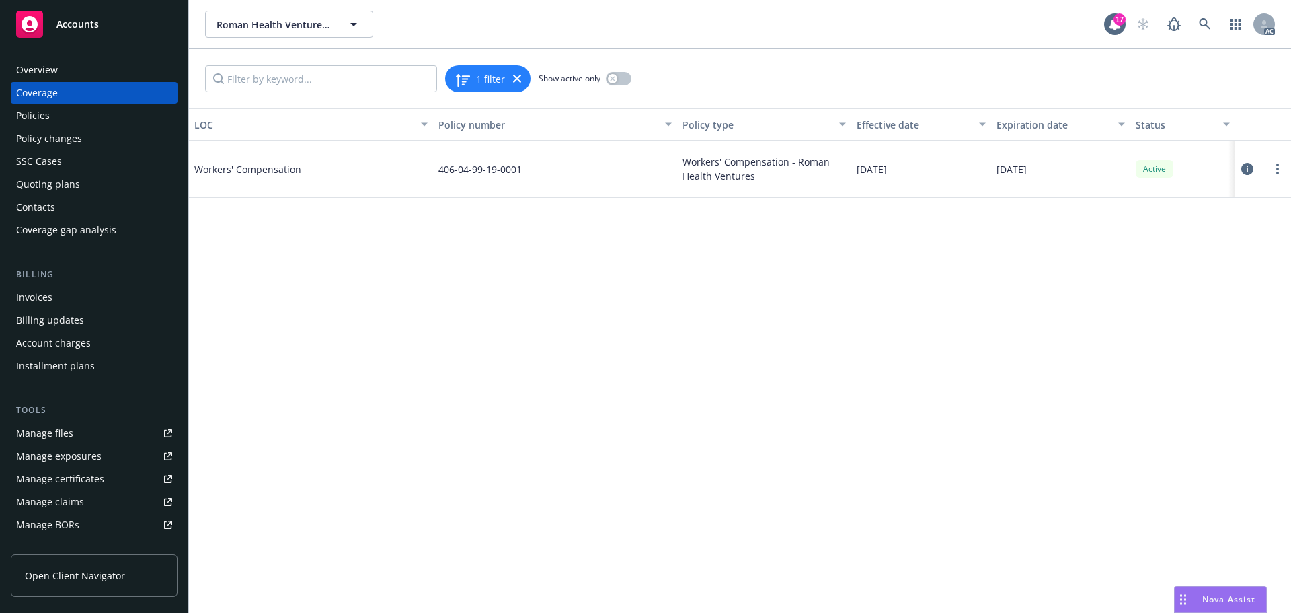
click at [1243, 165] on icon at bounding box center [1247, 169] width 12 height 12
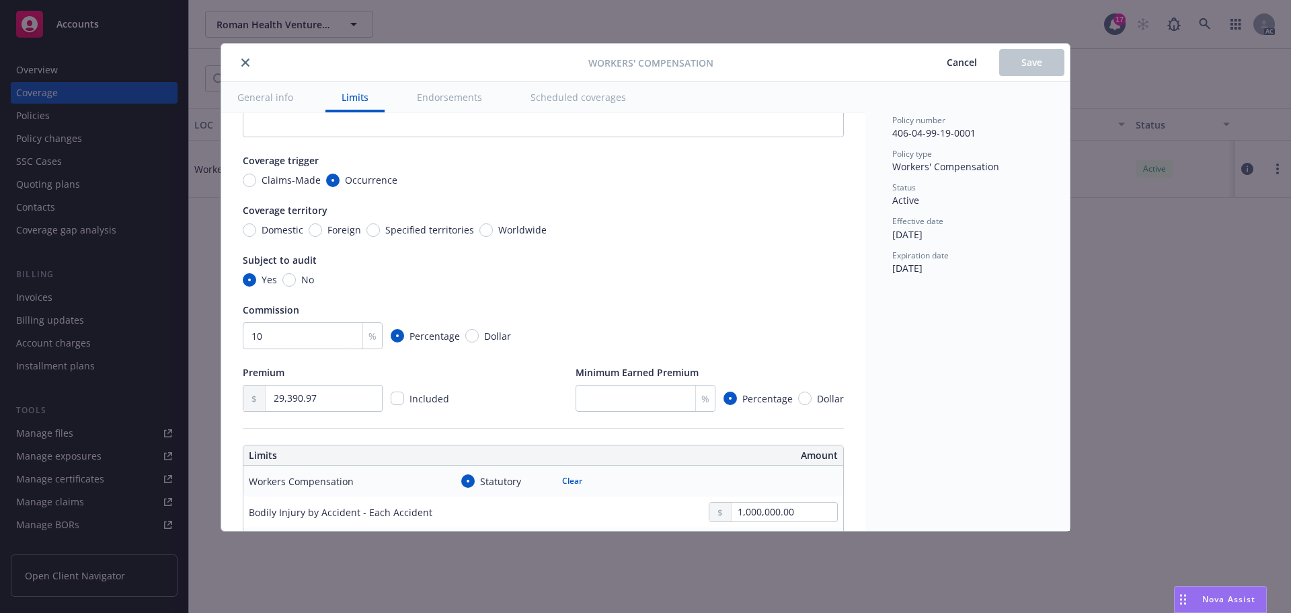
scroll to position [67, 0]
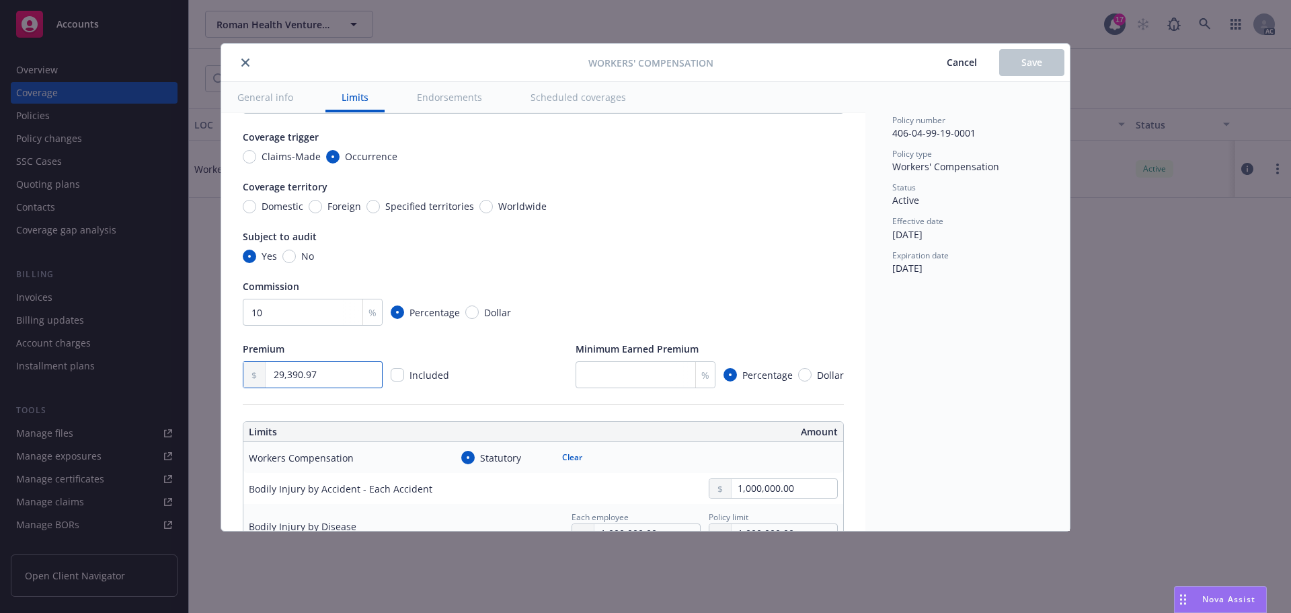
drag, startPoint x: 323, startPoint y: 375, endPoint x: 225, endPoint y: 370, distance: 98.3
paste input "131,771.00"
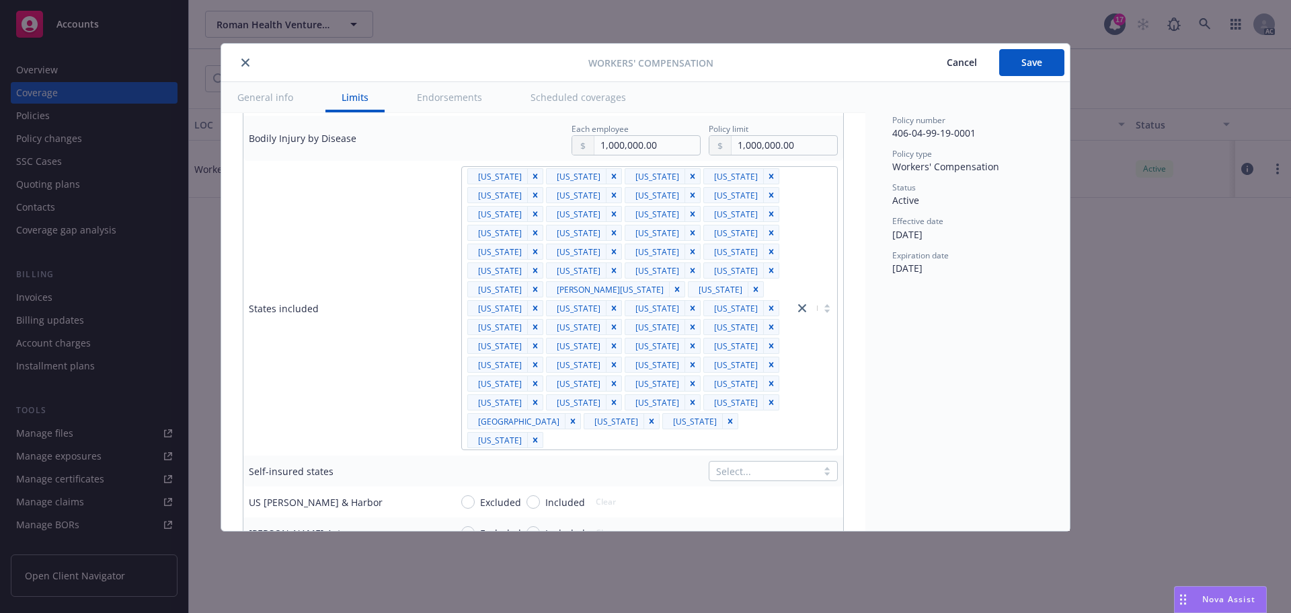
scroll to position [471, 0]
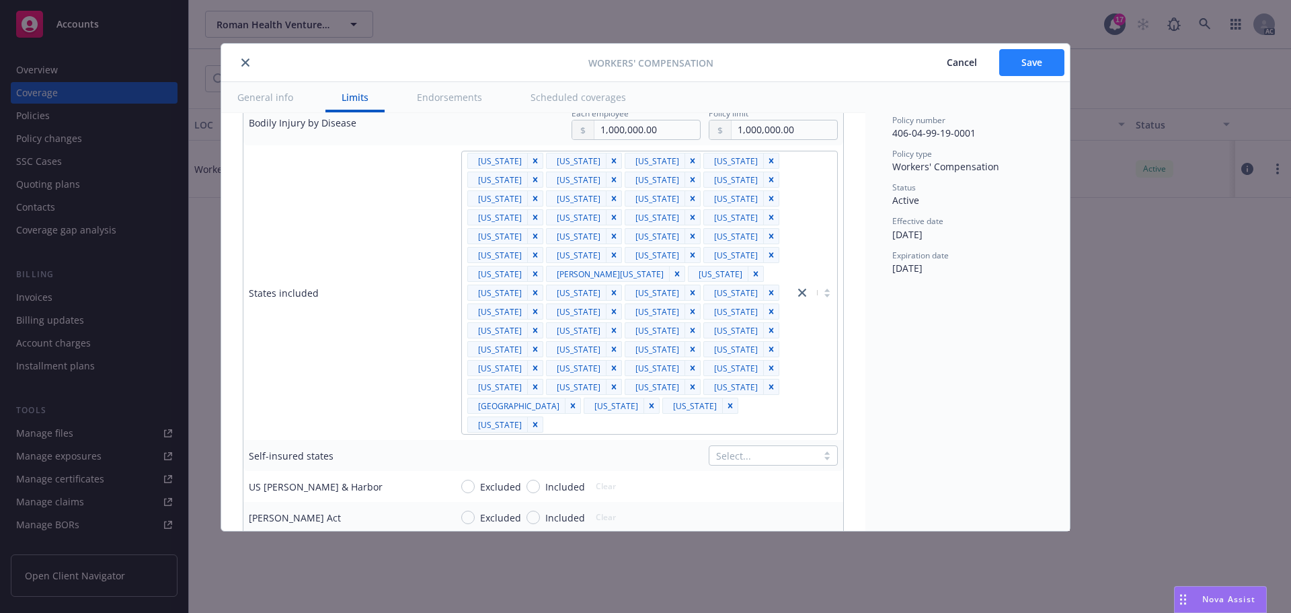
type input "131,771.00"
click at [1047, 58] on button "Save" at bounding box center [1031, 62] width 65 height 27
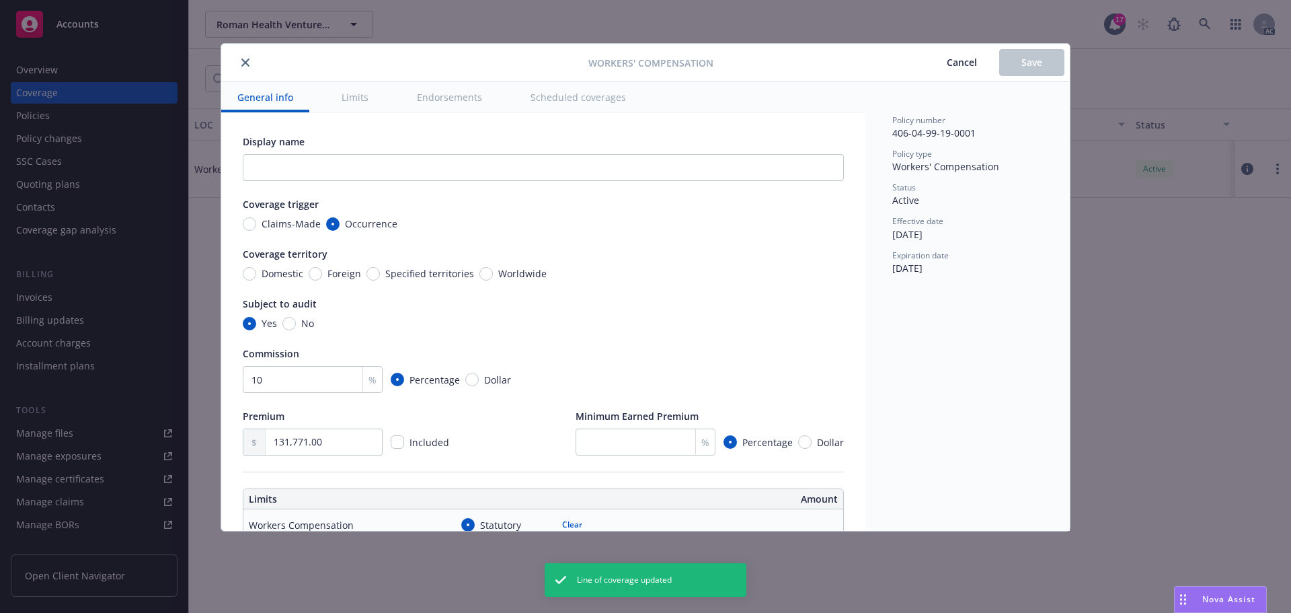
click at [246, 63] on icon "close" at bounding box center [245, 62] width 8 height 8
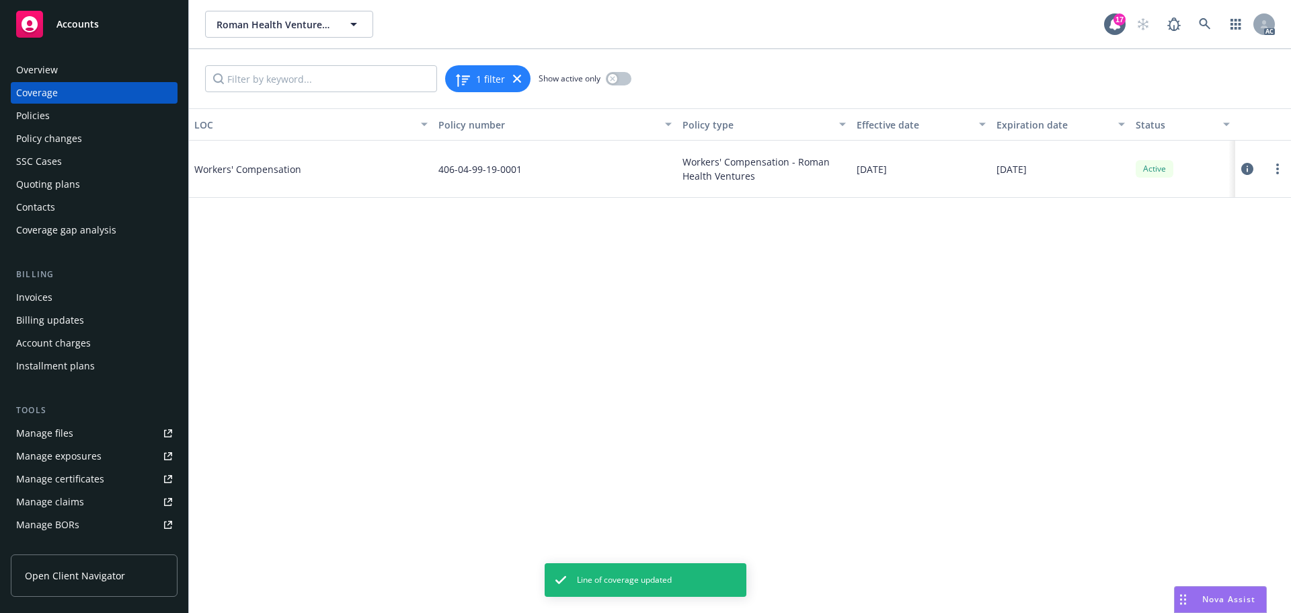
click at [44, 121] on div "Policies" at bounding box center [33, 116] width 34 height 22
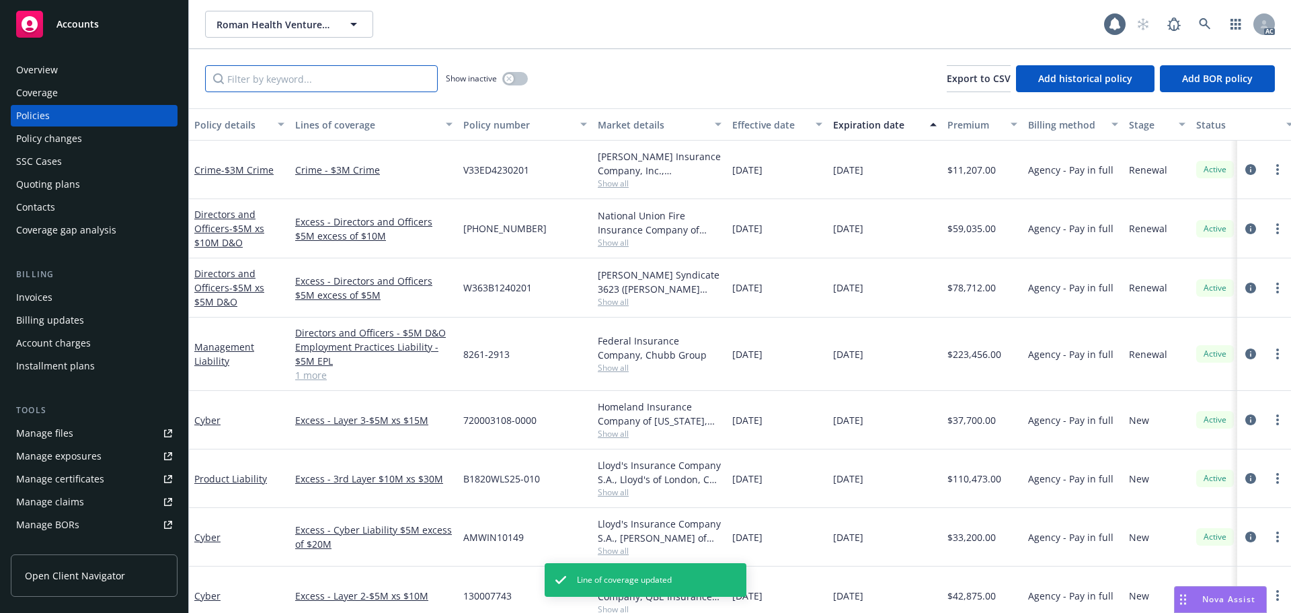
click at [265, 85] on input "Filter by keyword..." at bounding box center [321, 78] width 233 height 27
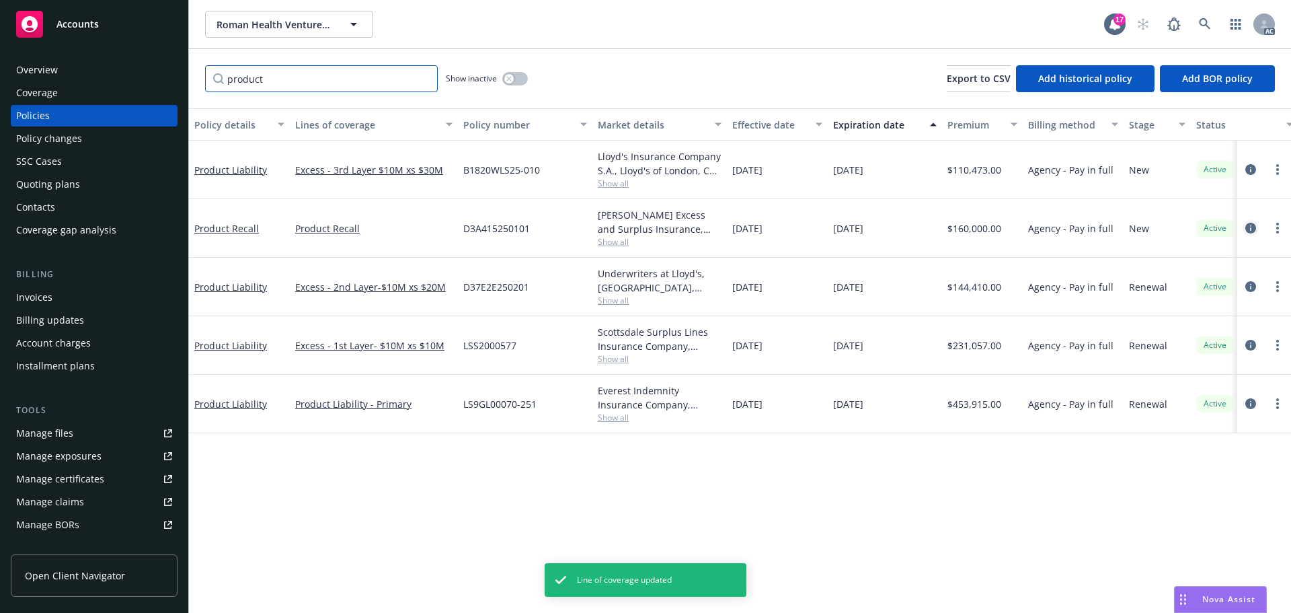
type input "product"
click at [1248, 225] on icon "circleInformation" at bounding box center [1250, 228] width 11 height 11
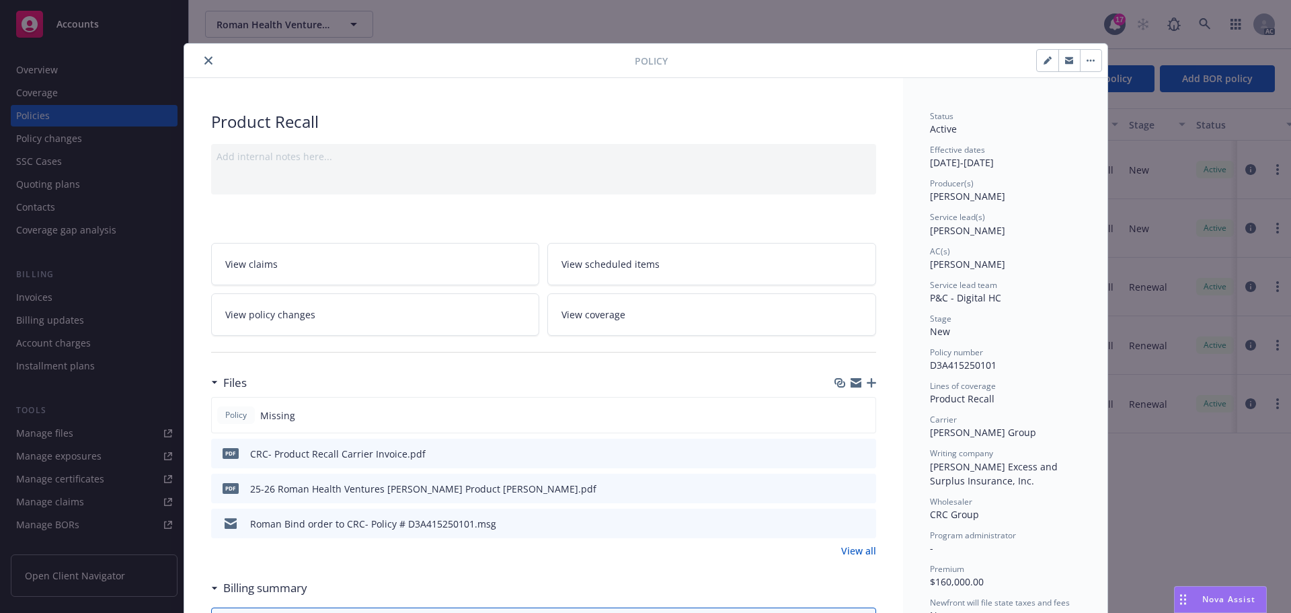
click at [836, 489] on icon "download file" at bounding box center [841, 487] width 11 height 11
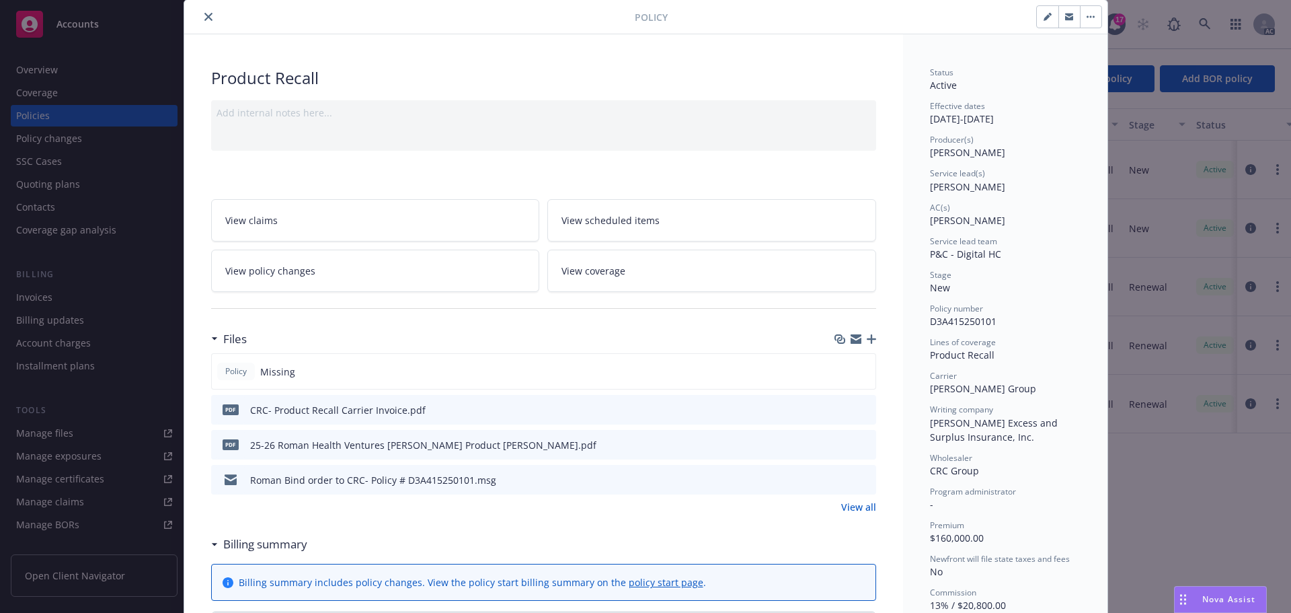
scroll to position [67, 0]
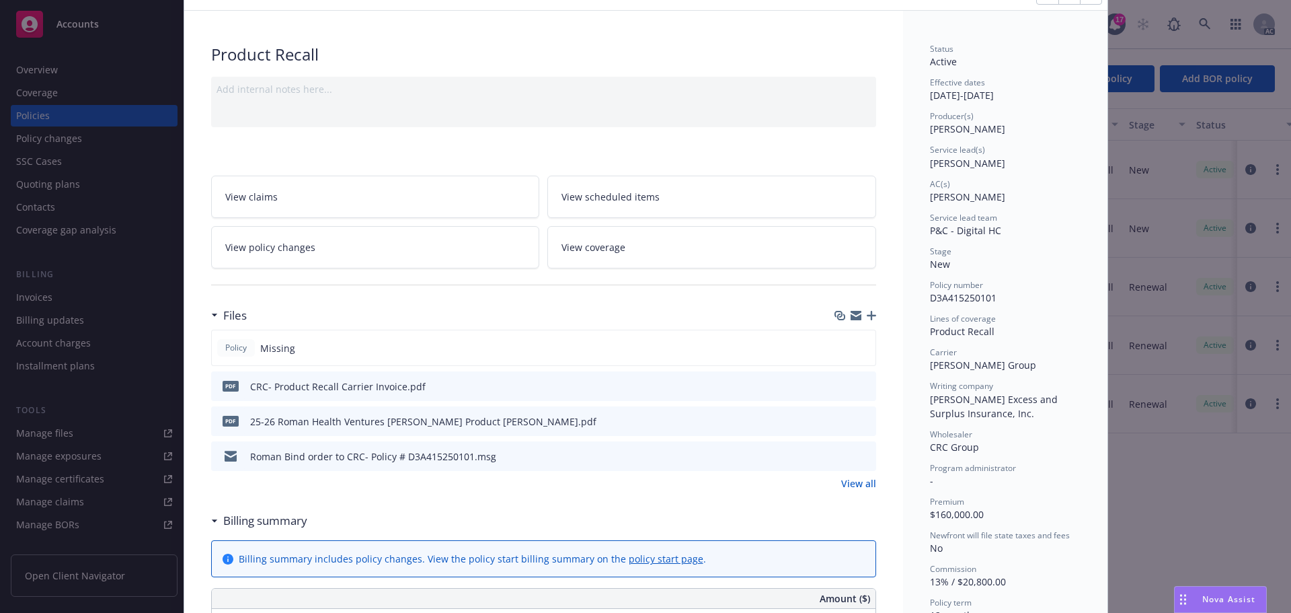
click at [592, 251] on span "View coverage" at bounding box center [593, 247] width 64 height 14
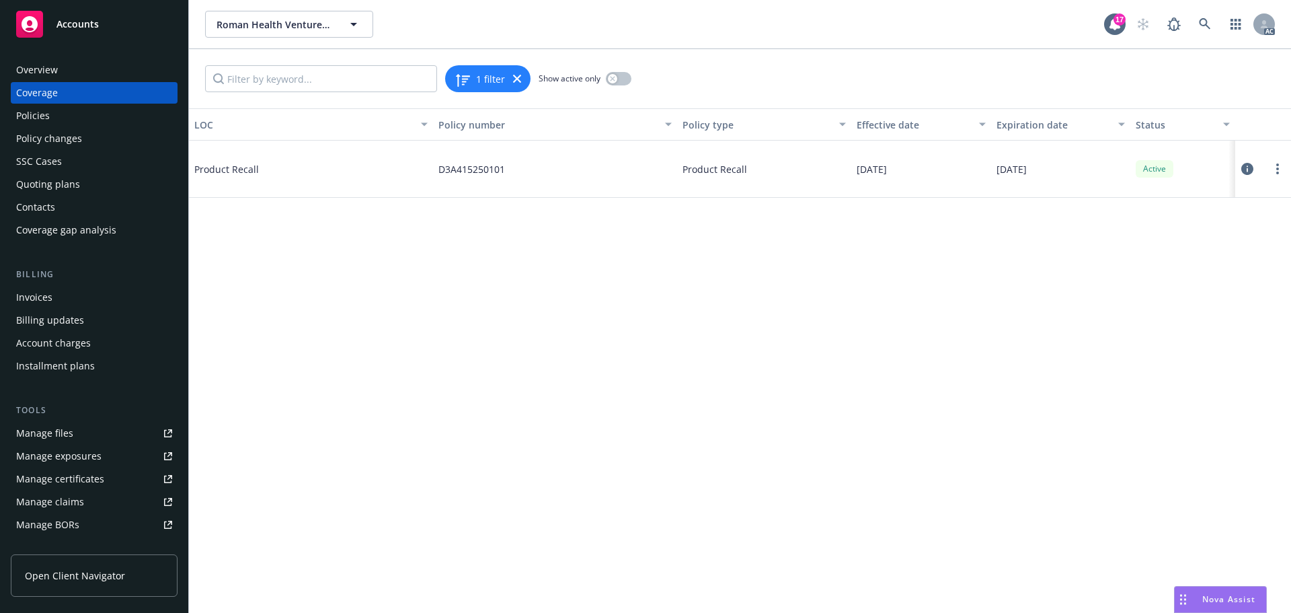
click at [1248, 169] on icon at bounding box center [1247, 169] width 12 height 12
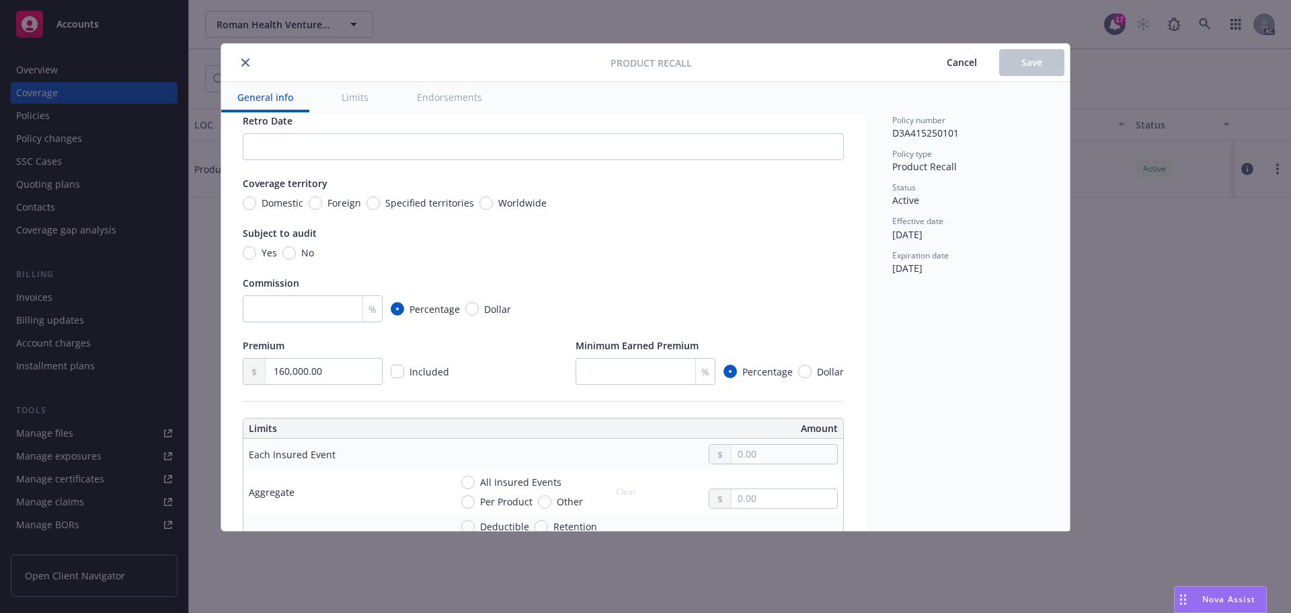
scroll to position [134, 0]
click at [307, 307] on input "number" at bounding box center [313, 307] width 140 height 27
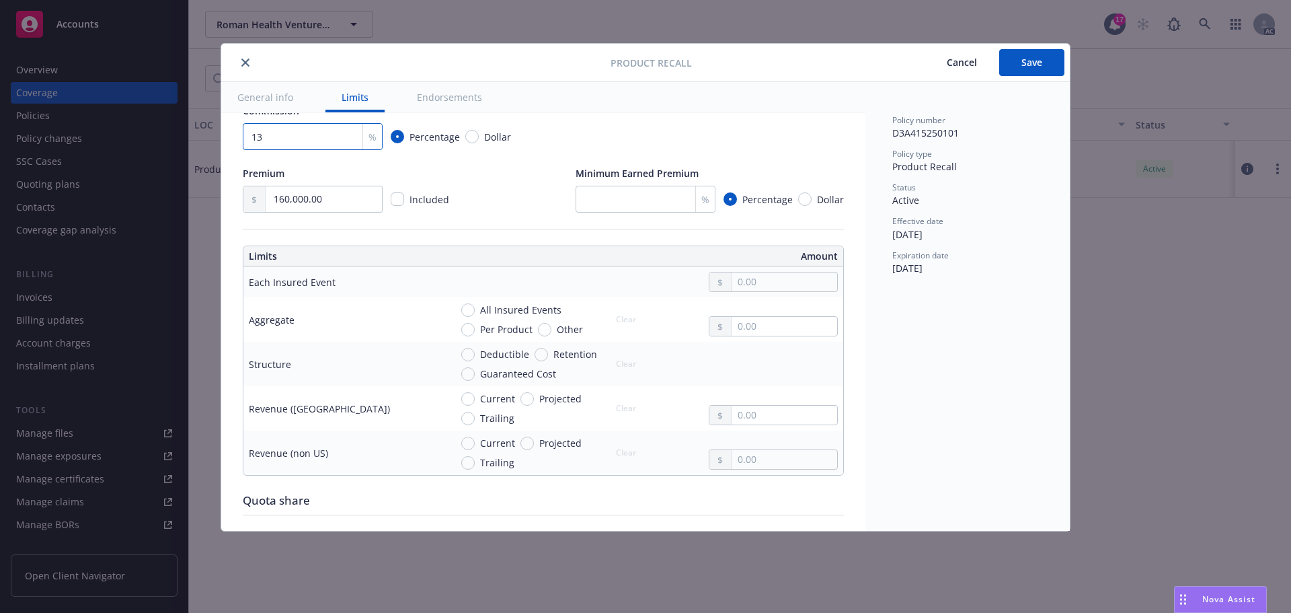
scroll to position [336, 0]
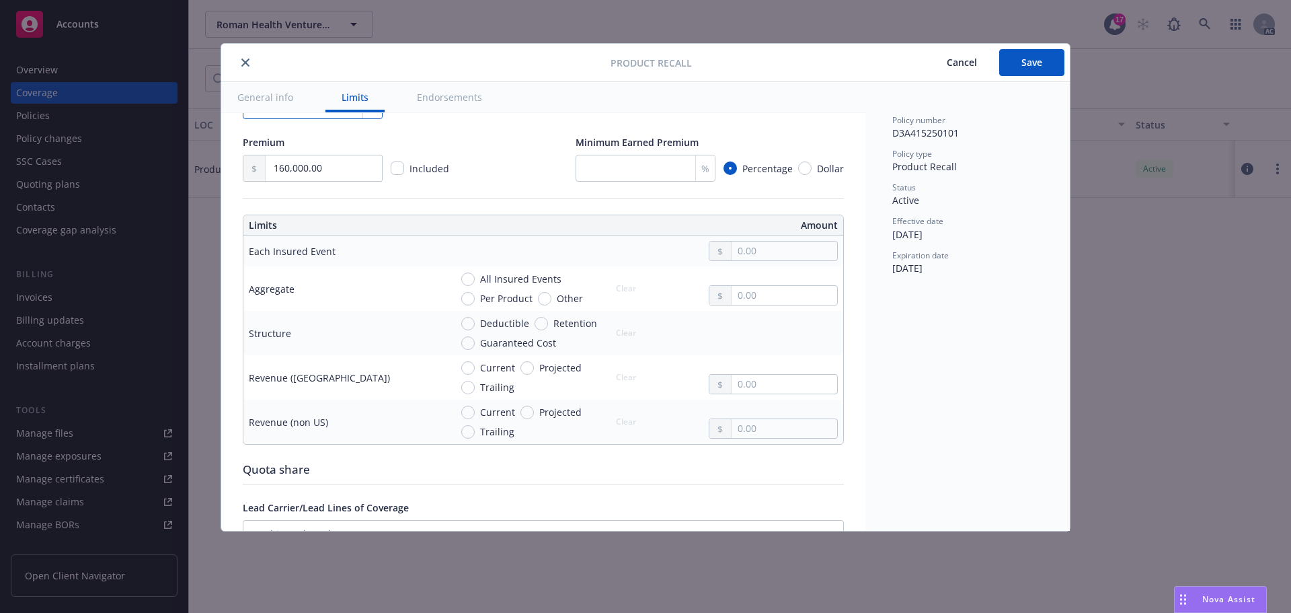
type input "13"
click at [735, 249] on input "text" at bounding box center [785, 250] width 106 height 19
type input "3,000,000.00"
click at [755, 290] on input "text" at bounding box center [785, 295] width 106 height 19
type input "3,000,000.00"
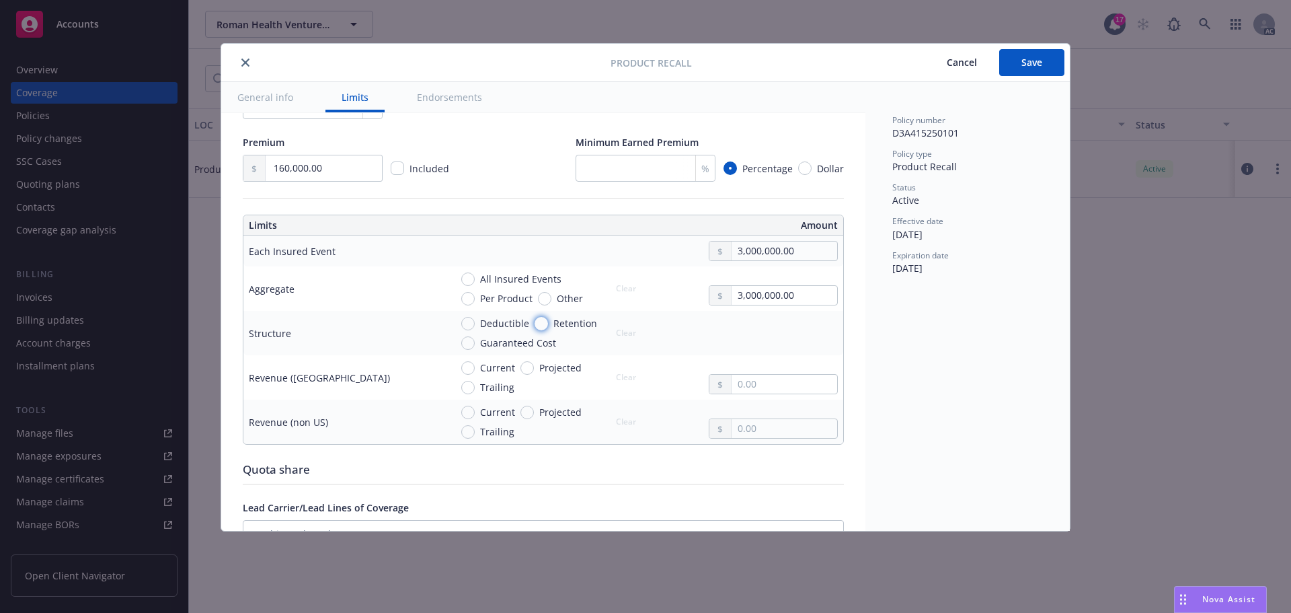
click at [540, 321] on input "Retention" at bounding box center [541, 323] width 13 height 13
radio input "true"
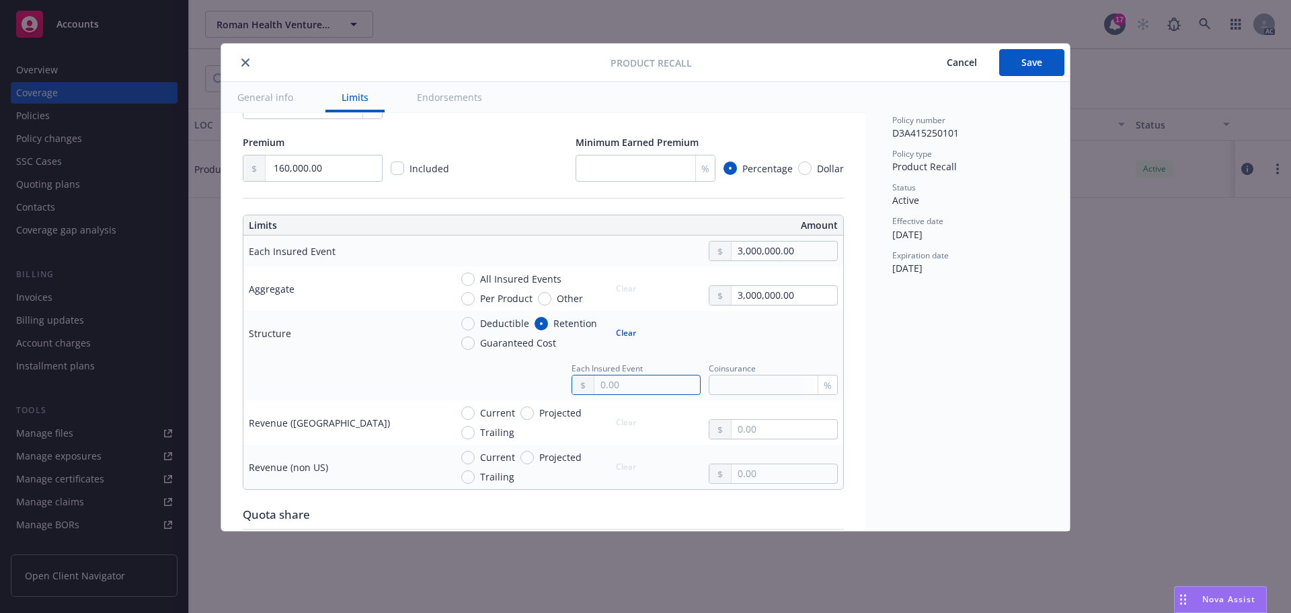
click at [623, 385] on input "text" at bounding box center [647, 384] width 106 height 19
type input "250,000.00"
click at [655, 432] on div "Current Projected Trailing Clear" at bounding box center [643, 422] width 387 height 34
click at [530, 459] on input "Projected" at bounding box center [526, 456] width 13 height 13
radio input "true"
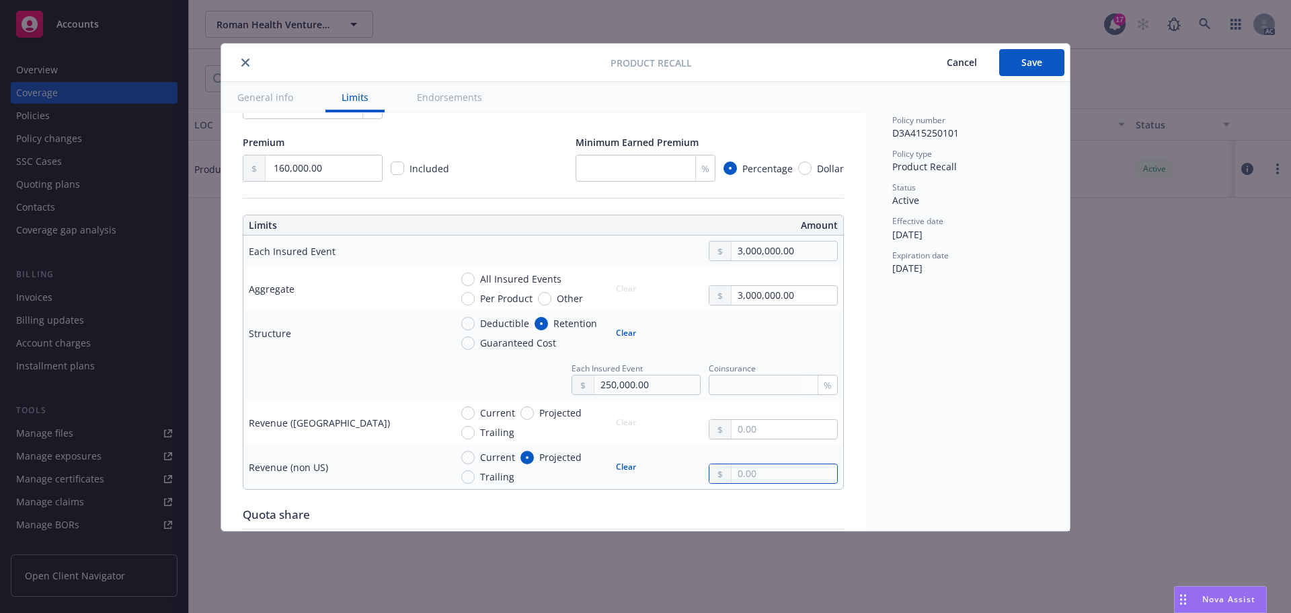
click at [750, 477] on input "text" at bounding box center [785, 473] width 106 height 19
type input "395,542,330.00"
click at [615, 464] on button "Clear" at bounding box center [626, 466] width 36 height 19
radio input "false"
click at [717, 473] on div "395,542,330.00" at bounding box center [773, 473] width 129 height 20
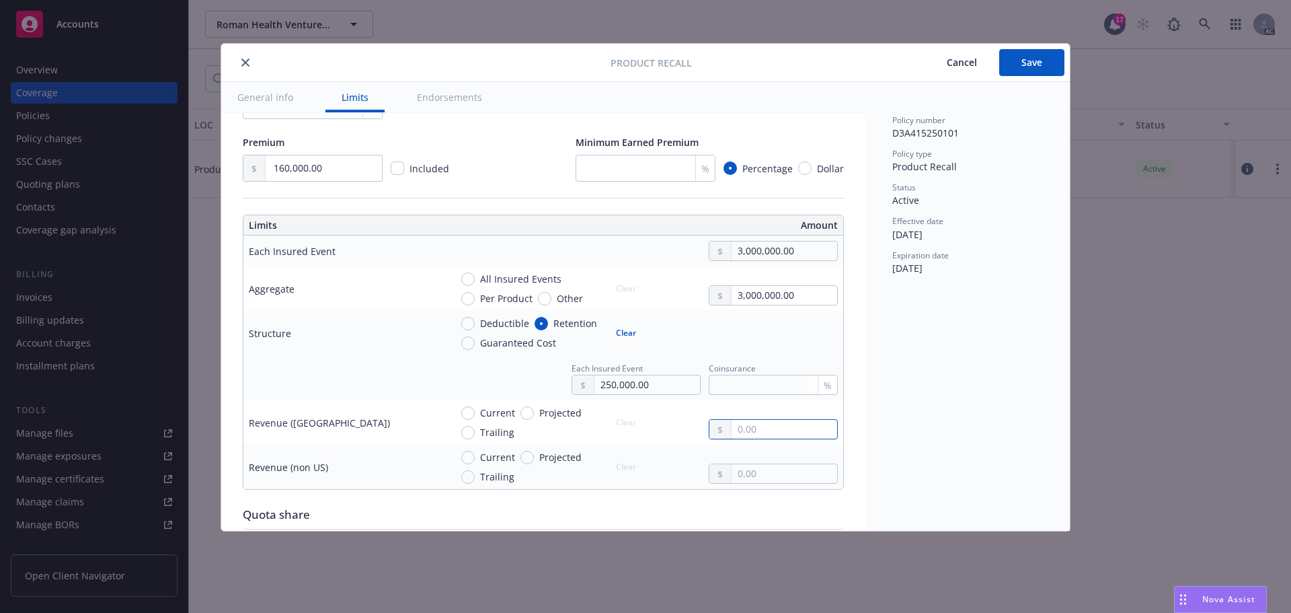
click at [741, 427] on input "text" at bounding box center [785, 429] width 106 height 19
paste input "395,542,330.00"
type input "395,542,330.00"
click at [525, 411] on input "Projected" at bounding box center [526, 412] width 13 height 13
radio input "true"
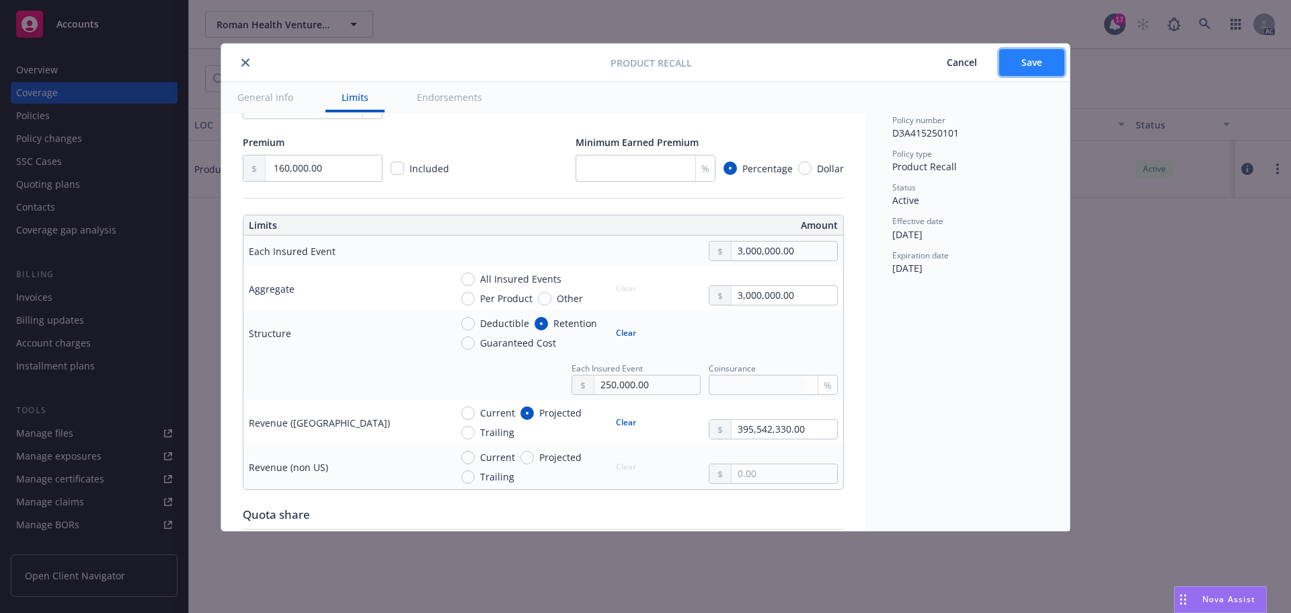
click at [1021, 63] on span "Save" at bounding box center [1031, 62] width 21 height 13
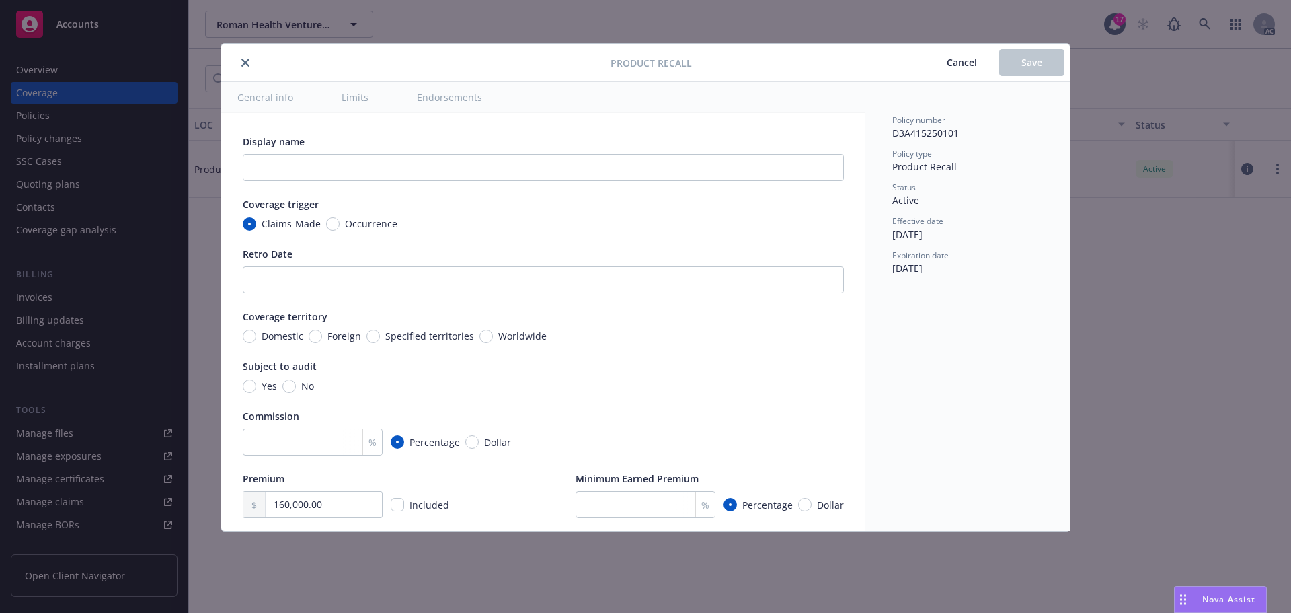
type input "13"
type input "3,000,000.00"
radio input "true"
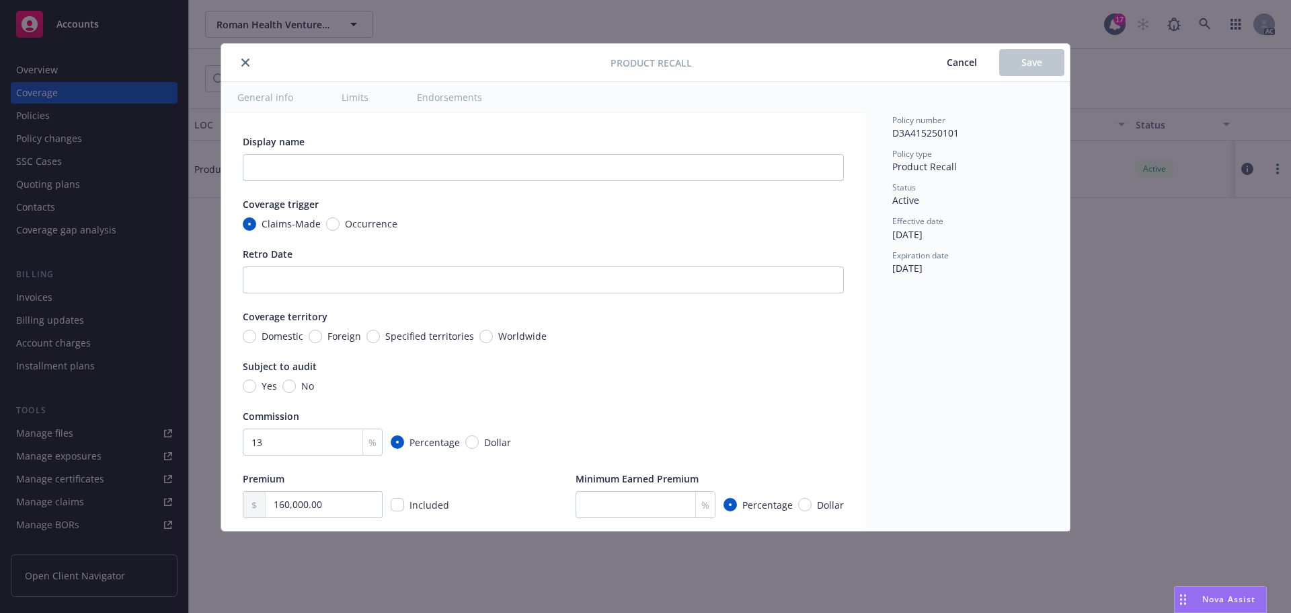
type input "395,542,330.00"
click at [242, 61] on icon "close" at bounding box center [245, 62] width 8 height 8
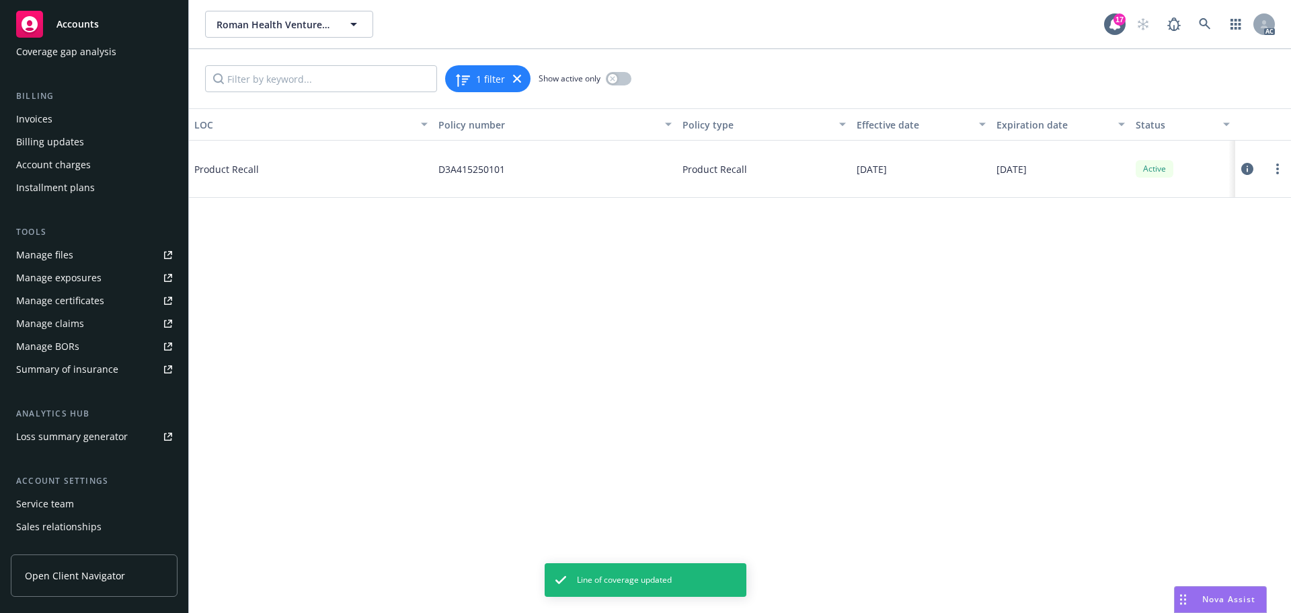
scroll to position [202, 0]
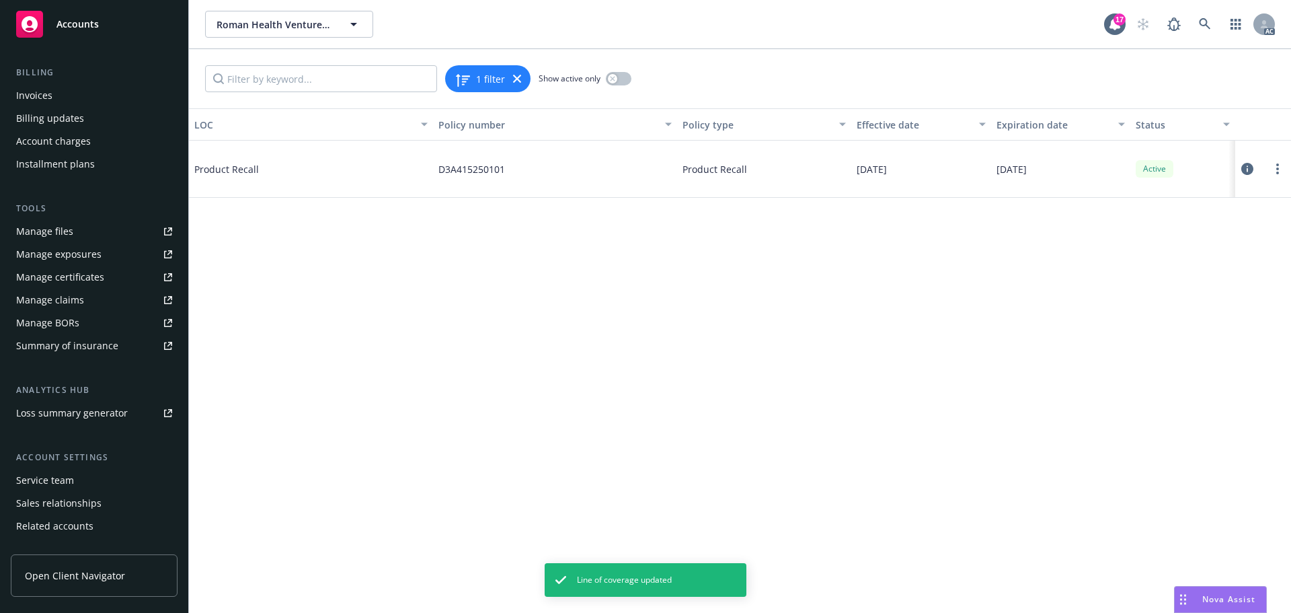
click at [91, 346] on div "Summary of insurance" at bounding box center [67, 346] width 102 height 22
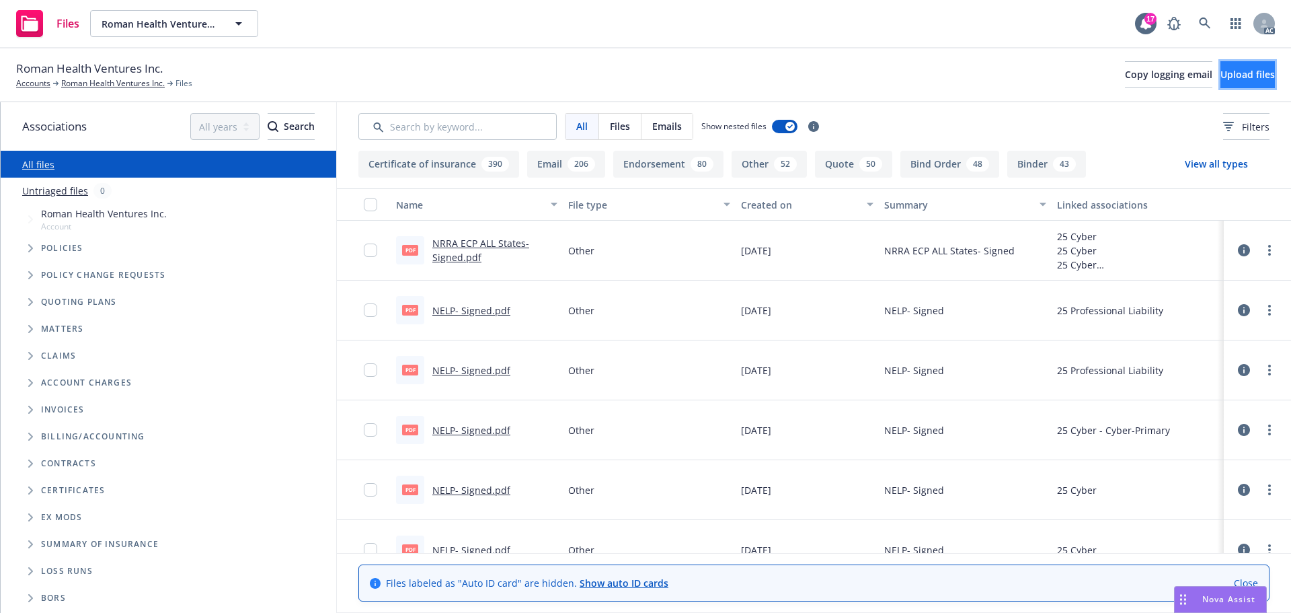
click at [1235, 75] on span "Upload files" at bounding box center [1247, 74] width 54 height 13
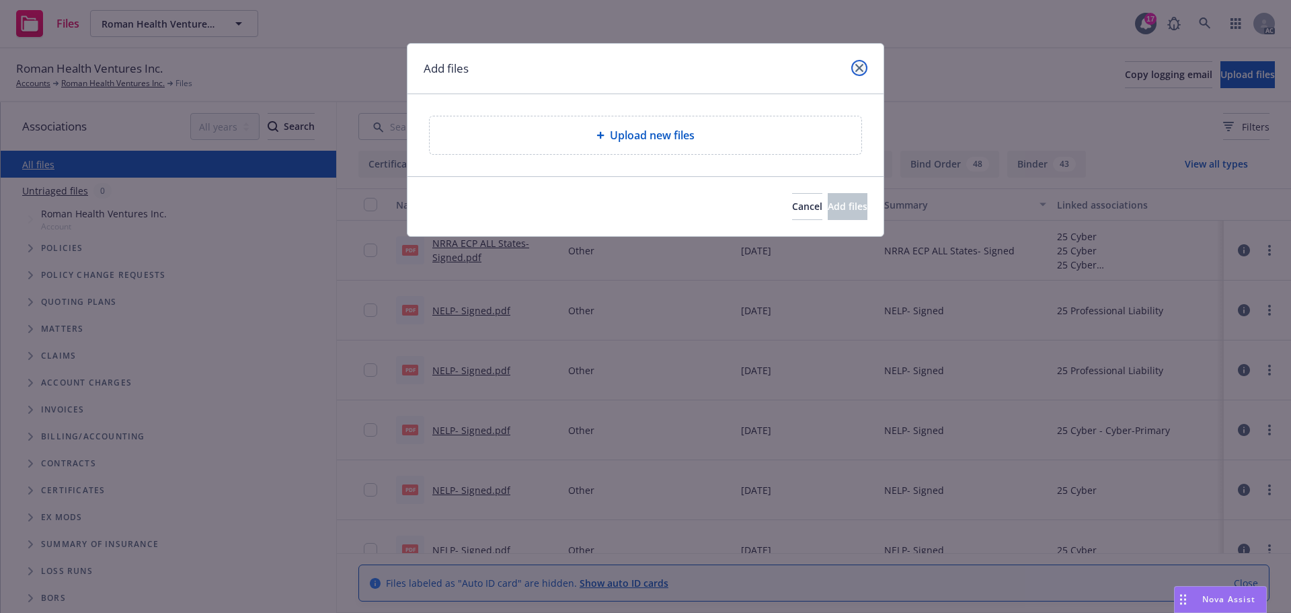
click at [859, 67] on icon "close" at bounding box center [859, 68] width 8 height 8
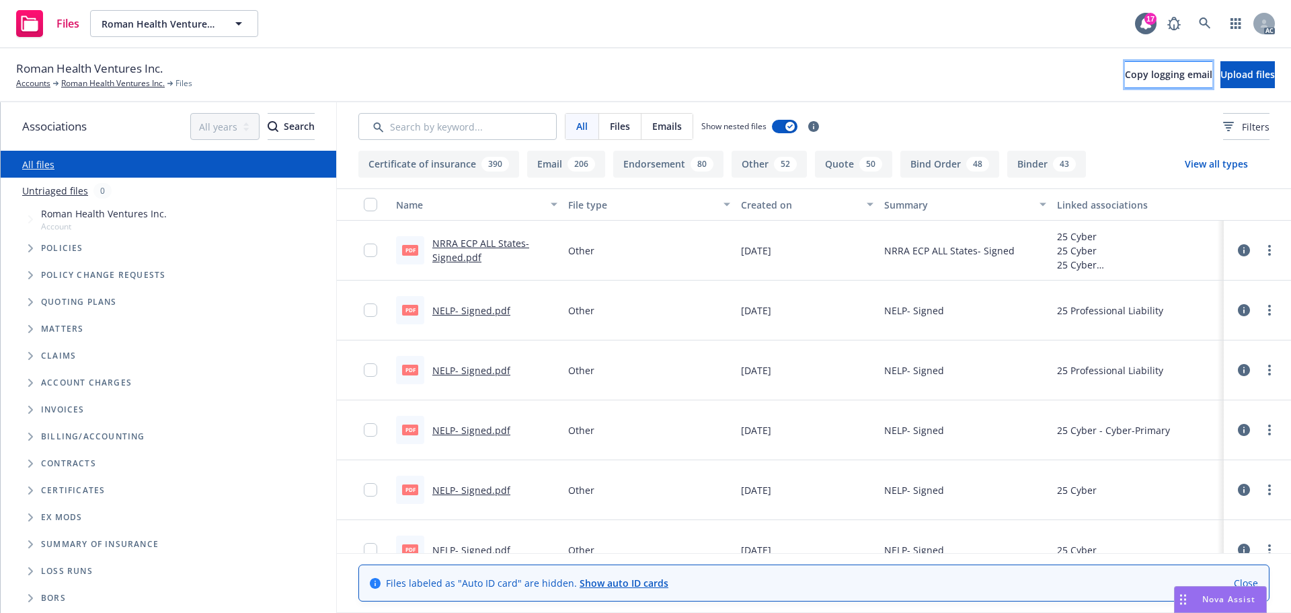
click at [1125, 79] on span "Copy logging email" at bounding box center [1168, 74] width 87 height 13
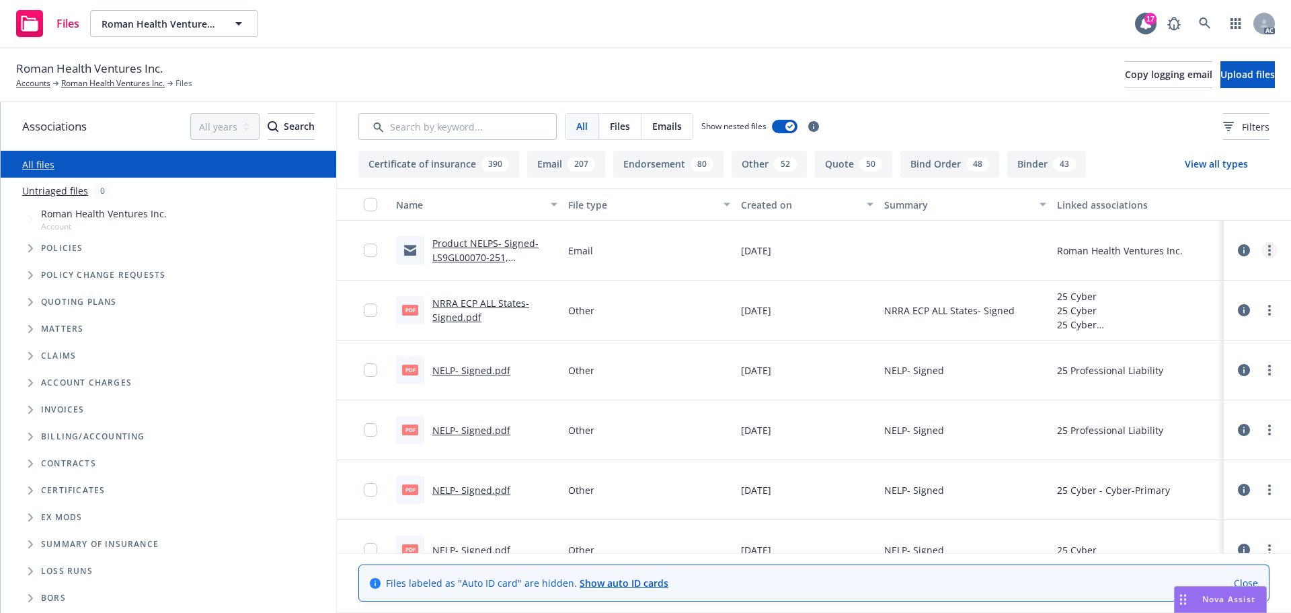
click at [1261, 249] on link "more" at bounding box center [1269, 250] width 16 height 16
drag, startPoint x: 1194, startPoint y: 356, endPoint x: 1170, endPoint y: 358, distance: 24.3
click at [1193, 356] on link "Update associations" at bounding box center [1200, 358] width 134 height 27
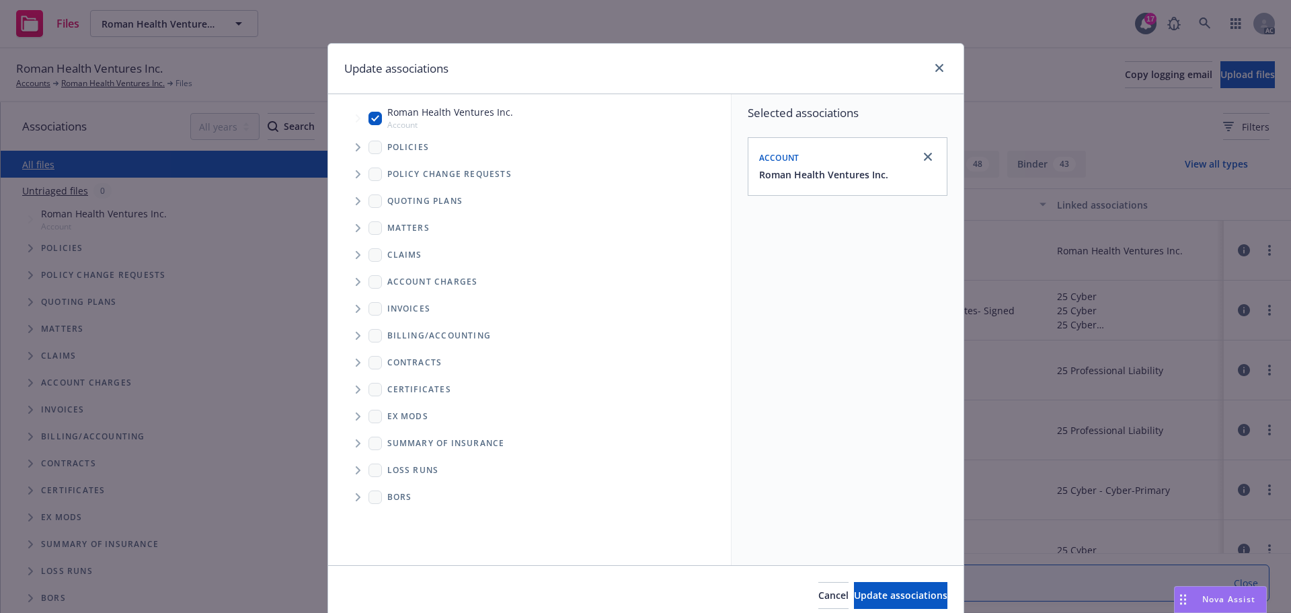
click at [356, 146] on icon "Tree Example" at bounding box center [358, 147] width 5 height 8
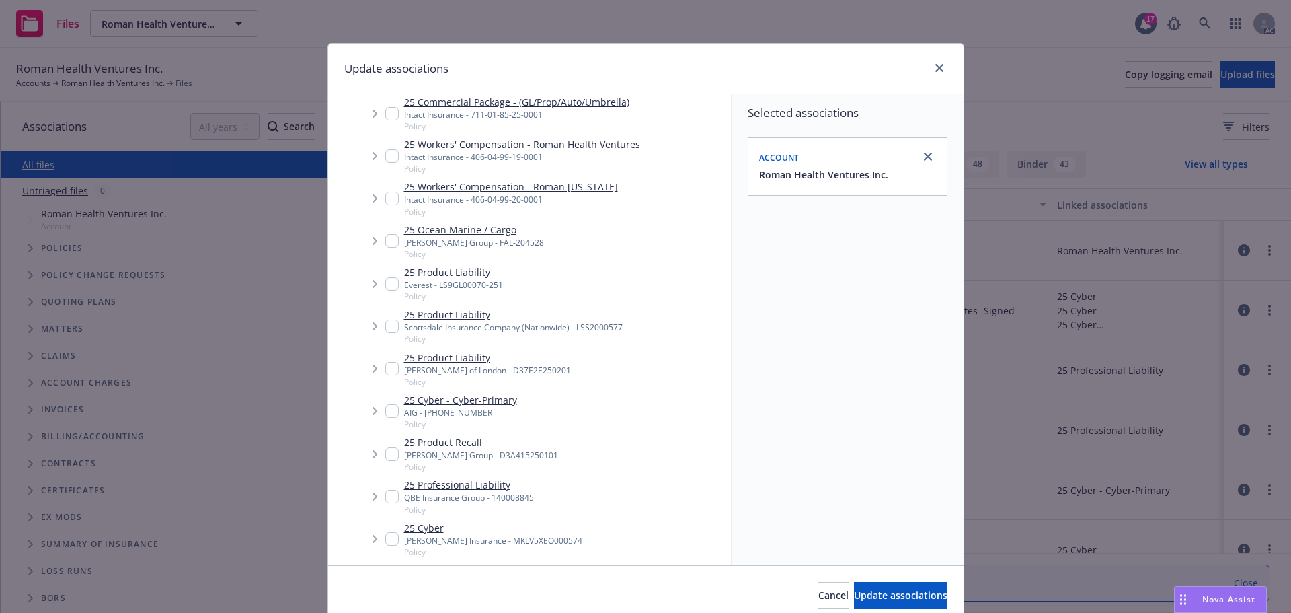
scroll to position [134, 0]
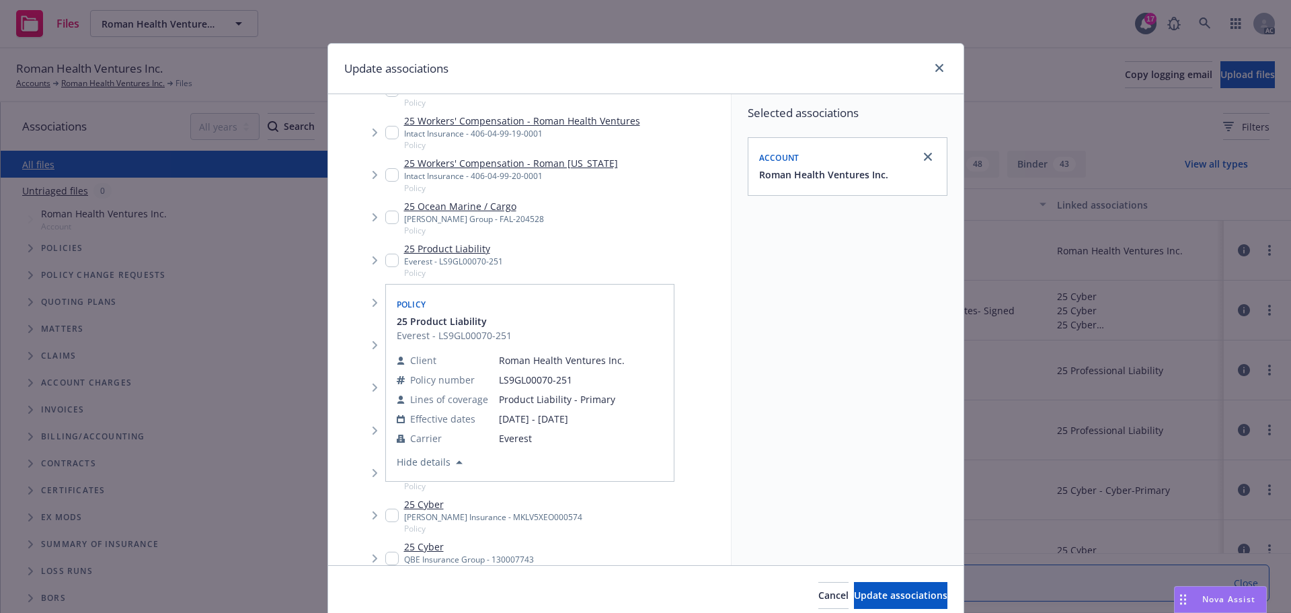
click at [385, 262] on input "Tree Example" at bounding box center [391, 259] width 13 height 13
checkbox input "true"
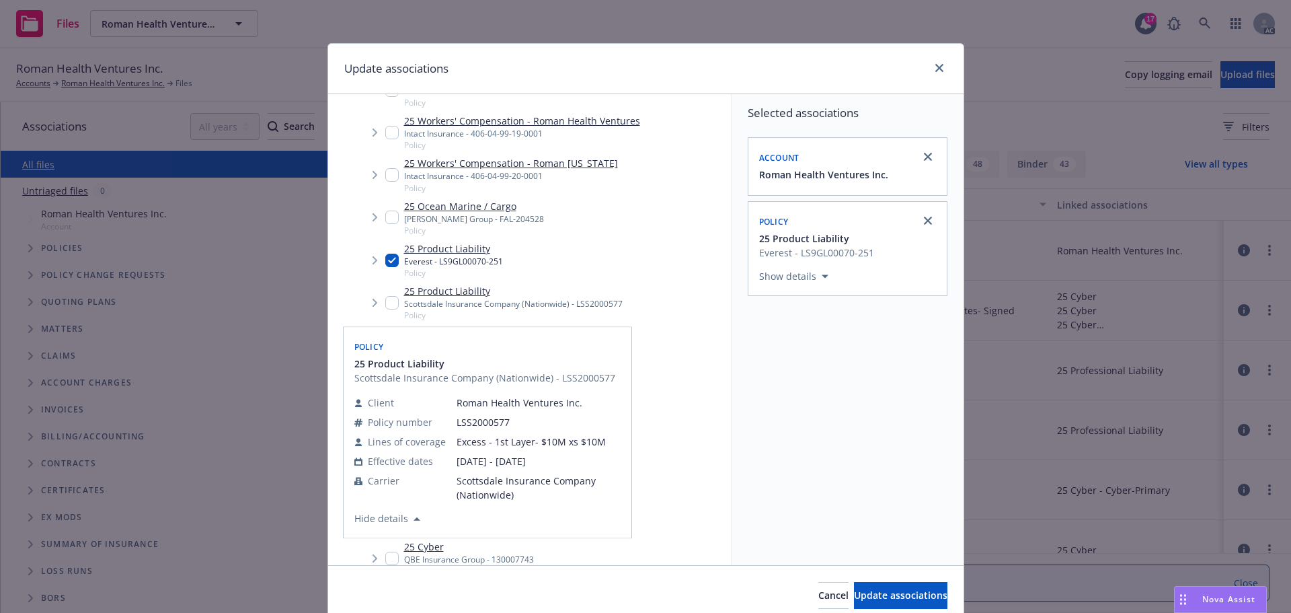
click at [385, 305] on input "Tree Example" at bounding box center [391, 302] width 13 height 13
checkbox input "true"
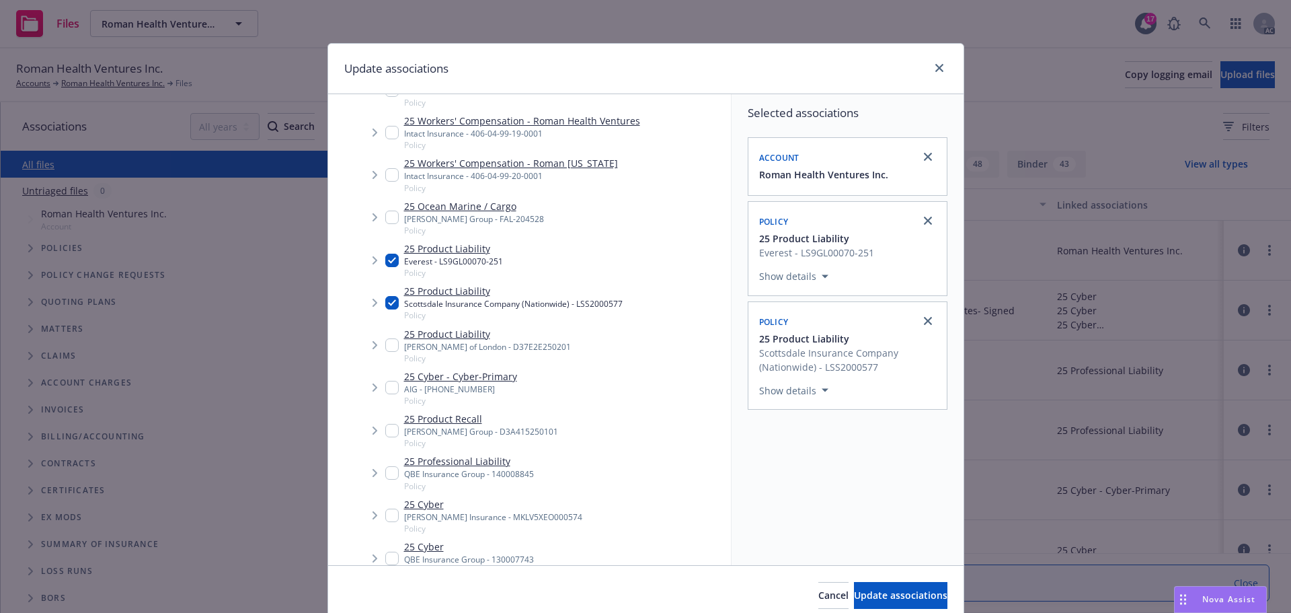
click at [389, 344] on input "Tree Example" at bounding box center [391, 344] width 13 height 13
checkbox input "true"
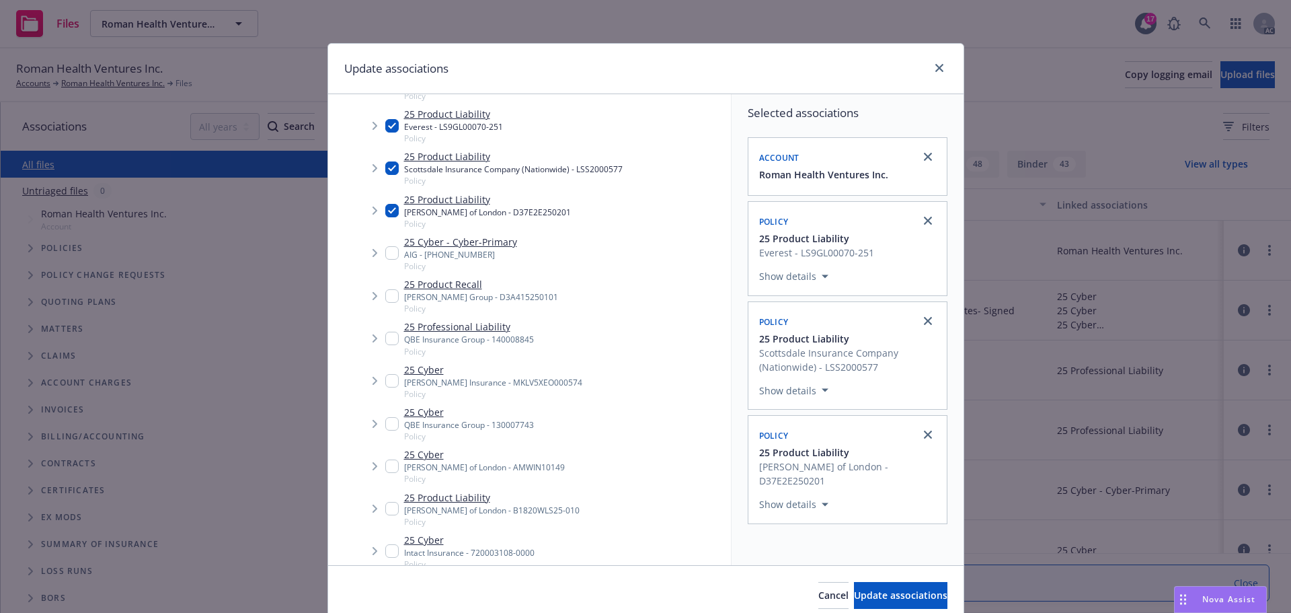
scroll to position [336, 0]
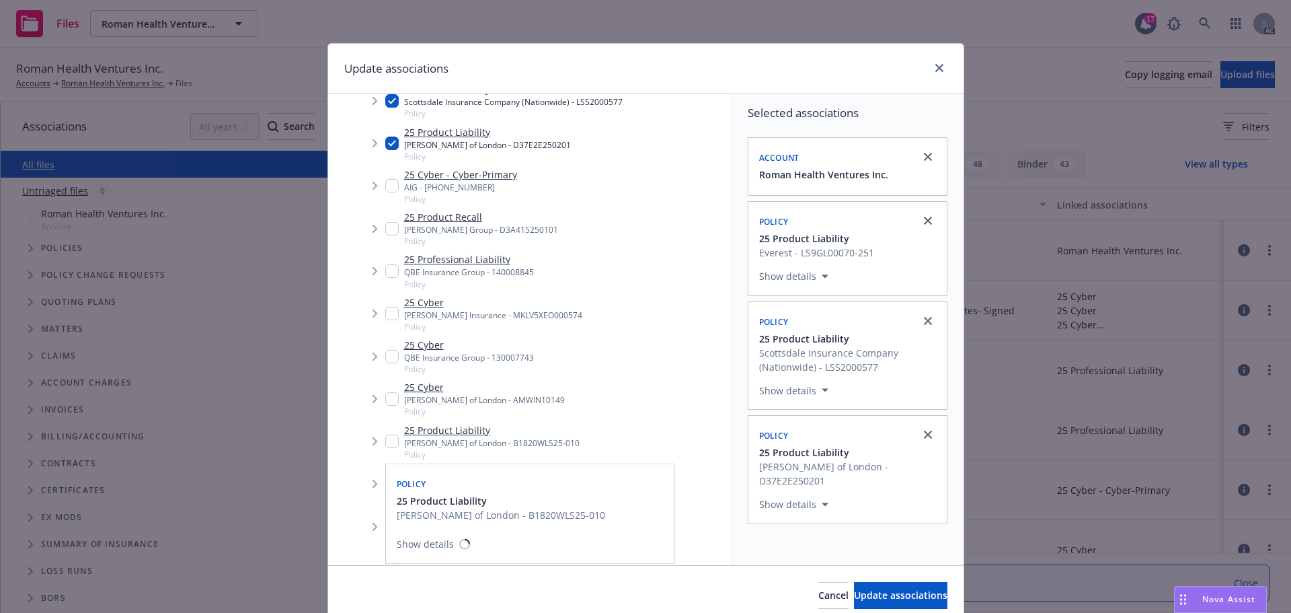
click at [387, 440] on input "Tree Example" at bounding box center [391, 440] width 13 height 13
checkbox input "true"
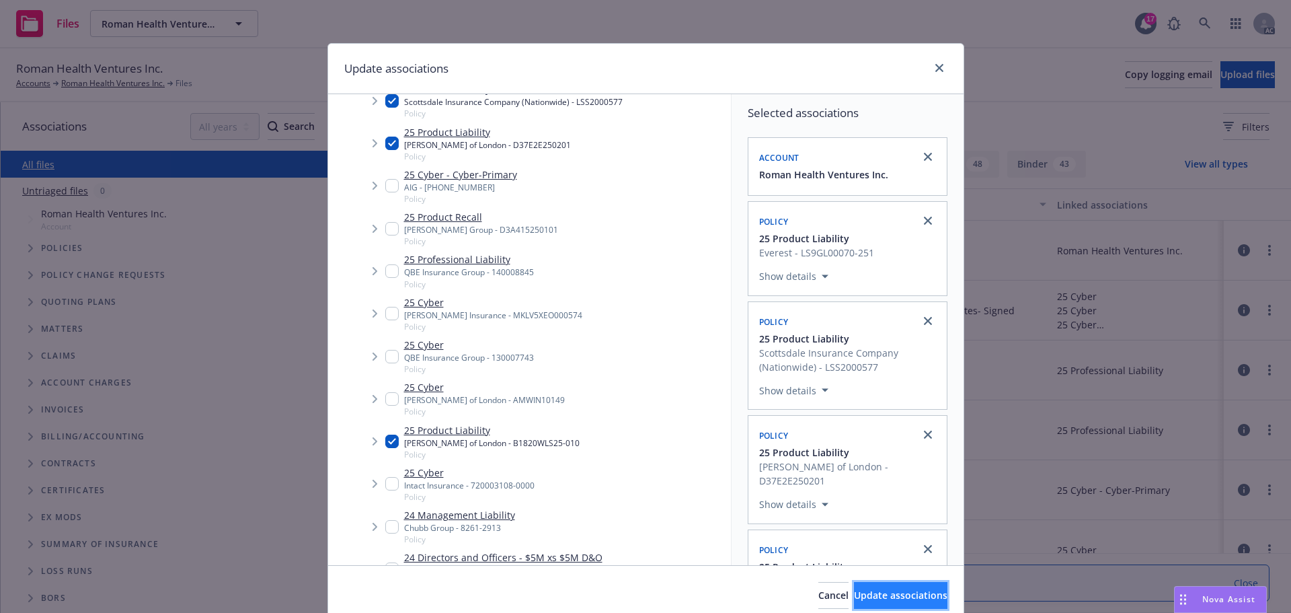
click at [876, 596] on span "Update associations" at bounding box center [900, 594] width 93 height 13
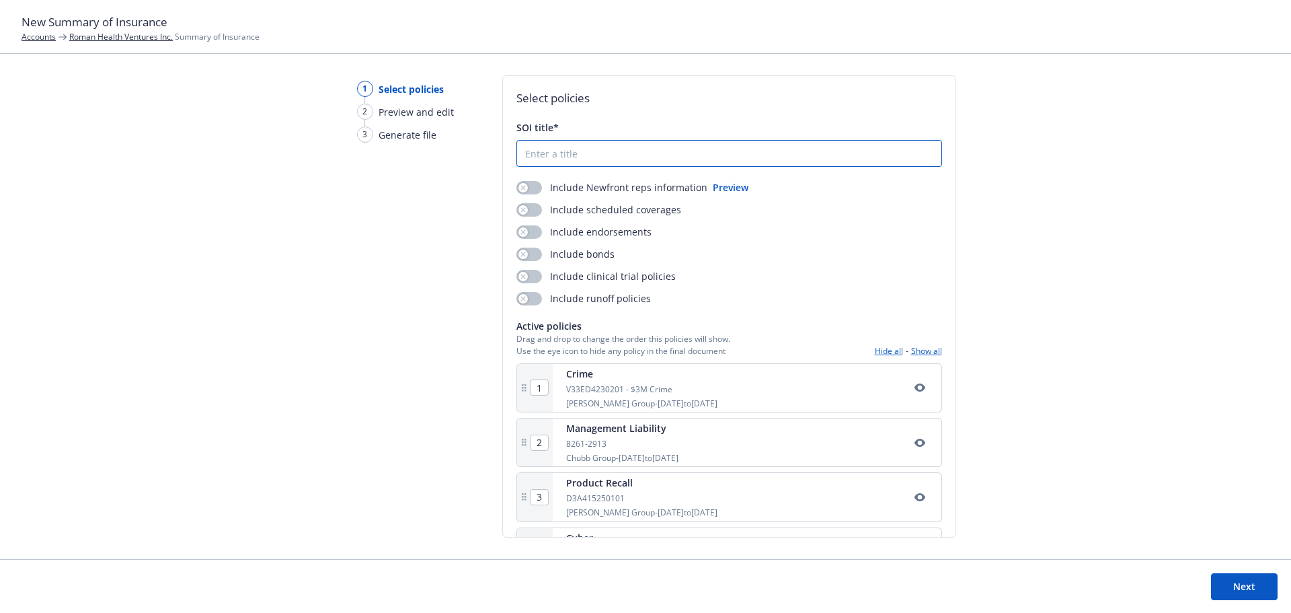
click at [576, 149] on input "SOI title*" at bounding box center [729, 154] width 424 height 26
type input "25-26 Summary of Insurance"
click at [533, 189] on button "button" at bounding box center [529, 187] width 26 height 13
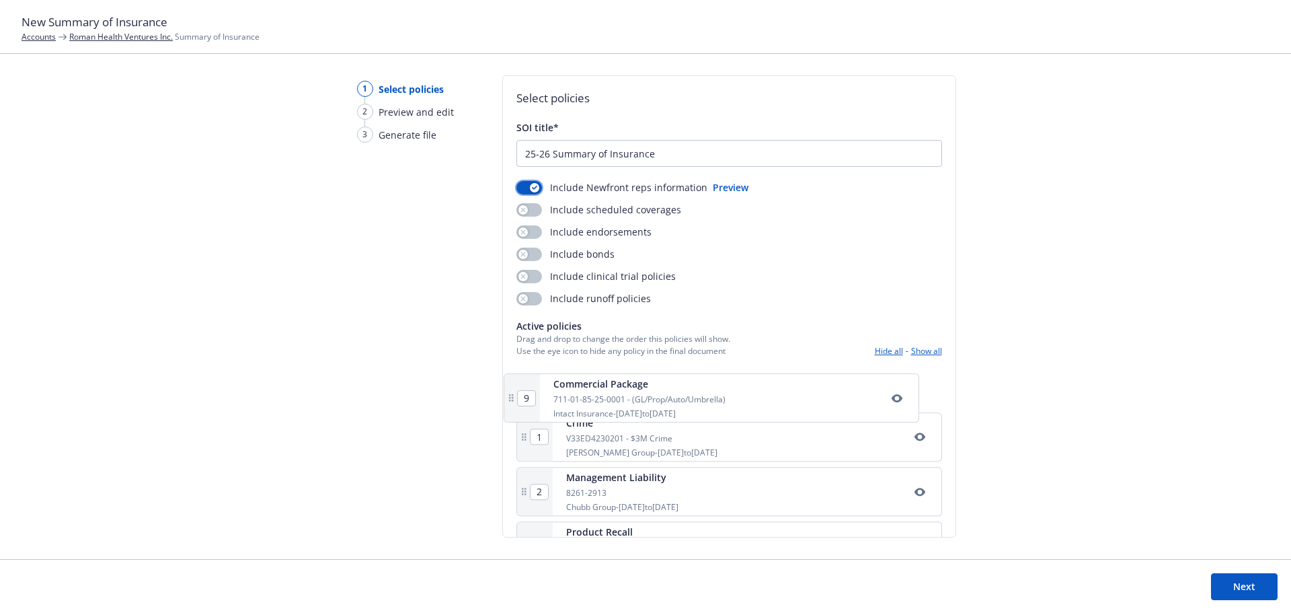
drag, startPoint x: 695, startPoint y: 451, endPoint x: 690, endPoint y: 390, distance: 61.4
type input "2"
type input "3"
type input "4"
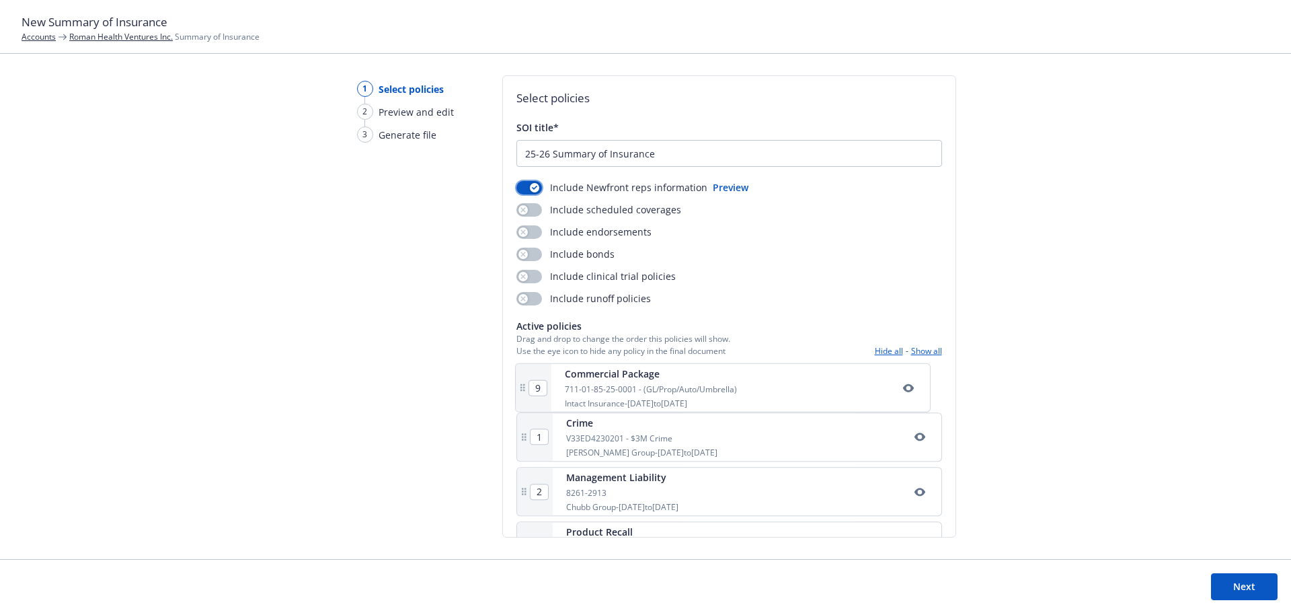
type input "5"
type input "6"
type input "7"
type input "8"
type input "9"
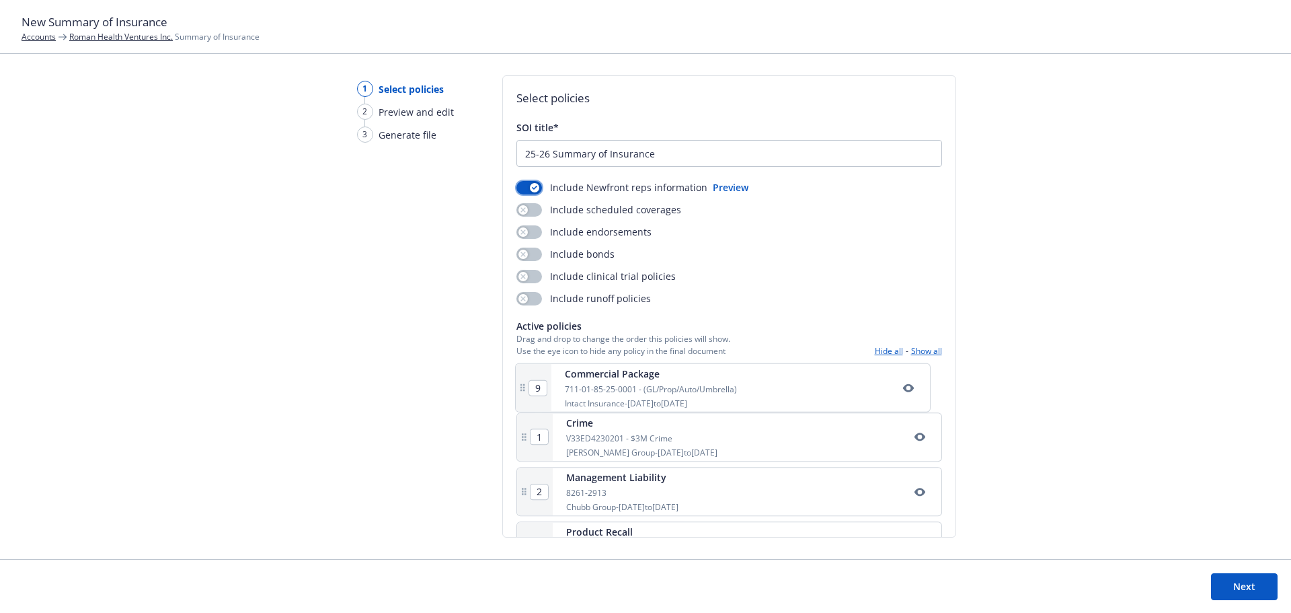
type input "1"
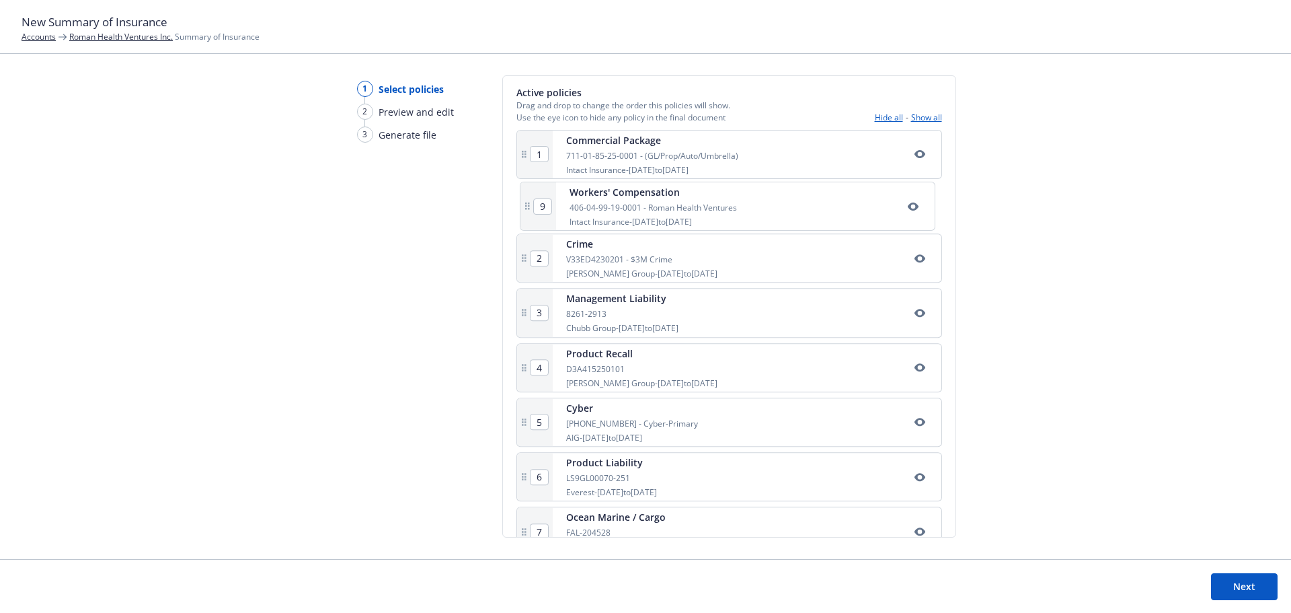
scroll to position [233, 0]
drag, startPoint x: 677, startPoint y: 448, endPoint x: 680, endPoint y: 212, distance: 235.3
click at [680, 212] on div "1 Commercial Package 711-01-85-25-0001 - (GL/Prop/Auto/Umbrella) Intact Insuran…" at bounding box center [729, 400] width 426 height 541
type input "3"
type input "4"
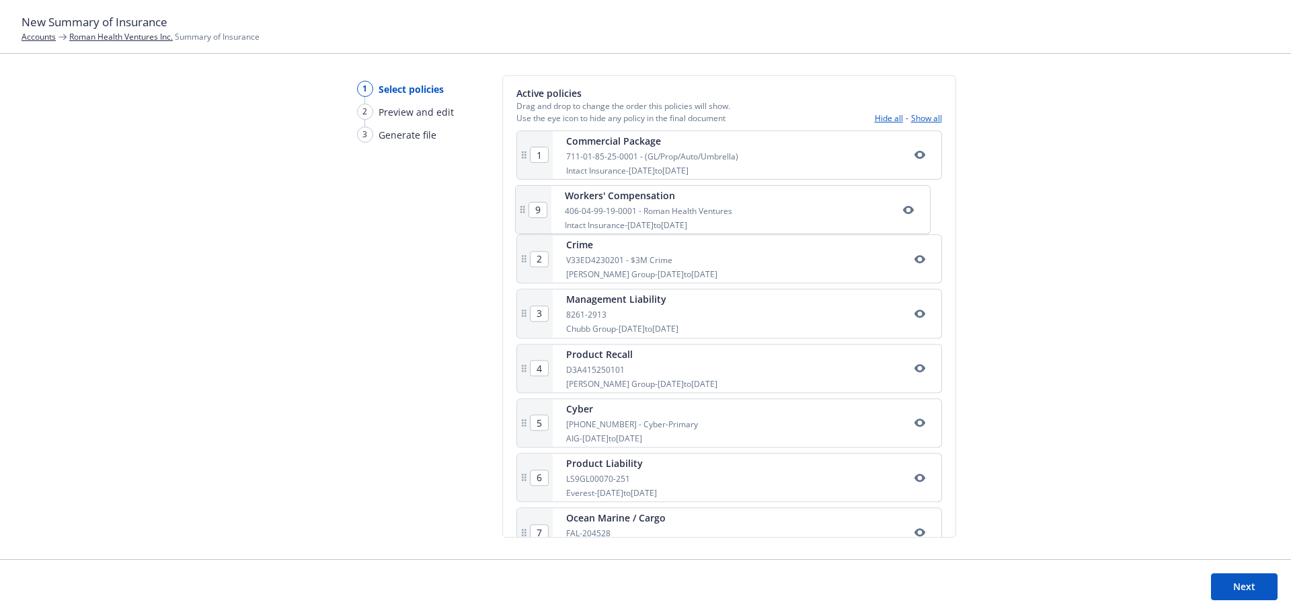
type input "5"
type input "6"
type input "7"
type input "8"
type input "9"
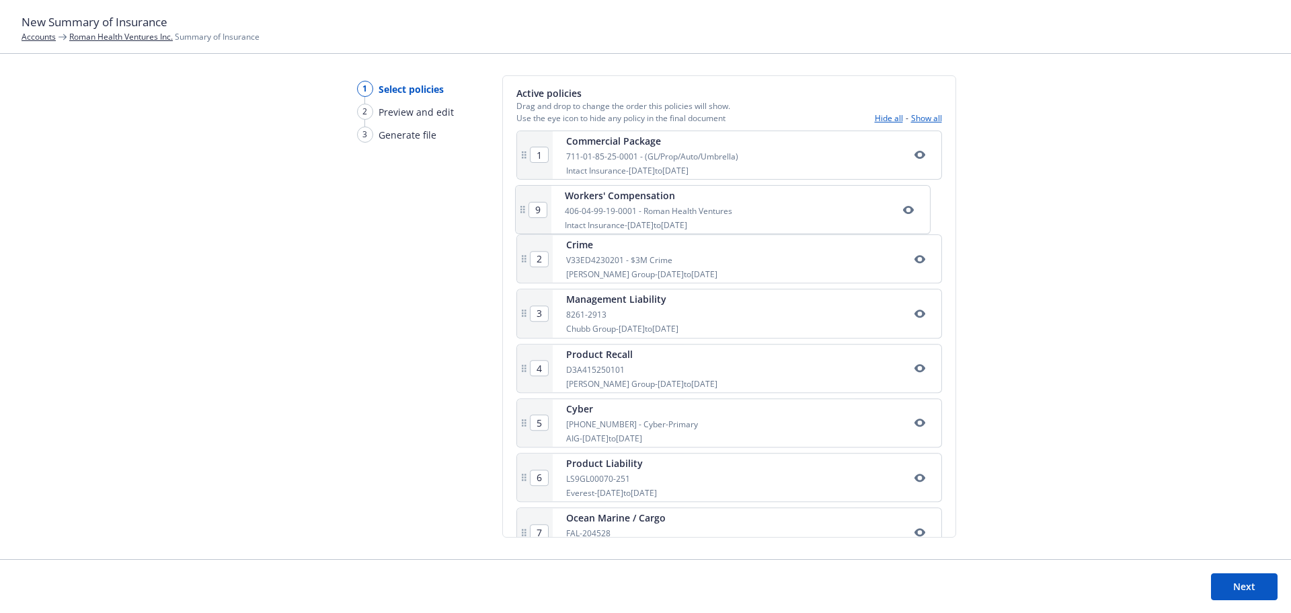
type input "2"
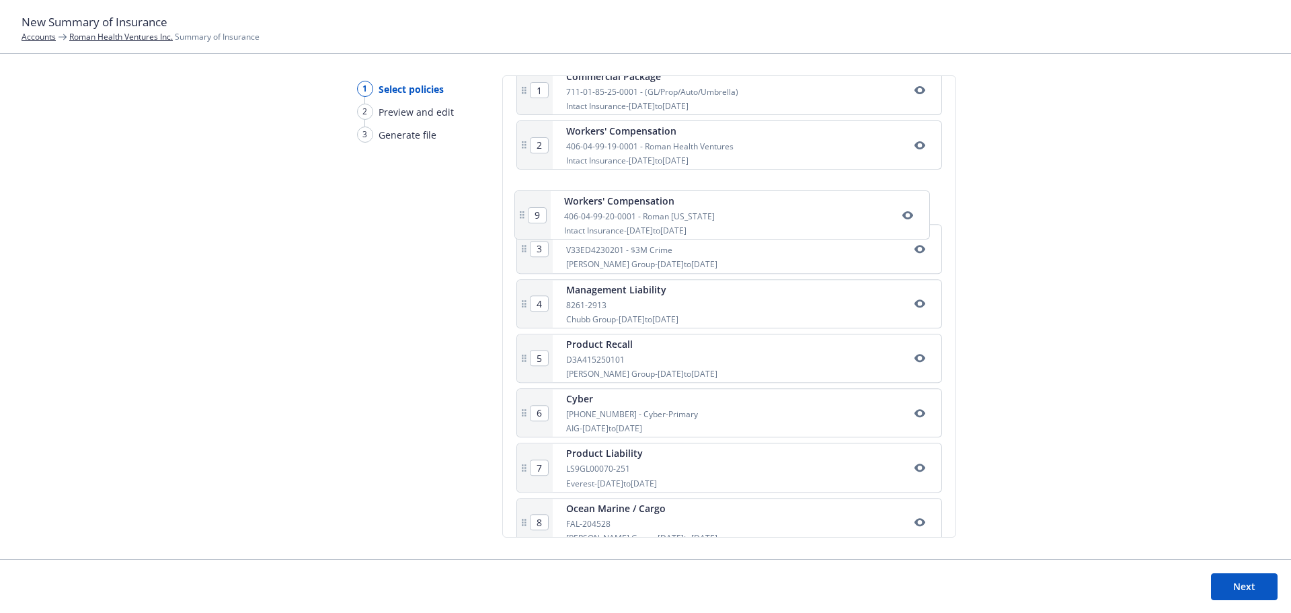
scroll to position [297, 0]
drag, startPoint x: 642, startPoint y: 443, endPoint x: 635, endPoint y: 198, distance: 245.5
click at [635, 198] on div "1 Commercial Package 711-01-85-25-0001 - (GL/Prop/Auto/Umbrella) Intact Insuran…" at bounding box center [729, 336] width 426 height 541
type input "4"
type input "5"
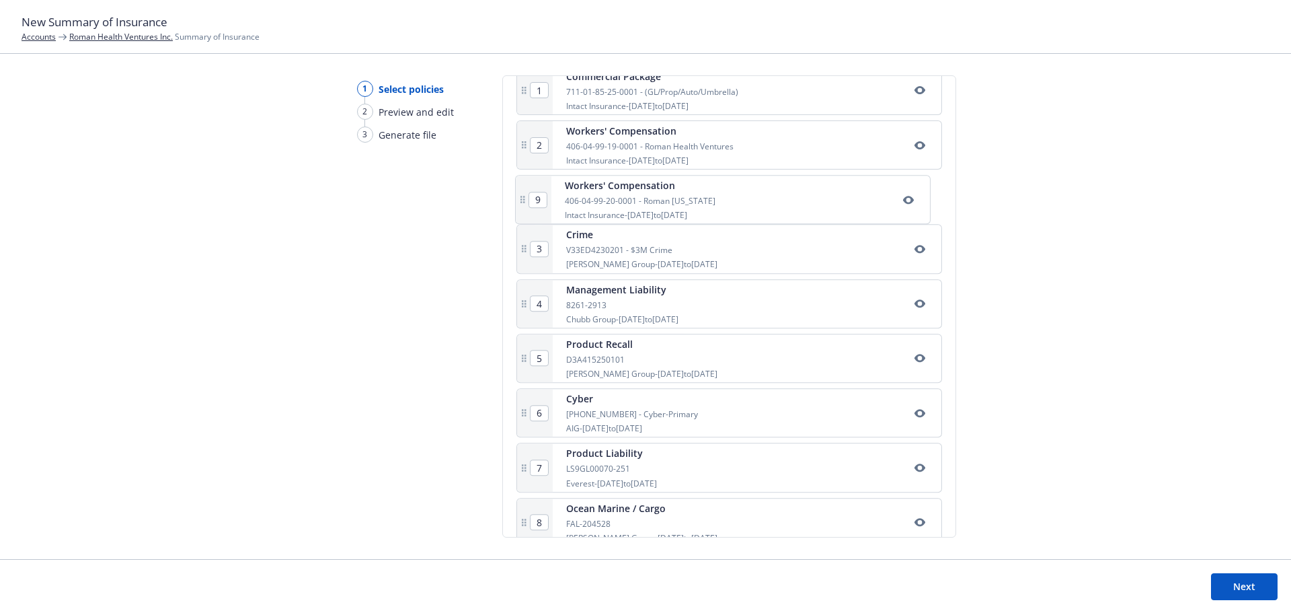
type input "6"
type input "7"
type input "8"
type input "9"
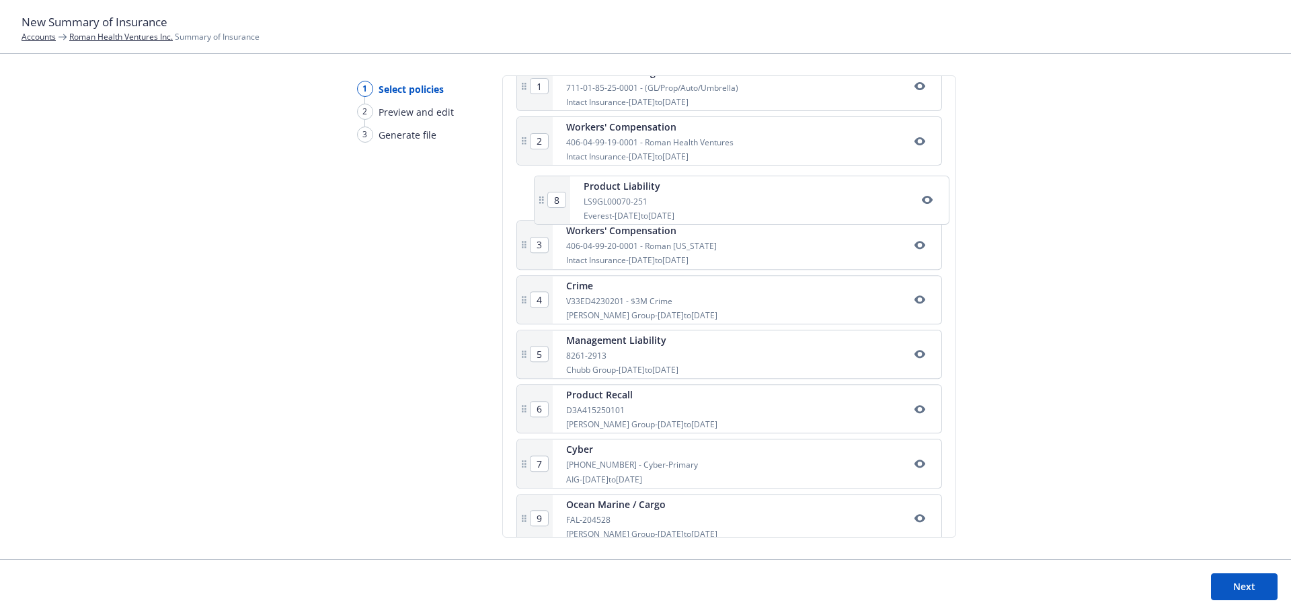
drag, startPoint x: 627, startPoint y: 474, endPoint x: 647, endPoint y: 198, distance: 277.0
click at [647, 198] on div "1 Commercial Package 711-01-85-25-0001 - (GL/Prop/Auto/Umbrella) Intact Insuran…" at bounding box center [729, 332] width 426 height 541
type input "4"
type input "5"
type input "6"
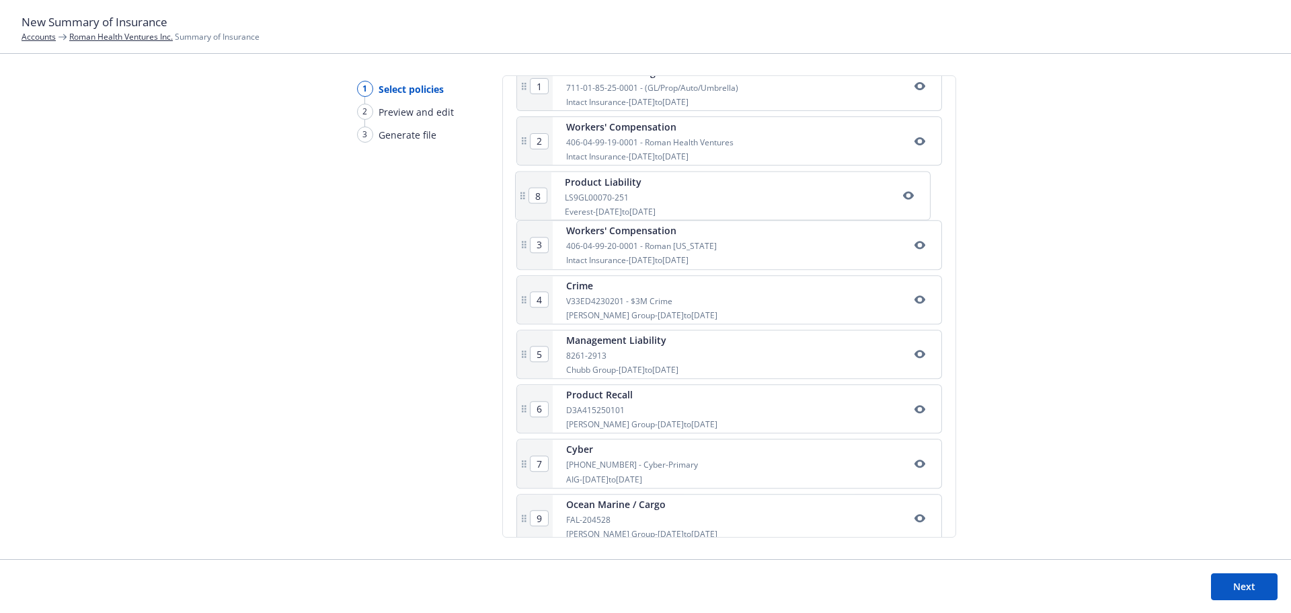
type input "7"
type input "8"
drag, startPoint x: 647, startPoint y: 194, endPoint x: 645, endPoint y: 245, distance: 51.8
click at [645, 245] on div "1 Commercial Package 711-01-85-25-0001 - (GL/Prop/Auto/Umbrella) Intact Insuran…" at bounding box center [729, 332] width 426 height 541
type input "4"
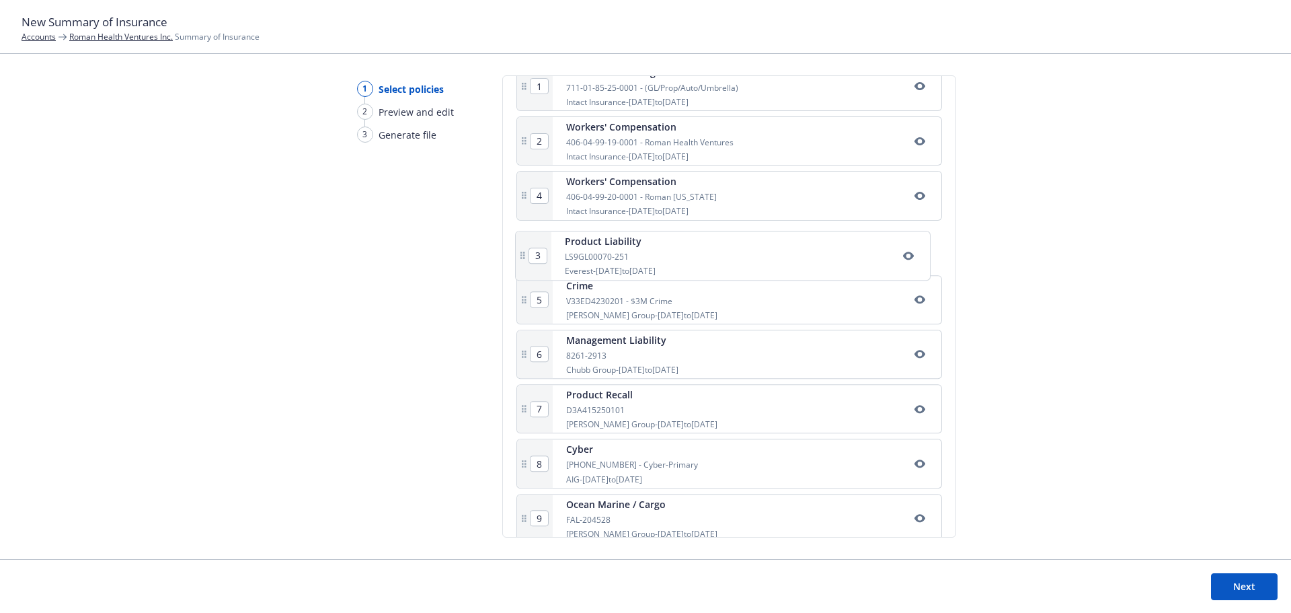
type input "3"
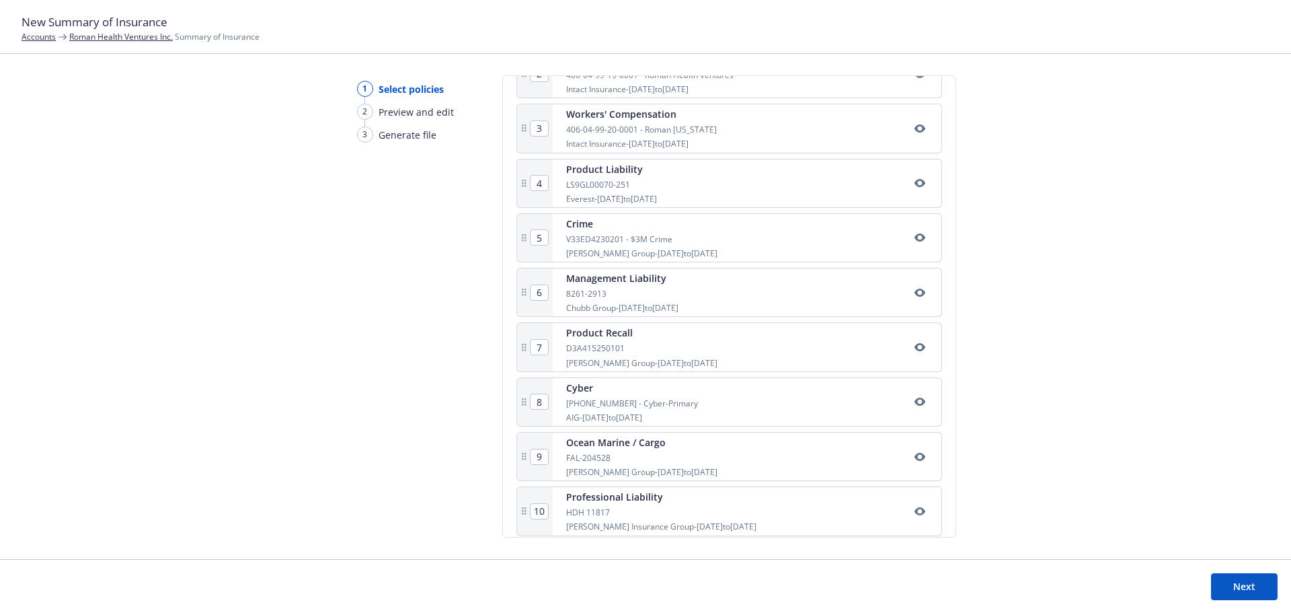
scroll to position [381, 0]
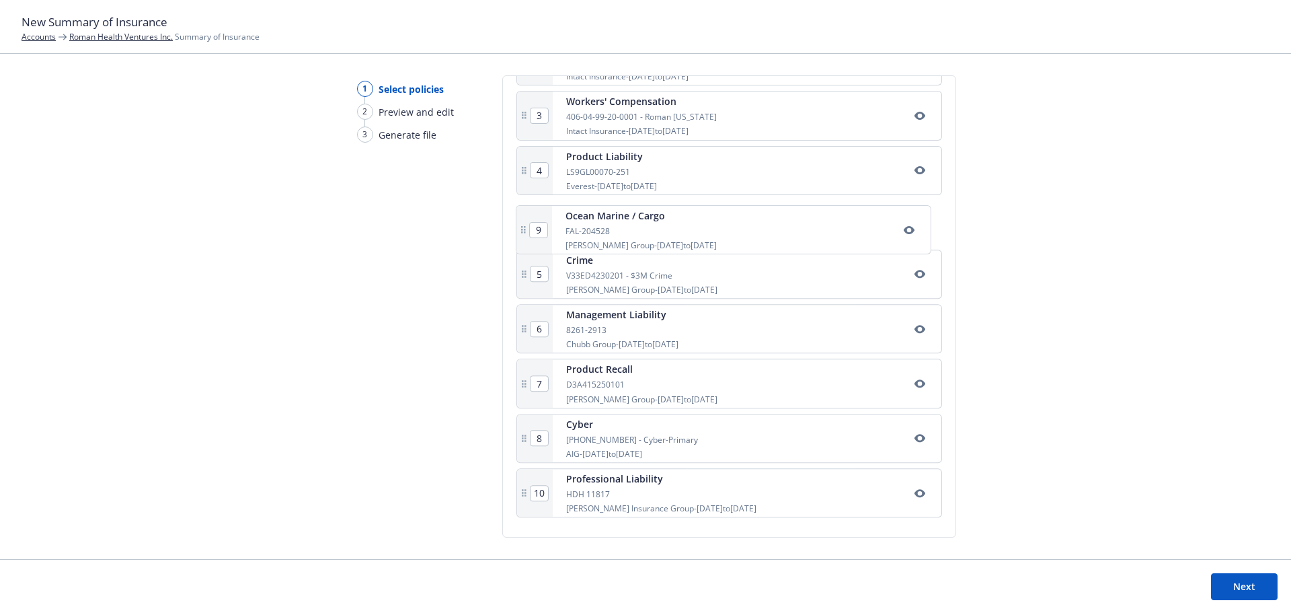
drag, startPoint x: 649, startPoint y: 448, endPoint x: 650, endPoint y: 231, distance: 217.2
click at [650, 231] on div "1 Commercial Package 711-01-85-25-0001 - (GL/Prop/Auto/Umbrella) Intact Insuran…" at bounding box center [729, 252] width 426 height 541
type input "5"
type input "6"
type input "7"
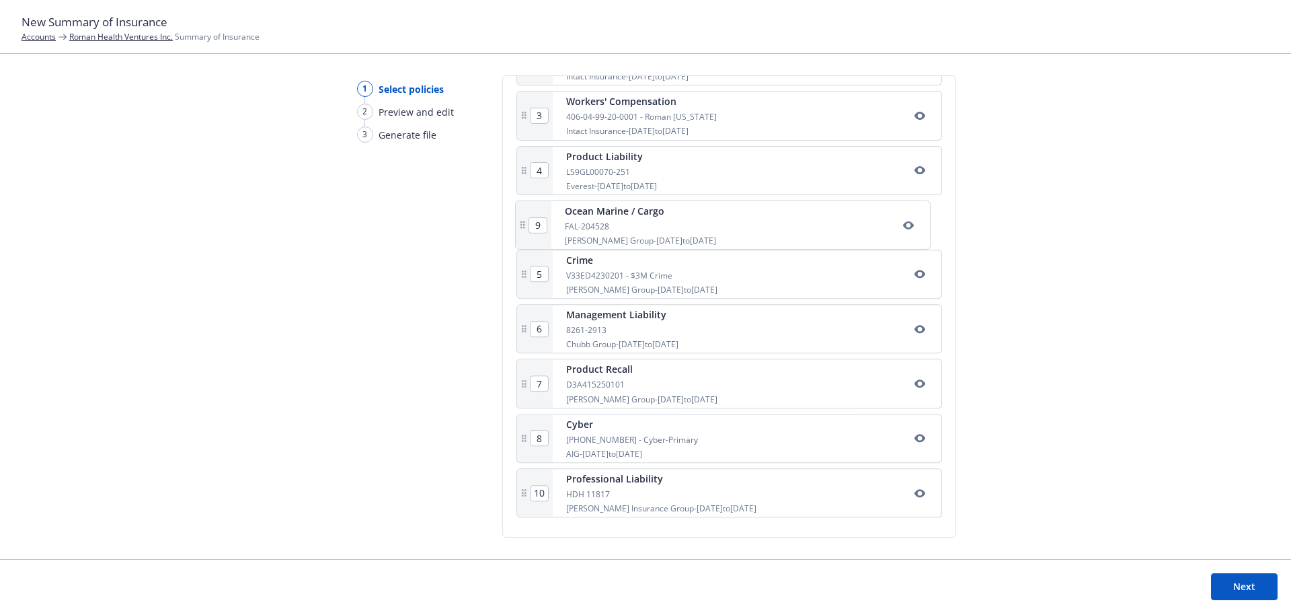
type input "8"
type input "9"
drag, startPoint x: 623, startPoint y: 499, endPoint x: 621, endPoint y: 270, distance: 229.3
click at [621, 270] on div "1 Commercial Package 711-01-85-25-0001 - (GL/Prop/Auto/Umbrella) Intact Insuran…" at bounding box center [729, 252] width 426 height 541
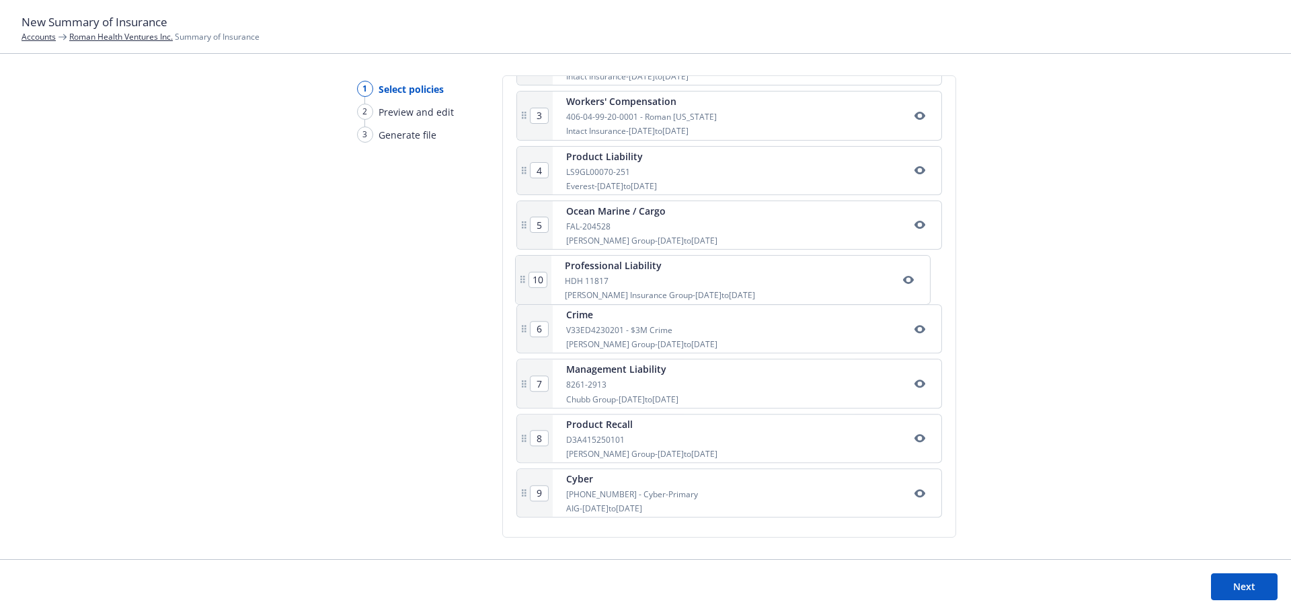
type input "6"
type input "7"
type input "8"
type input "9"
type input "10"
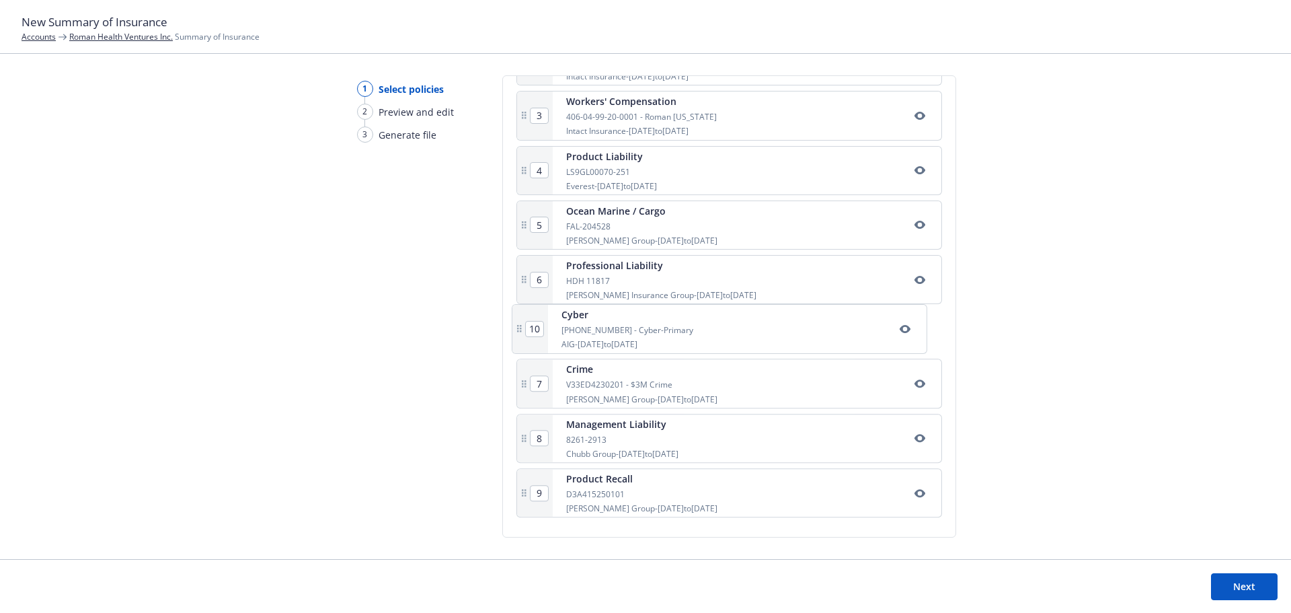
drag, startPoint x: 609, startPoint y: 498, endPoint x: 606, endPoint y: 318, distance: 179.5
click at [606, 318] on div "1 Commercial Package 711-01-85-25-0001 - (GL/Prop/Auto/Umbrella) Intact Insuran…" at bounding box center [729, 252] width 426 height 541
type input "8"
type input "9"
type input "10"
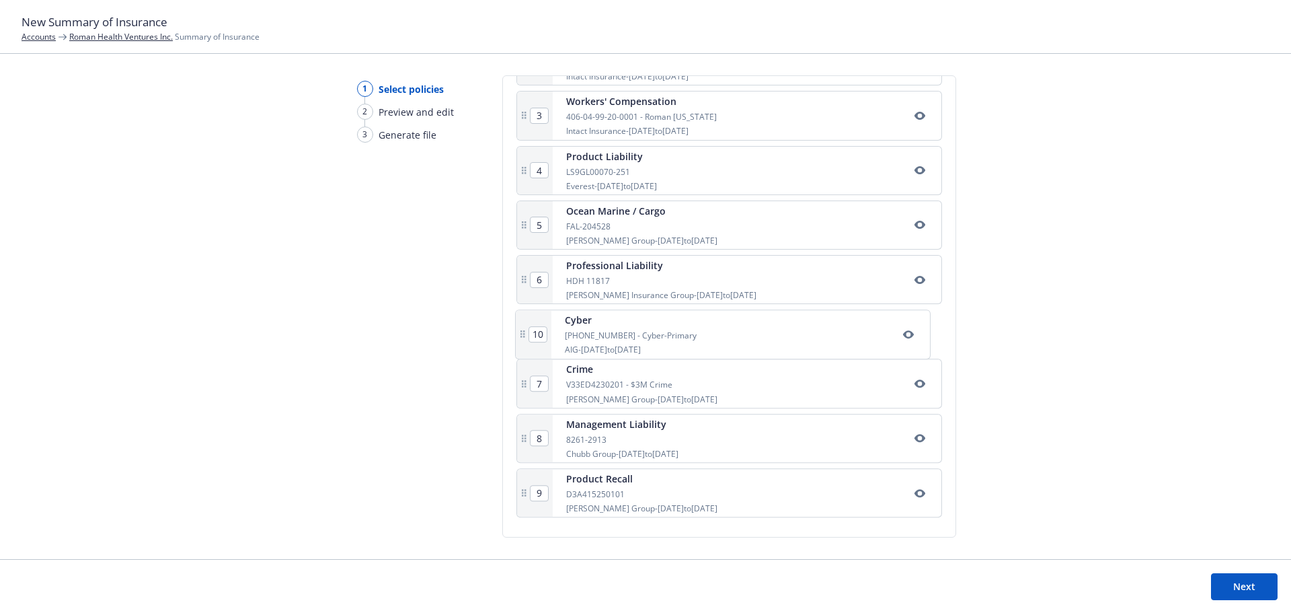
type input "7"
drag, startPoint x: 594, startPoint y: 499, endPoint x: 592, endPoint y: 375, distance: 123.7
click at [592, 375] on div "1 Commercial Package 711-01-85-25-0001 - (GL/Prop/Auto/Umbrella) Intact Insuran…" at bounding box center [729, 252] width 426 height 541
type input "9"
type input "10"
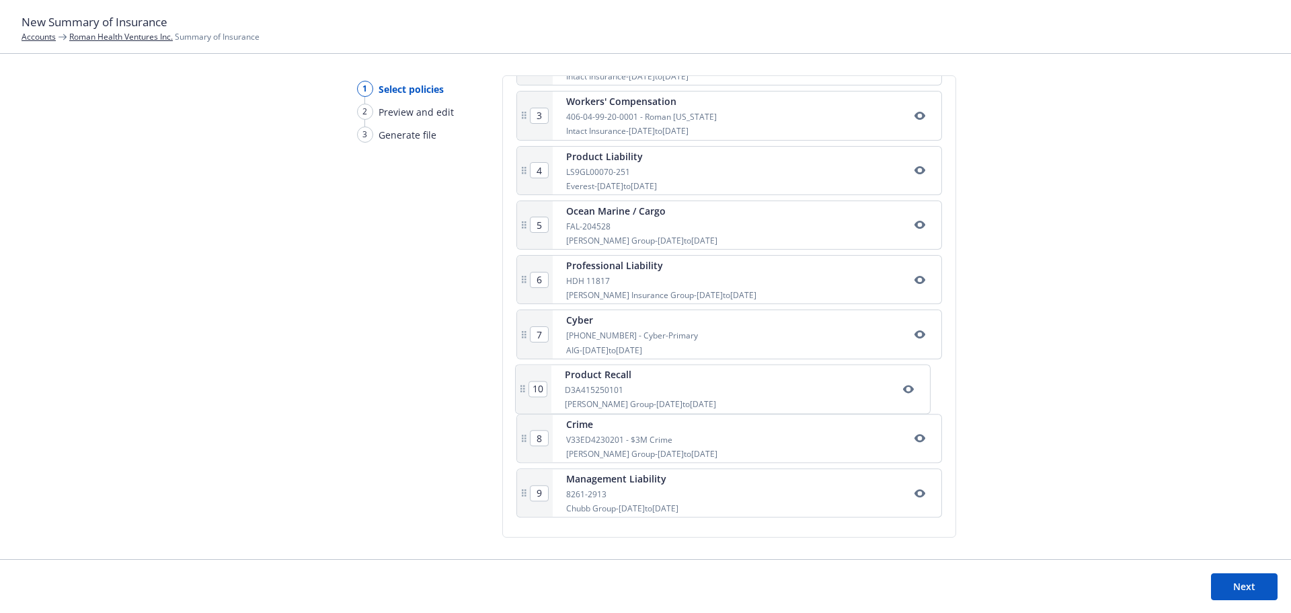
type input "8"
click at [1241, 586] on button "Next" at bounding box center [1244, 586] width 67 height 27
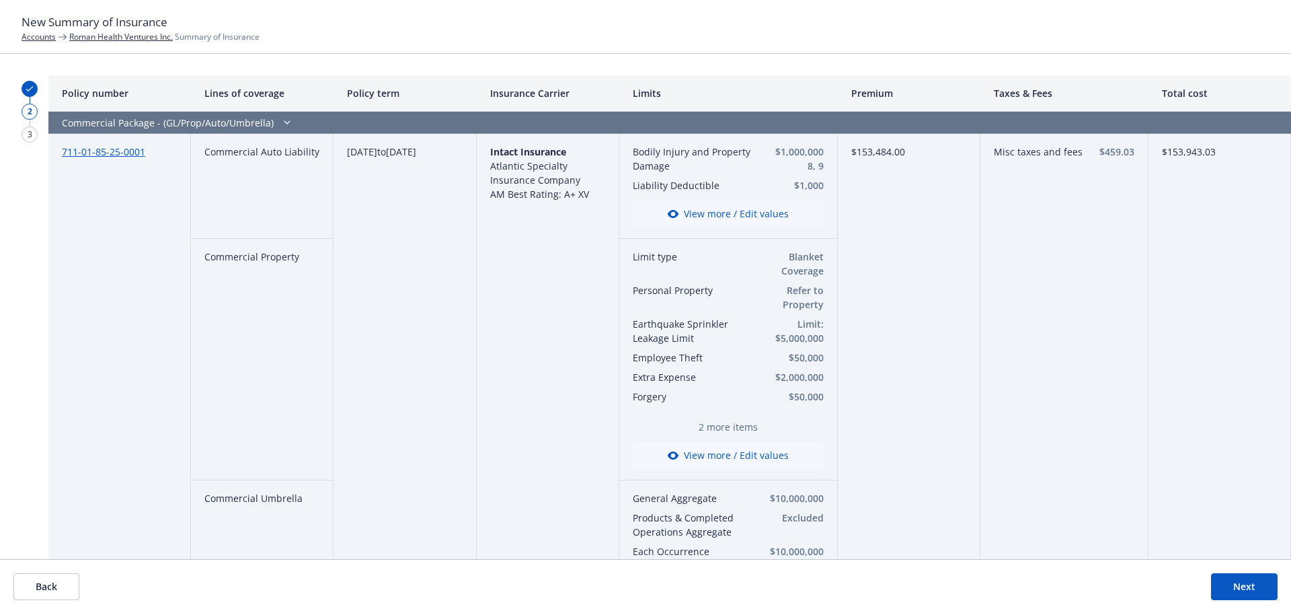
click at [50, 589] on button "Back" at bounding box center [46, 586] width 66 height 27
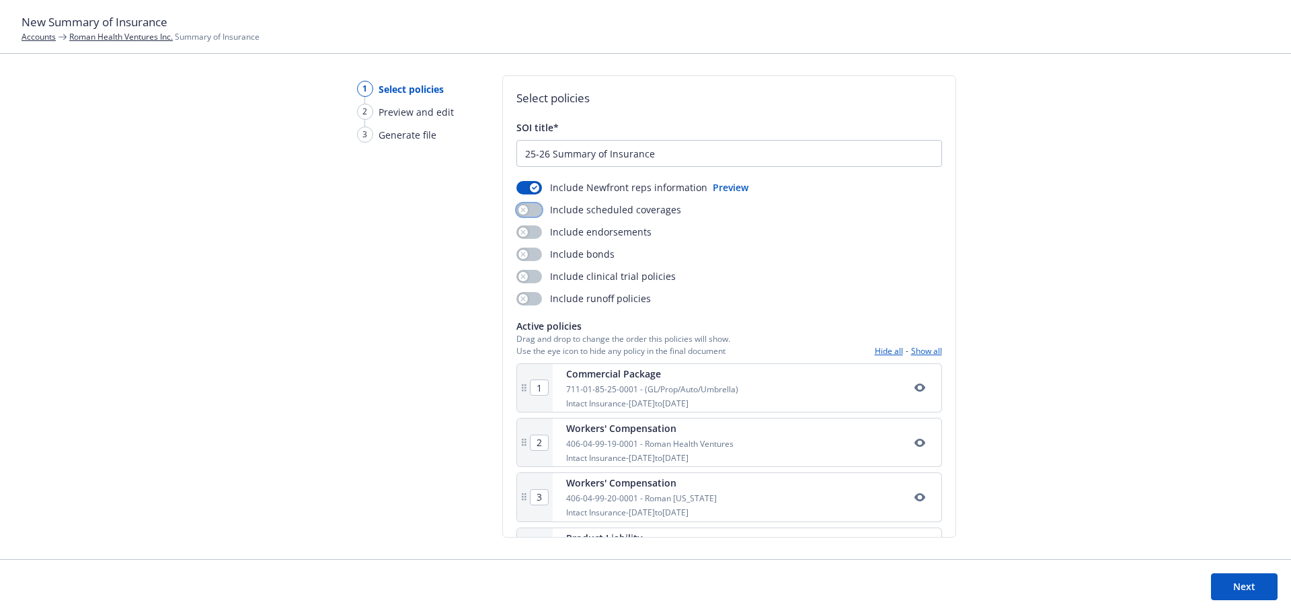
click at [536, 211] on button "button" at bounding box center [529, 209] width 26 height 13
click at [1245, 585] on button "Next" at bounding box center [1244, 586] width 67 height 27
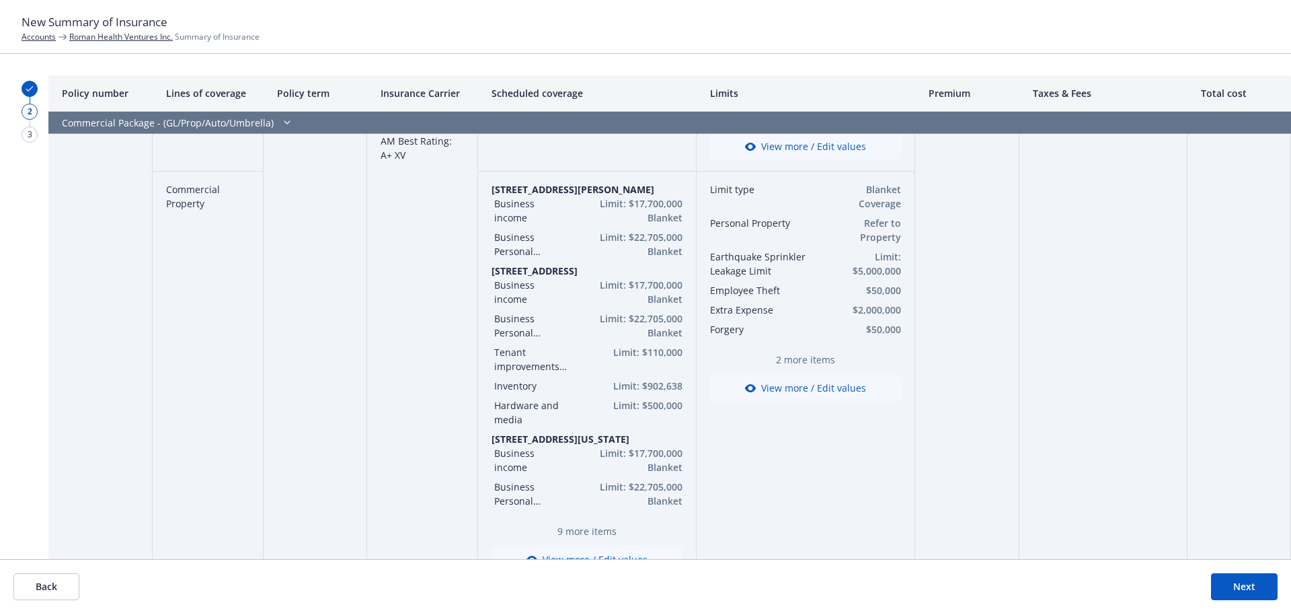
scroll to position [134, 0]
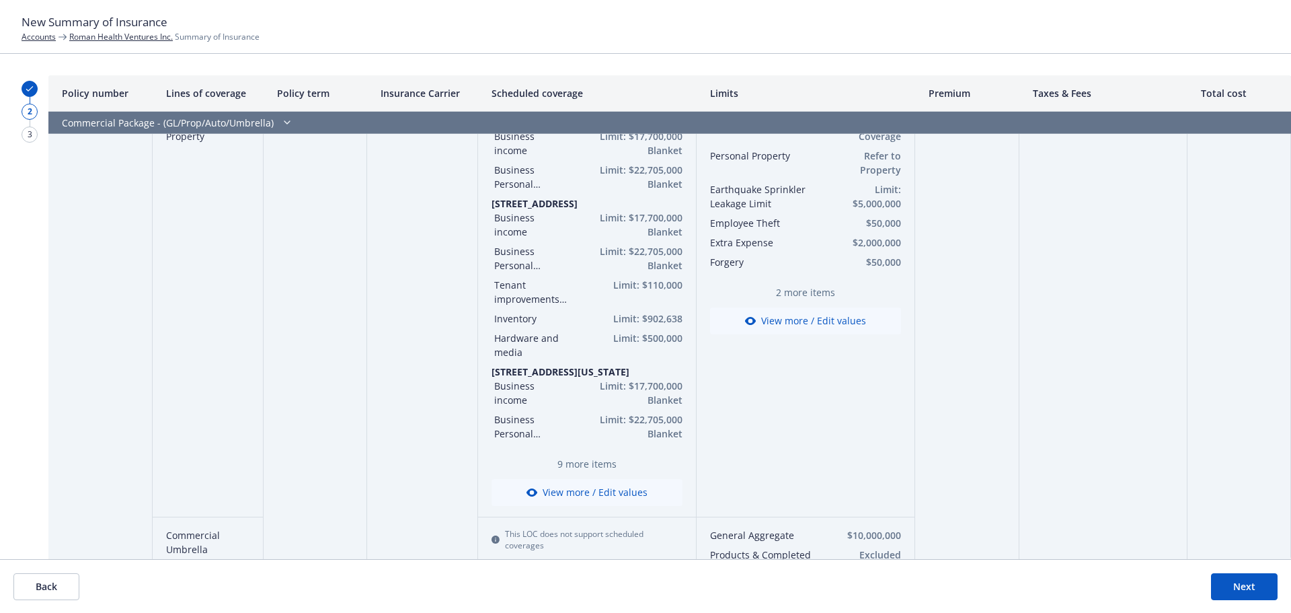
click at [566, 492] on button "View more / Edit values" at bounding box center [586, 492] width 191 height 27
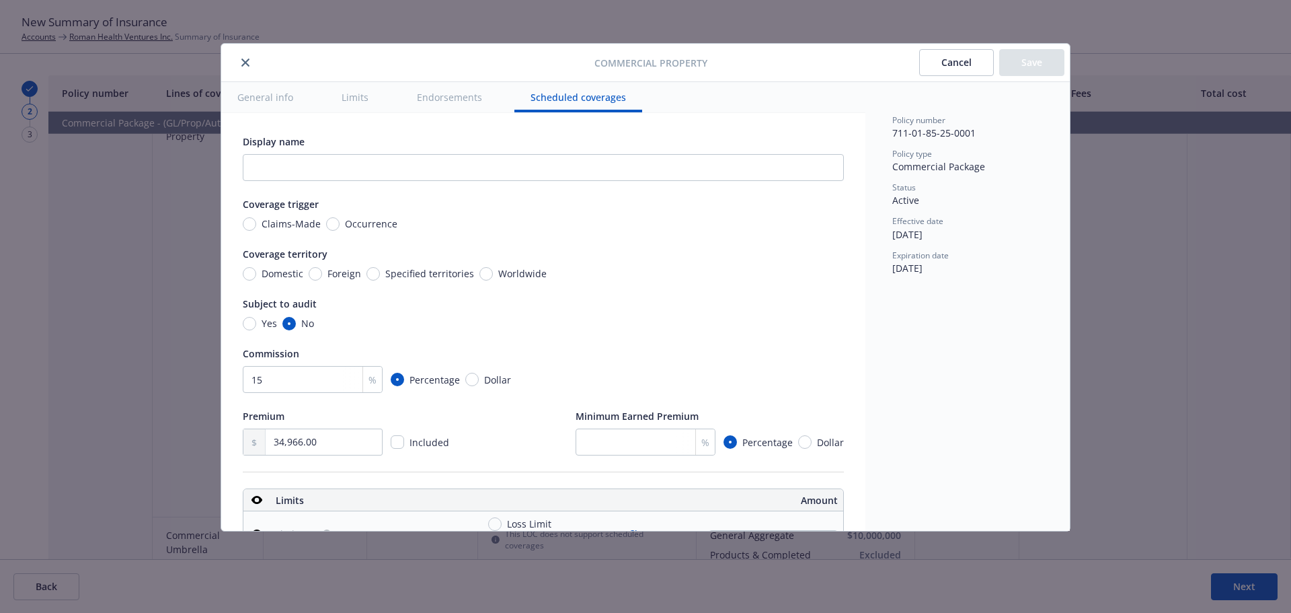
scroll to position [4420, 0]
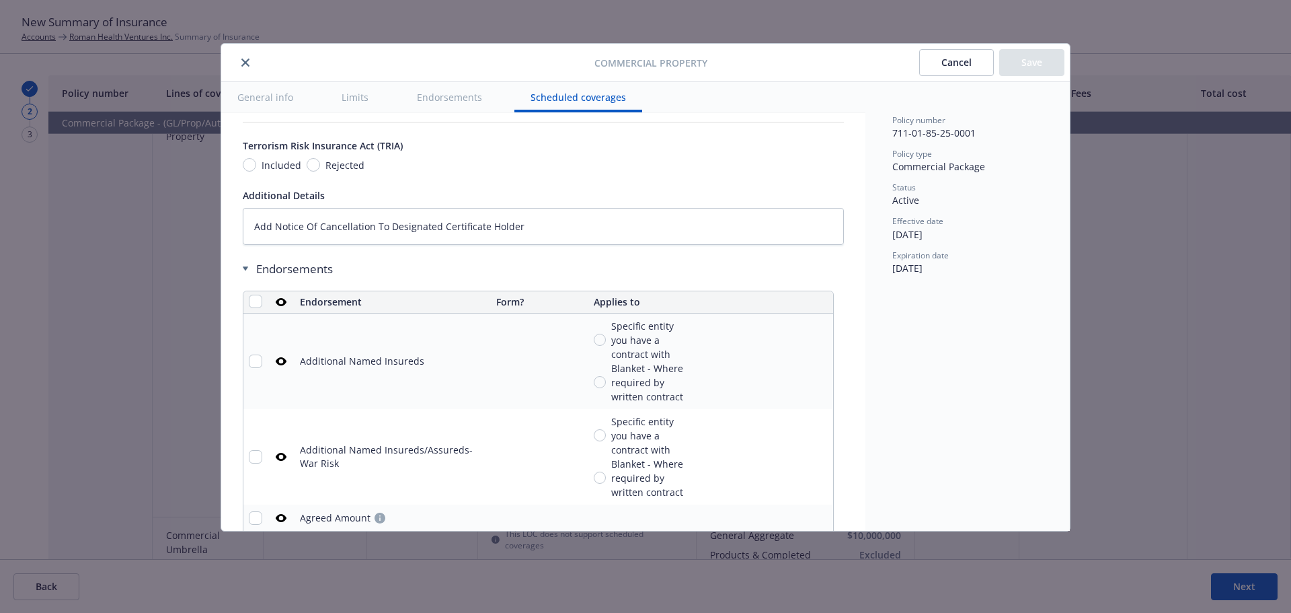
type textarea "x"
click at [243, 61] on icon "close" at bounding box center [245, 62] width 8 height 8
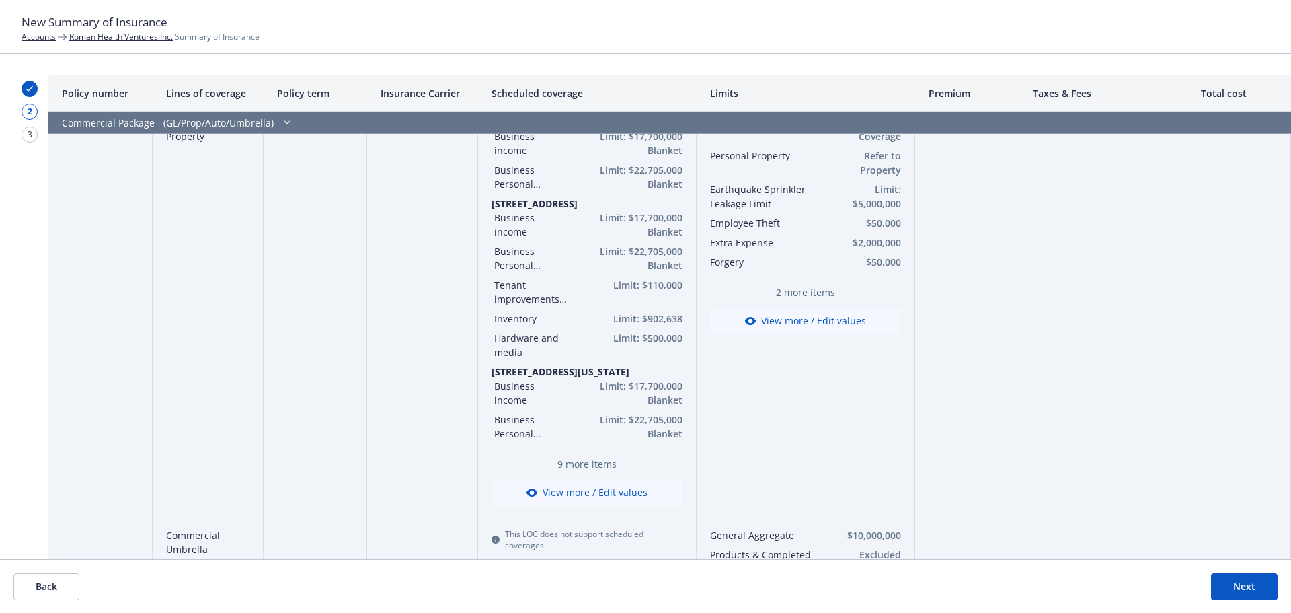
click at [596, 464] on span "9 more items" at bounding box center [586, 464] width 191 height 14
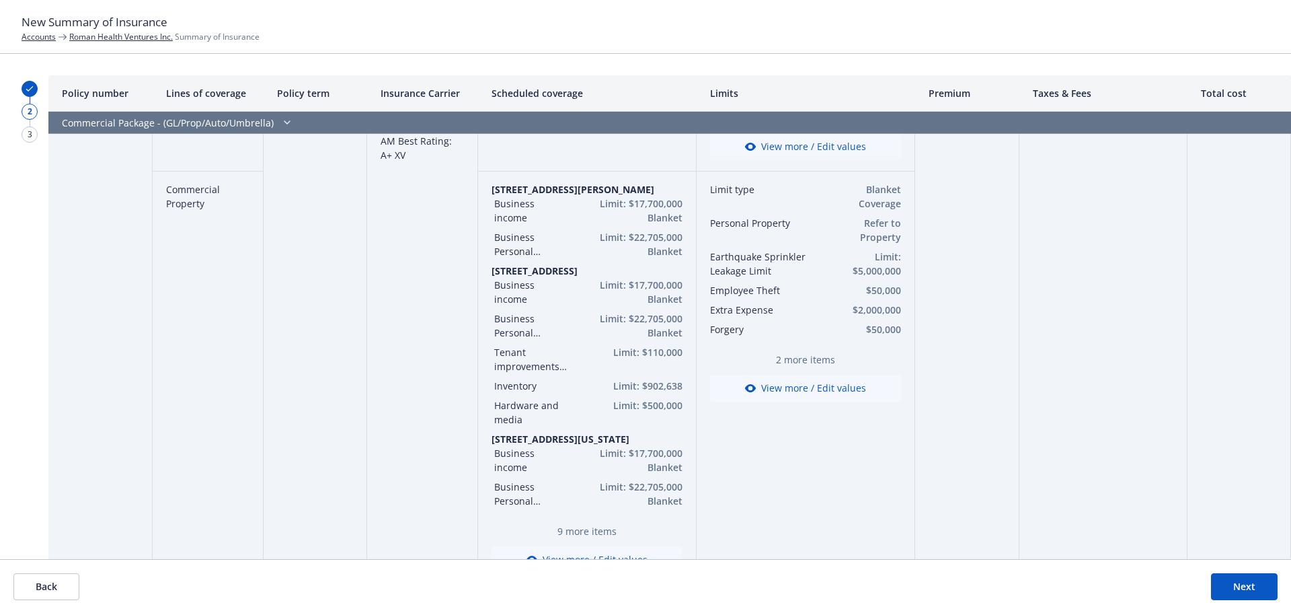
scroll to position [0, 0]
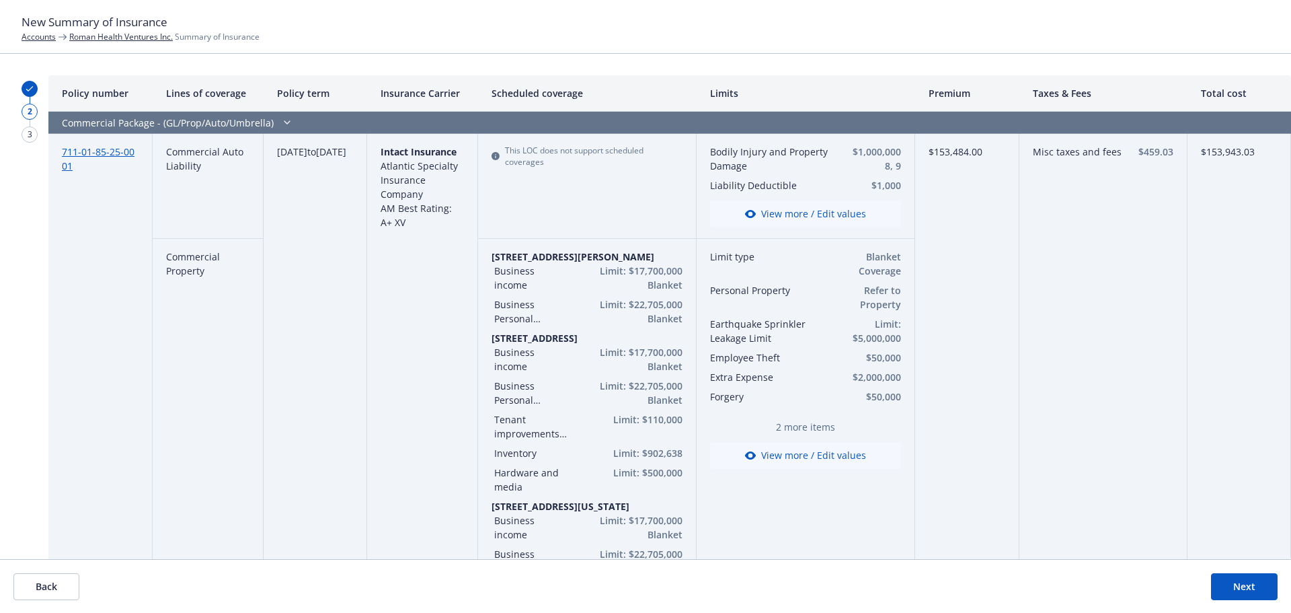
click at [48, 590] on button "Back" at bounding box center [46, 586] width 66 height 27
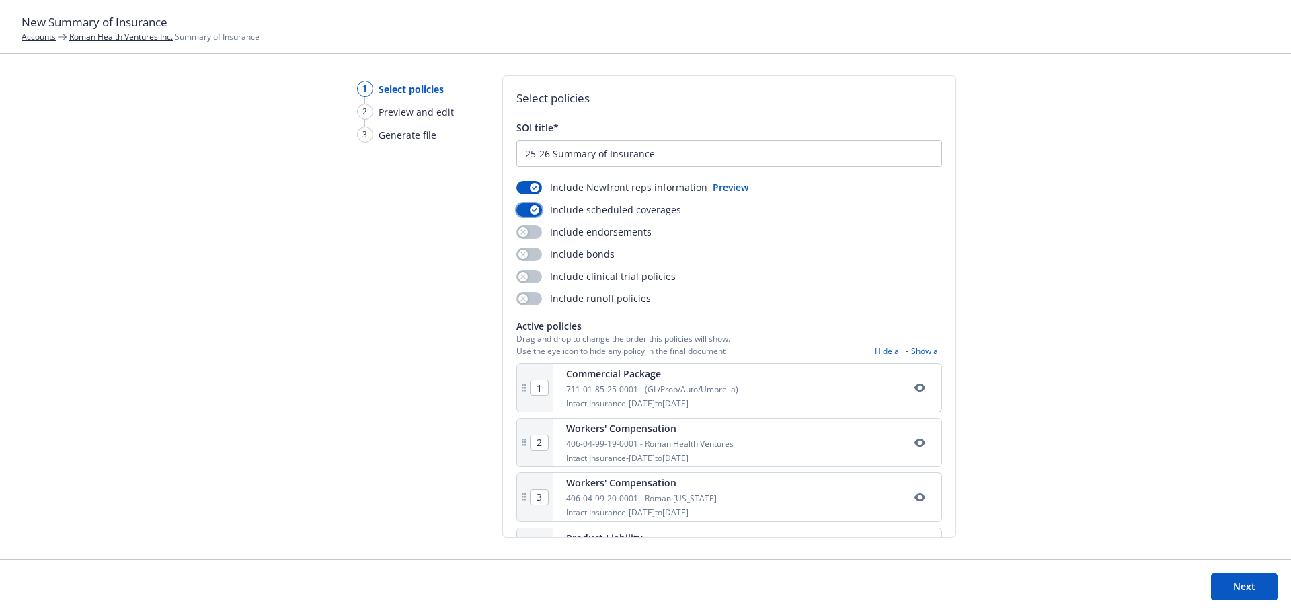
click at [522, 209] on button "button" at bounding box center [529, 209] width 26 height 13
click at [1253, 584] on button "Next" at bounding box center [1244, 586] width 67 height 27
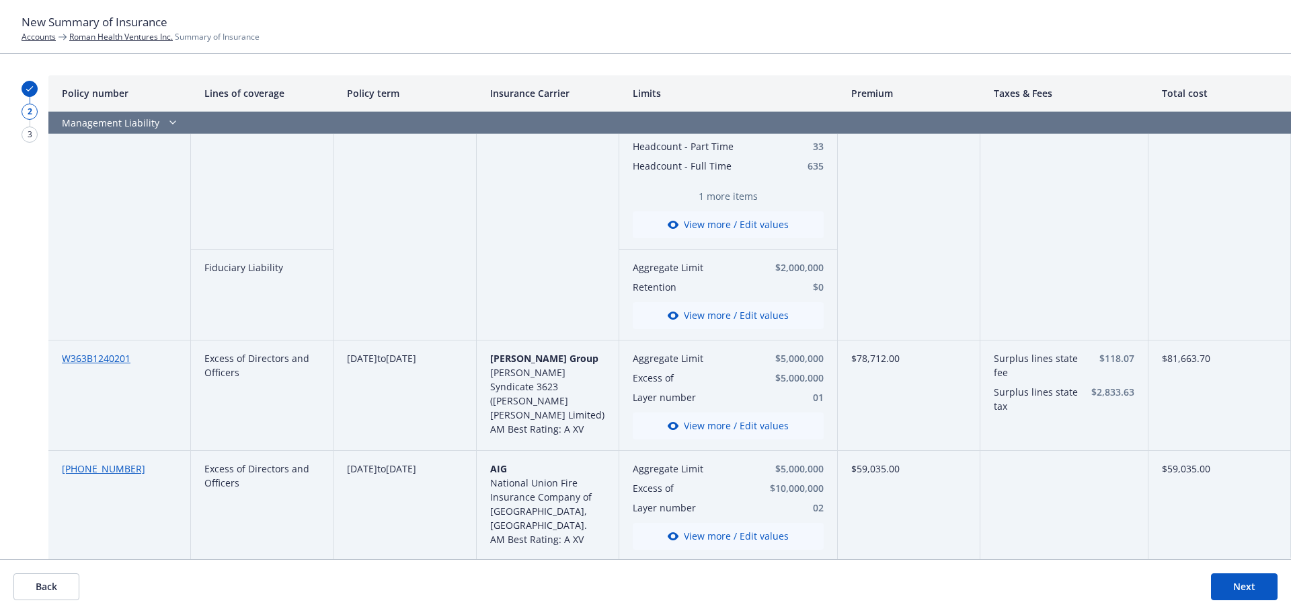
scroll to position [4020, 0]
click at [1247, 586] on button "Next" at bounding box center [1244, 586] width 67 height 27
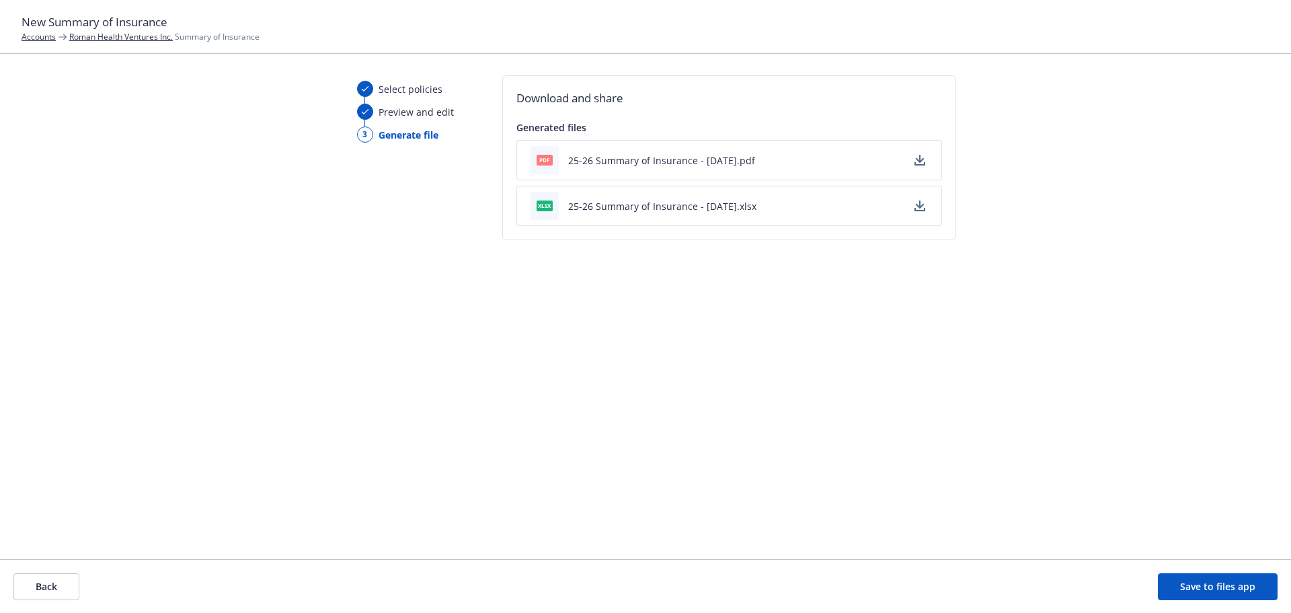
click at [918, 157] on icon "button" at bounding box center [919, 159] width 9 height 8
click at [50, 585] on button "Back" at bounding box center [46, 586] width 66 height 27
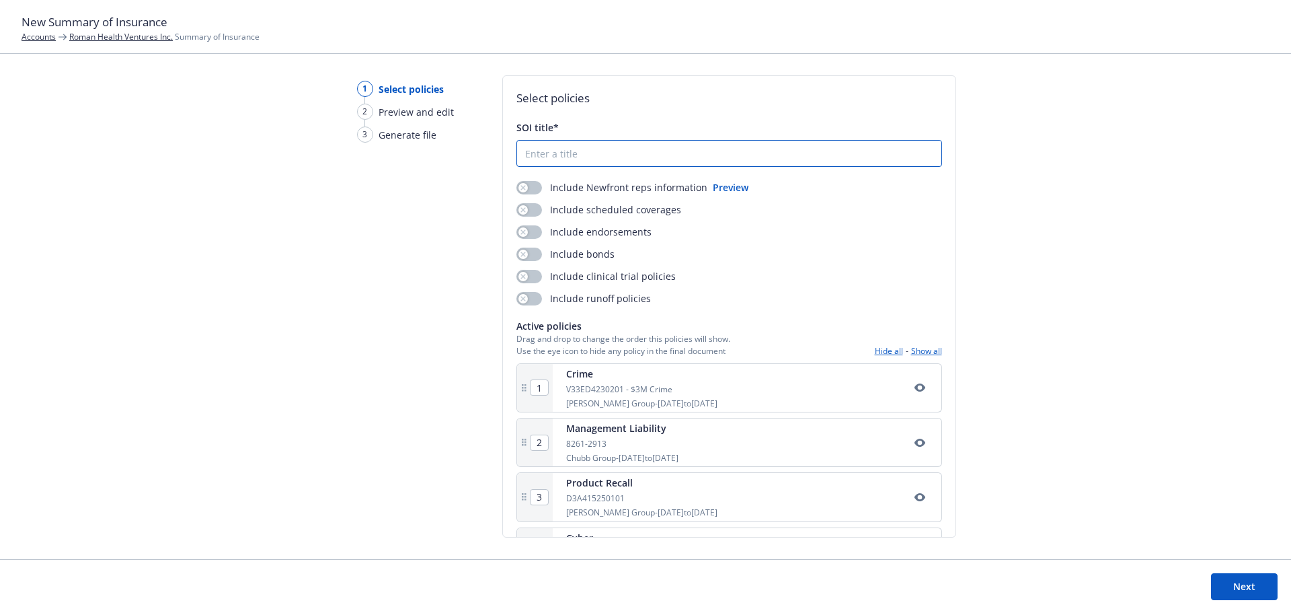
click at [588, 159] on input "SOI title*" at bounding box center [729, 154] width 424 height 26
type input "25-26 Roman Health Summary of Insurance"
click at [530, 188] on button "button" at bounding box center [529, 187] width 26 height 13
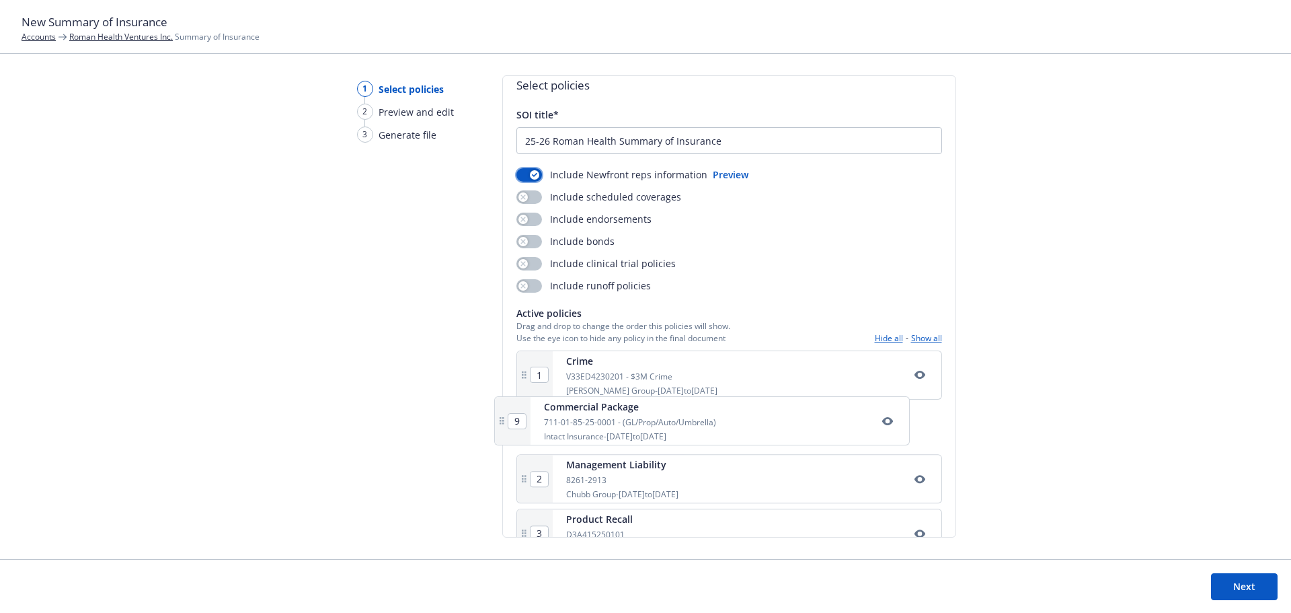
scroll to position [17, 0]
drag, startPoint x: 668, startPoint y: 444, endPoint x: 656, endPoint y: 366, distance: 79.6
click at [656, 366] on div "1 Crime V33ED4230201 - $3M Crime Beazley Group - 12/01/2024 to 12/01/2025 2 Man…" at bounding box center [729, 616] width 426 height 541
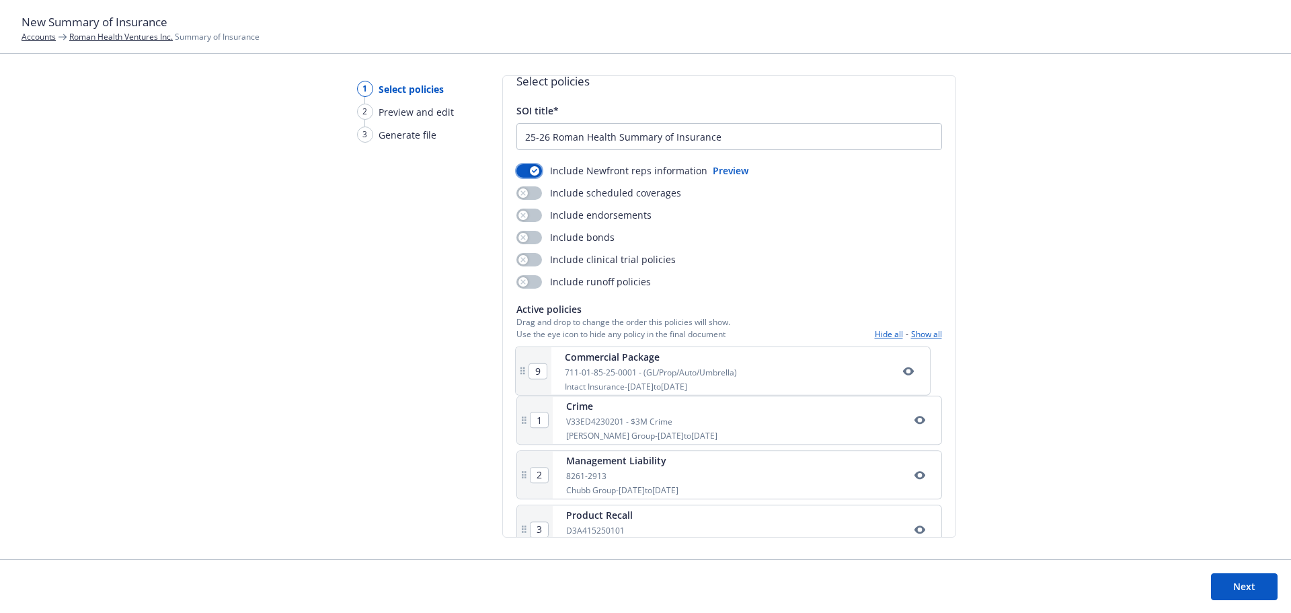
type input "2"
type input "3"
type input "4"
type input "5"
type input "6"
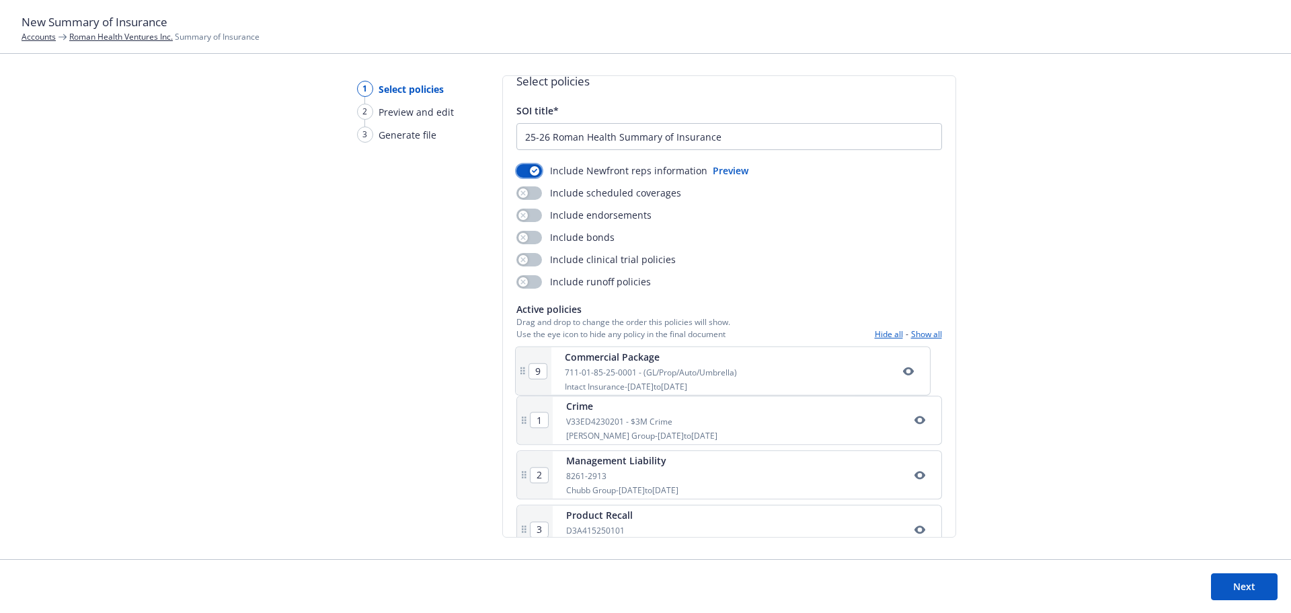
type input "7"
type input "8"
type input "9"
type input "1"
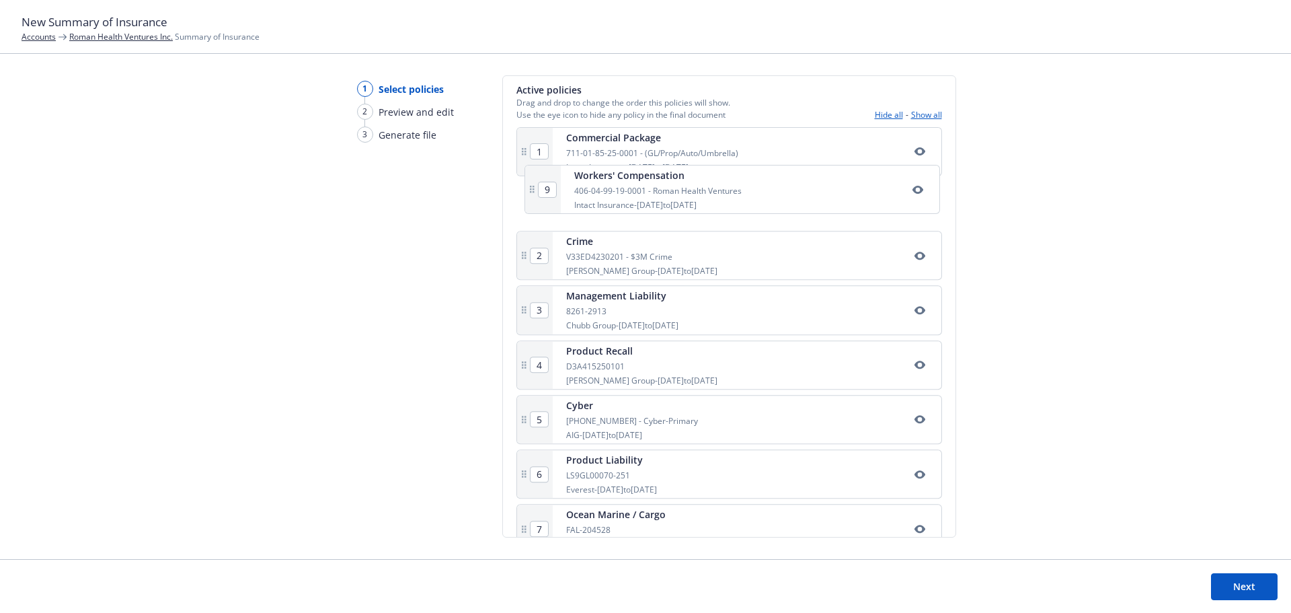
scroll to position [235, 0]
drag, startPoint x: 692, startPoint y: 485, endPoint x: 691, endPoint y: 218, distance: 266.9
click at [691, 218] on div "1 Commercial Package 711-01-85-25-0001 - (GL/Prop/Auto/Umbrella) Intact Insuran…" at bounding box center [729, 398] width 426 height 541
type input "3"
type input "4"
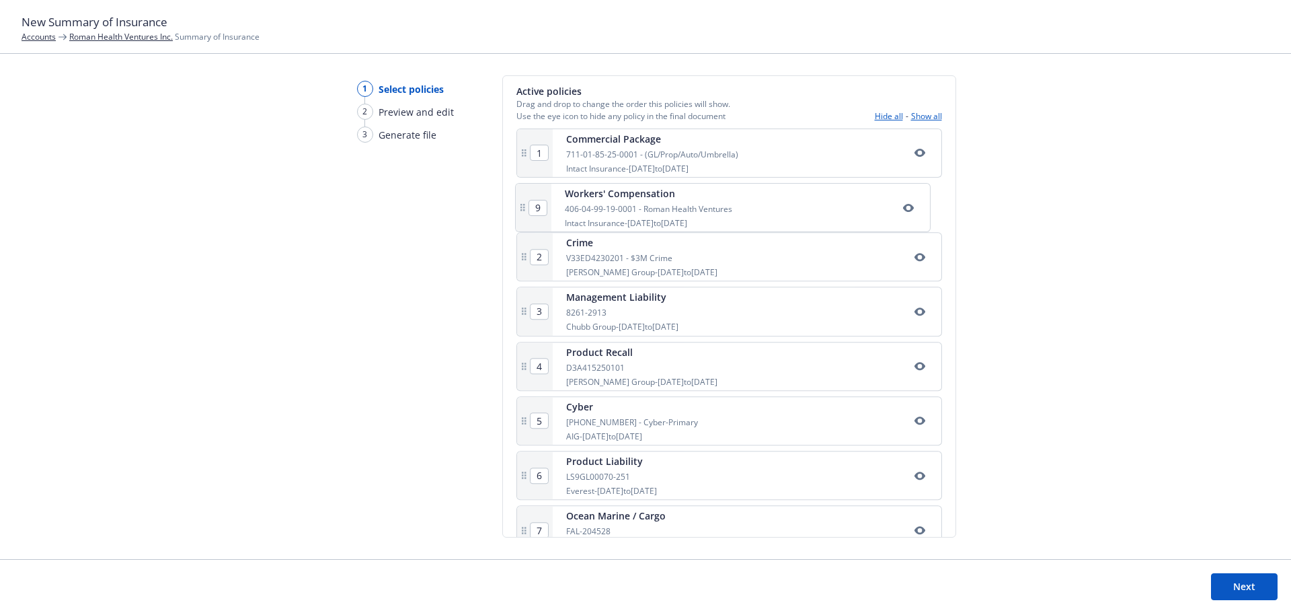
type input "5"
type input "6"
type input "7"
type input "8"
type input "9"
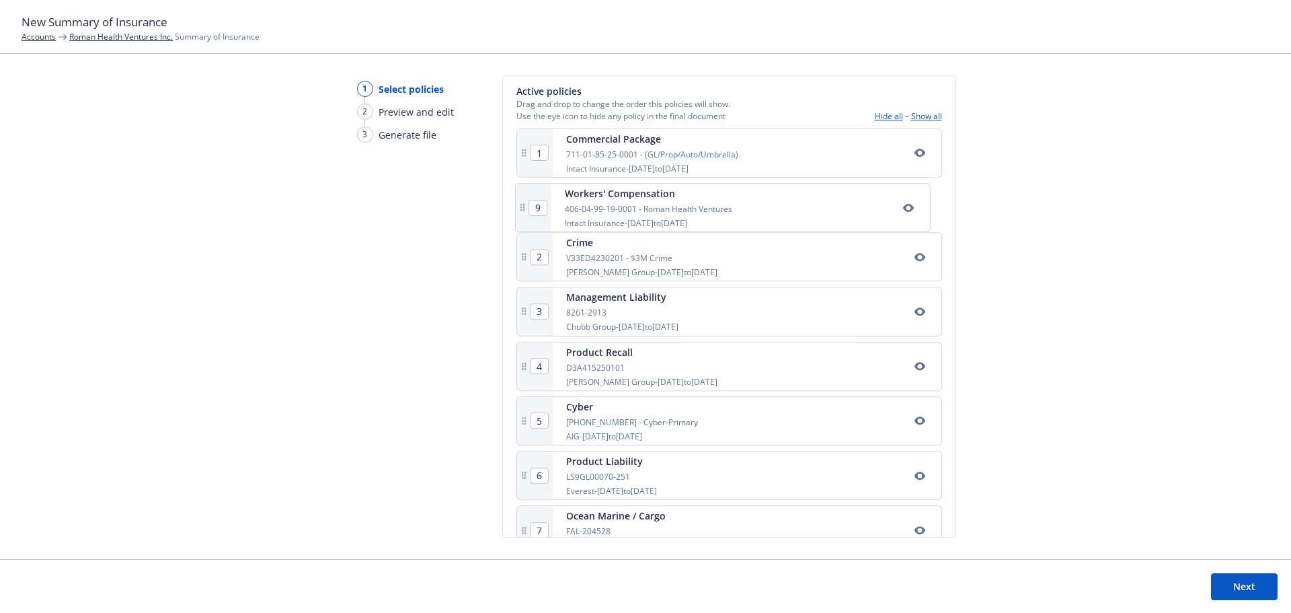
type input "2"
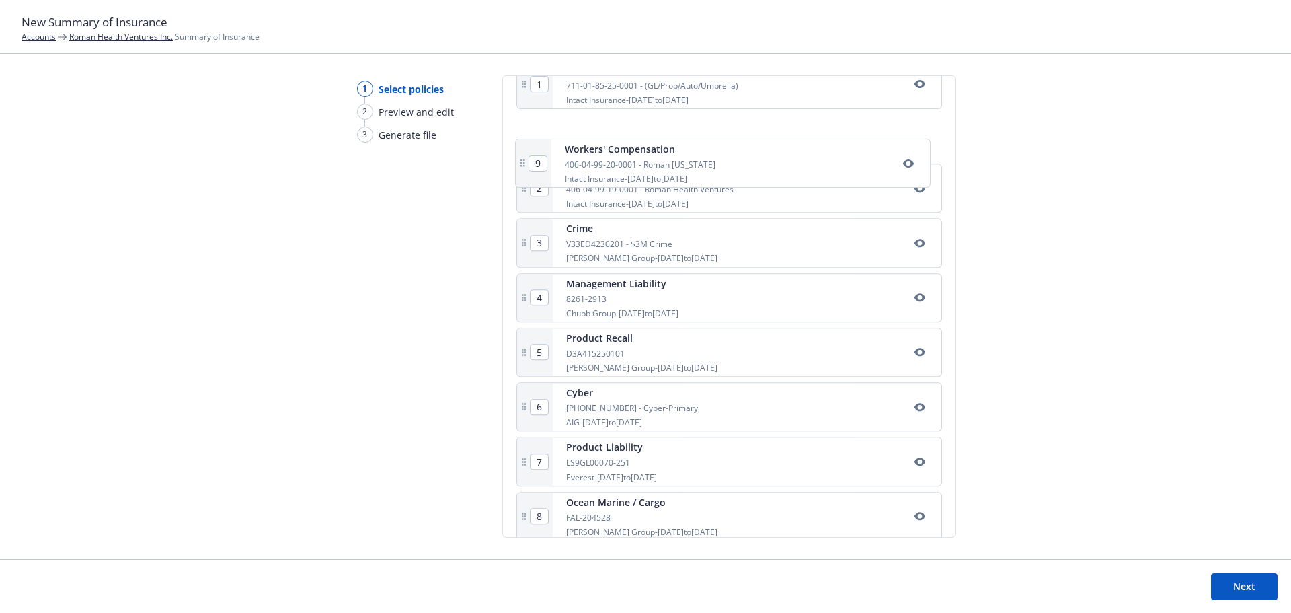
scroll to position [295, 0]
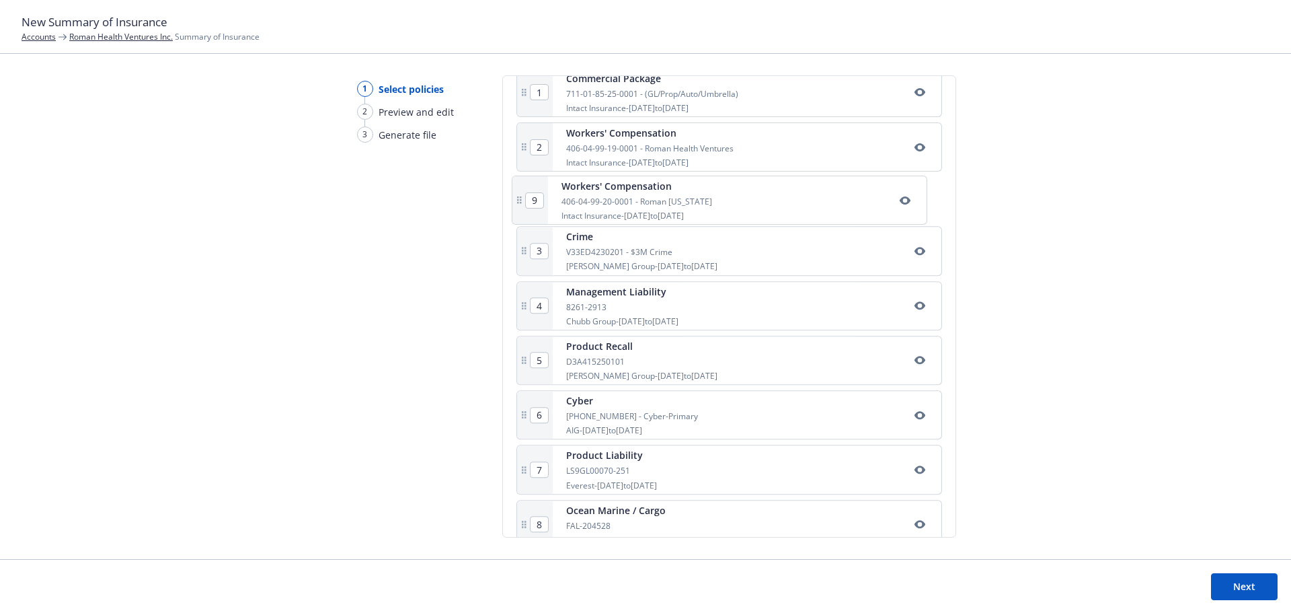
drag, startPoint x: 665, startPoint y: 456, endPoint x: 662, endPoint y: 194, distance: 261.6
click at [662, 194] on div "1 Commercial Package 711-01-85-25-0001 - (GL/Prop/Auto/Umbrella) Intact Insuran…" at bounding box center [729, 338] width 426 height 541
type input "4"
type input "5"
type input "6"
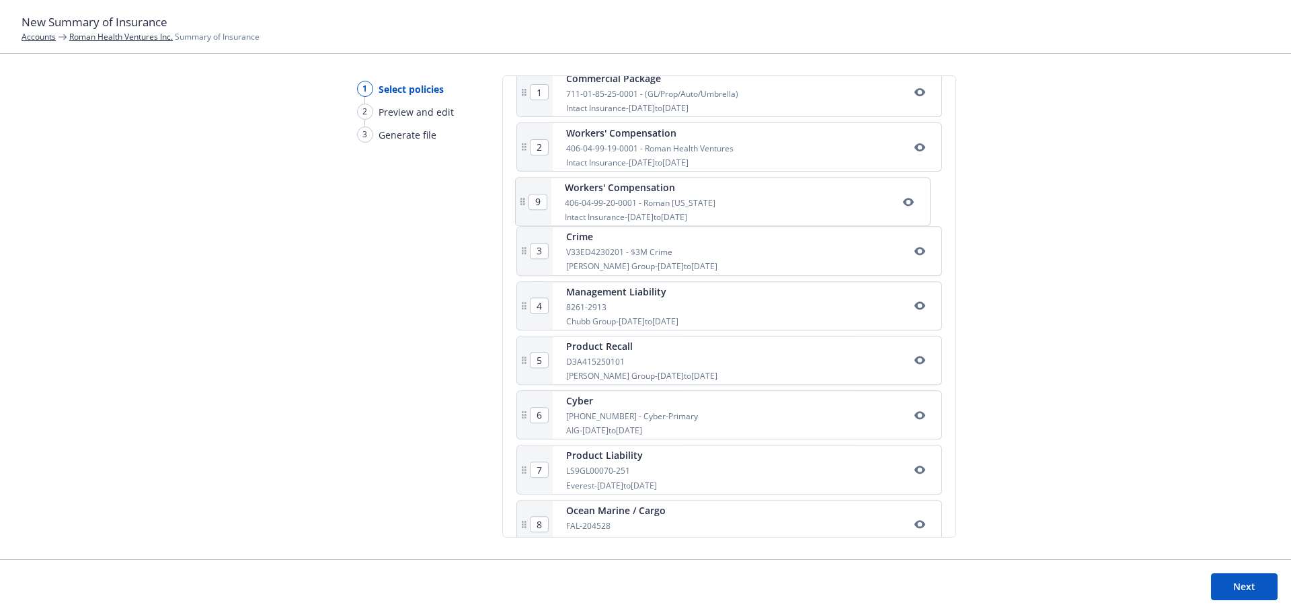
type input "7"
type input "8"
type input "9"
type input "3"
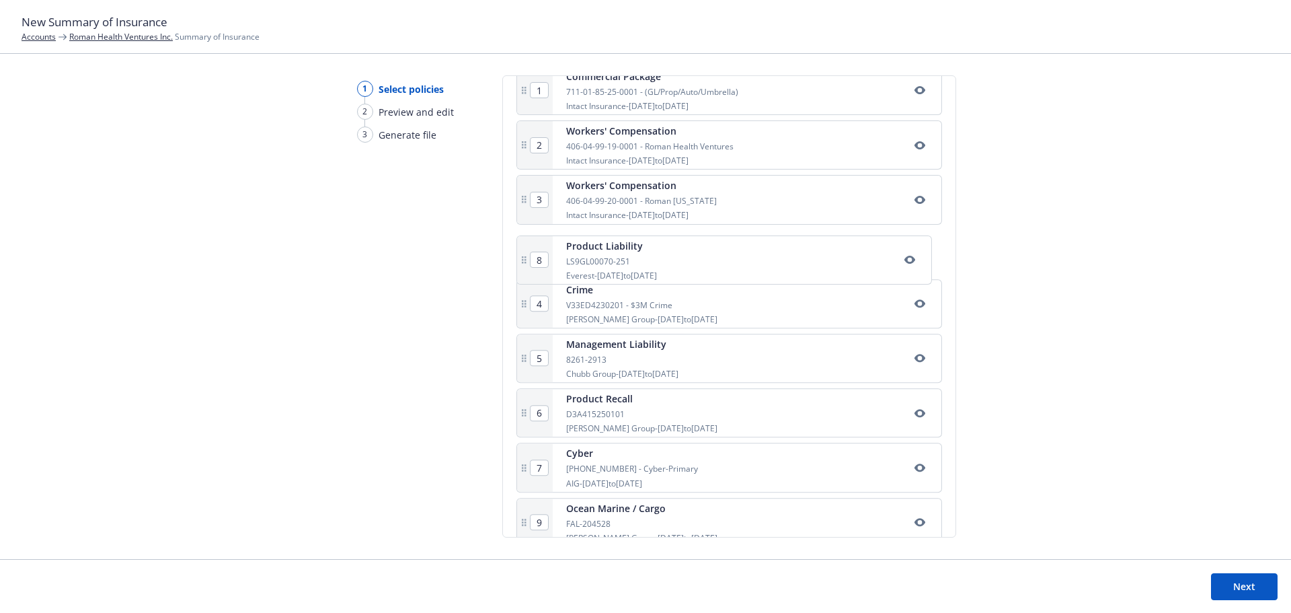
drag, startPoint x: 636, startPoint y: 477, endPoint x: 637, endPoint y: 251, distance: 225.2
click at [637, 251] on div "1 Commercial Package 711-01-85-25-0001 - (GL/Prop/Auto/Umbrella) Intact Insuran…" at bounding box center [729, 336] width 426 height 541
type input "5"
type input "6"
type input "7"
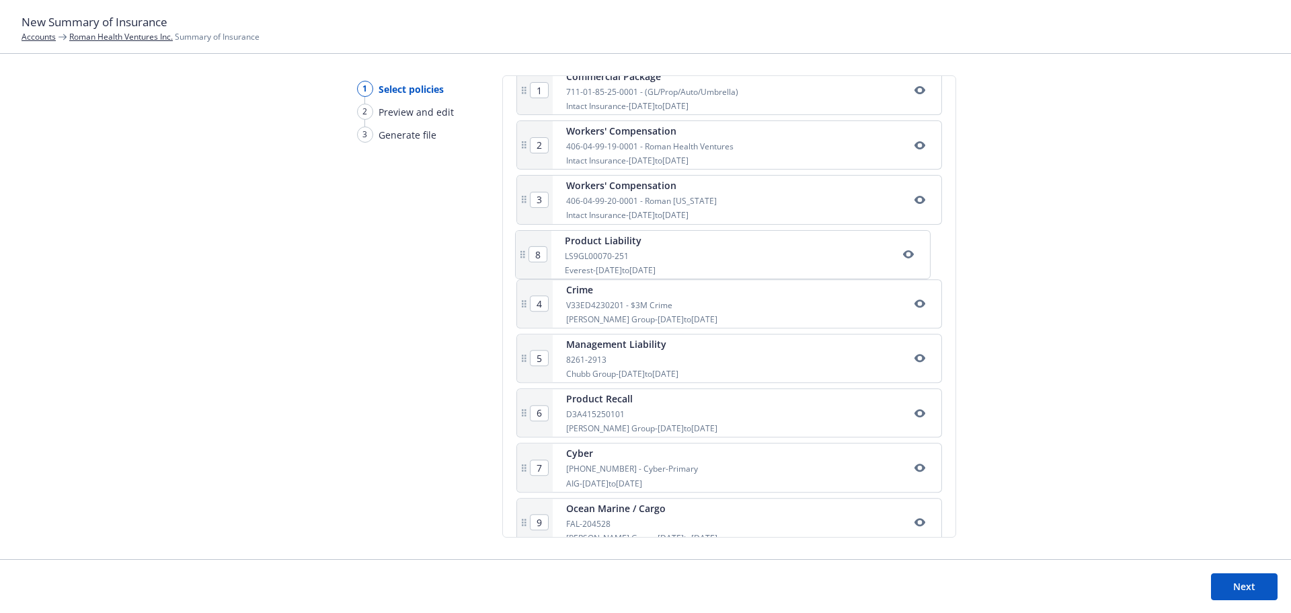
type input "8"
type input "4"
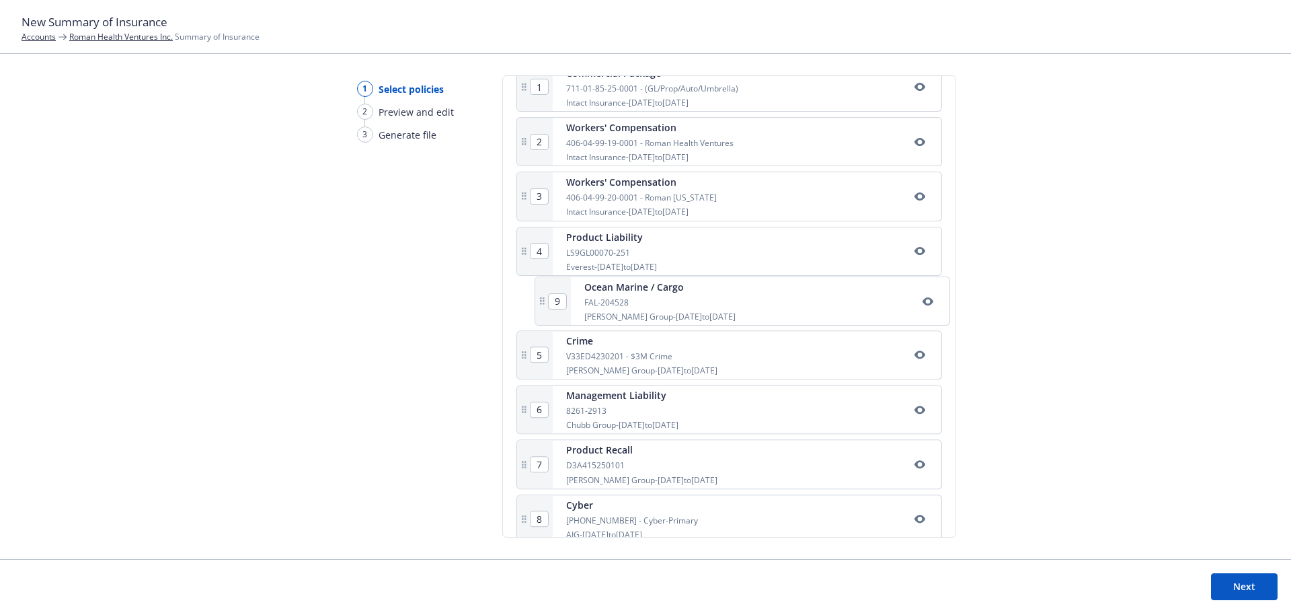
drag, startPoint x: 622, startPoint y: 522, endPoint x: 641, endPoint y: 289, distance: 234.1
click at [641, 289] on div "1 Commercial Package 711-01-85-25-0001 - (GL/Prop/Auto/Umbrella) Intact Insuran…" at bounding box center [729, 333] width 426 height 541
type input "5"
type input "6"
type input "7"
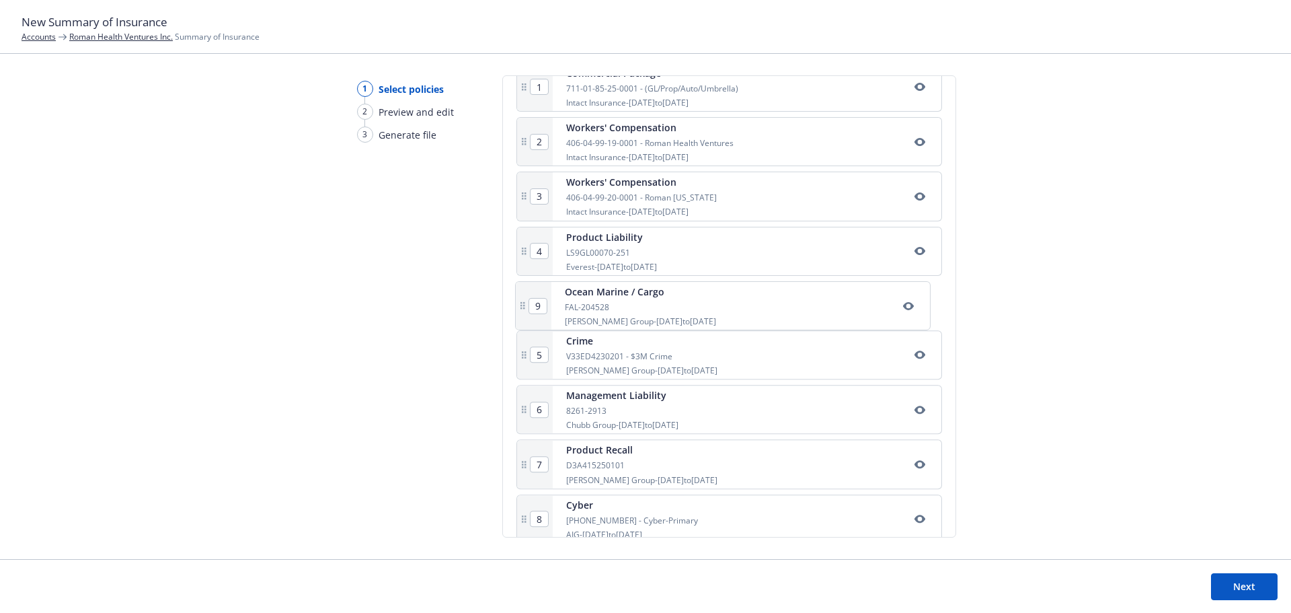
type input "8"
type input "9"
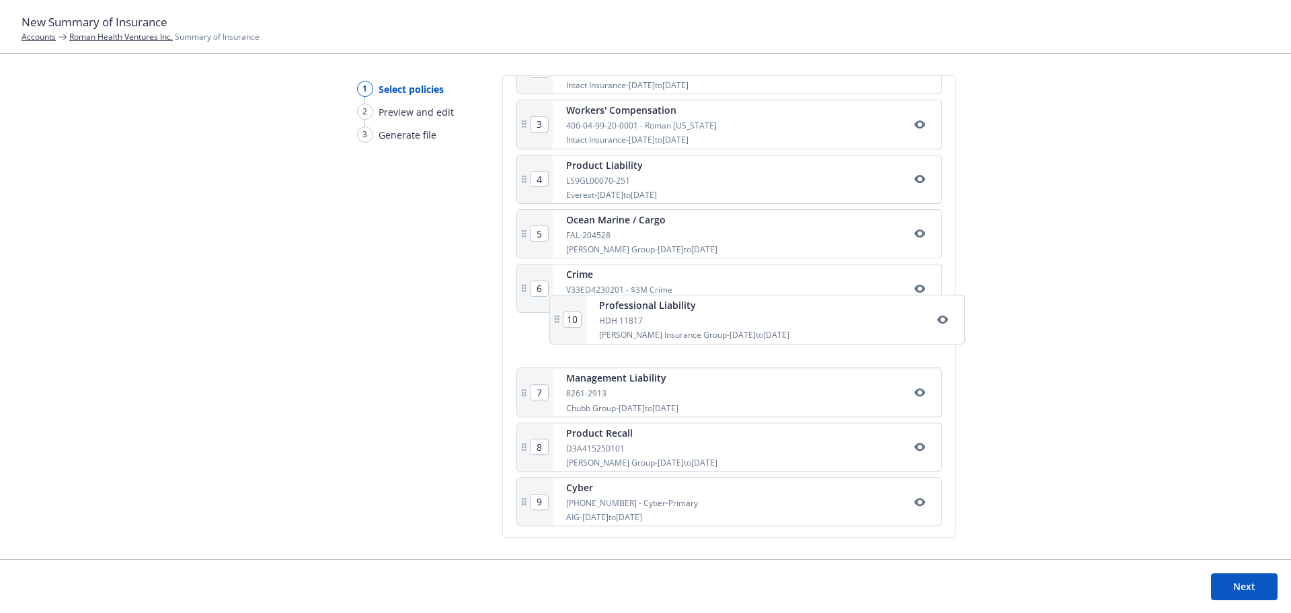
scroll to position [372, 0]
drag, startPoint x: 620, startPoint y: 504, endPoint x: 619, endPoint y: 268, distance: 236.7
click at [619, 268] on div "1 Commercial Package 711-01-85-25-0001 - (GL/Prop/Auto/Umbrella) Intact Insuran…" at bounding box center [729, 261] width 426 height 541
type input "6"
type input "7"
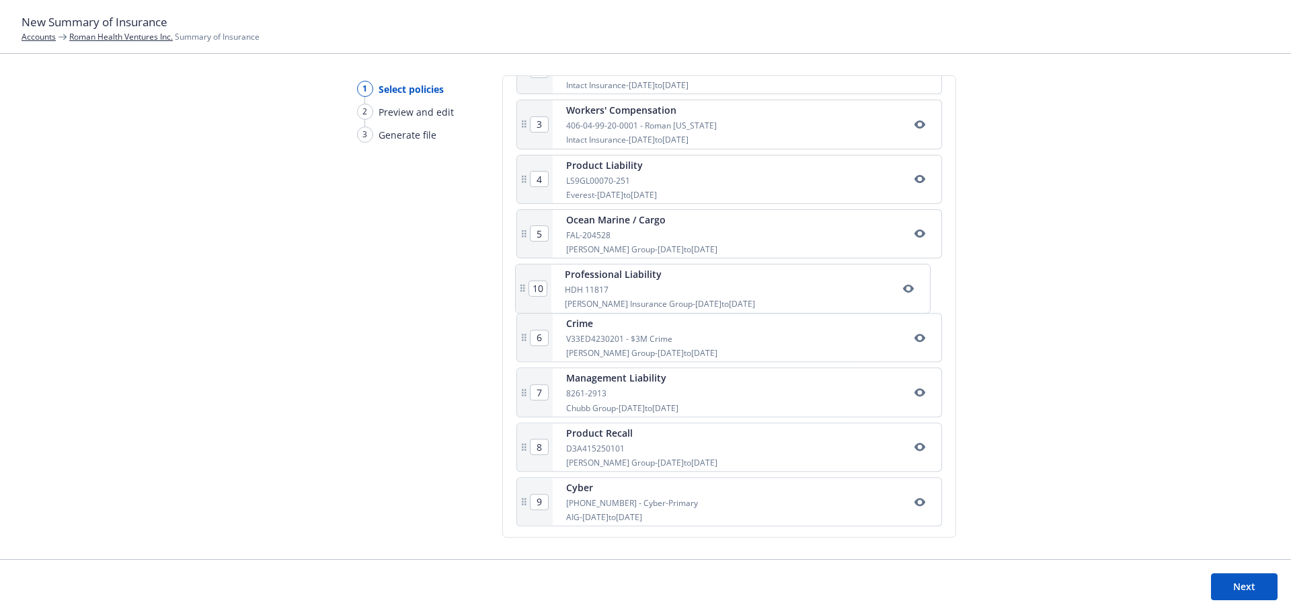
type input "8"
type input "9"
type input "10"
drag, startPoint x: 653, startPoint y: 508, endPoint x: 654, endPoint y: 329, distance: 178.9
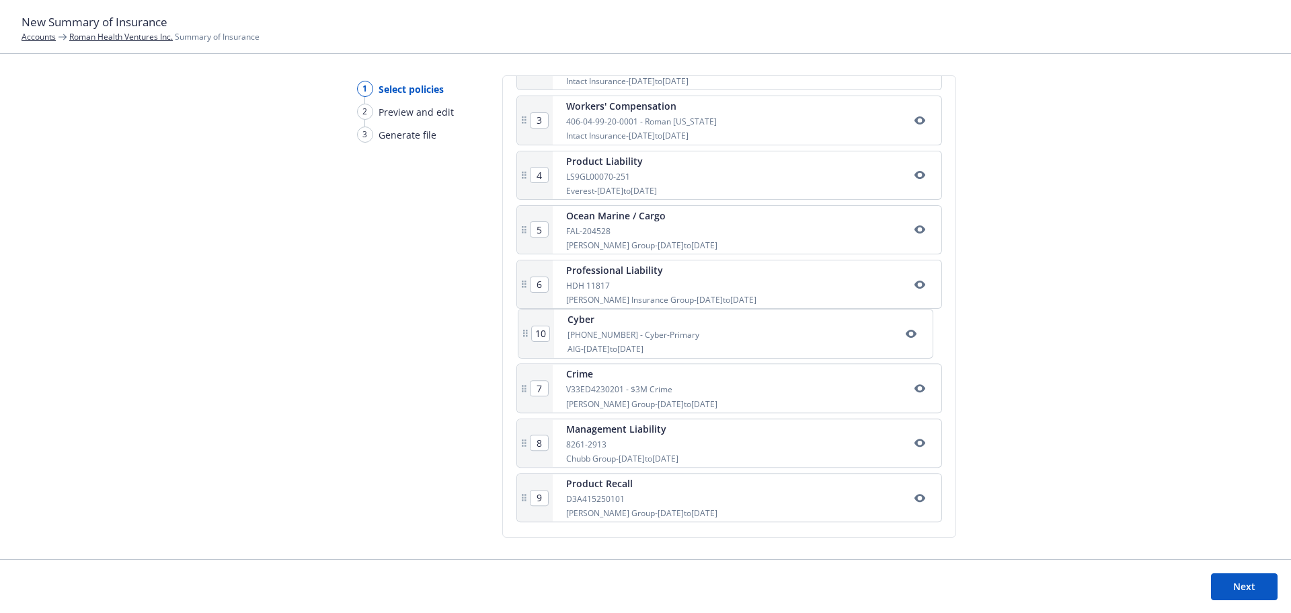
click at [654, 329] on div "1 Commercial Package 711-01-85-25-0001 - (GL/Prop/Auto/Umbrella) Intact Insuran…" at bounding box center [729, 257] width 426 height 541
type input "8"
type input "9"
type input "10"
type input "7"
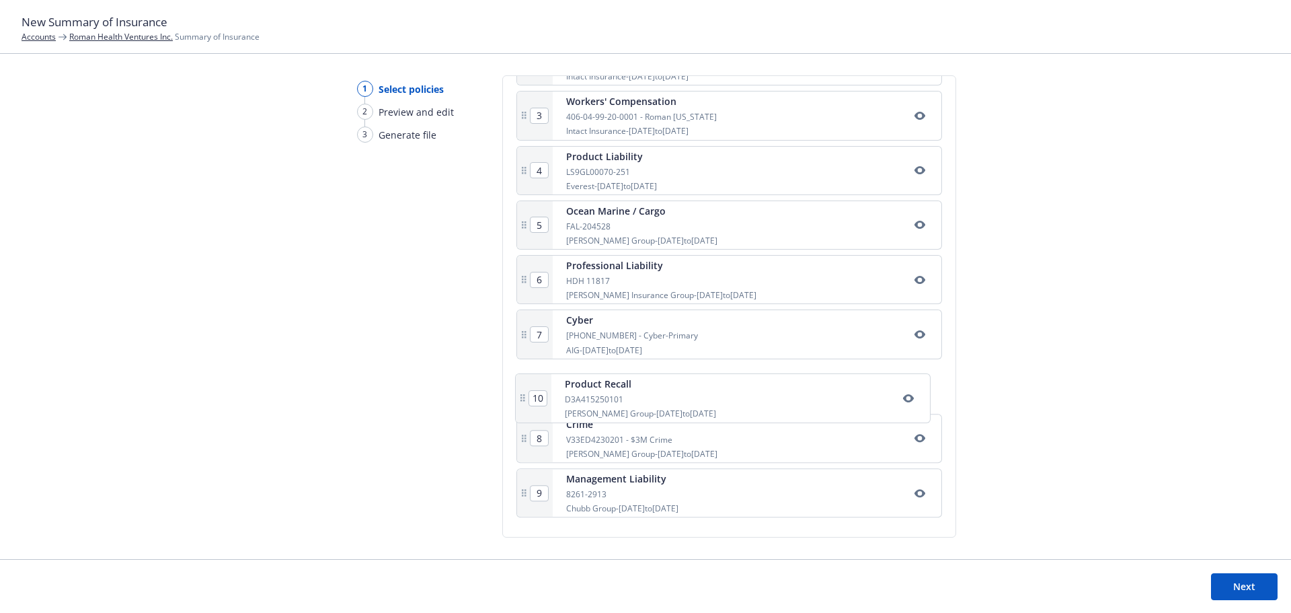
scroll to position [381, 0]
drag, startPoint x: 627, startPoint y: 509, endPoint x: 629, endPoint y: 384, distance: 125.1
click at [629, 384] on div "1 Commercial Package 711-01-85-25-0001 - (GL/Prop/Auto/Umbrella) Intact Insuran…" at bounding box center [729, 252] width 426 height 541
type input "9"
type input "10"
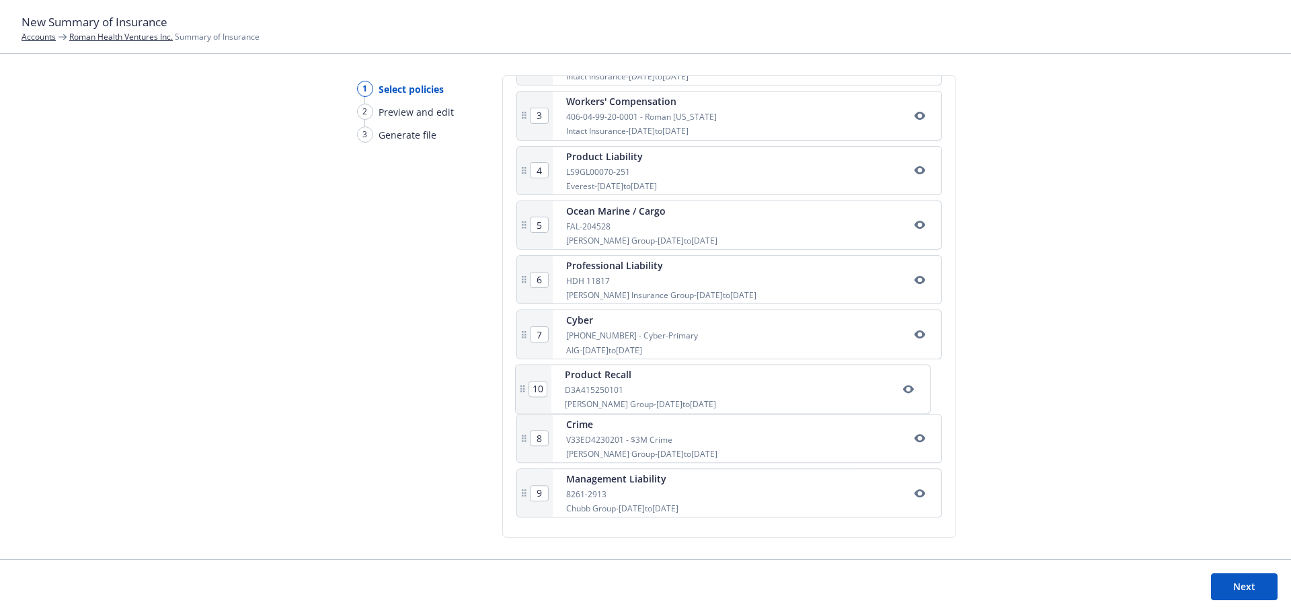
type input "8"
drag, startPoint x: 629, startPoint y: 508, endPoint x: 631, endPoint y: 450, distance: 57.8
click at [631, 450] on div "1 Commercial Package 711-01-85-25-0001 - (GL/Prop/Auto/Umbrella) Intact Insuran…" at bounding box center [729, 252] width 426 height 541
type input "10"
drag, startPoint x: 652, startPoint y: 501, endPoint x: 647, endPoint y: 439, distance: 62.1
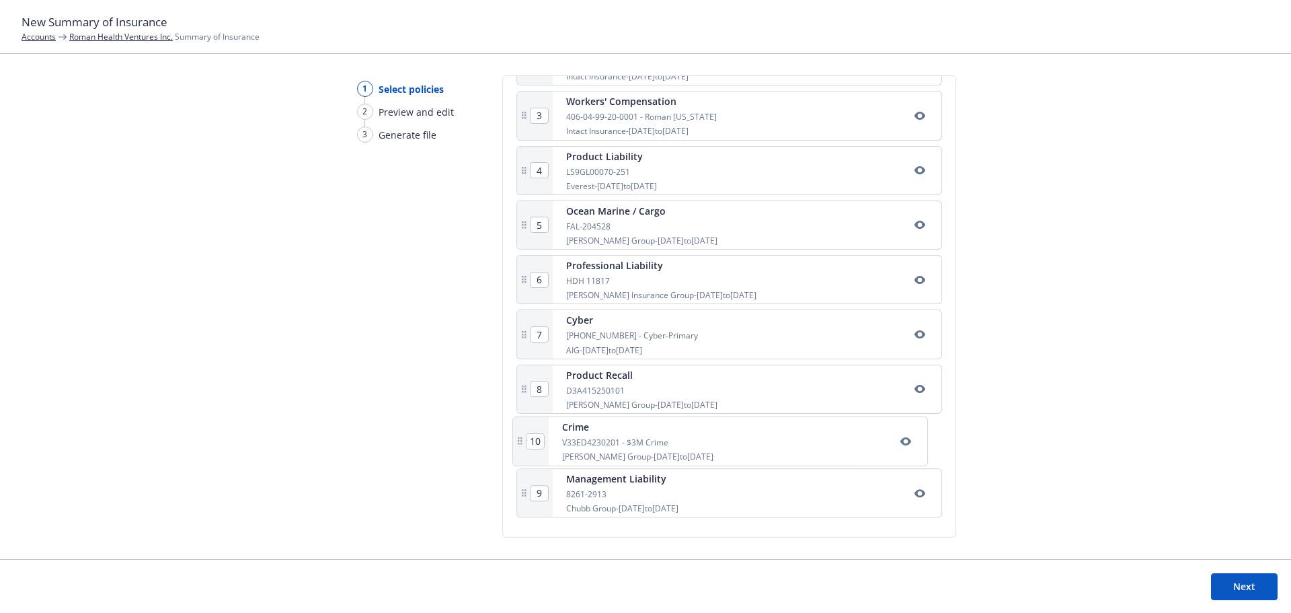
click at [647, 439] on div "1 Commercial Package 711-01-85-25-0001 - (GL/Prop/Auto/Umbrella) Intact Insuran…" at bounding box center [729, 252] width 426 height 541
type input "10"
type input "9"
click at [1241, 586] on button "Next" at bounding box center [1244, 586] width 67 height 27
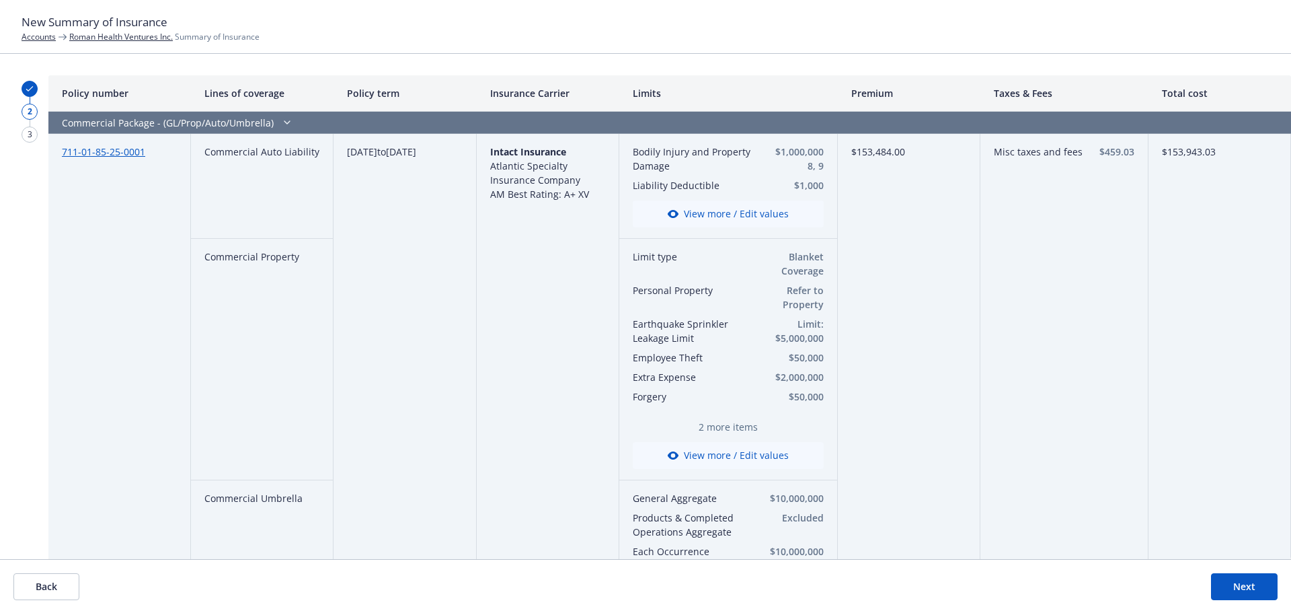
click at [1245, 588] on button "Next" at bounding box center [1244, 586] width 67 height 27
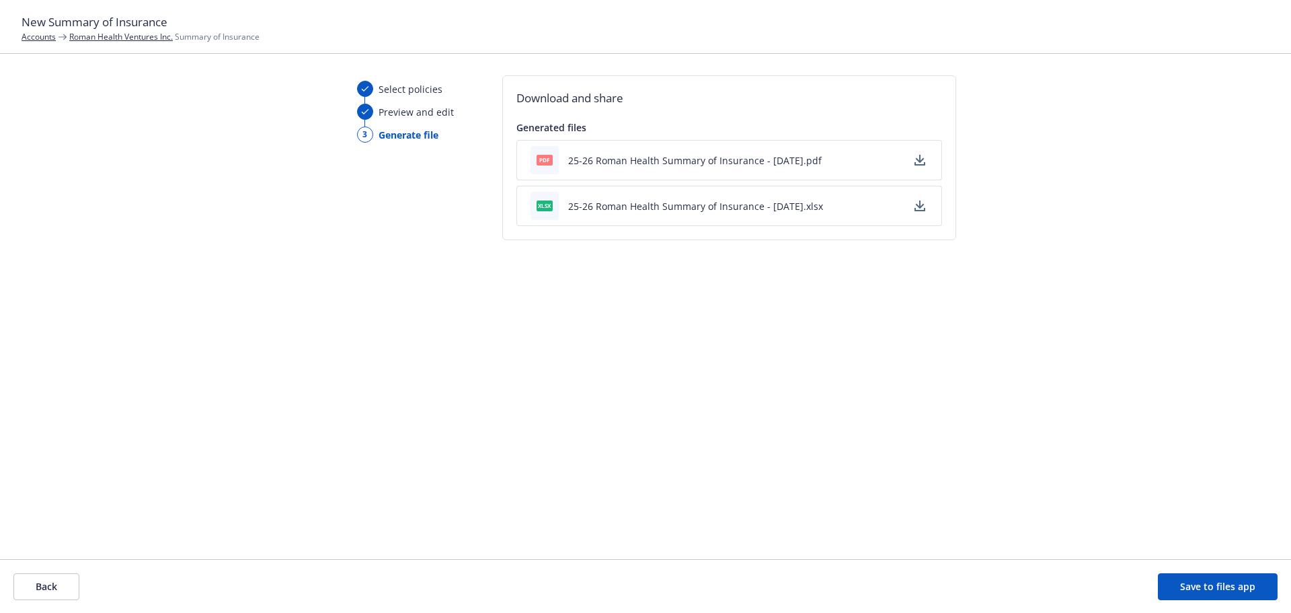
click at [900, 157] on div "pdf 25-26 Roman Health Summary of Insurance - 08/14/2025.pdf" at bounding box center [729, 160] width 426 height 40
click at [918, 159] on icon "button" at bounding box center [919, 159] width 9 height 8
click at [1216, 584] on button "Save to files app" at bounding box center [1218, 586] width 120 height 27
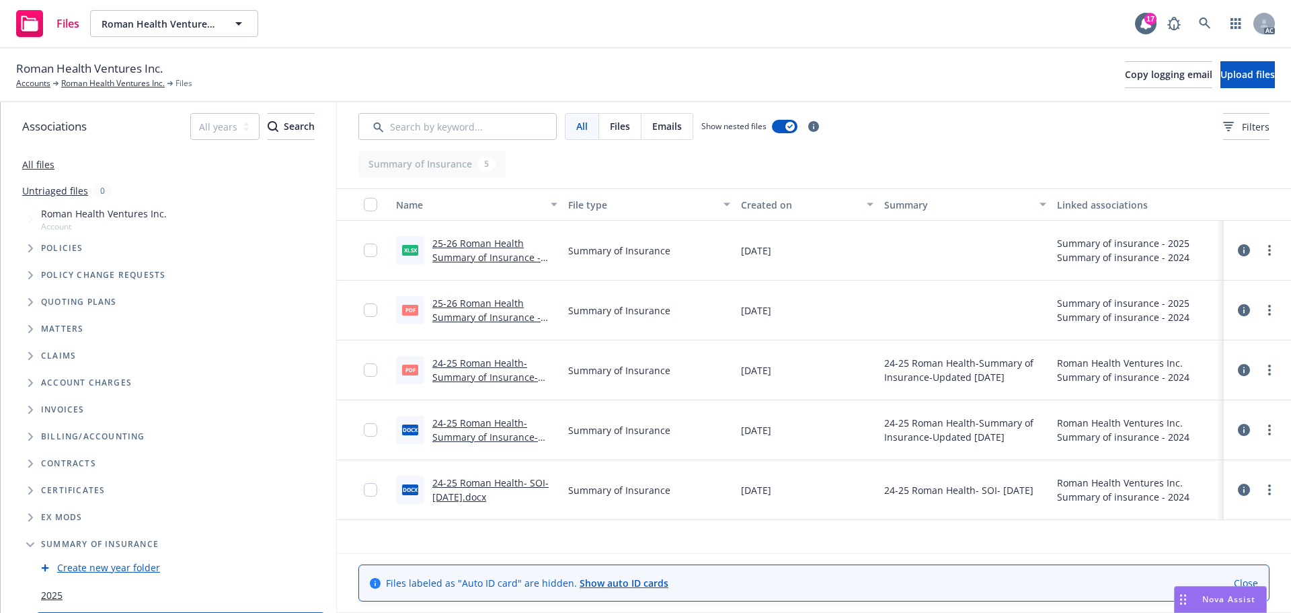
click at [510, 258] on link "25-26 Roman Health Summary of Insurance - [DATE].xlsx" at bounding box center [486, 257] width 108 height 41
